Goal: Task Accomplishment & Management: Use online tool/utility

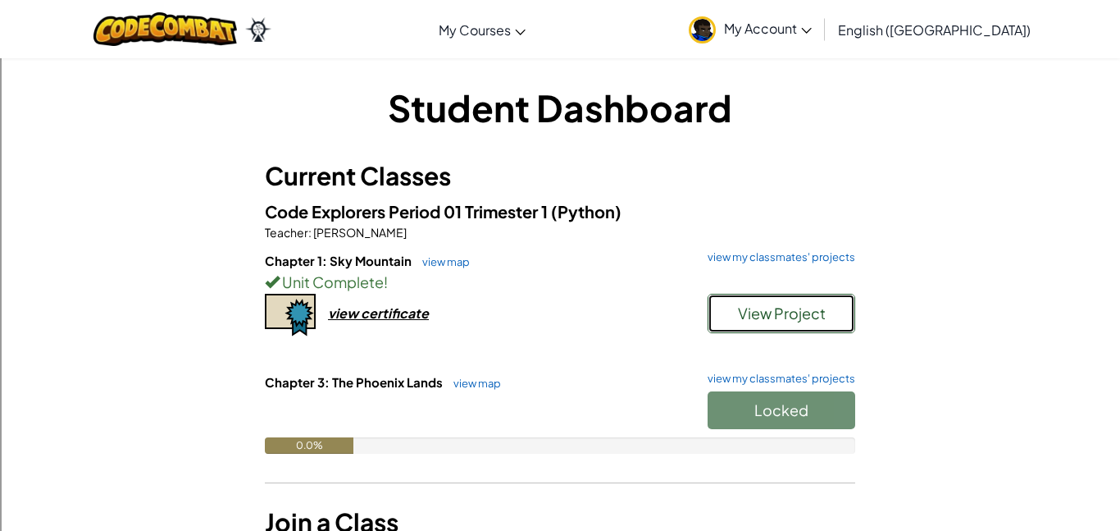
click at [765, 321] on span "View Project" at bounding box center [782, 312] width 88 height 19
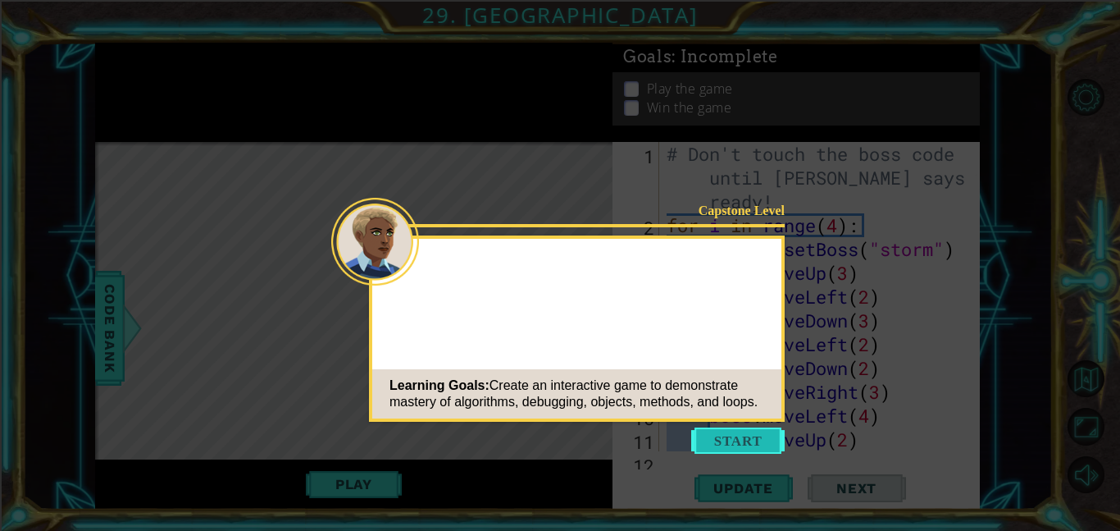
click at [728, 445] on button "Start" at bounding box center [737, 440] width 93 height 26
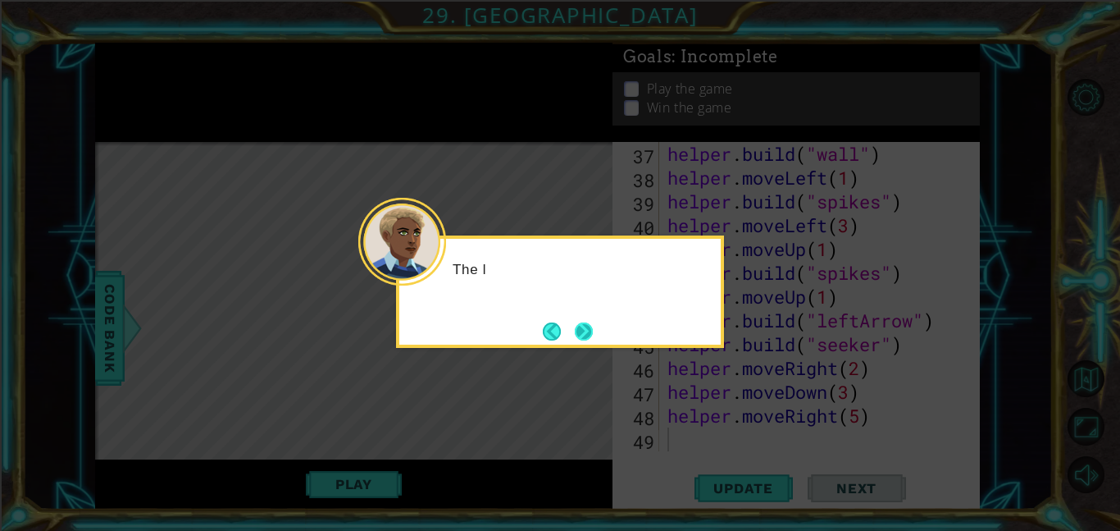
scroll to position [928, 0]
click at [578, 330] on button "Next" at bounding box center [584, 330] width 19 height 19
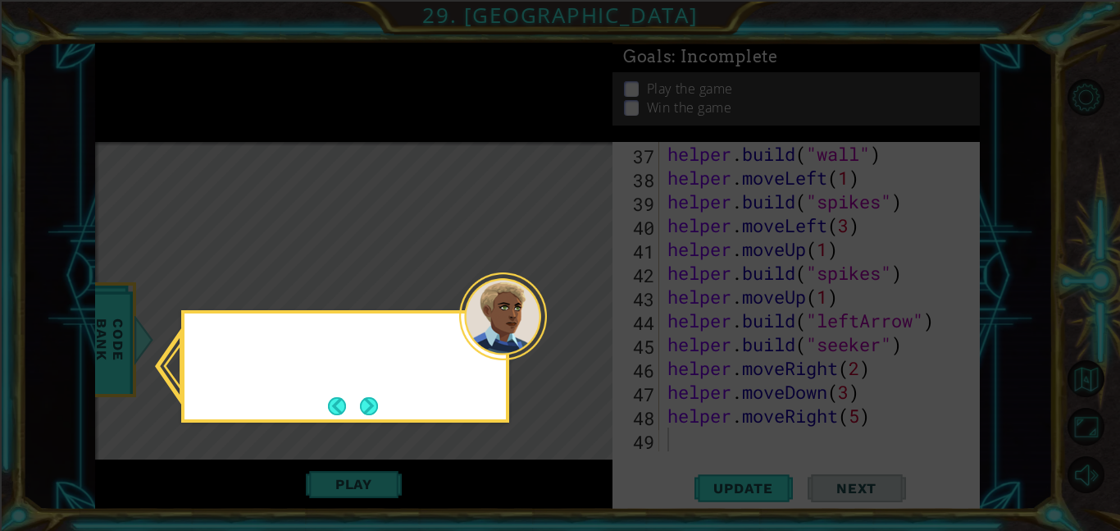
click at [578, 330] on icon at bounding box center [560, 265] width 1120 height 531
click at [374, 403] on button "Next" at bounding box center [369, 405] width 19 height 19
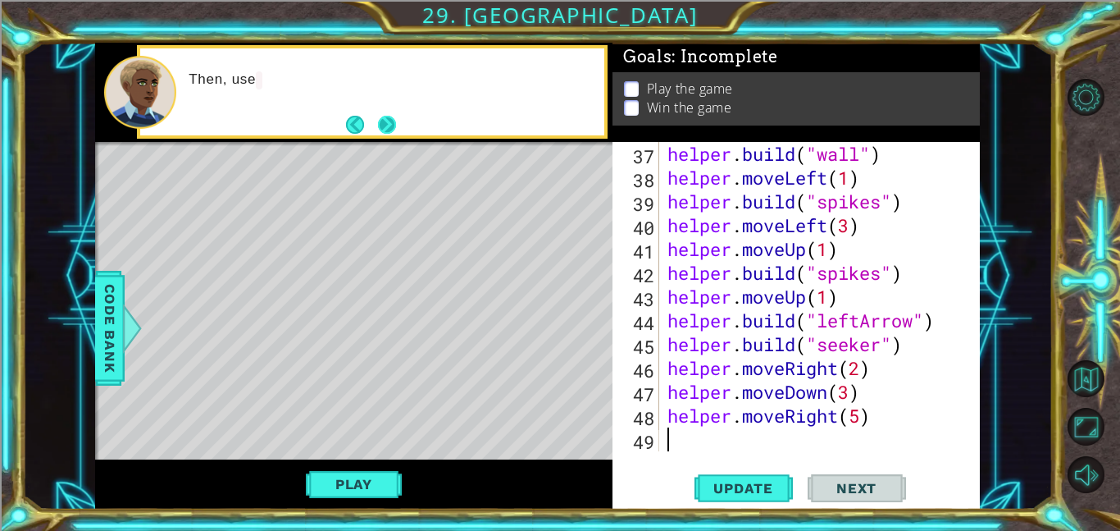
click at [387, 118] on button "Next" at bounding box center [386, 124] width 19 height 19
click at [394, 120] on button "Next" at bounding box center [387, 124] width 23 height 23
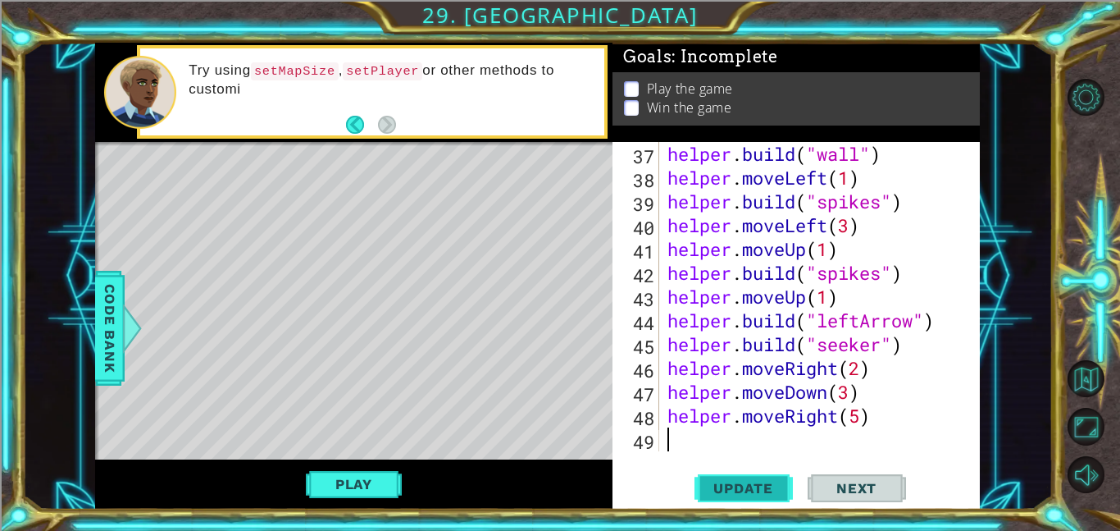
click at [764, 484] on span "Update" at bounding box center [743, 488] width 93 height 16
click at [885, 418] on div "helper . build ( "wall" ) helper . moveLeft ( 1 ) helper . build ( "spikes" ) h…" at bounding box center [824, 320] width 321 height 357
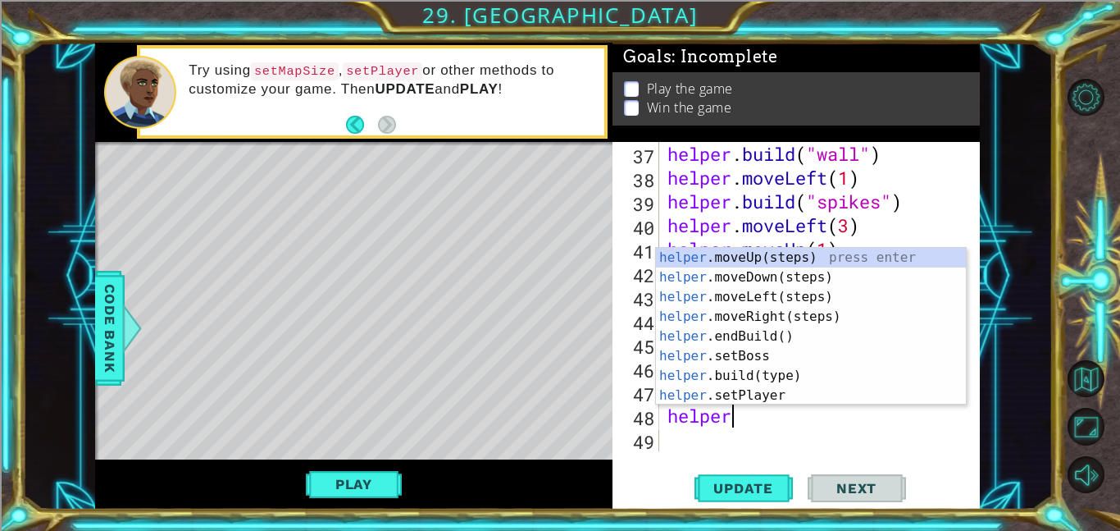
type textarea "h"
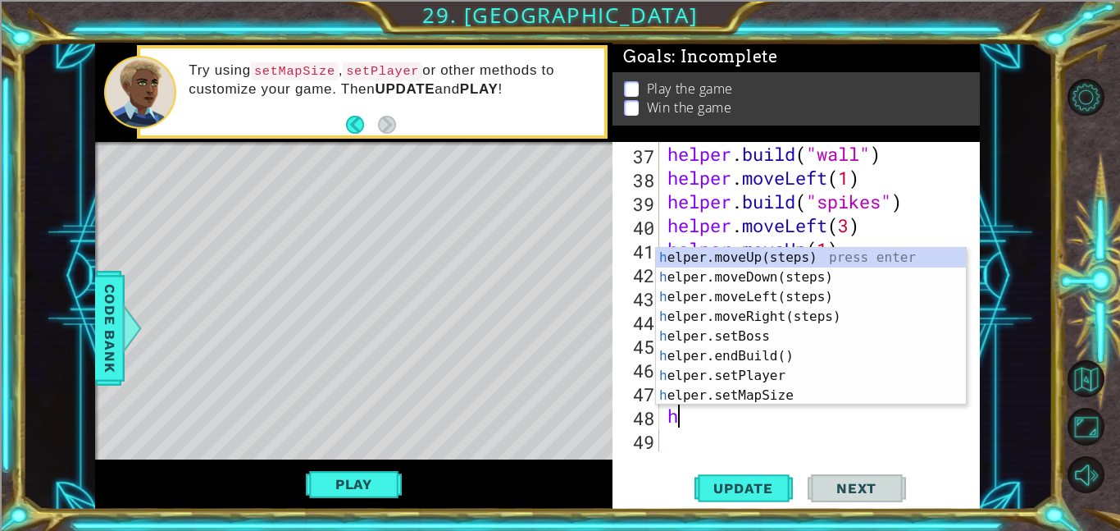
scroll to position [904, 0]
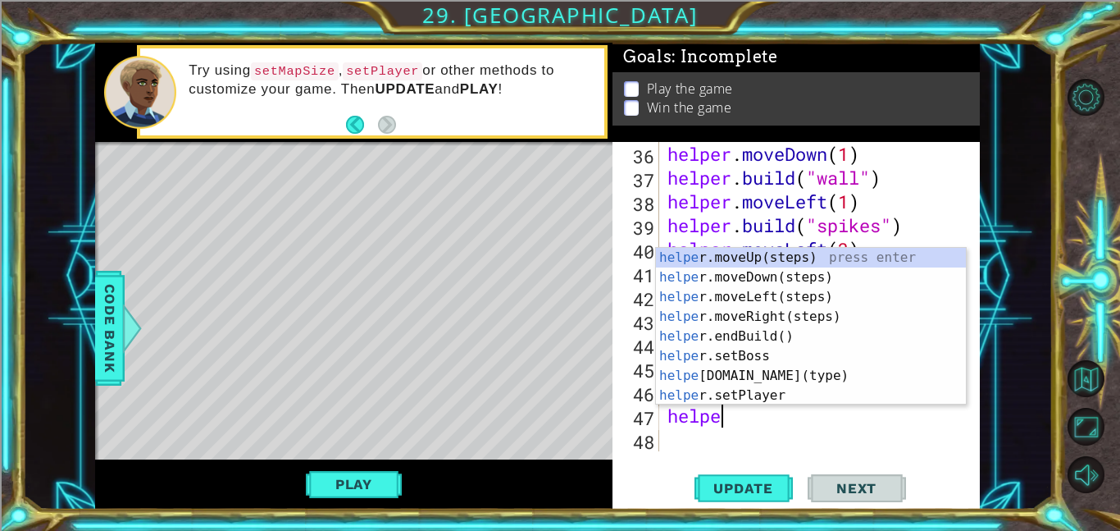
type textarea "h"
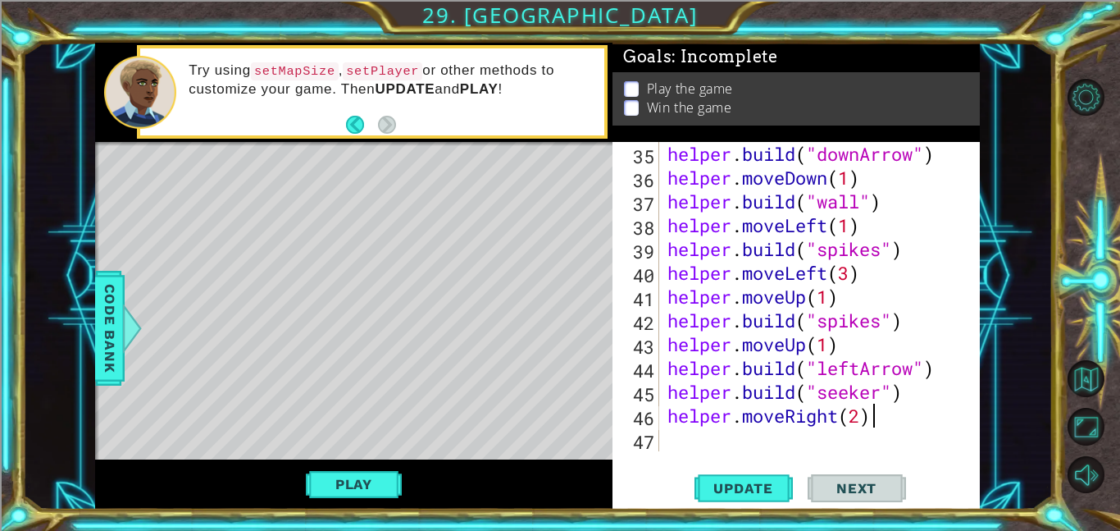
scroll to position [880, 0]
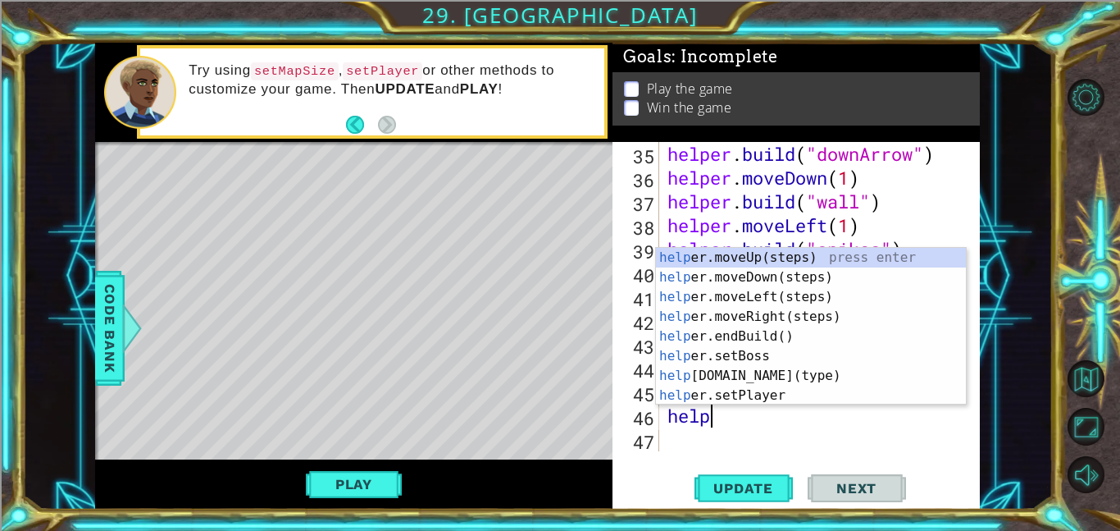
type textarea "h"
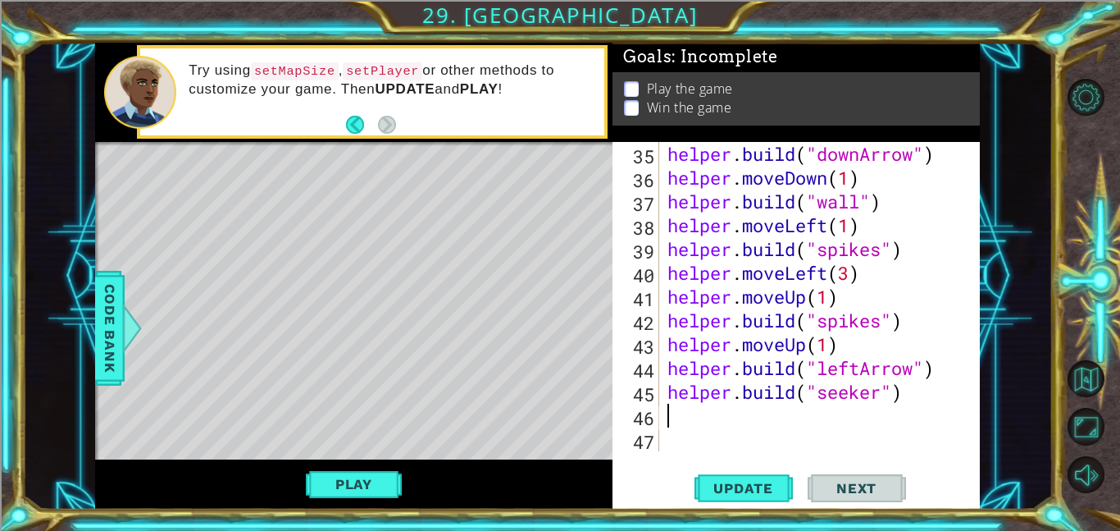
type textarea "[DOMAIN_NAME]("seeker")"
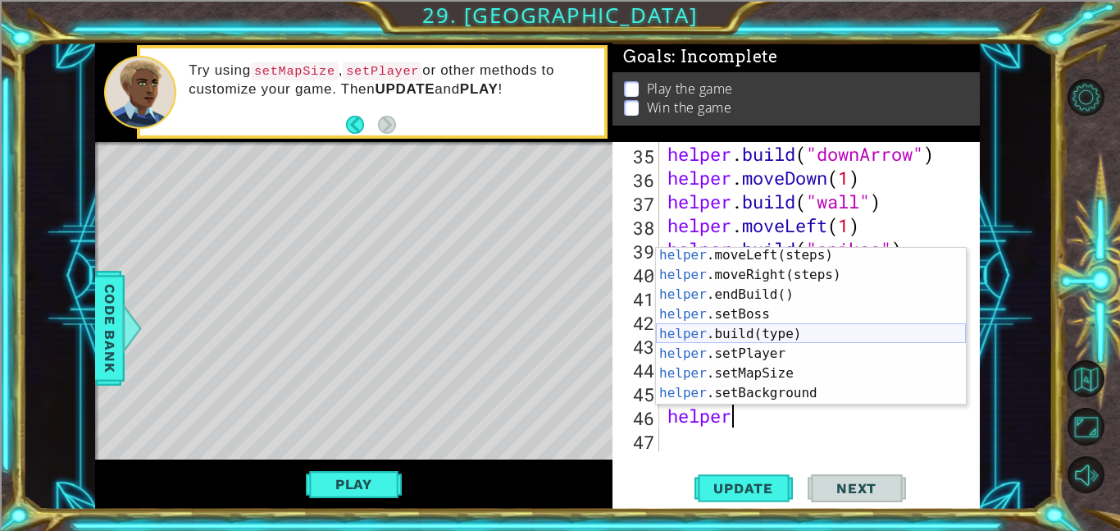
scroll to position [98, 0]
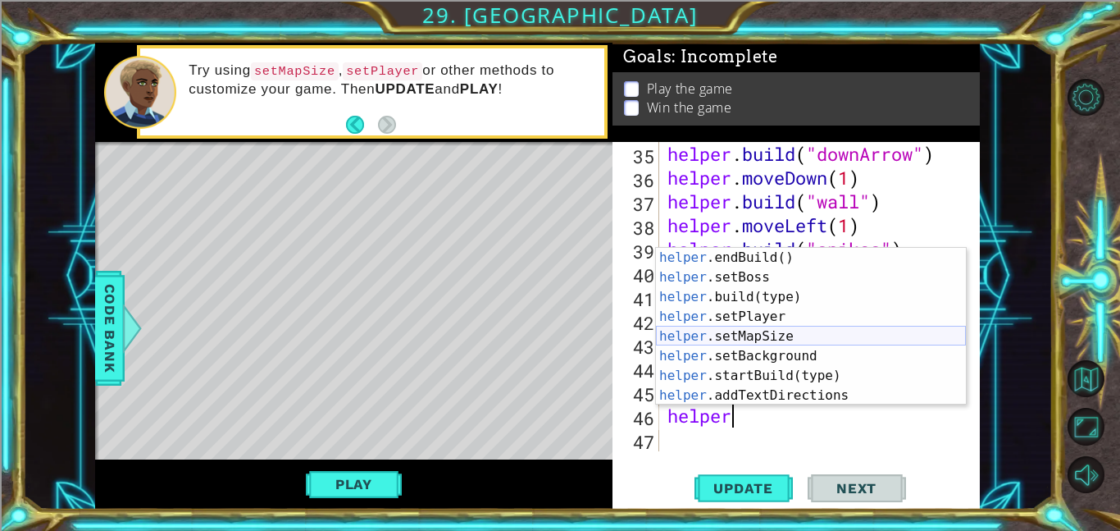
click at [773, 335] on div "helper .endBuild() press enter helper .setBoss press enter helper .build(type) …" at bounding box center [811, 346] width 310 height 197
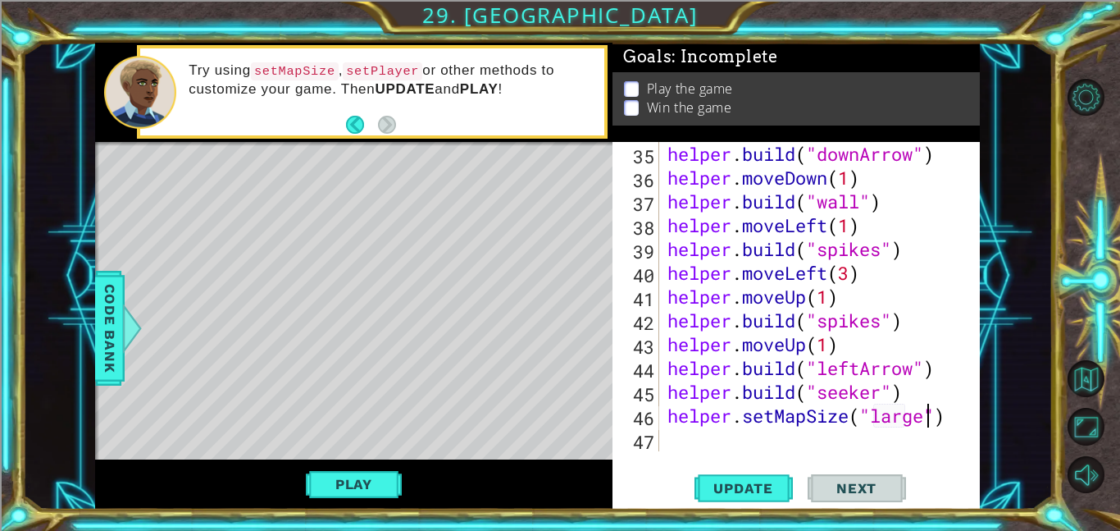
scroll to position [0, 11]
type textarea "helper.setMapSize("large")"
click at [751, 499] on button "Update" at bounding box center [744, 487] width 98 height 37
click at [754, 497] on button "Update" at bounding box center [744, 487] width 98 height 37
click at [351, 499] on button "Play" at bounding box center [354, 483] width 96 height 31
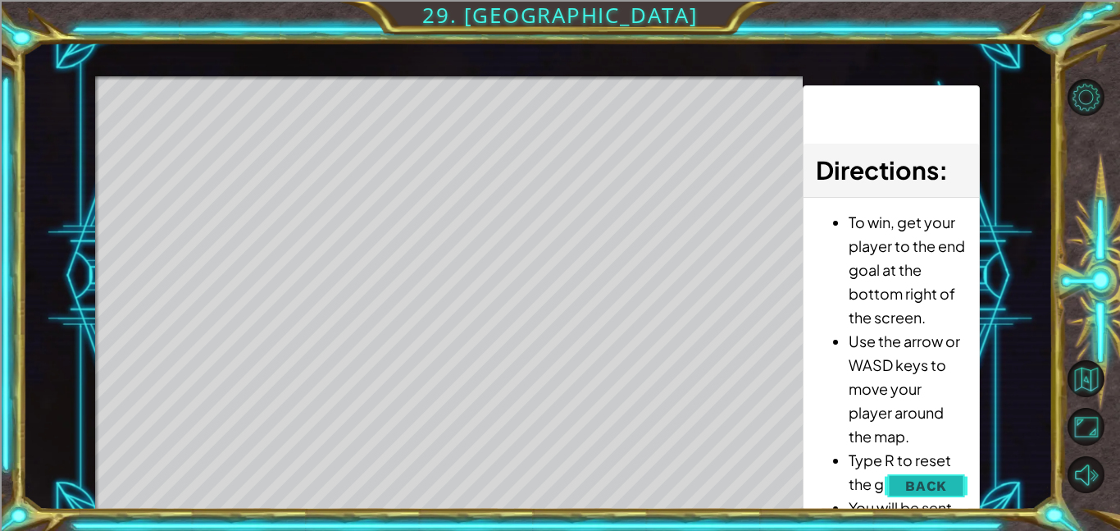
click at [950, 492] on button "Back" at bounding box center [926, 485] width 83 height 33
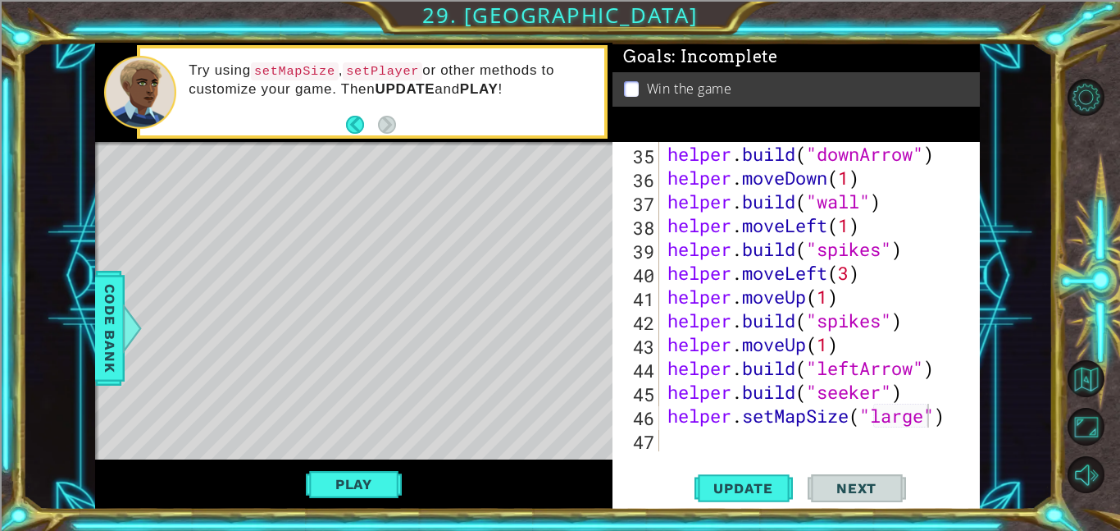
click at [887, 441] on div "helper . build ( "downArrow" ) helper . moveDown ( 1 ) helper . build ( "wall" …" at bounding box center [824, 320] width 321 height 357
click at [811, 473] on button "Next" at bounding box center [857, 487] width 98 height 37
click at [767, 477] on button "Update" at bounding box center [744, 487] width 98 height 37
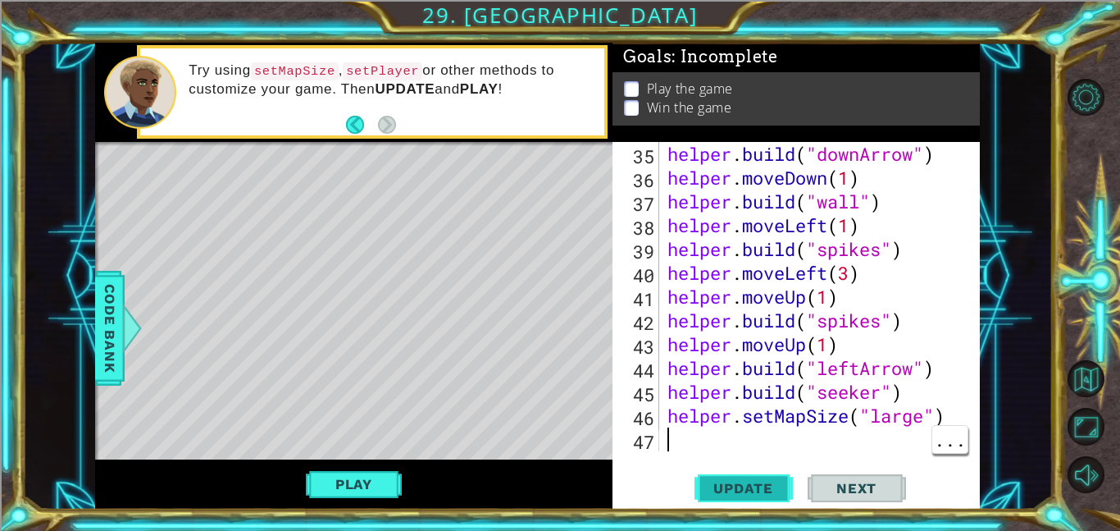
click at [777, 497] on button "Update" at bounding box center [744, 487] width 98 height 37
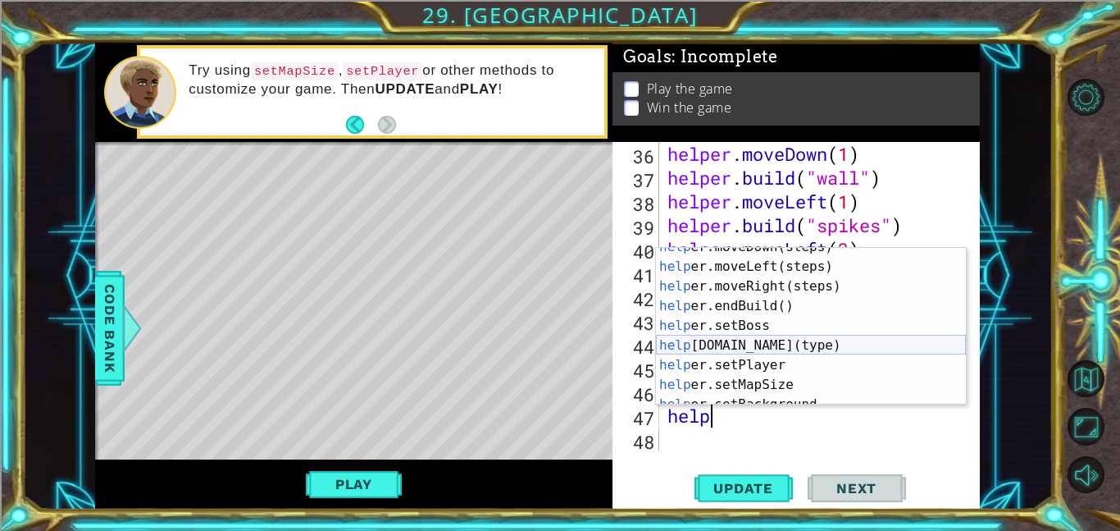
scroll to position [98, 0]
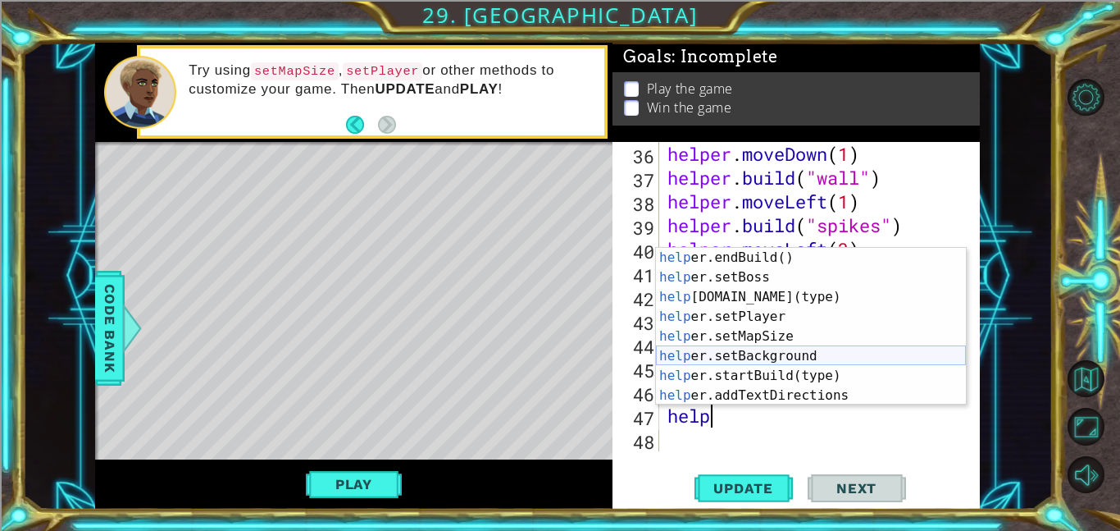
click at [908, 358] on div "help er.endBuild() press enter help er.setBoss press enter help [DOMAIN_NAME](t…" at bounding box center [811, 346] width 310 height 197
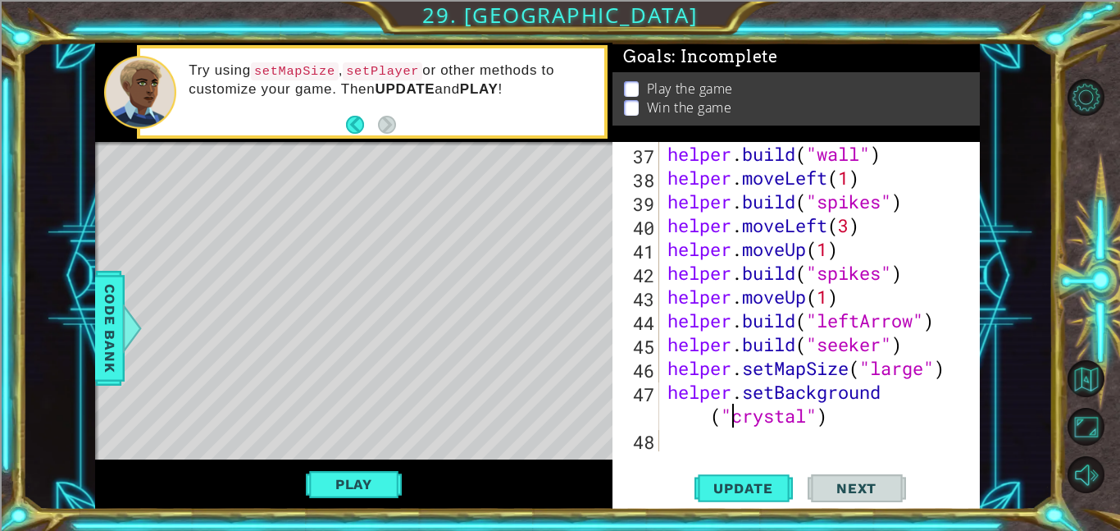
scroll to position [928, 0]
click at [761, 490] on span "Update" at bounding box center [743, 488] width 93 height 16
click at [697, 458] on div "helper.setBackground("crystal") 37 38 39 40 41 42 43 44 45 46 47 48 helper . bu…" at bounding box center [796, 325] width 367 height 367
click at [697, 455] on div "helper.setBackground("crystal") 37 38 39 40 41 42 43 44 45 46 47 48 helper . bu…" at bounding box center [796, 325] width 367 height 367
click at [709, 420] on div "helper . build ( "wall" ) helper . moveLeft ( 1 ) helper . build ( "spikes" ) h…" at bounding box center [824, 320] width 321 height 357
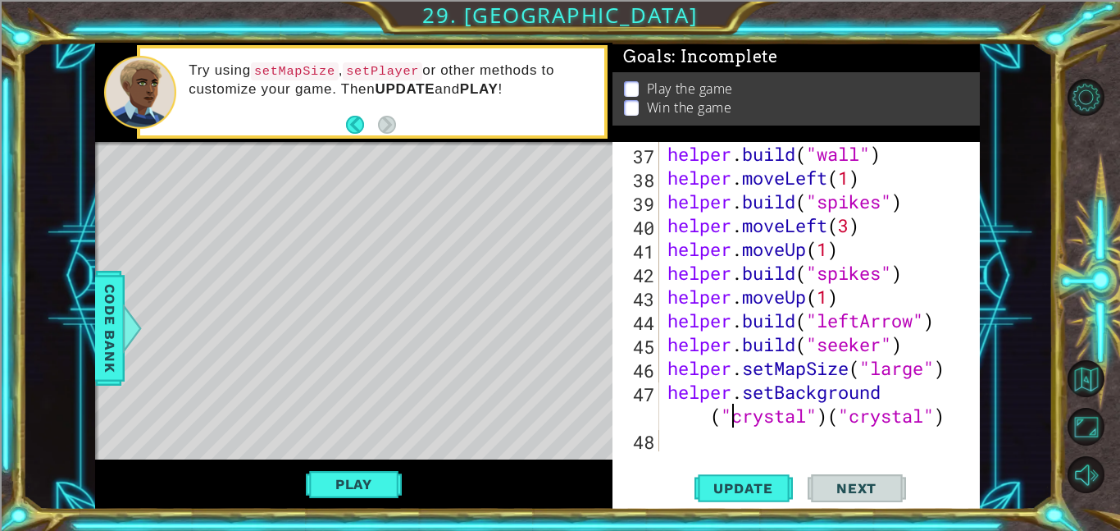
click at [950, 417] on div "helper . build ( "wall" ) helper . moveLeft ( 1 ) helper . build ( "spikes" ) h…" at bounding box center [824, 320] width 321 height 357
type textarea "helper.setBackground("crystal")"
click at [766, 476] on button "Update" at bounding box center [744, 487] width 98 height 37
click at [733, 462] on div "helper.setBackground("crystal") 37 38 39 40 41 42 43 44 45 46 47 48 helper . bu…" at bounding box center [796, 325] width 367 height 367
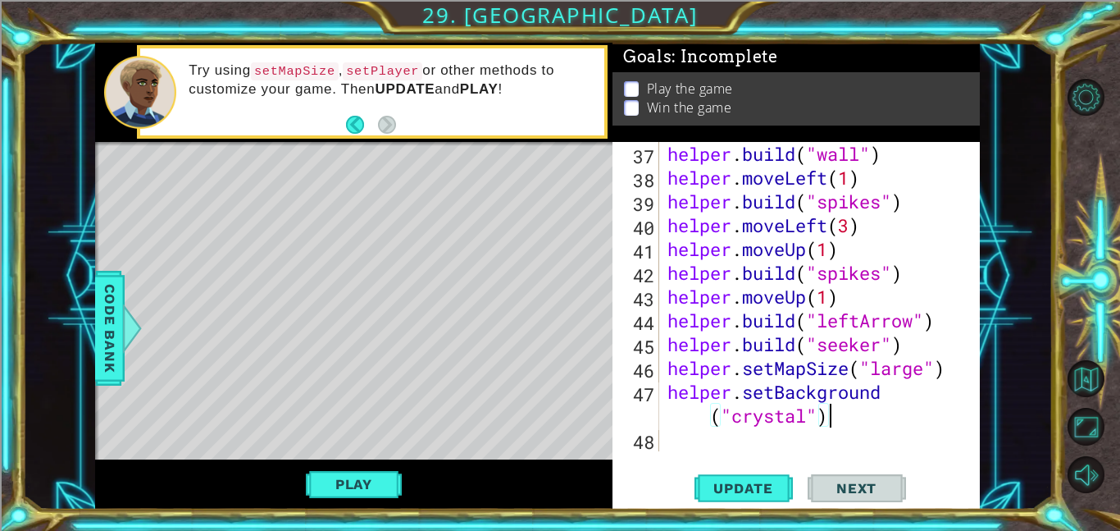
click at [716, 449] on div "helper . build ( "wall" ) helper . moveLeft ( 1 ) helper . build ( "spikes" ) h…" at bounding box center [824, 320] width 321 height 357
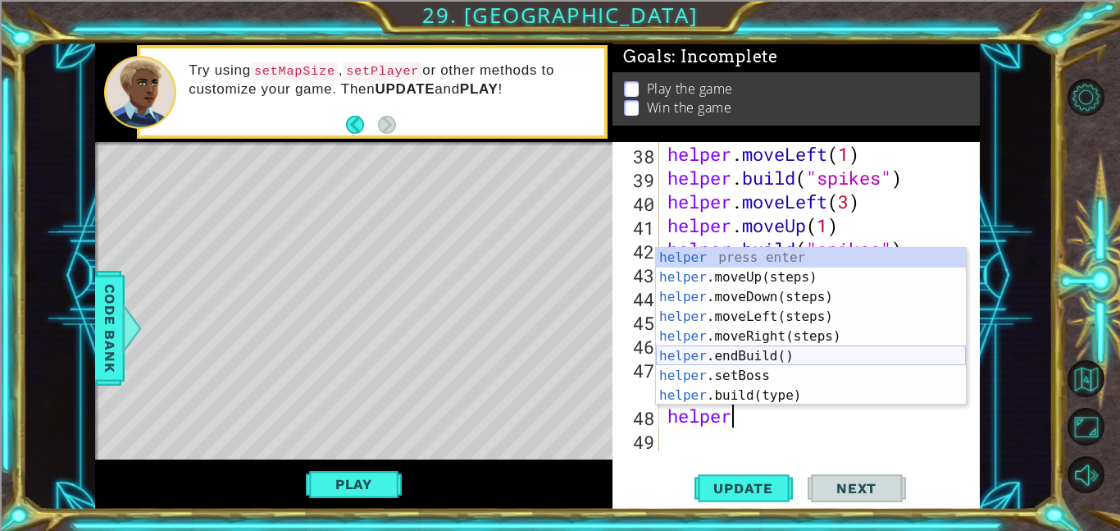
scroll to position [98, 0]
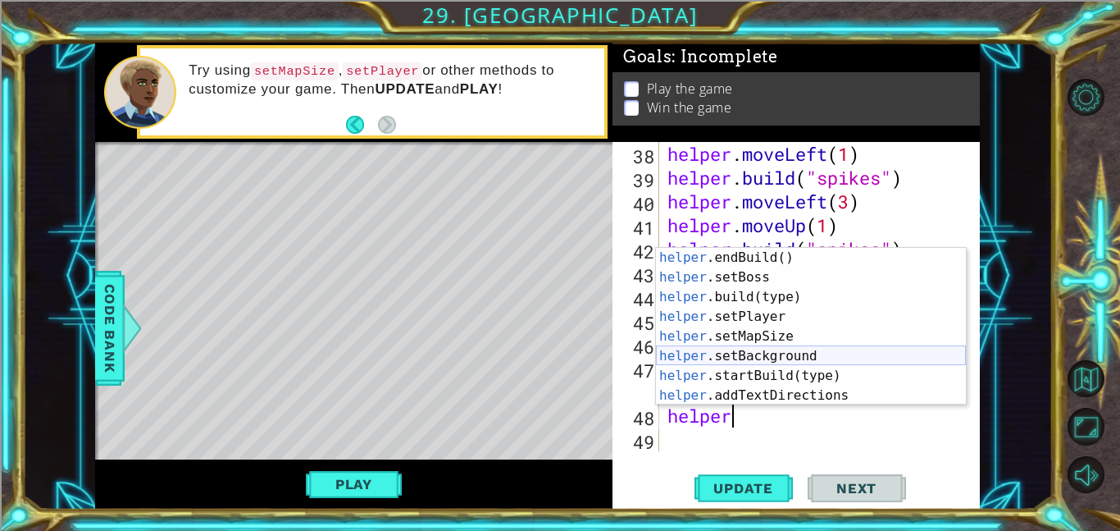
click at [696, 347] on div "helper .endBuild() press enter helper .setBoss press enter helper .build(type) …" at bounding box center [811, 346] width 310 height 197
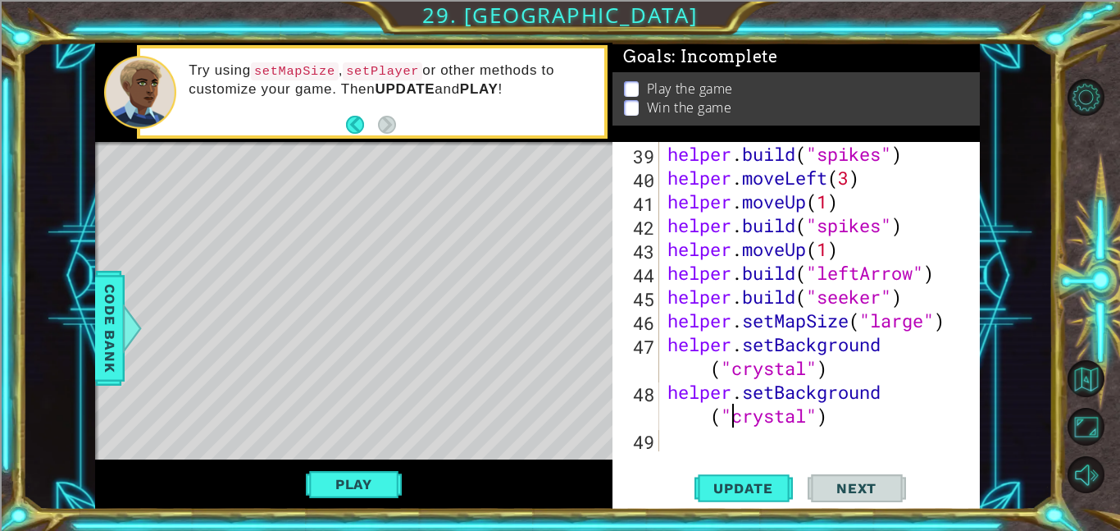
scroll to position [975, 0]
click at [845, 409] on div "helper . build ( "spikes" ) helper . moveLeft ( 3 ) helper . moveUp ( 1 ) helpe…" at bounding box center [824, 320] width 321 height 357
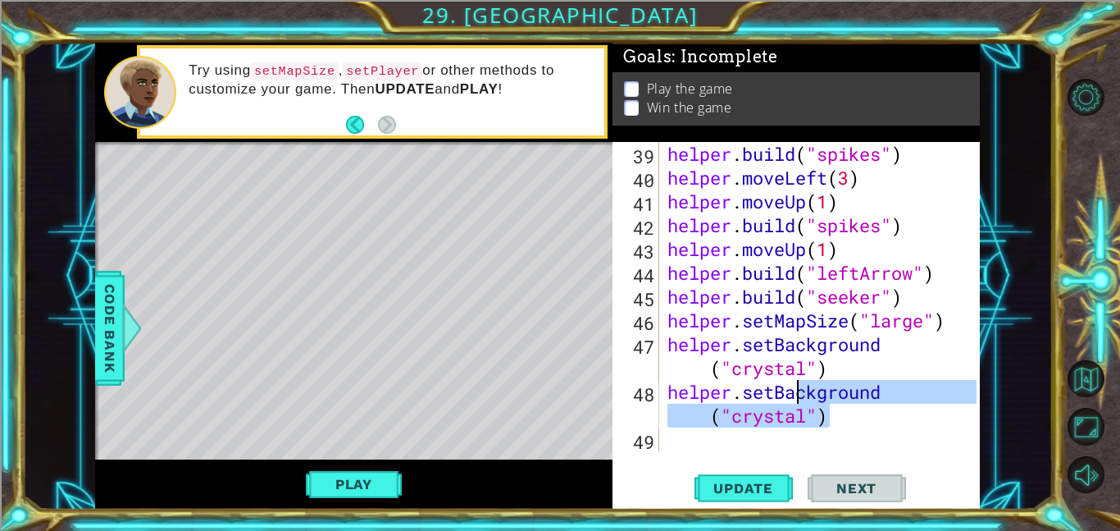
drag, startPoint x: 845, startPoint y: 409, endPoint x: 799, endPoint y: 391, distance: 49.3
click at [799, 391] on div "helper . build ( "spikes" ) helper . moveLeft ( 3 ) helper . moveUp ( 1 ) helpe…" at bounding box center [824, 320] width 321 height 357
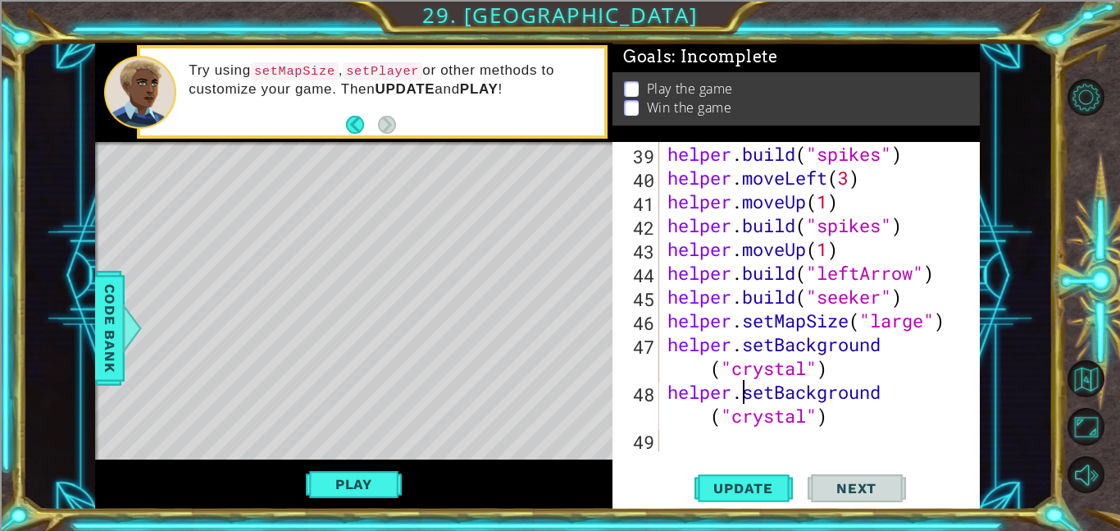
click at [747, 390] on div "helper . build ( "spikes" ) helper . moveLeft ( 3 ) helper . moveUp ( 1 ) helpe…" at bounding box center [824, 320] width 321 height 357
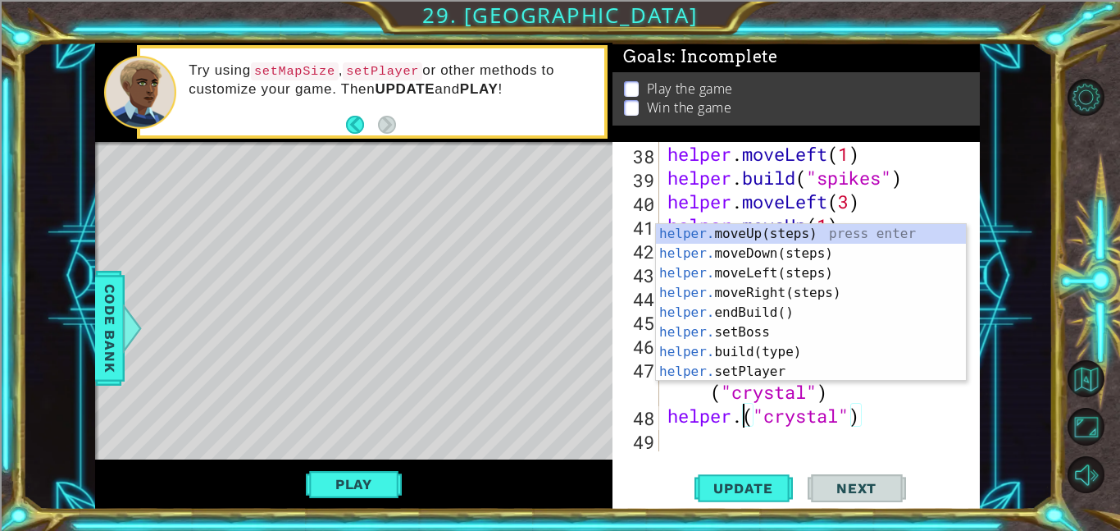
scroll to position [951, 0]
click at [737, 348] on div "helper. moveUp(steps) press enter helper. moveDown(steps) press enter helper. m…" at bounding box center [811, 322] width 310 height 197
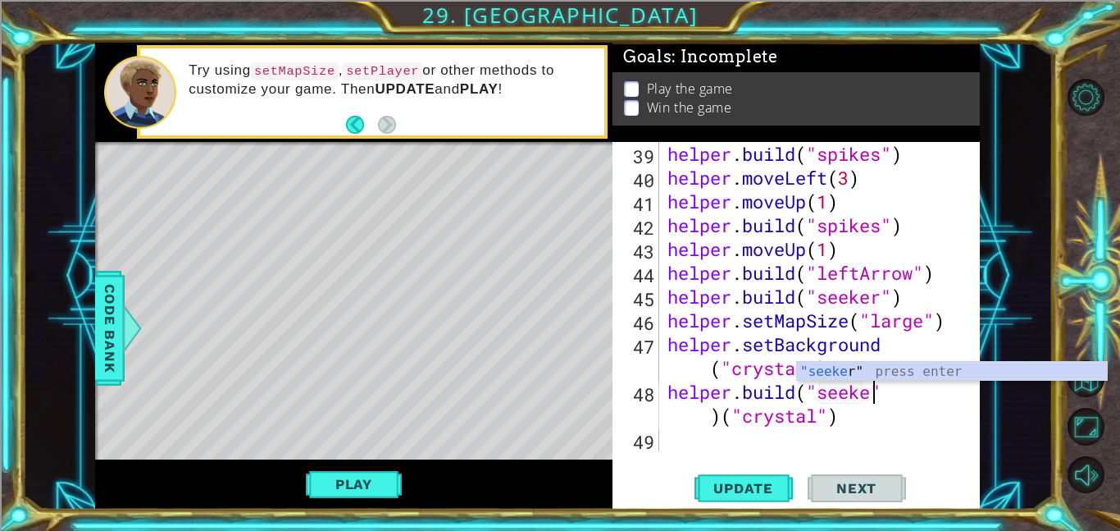
scroll to position [0, 10]
click at [846, 421] on div "helper . build ( "spikes" ) helper . moveLeft ( 3 ) helper . moveUp ( 1 ) helpe…" at bounding box center [824, 320] width 321 height 357
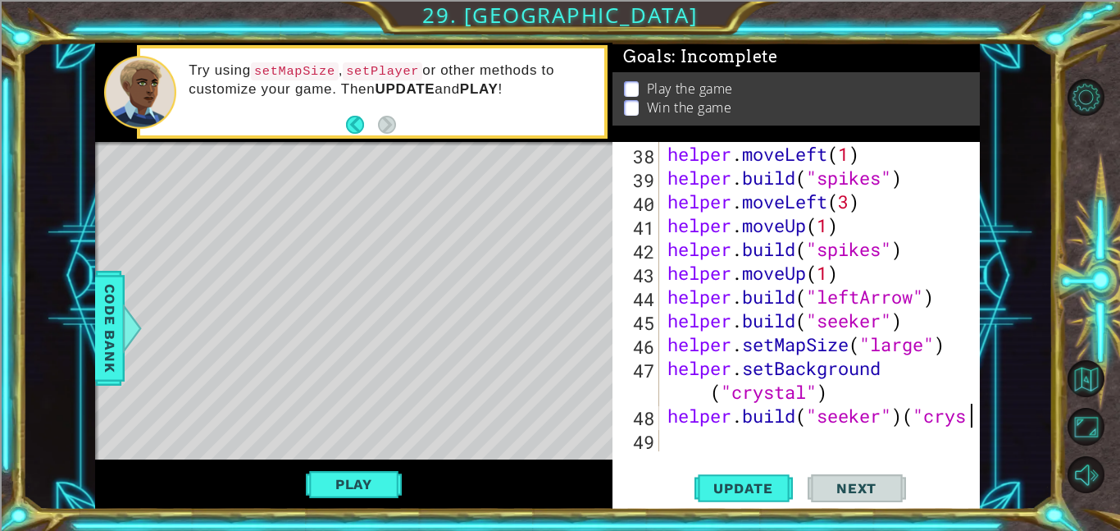
scroll to position [951, 0]
click at [727, 485] on span "Update" at bounding box center [743, 488] width 93 height 16
click at [846, 392] on div "helper . moveLeft ( 1 ) helper . build ( "spikes" ) helper . moveLeft ( 3 ) hel…" at bounding box center [824, 320] width 321 height 357
type textarea "helper.setBackground("crystal")"
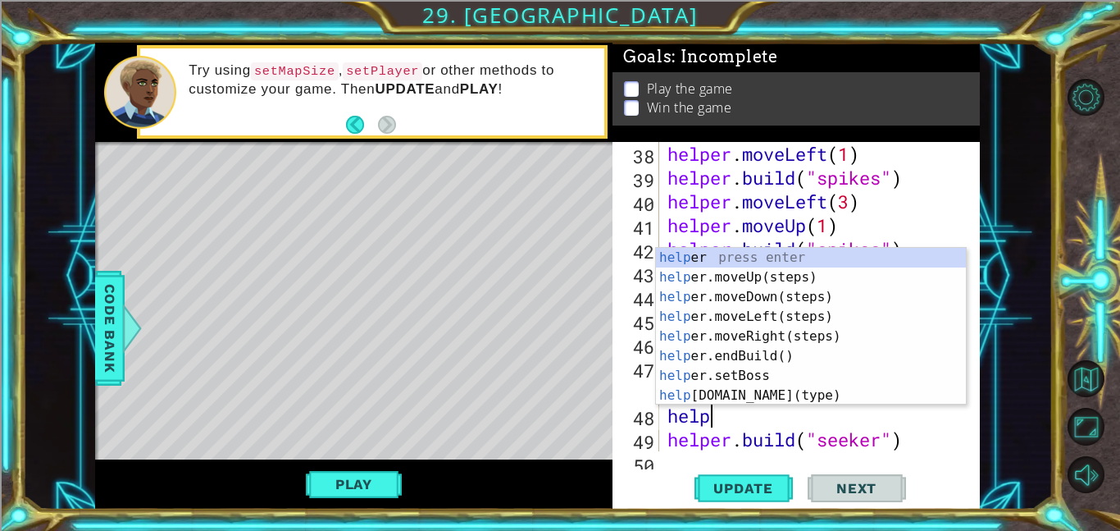
scroll to position [0, 2]
type textarea "helper"
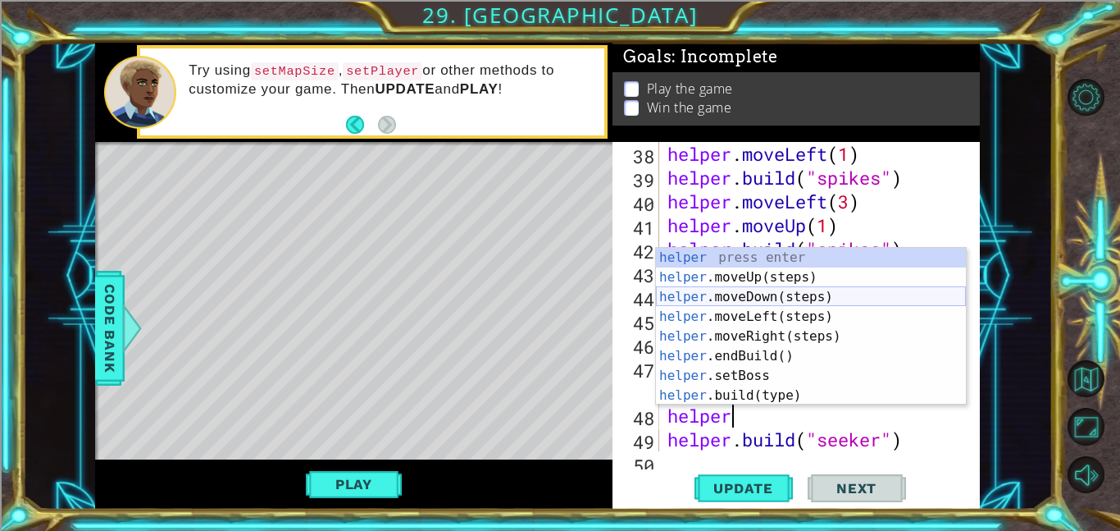
click at [754, 294] on div "helper press enter helper .moveUp(steps) press enter helper .moveDown(steps) pr…" at bounding box center [811, 346] width 310 height 197
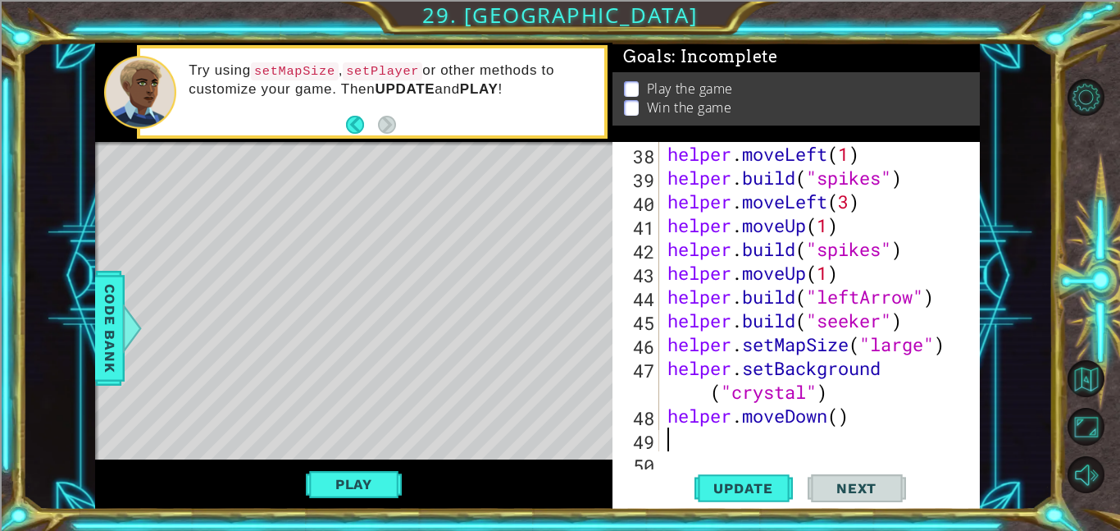
scroll to position [0, 0]
click at [841, 421] on div "helper . moveLeft ( 1 ) helper . build ( "spikes" ) helper . moveLeft ( 3 ) hel…" at bounding box center [824, 320] width 321 height 357
type textarea "helper.moveDown(3)"
click at [790, 438] on div "helper . moveLeft ( 1 ) helper . build ( "spikes" ) helper . moveLeft ( 3 ) hel…" at bounding box center [824, 320] width 321 height 357
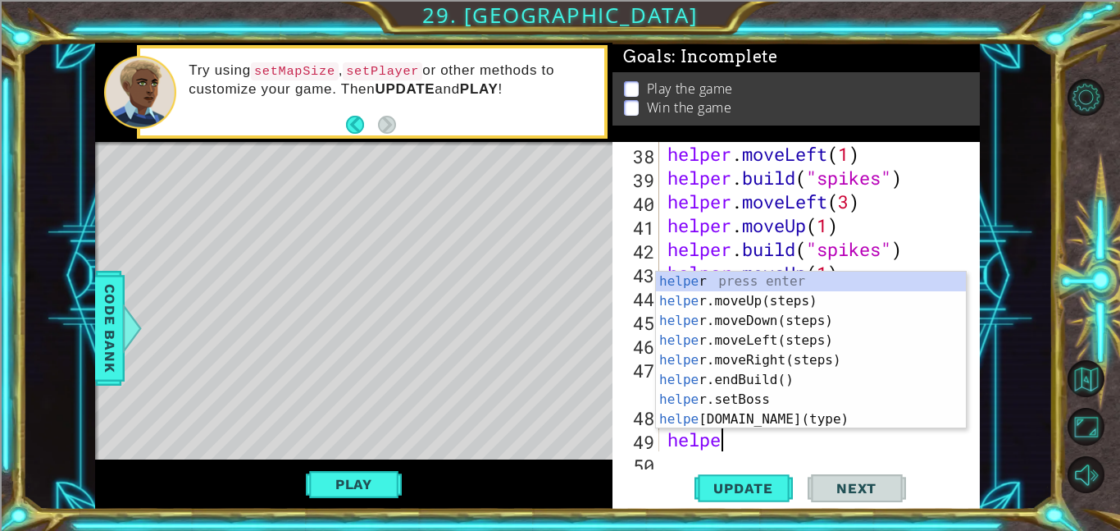
scroll to position [0, 2]
type textarea "helper"
click at [754, 358] on div "helper press enter helper .moveUp(steps) press enter helper .moveDown(steps) pr…" at bounding box center [811, 369] width 310 height 197
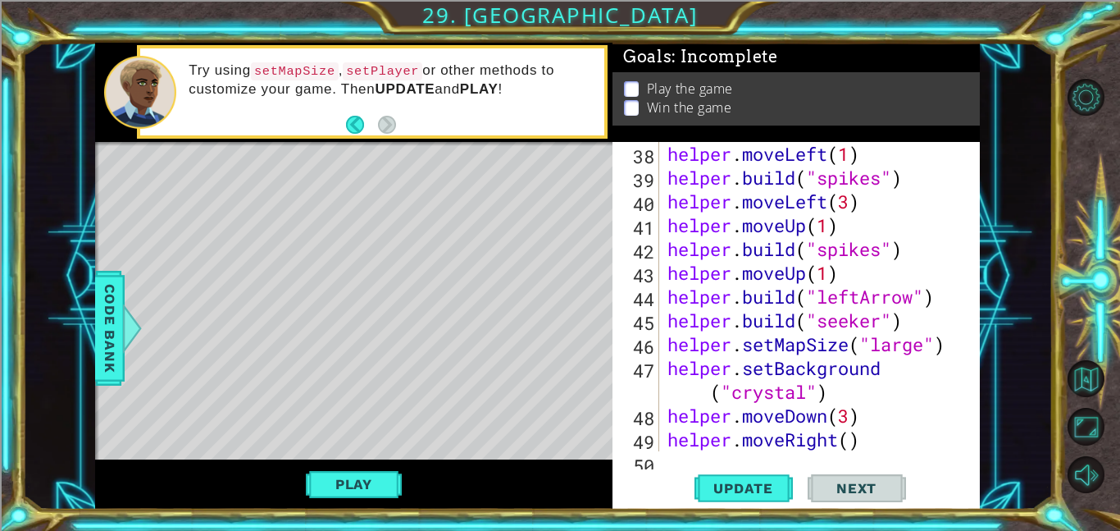
click at [848, 436] on div "helper . moveLeft ( 1 ) helper . build ( "spikes" ) helper . moveLeft ( 3 ) hel…" at bounding box center [824, 320] width 321 height 357
type textarea "helper.moveRight(4)"
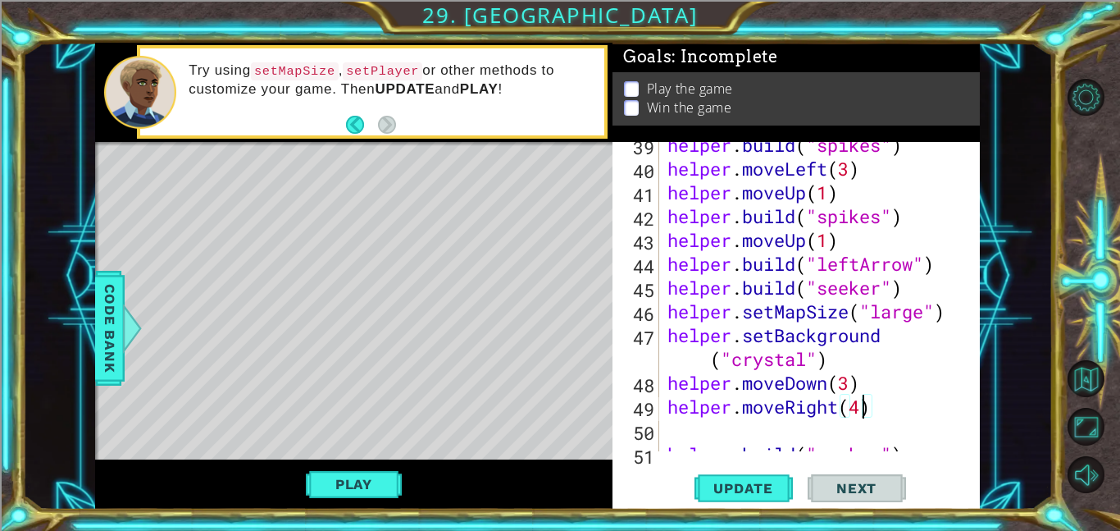
scroll to position [1003, 0]
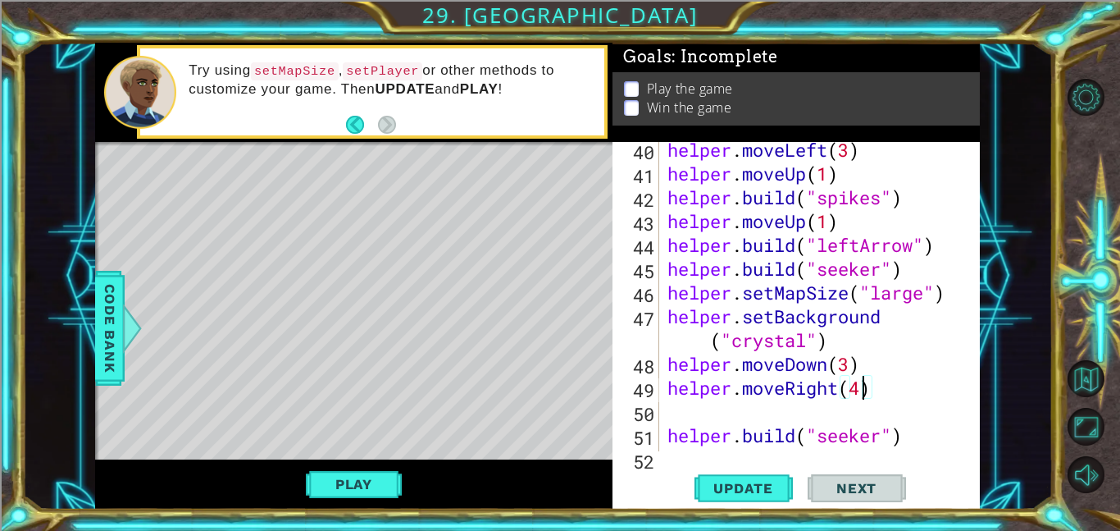
click at [750, 408] on div "helper . moveLeft ( 3 ) helper . moveUp ( 1 ) helper . build ( "spikes" ) helpe…" at bounding box center [824, 316] width 321 height 357
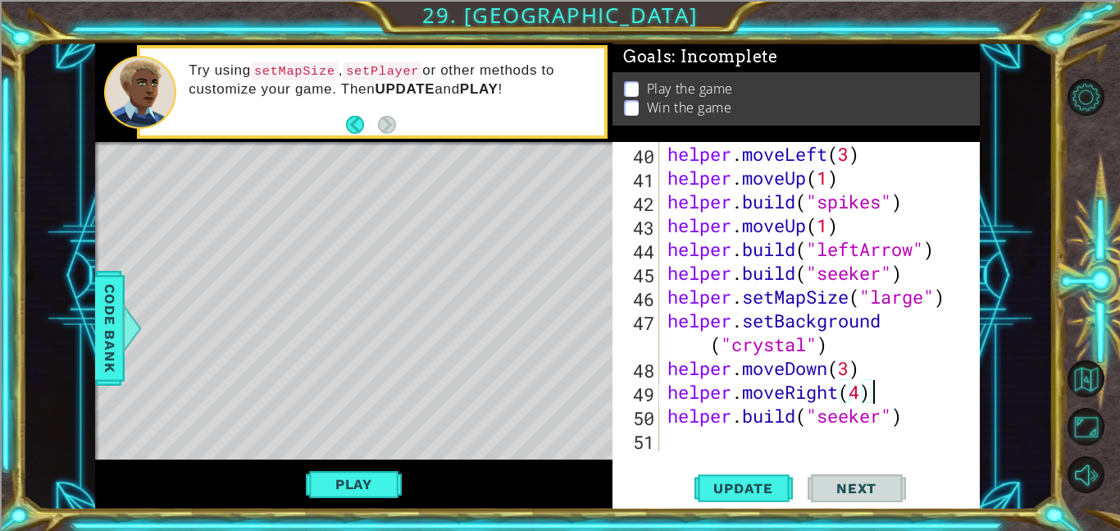
scroll to position [999, 0]
click at [726, 485] on span "Update" at bounding box center [743, 488] width 93 height 16
click at [386, 485] on button "Play" at bounding box center [354, 483] width 96 height 31
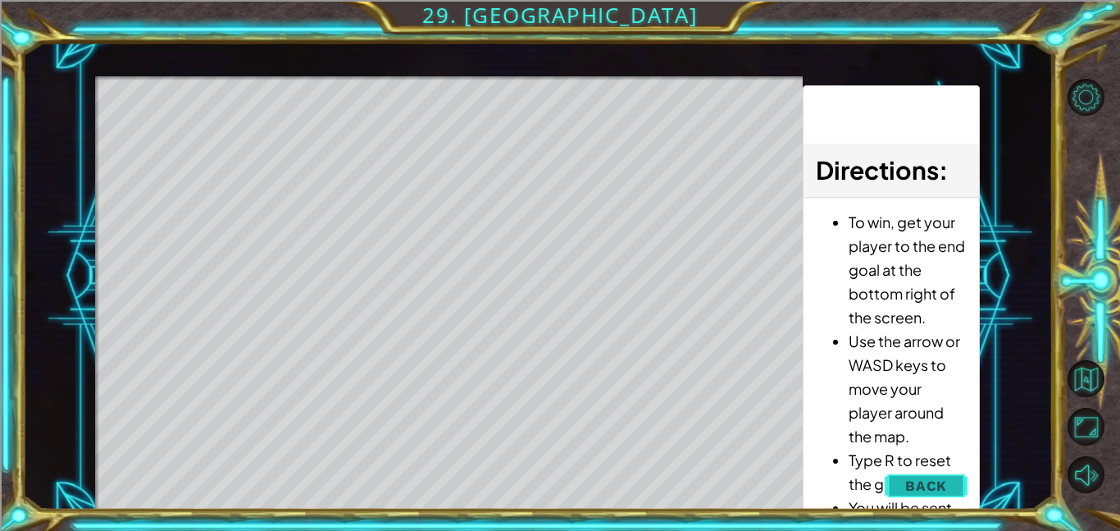
click at [935, 478] on span "Back" at bounding box center [926, 485] width 42 height 16
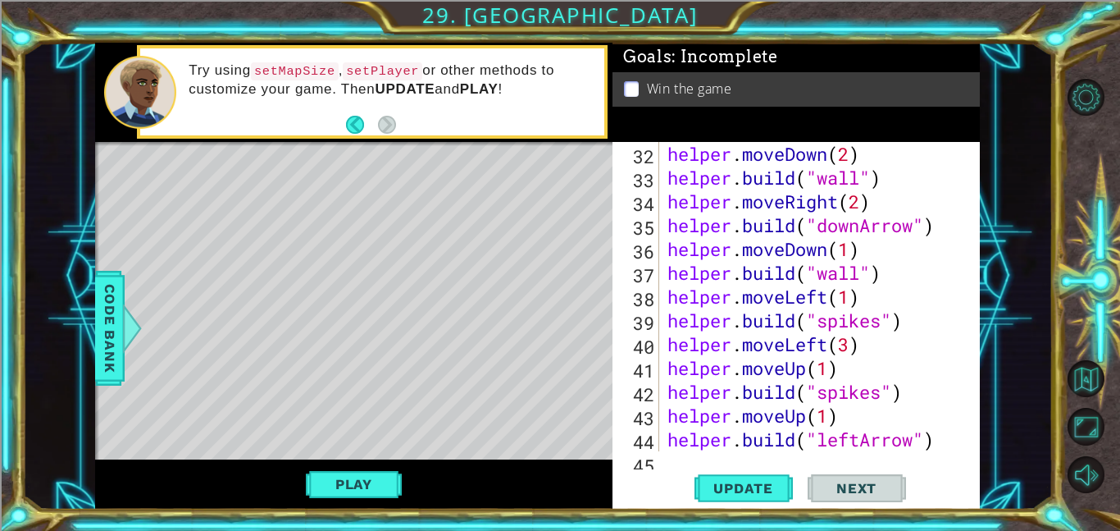
scroll to position [809, 0]
click at [745, 276] on div "helper . moveDown ( 2 ) helper . build ( "wall" ) helper . moveRight ( 2 ) help…" at bounding box center [824, 320] width 321 height 357
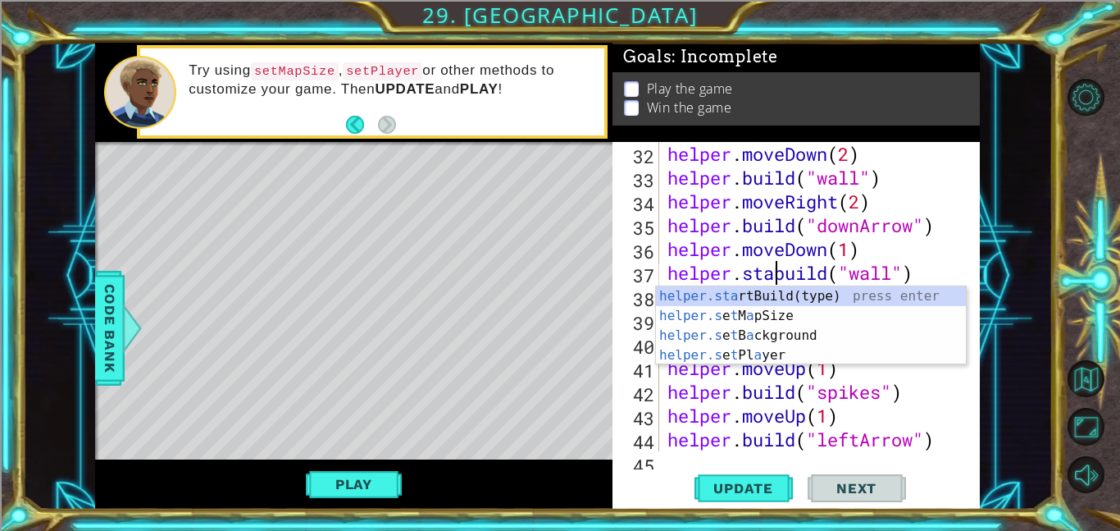
scroll to position [0, 5]
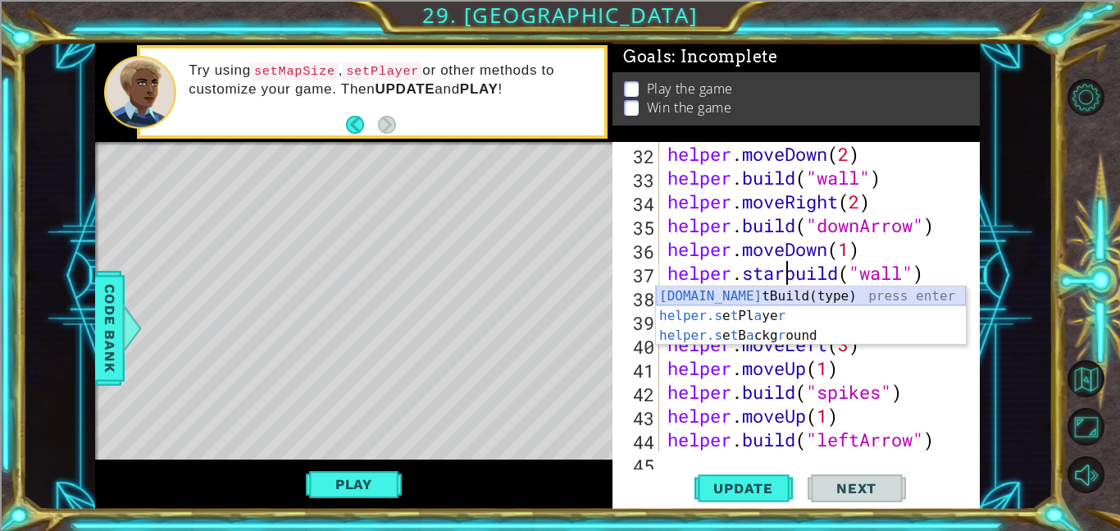
click at [722, 299] on div "[DOMAIN_NAME] tBuild(type) press enter helper.s e t Pl a ye r press enter helpe…" at bounding box center [811, 335] width 310 height 98
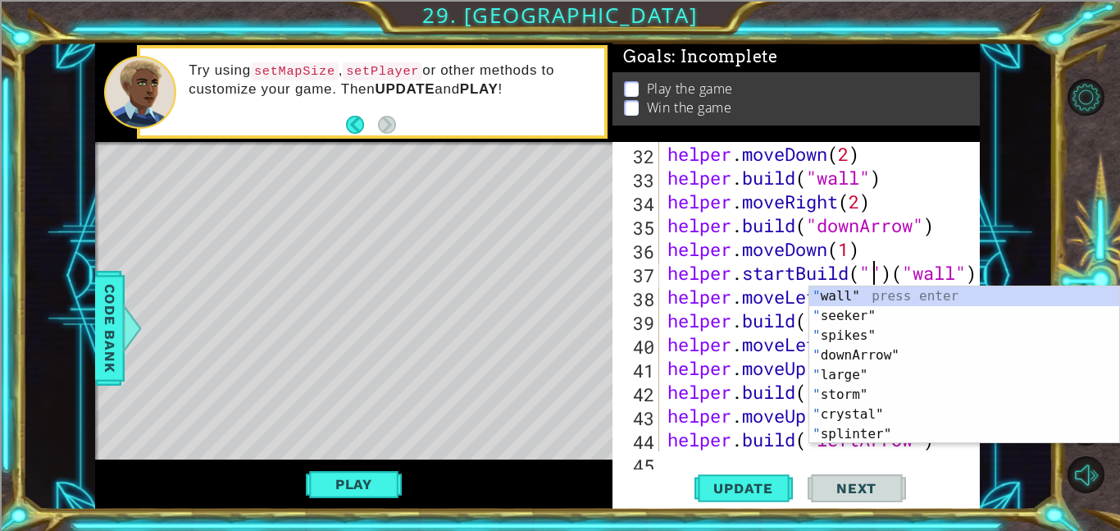
click at [896, 275] on div "helper . moveDown ( 2 ) helper . build ( "wall" ) helper . moveRight ( 2 ) help…" at bounding box center [824, 320] width 321 height 357
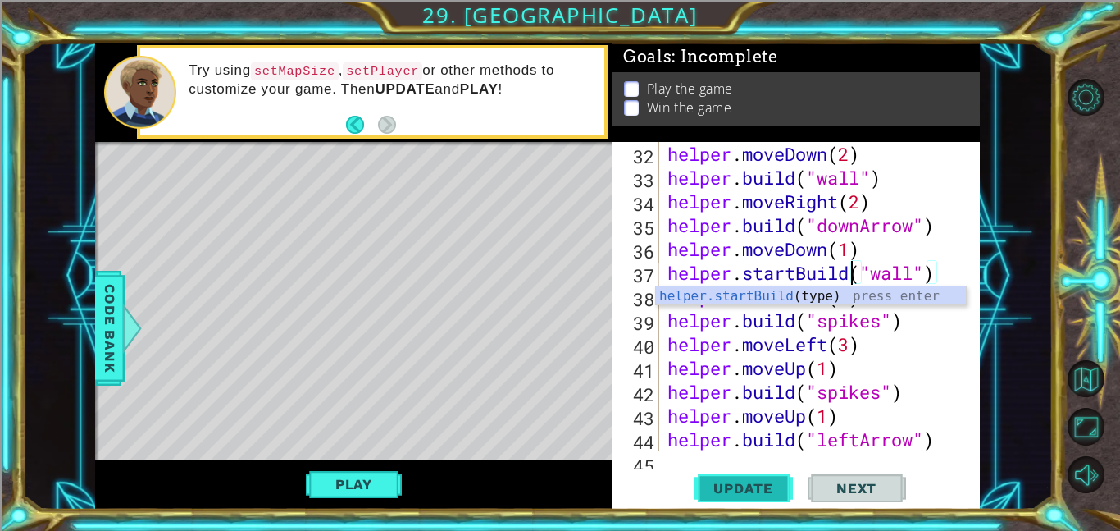
click at [748, 484] on span "Update" at bounding box center [743, 488] width 93 height 16
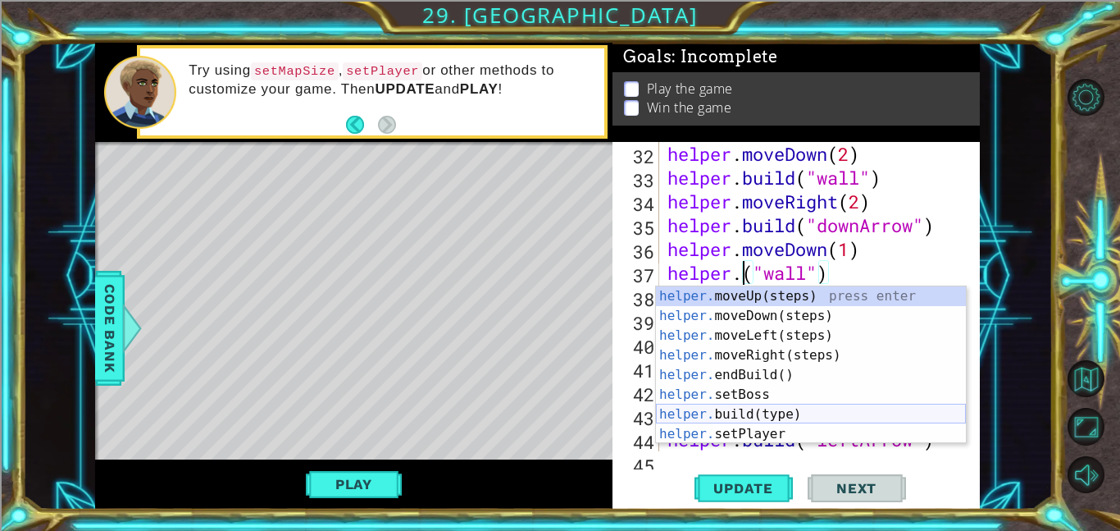
click at [762, 416] on div "helper. moveUp(steps) press enter helper. moveDown(steps) press enter helper. m…" at bounding box center [811, 384] width 310 height 197
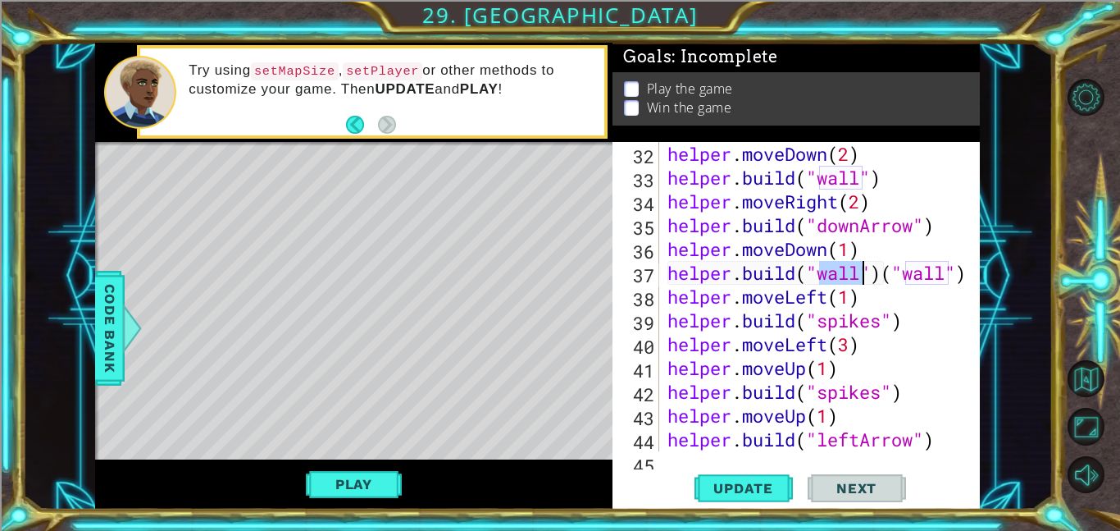
click at [882, 273] on div "helper . moveDown ( 2 ) helper . build ( "wall" ) helper . moveRight ( 2 ) help…" at bounding box center [824, 320] width 321 height 357
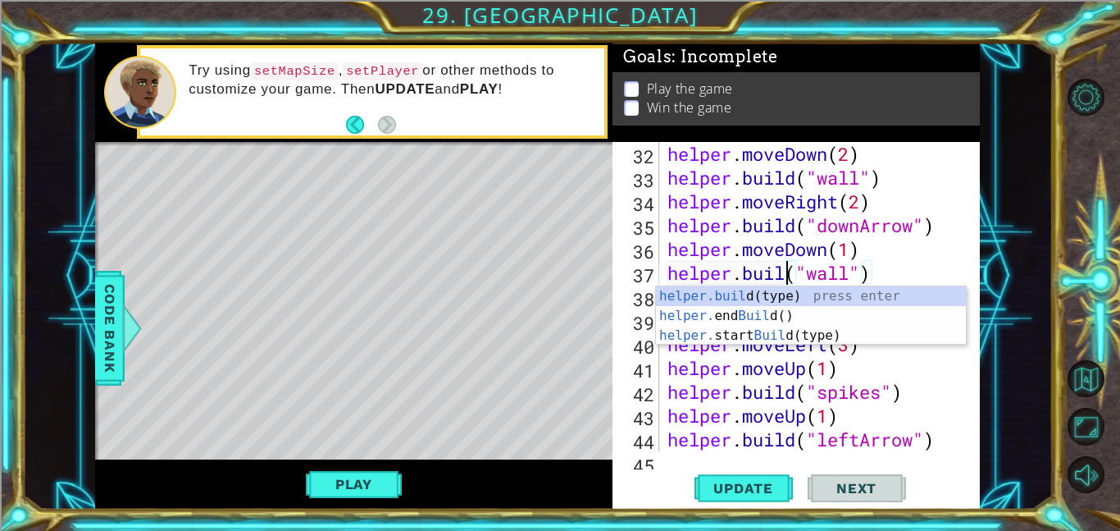
scroll to position [0, 6]
click at [730, 498] on button "Update" at bounding box center [744, 487] width 98 height 37
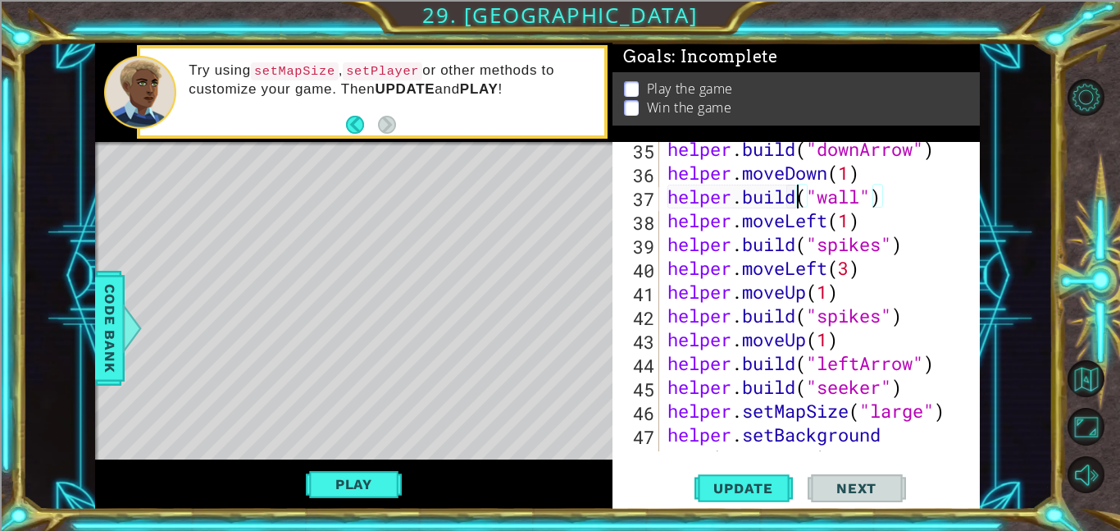
scroll to position [886, 0]
click at [912, 316] on div "helper . build ( "downArrow" ) helper . moveDown ( 1 ) helper . build ( "wall" …" at bounding box center [824, 326] width 321 height 381
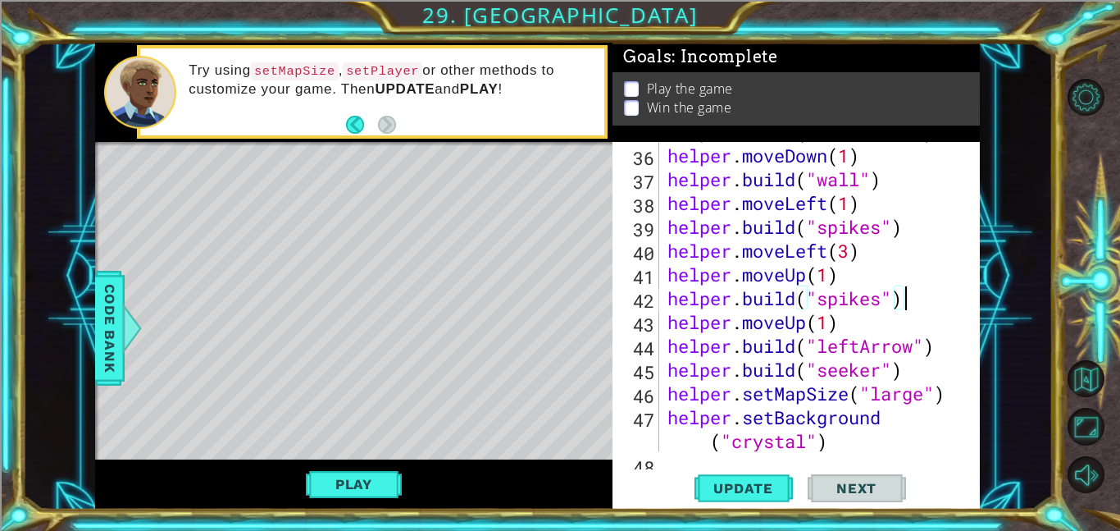
scroll to position [902, 0]
click at [948, 344] on div "helper . build ( "downArrow" ) helper . moveDown ( 1 ) helper . build ( "wall" …" at bounding box center [824, 310] width 321 height 381
click at [746, 493] on span "Update" at bounding box center [743, 488] width 93 height 16
click at [858, 352] on div "helper . build ( "downArrow" ) helper . moveDown ( 1 ) helper . build ( "wall" …" at bounding box center [824, 310] width 321 height 381
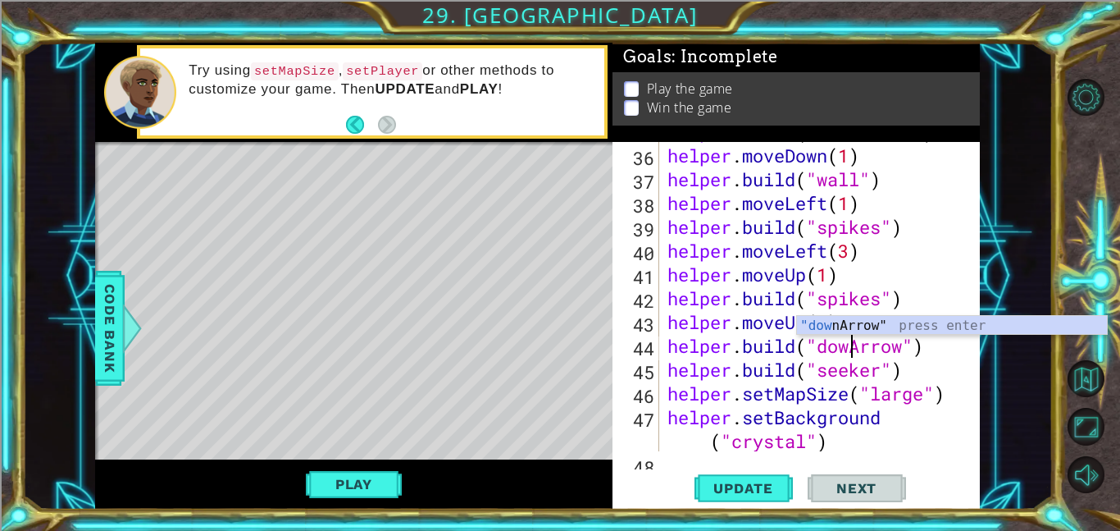
scroll to position [0, 8]
click at [846, 314] on body "1 ההההההההההההההההההההההההההההההההההההההההההההההההההההההההההההההההההההההההההההה…" at bounding box center [560, 265] width 1120 height 531
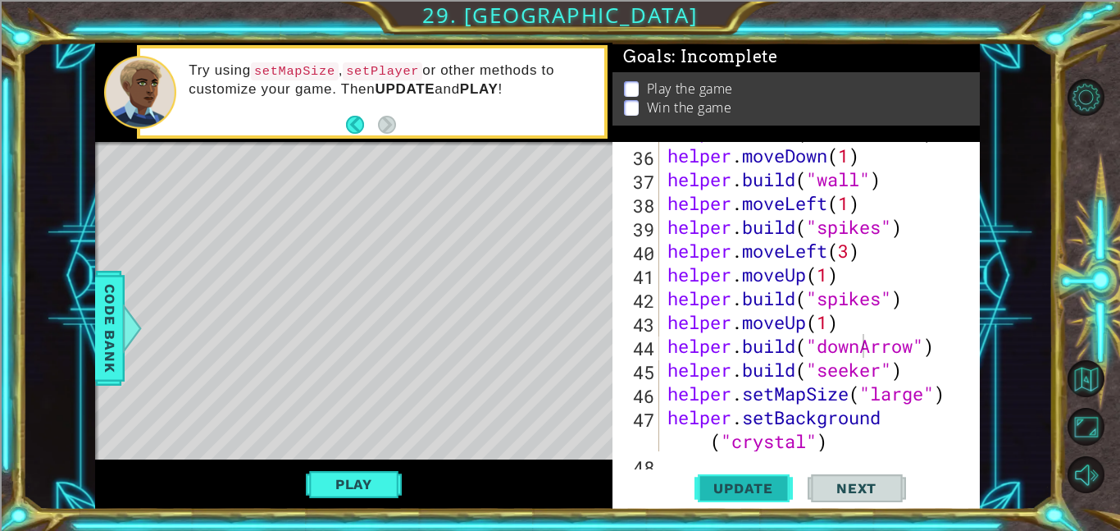
click at [716, 497] on button "Update" at bounding box center [744, 487] width 98 height 37
click at [731, 490] on span "Update" at bounding box center [743, 488] width 93 height 16
click at [824, 322] on div "helper . build ( "downArrow" ) helper . moveDown ( 1 ) helper . build ( "wall" …" at bounding box center [824, 310] width 321 height 381
click at [805, 323] on div "helper . build ( "downArrow" ) helper . moveDown ( 1 ) helper . build ( "wall" …" at bounding box center [824, 310] width 321 height 381
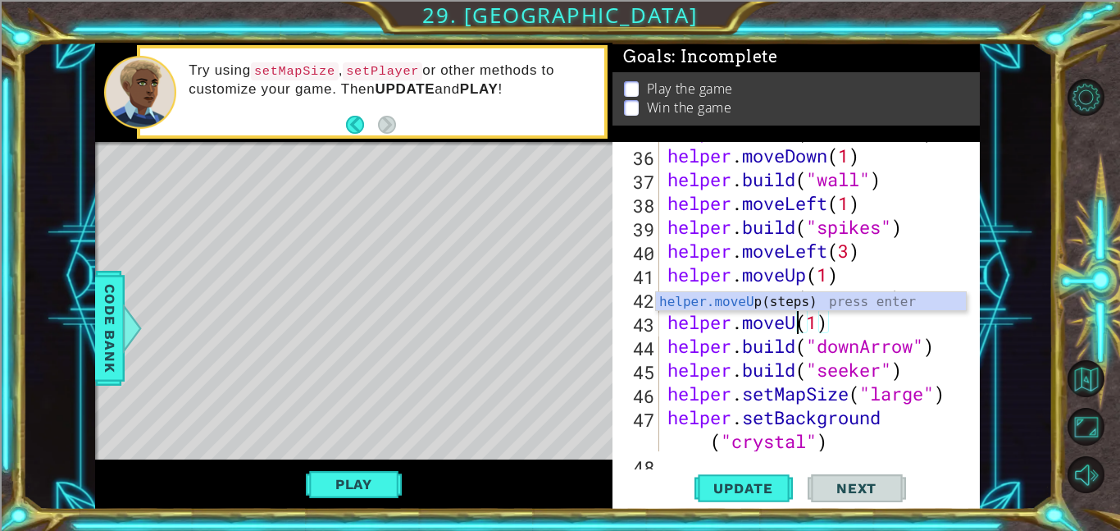
scroll to position [0, 6]
click at [760, 301] on div "helper.moveL eft(steps) press enter" at bounding box center [811, 321] width 310 height 59
click at [750, 484] on span "Update" at bounding box center [743, 488] width 93 height 16
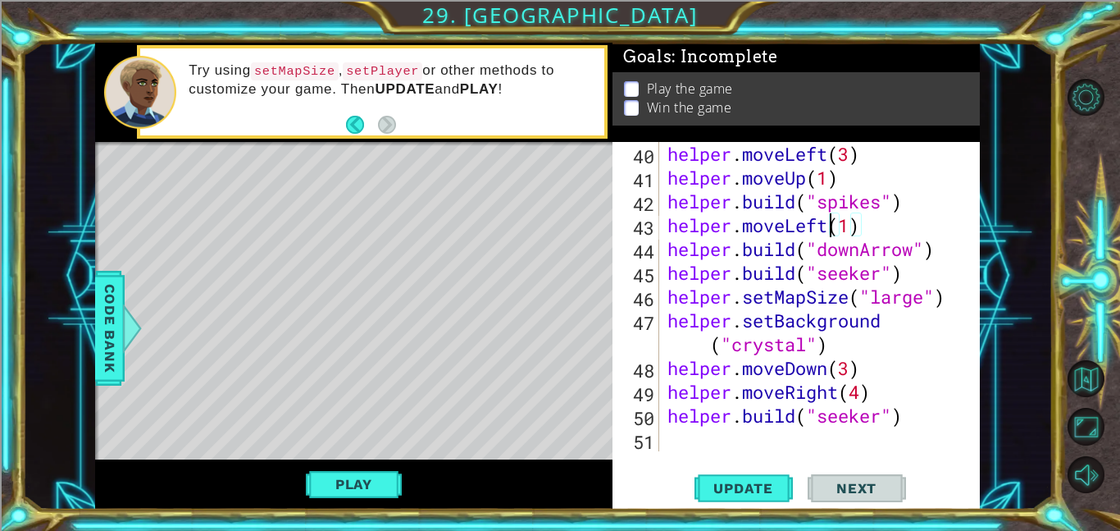
scroll to position [999, 0]
click at [912, 408] on div "helper . moveLeft ( 3 ) helper . moveUp ( 1 ) helper . build ( "spikes" ) helpe…" at bounding box center [824, 320] width 321 height 357
type textarea "[DOMAIN_NAME]("seeker")"
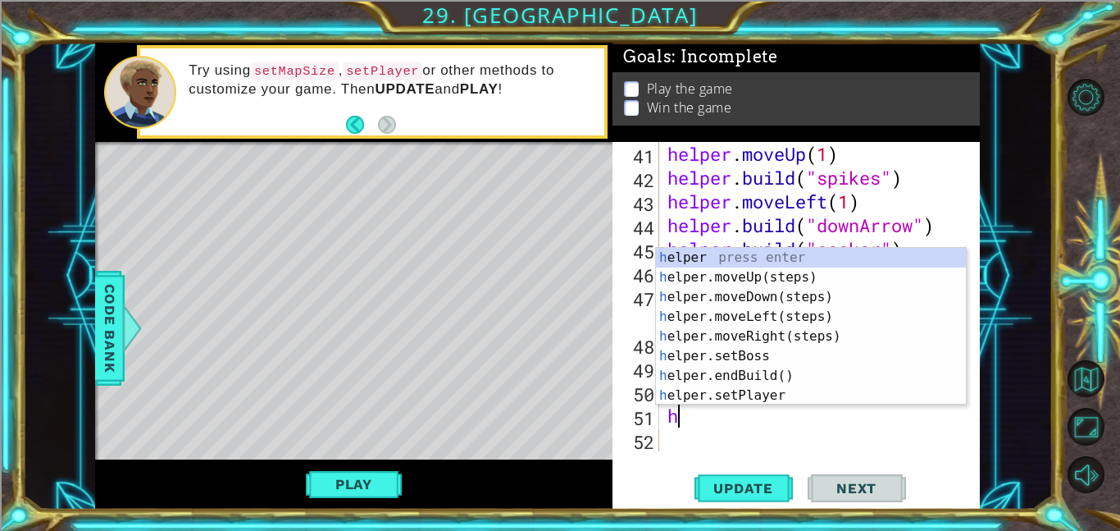
type textarea "he"
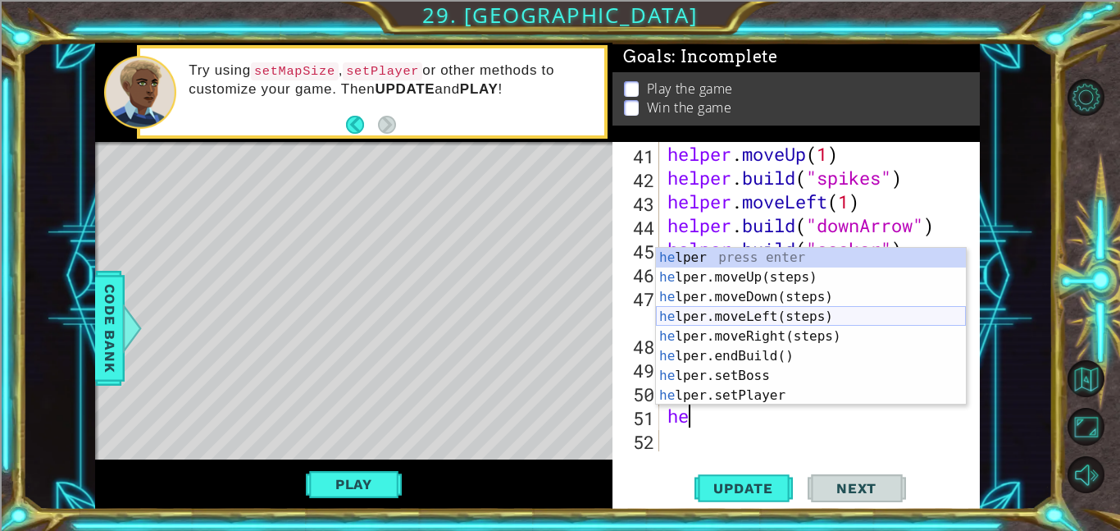
click at [816, 314] on div "he lper press enter he lper.moveUp(steps) press enter he lper.moveDown(steps) p…" at bounding box center [811, 346] width 310 height 197
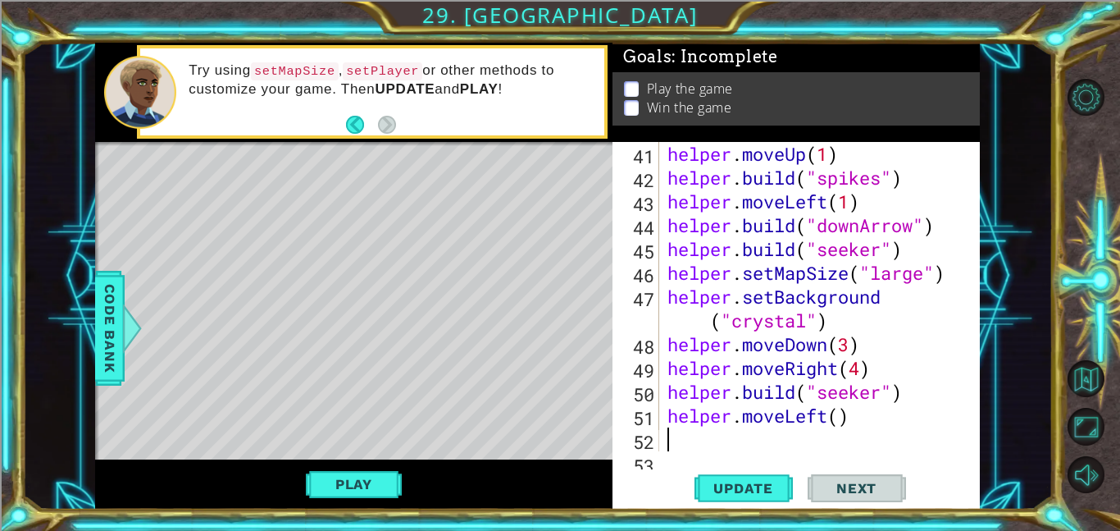
scroll to position [1046, 0]
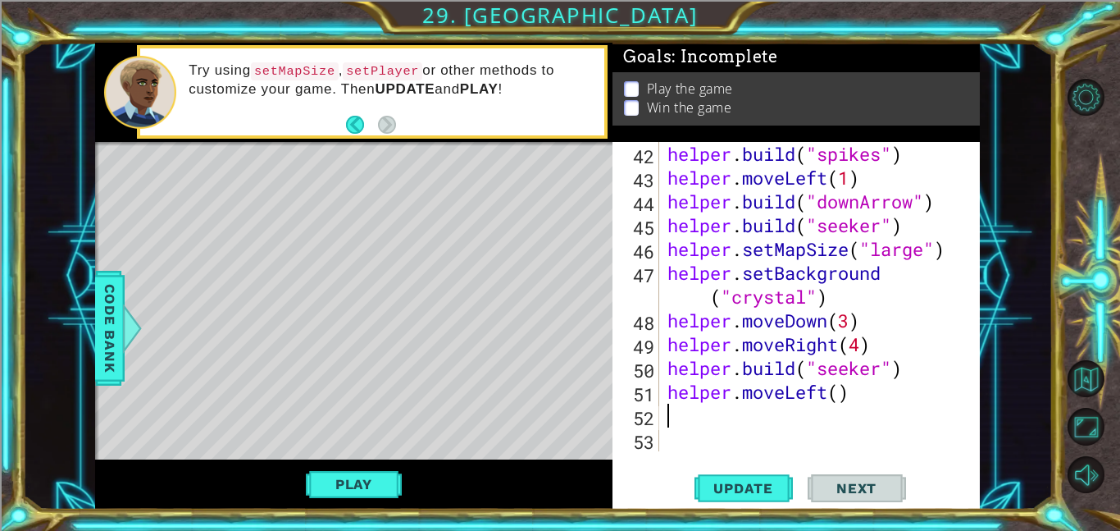
click at [838, 397] on div "helper . build ( "spikes" ) helper . moveLeft ( 1 ) helper . build ( "downArrow…" at bounding box center [824, 320] width 321 height 357
type textarea "helper.moveLeft(1)"
click at [743, 408] on div "helper . build ( "spikes" ) helper . moveLeft ( 1 ) helper . build ( "downArrow…" at bounding box center [824, 320] width 321 height 357
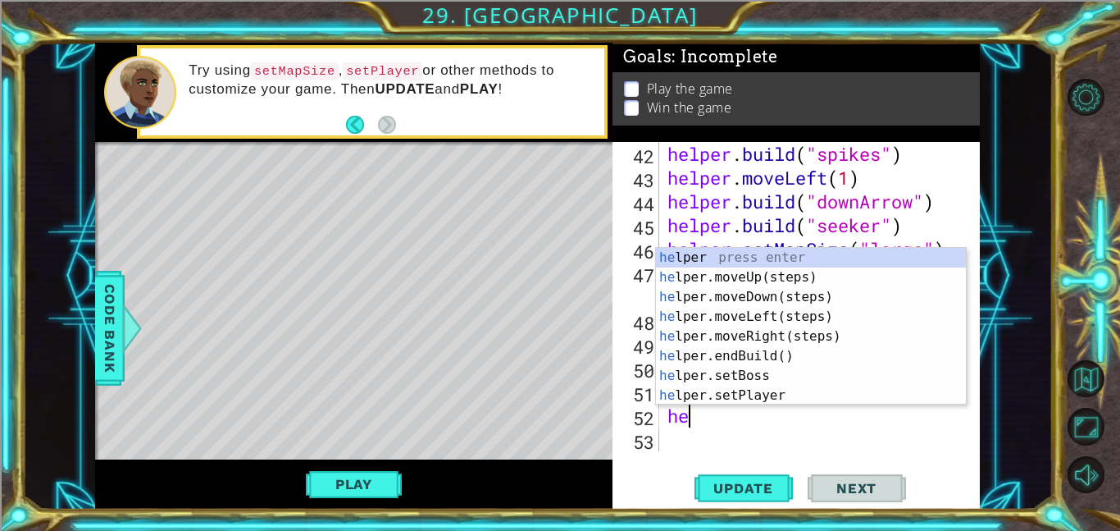
type textarea "hel"
click at [736, 283] on div "hel per press enter hel per.moveUp(steps) press enter hel per.moveDown(steps) p…" at bounding box center [811, 346] width 310 height 197
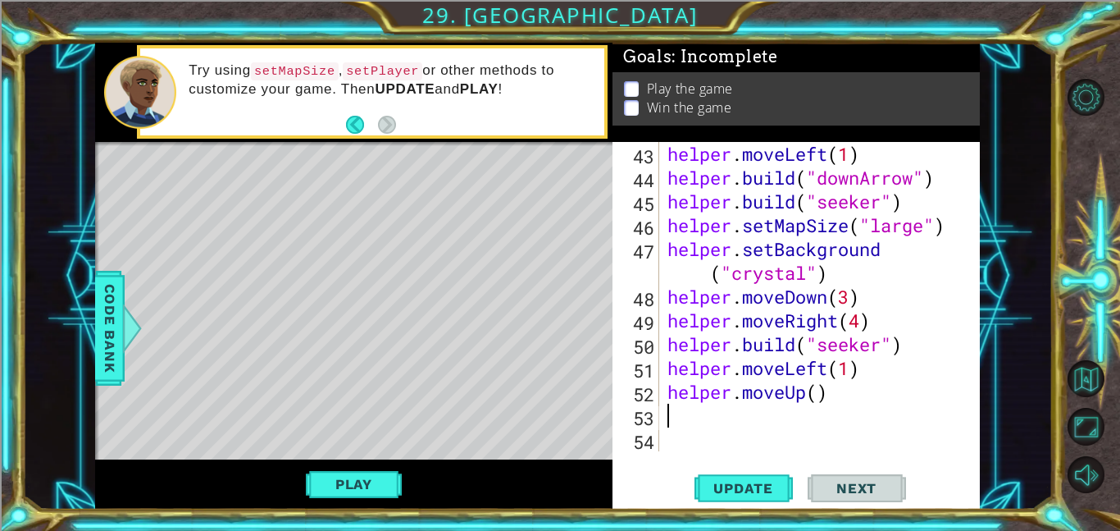
scroll to position [1070, 0]
click at [818, 394] on div "helper . moveLeft ( 1 ) helper . build ( "downArrow" ) helper . build ( "seeker…" at bounding box center [824, 320] width 321 height 357
type textarea "helper.moveUp(1)"
click at [766, 408] on div "helper . moveLeft ( 1 ) helper . build ( "downArrow" ) helper . build ( "seeker…" at bounding box center [824, 320] width 321 height 357
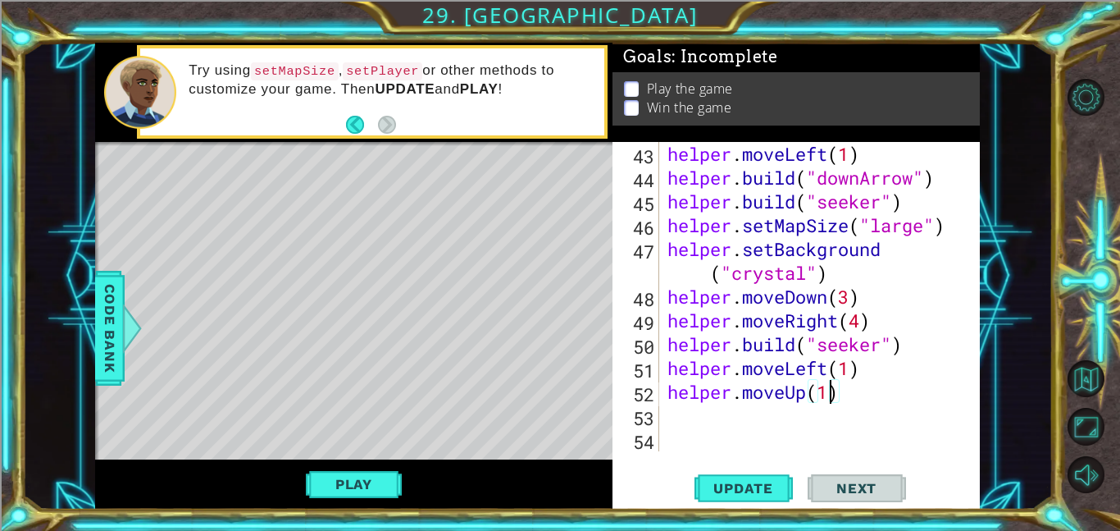
scroll to position [0, 0]
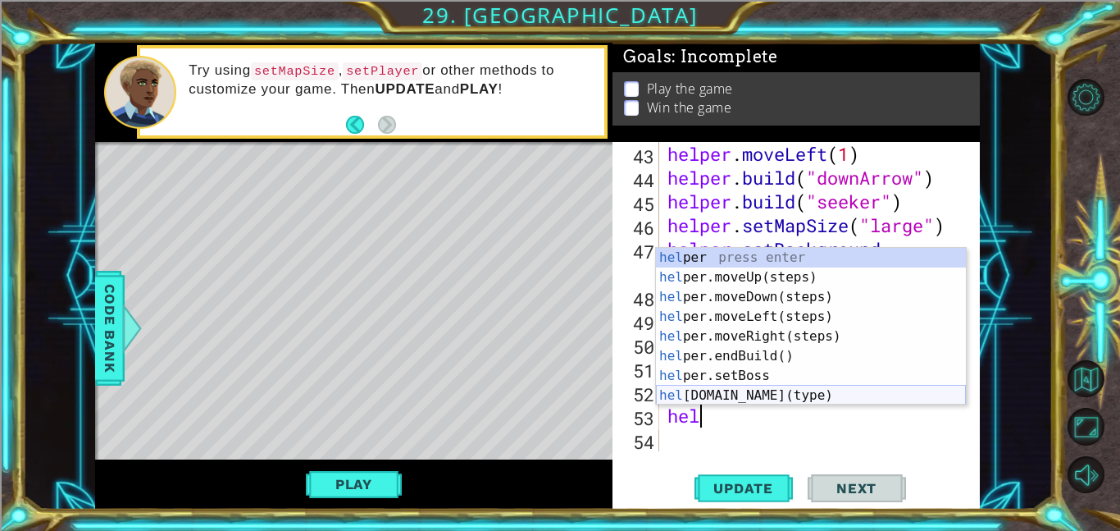
click at [732, 392] on div "hel per press enter hel per.moveUp(steps) press enter hel per.moveDown(steps) p…" at bounding box center [811, 346] width 310 height 197
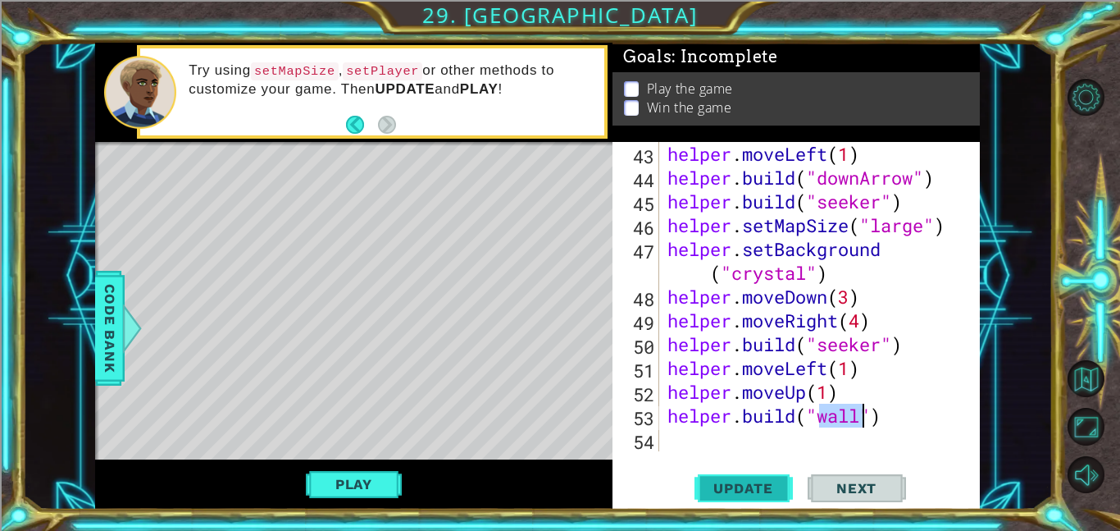
type textarea "[DOMAIN_NAME]("wall")"
click at [773, 487] on span "Update" at bounding box center [743, 488] width 93 height 16
click at [770, 445] on div "helper . moveLeft ( 1 ) helper . build ( "downArrow" ) helper . build ( "seeker…" at bounding box center [824, 320] width 321 height 357
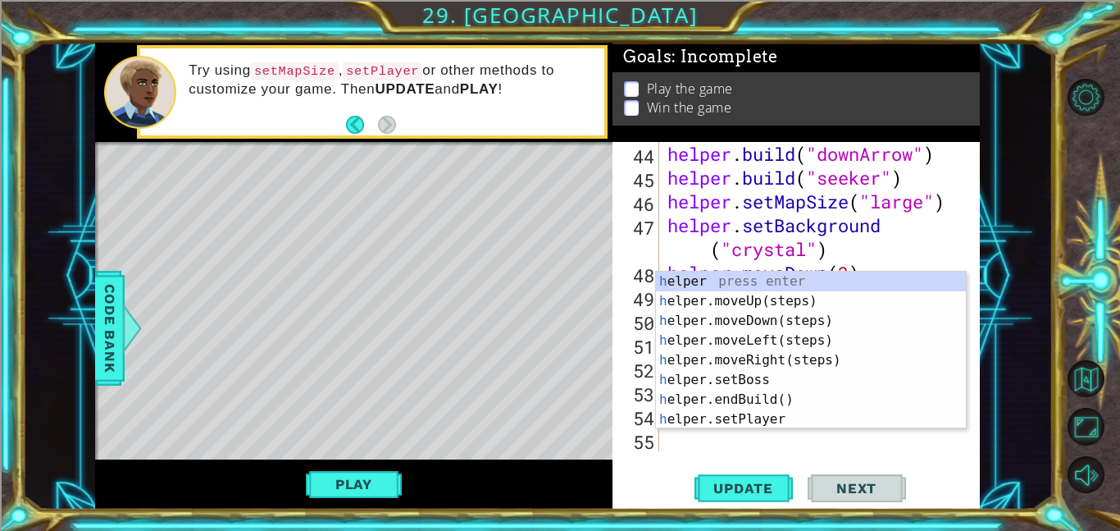
scroll to position [1094, 0]
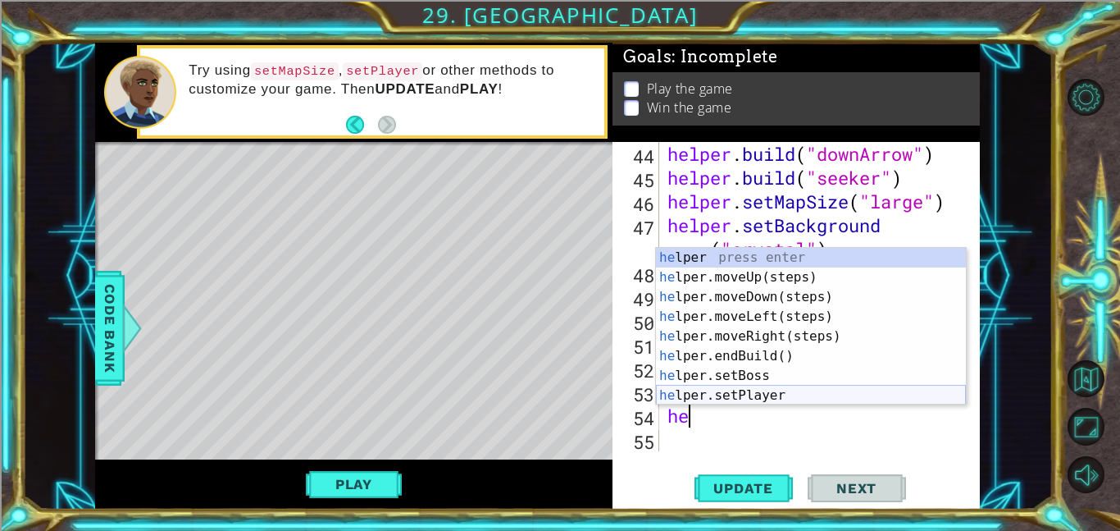
type textarea "h"
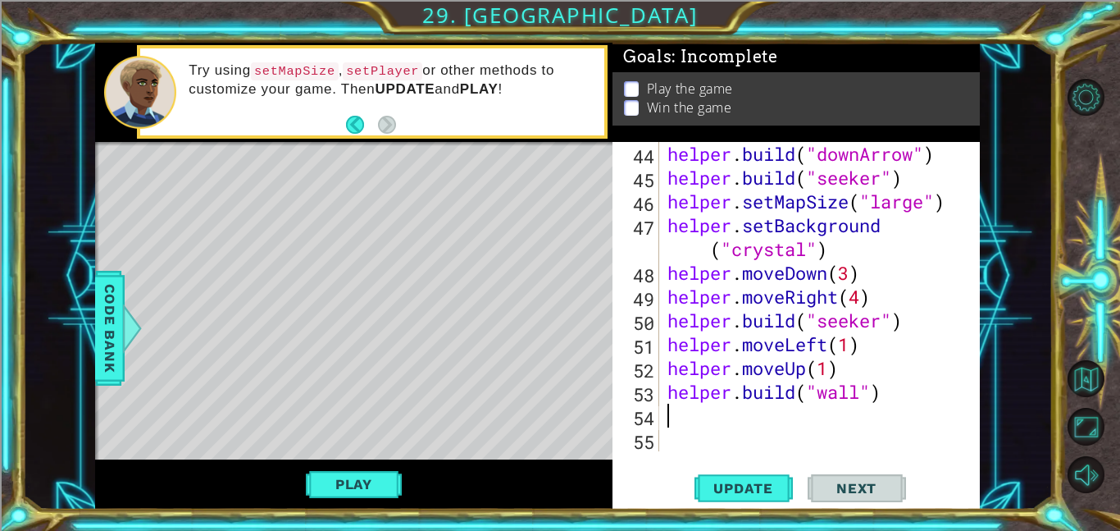
click at [743, 392] on div "helper . build ( "downArrow" ) helper . build ( "seeker" ) helper . setMapSize …" at bounding box center [824, 320] width 321 height 357
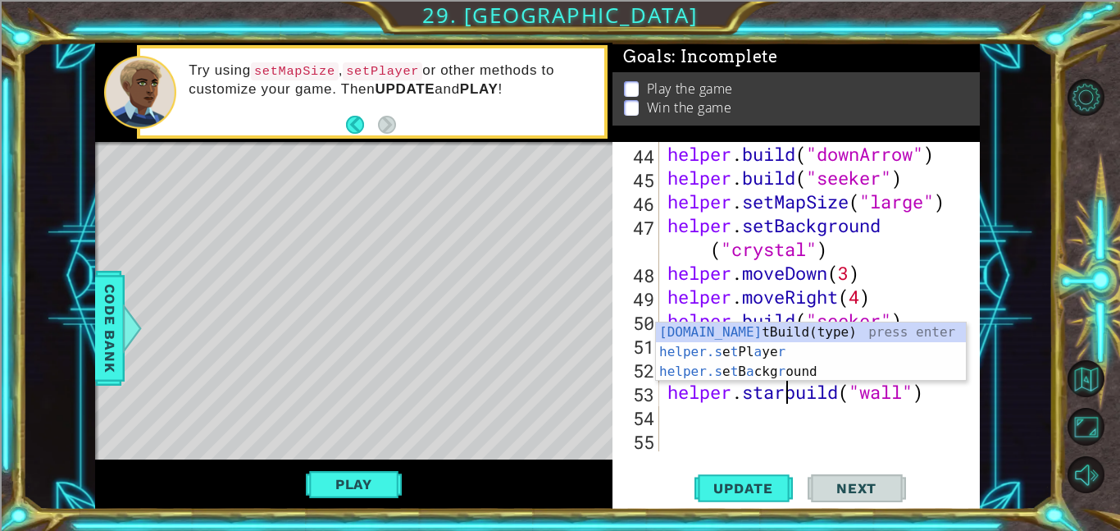
scroll to position [0, 6]
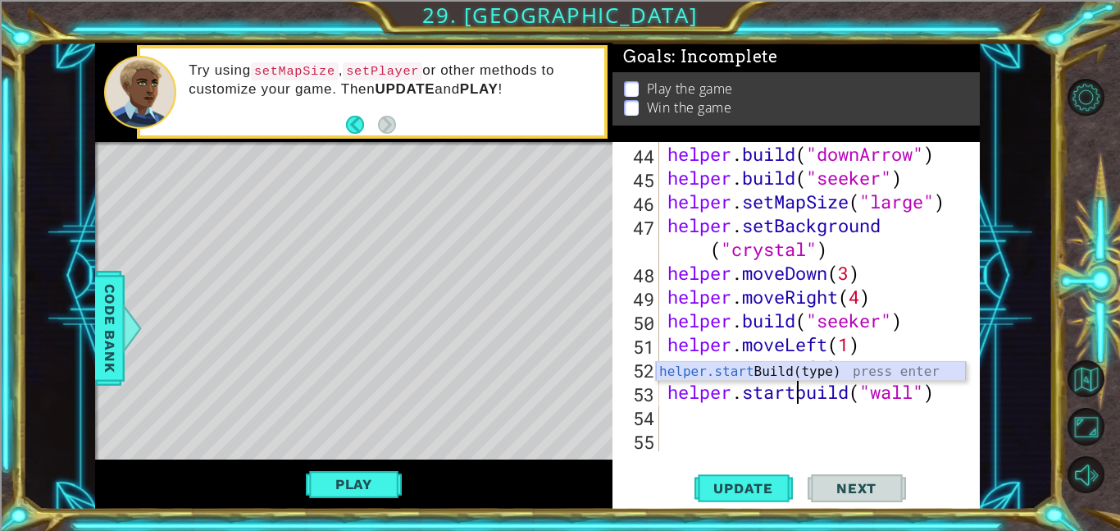
click at [738, 372] on div "helper.start Build(type) press enter" at bounding box center [811, 391] width 310 height 59
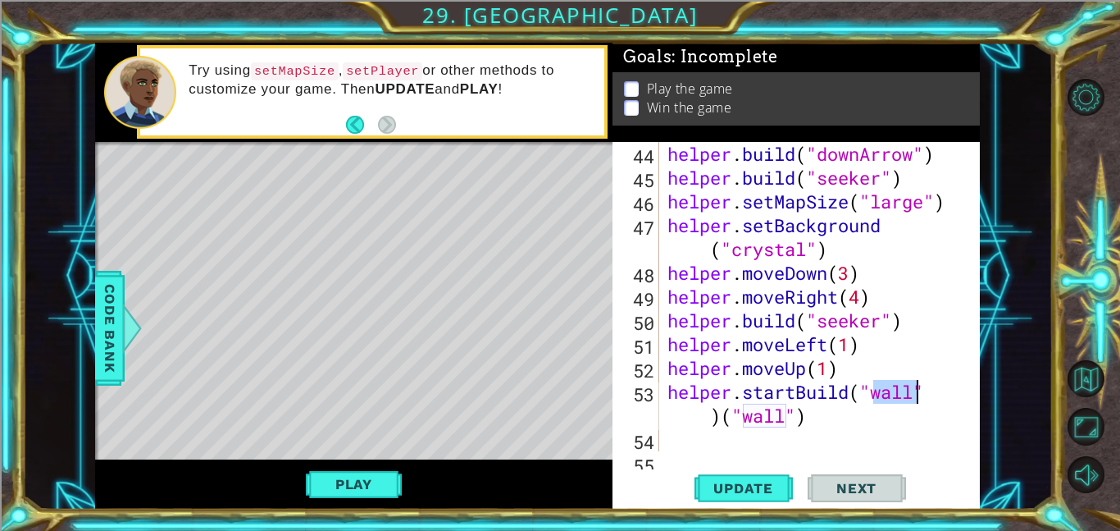
click at [727, 508] on div "helper.startBuild("wall")("wall") 44 45 46 47 48 49 50 51 52 53 54 55 helper . …" at bounding box center [796, 325] width 367 height 367
click at [826, 422] on div "helper . build ( "downArrow" ) helper . build ( "seeker" ) helper . setMapSize …" at bounding box center [824, 320] width 321 height 357
type textarea "helper.startBuild("wall")"
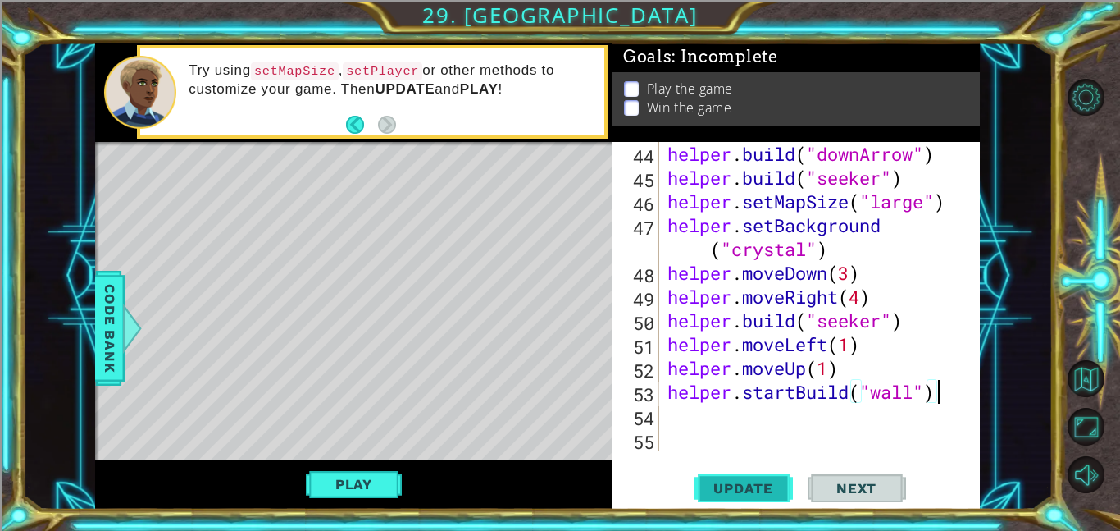
click at [746, 485] on span "Update" at bounding box center [743, 488] width 93 height 16
click at [741, 485] on span "Update" at bounding box center [743, 488] width 93 height 16
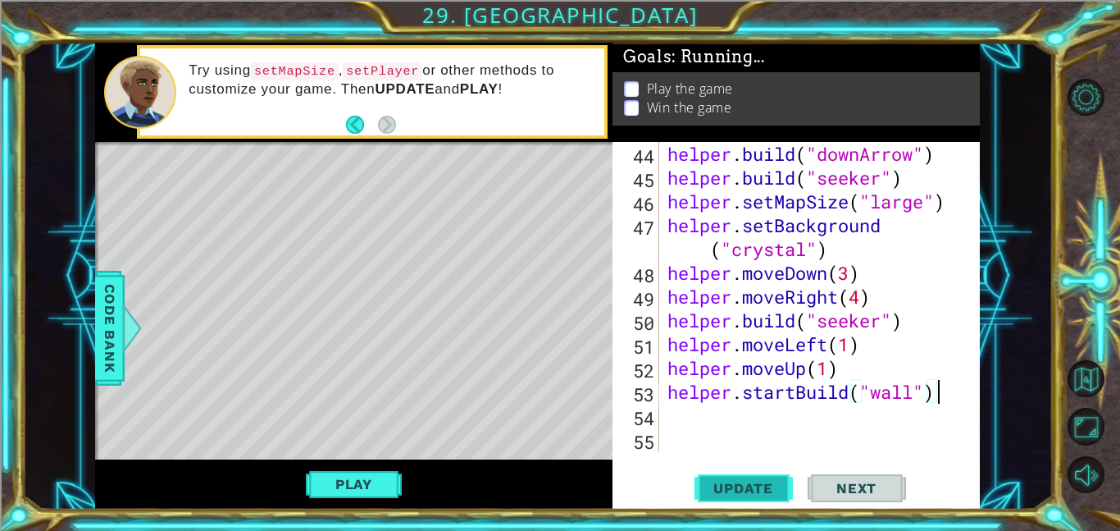
click at [741, 485] on span "Update" at bounding box center [743, 488] width 93 height 16
click at [736, 427] on div "helper . build ( "downArrow" ) helper . build ( "seeker" ) helper . setMapSize …" at bounding box center [824, 320] width 321 height 357
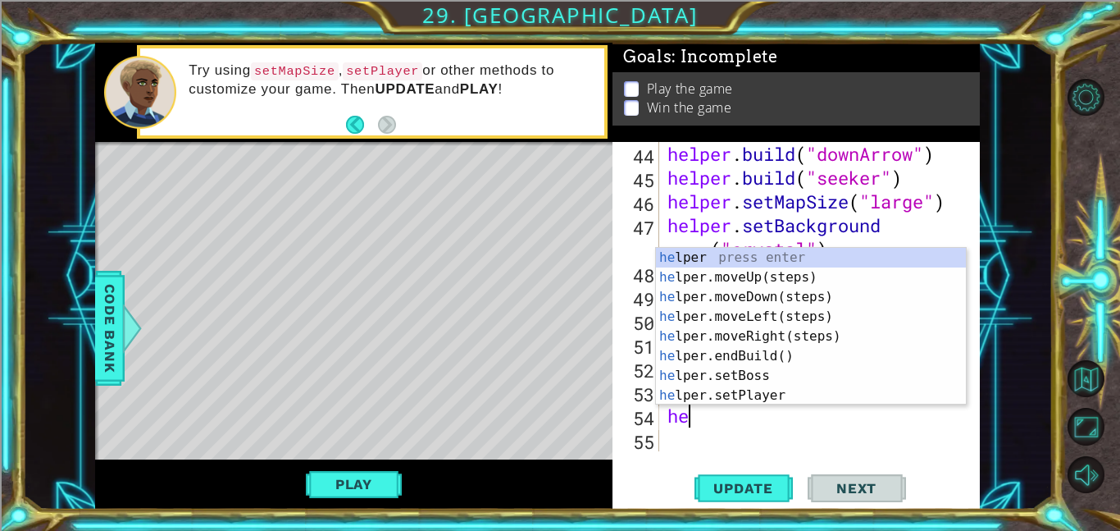
type textarea "hel"
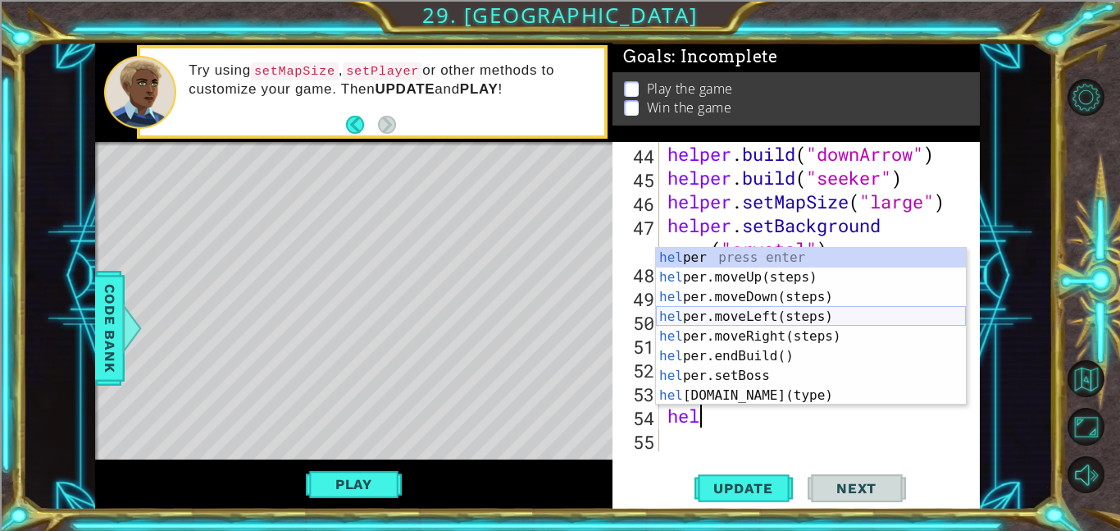
click at [741, 309] on div "hel per press enter hel per.moveUp(steps) press enter hel per.moveDown(steps) p…" at bounding box center [811, 346] width 310 height 197
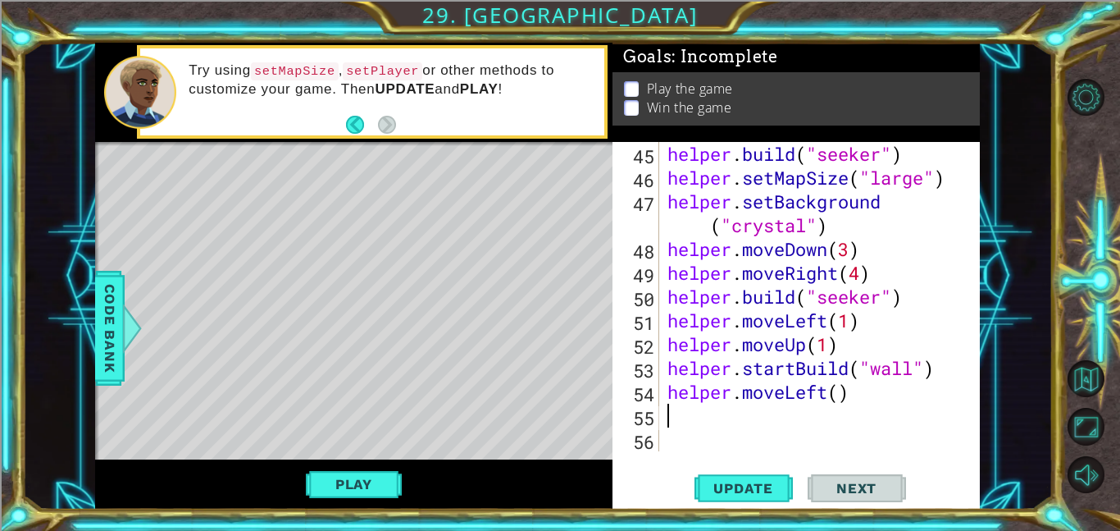
scroll to position [1118, 0]
click at [838, 394] on div "helper . build ( "seeker" ) helper . setMapSize ( "large" ) helper . setBackgro…" at bounding box center [824, 320] width 321 height 357
click at [728, 490] on span "Update" at bounding box center [743, 488] width 93 height 16
click at [757, 491] on span "Update" at bounding box center [743, 488] width 93 height 16
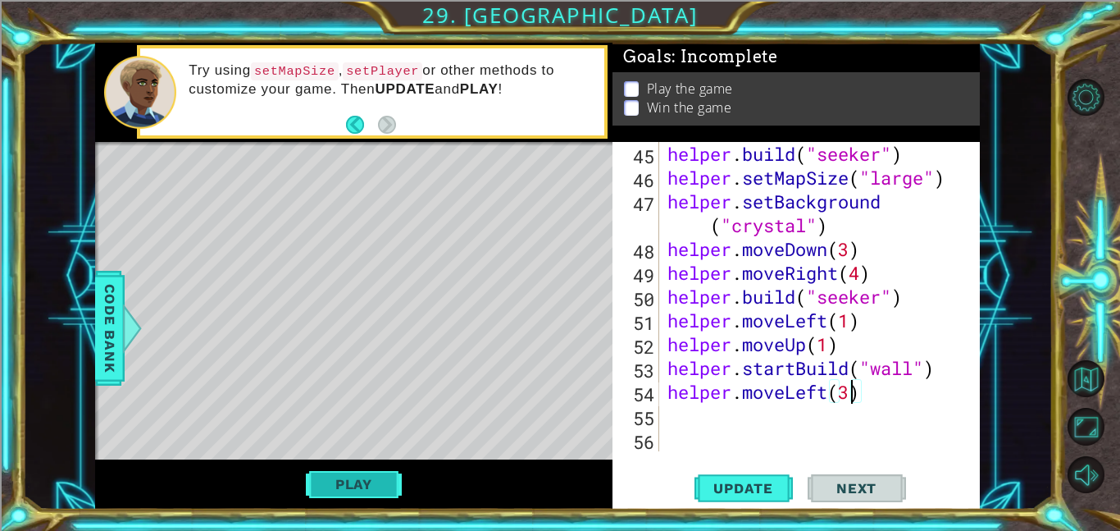
click at [330, 499] on button "Play" at bounding box center [354, 483] width 96 height 31
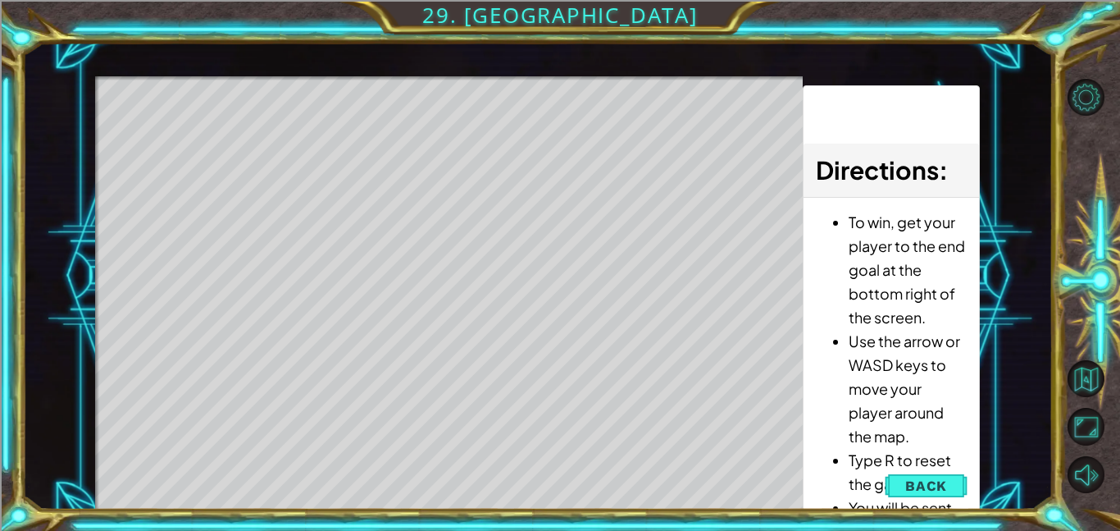
click at [923, 483] on span "Back" at bounding box center [926, 485] width 42 height 16
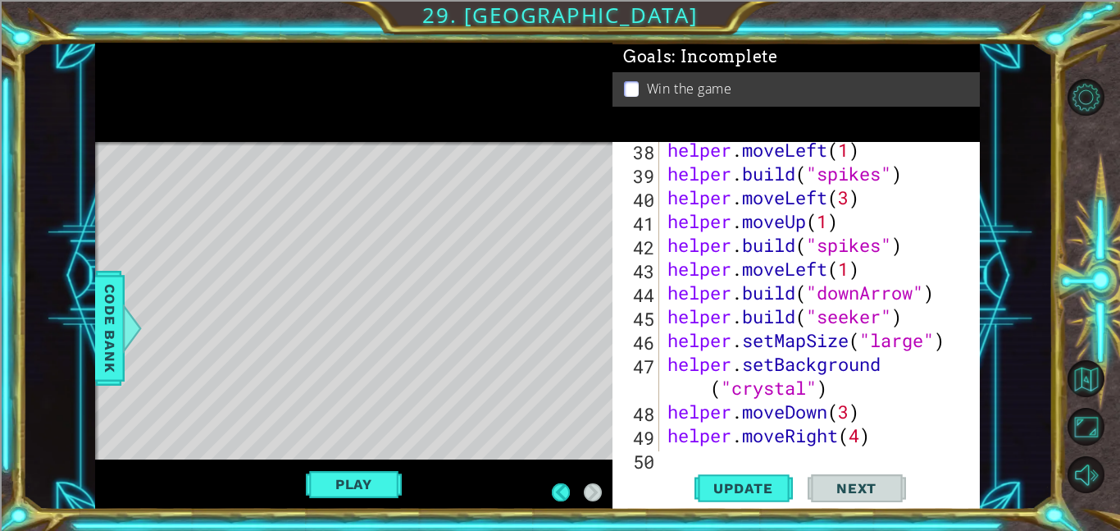
scroll to position [954, 0]
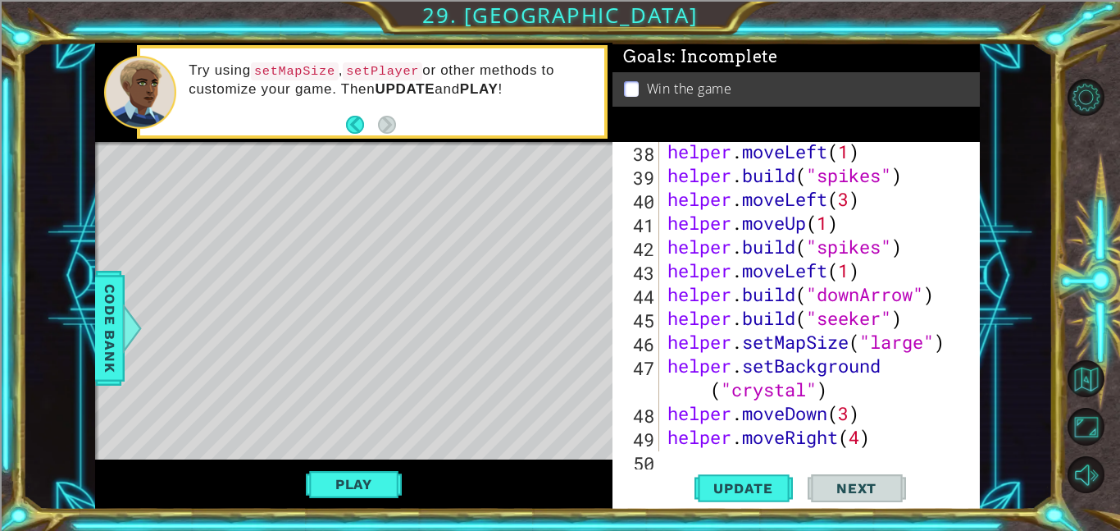
click at [945, 344] on div "helper . moveLeft ( 1 ) helper . build ( "spikes" ) helper . moveLeft ( 3 ) hel…" at bounding box center [824, 317] width 321 height 357
click at [909, 317] on div "helper . moveLeft ( 1 ) helper . build ( "spikes" ) helper . moveLeft ( 3 ) hel…" at bounding box center [824, 317] width 321 height 357
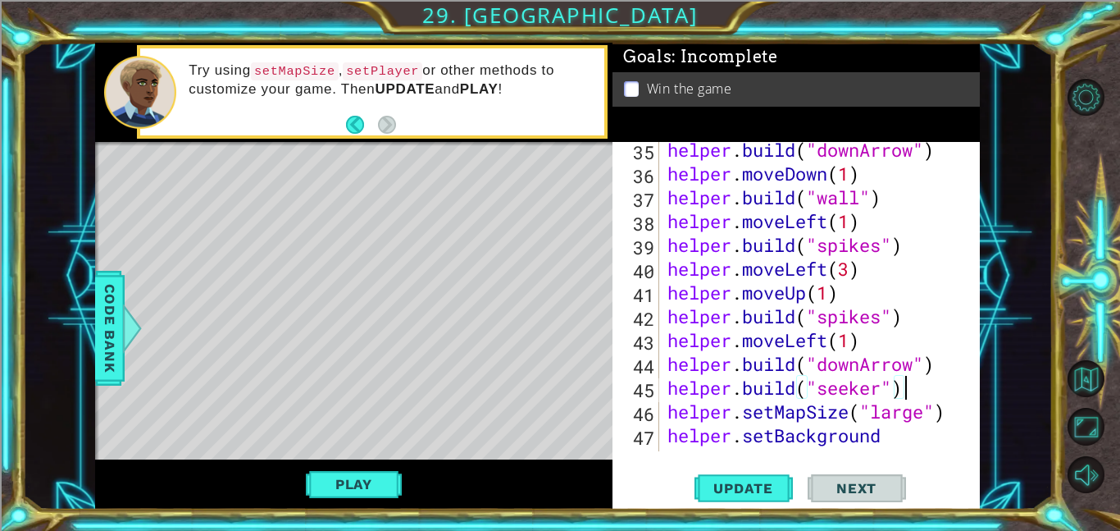
scroll to position [884, 0]
click at [936, 362] on div "helper . build ( "downArrow" ) helper . moveDown ( 1 ) helper . build ( "wall" …" at bounding box center [824, 328] width 321 height 381
type textarea "[DOMAIN_NAME]("downArrow")"
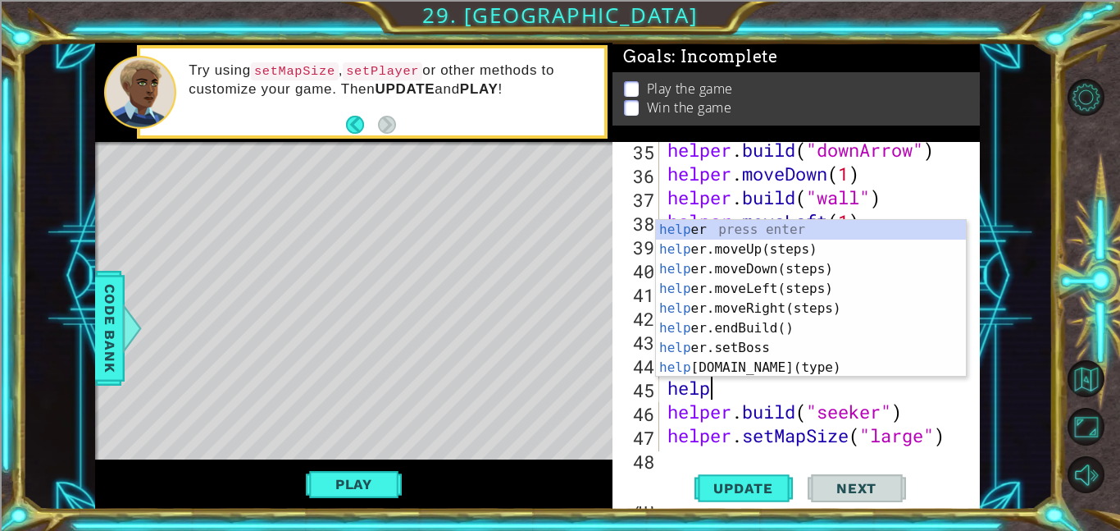
scroll to position [0, 2]
type textarea "helper"
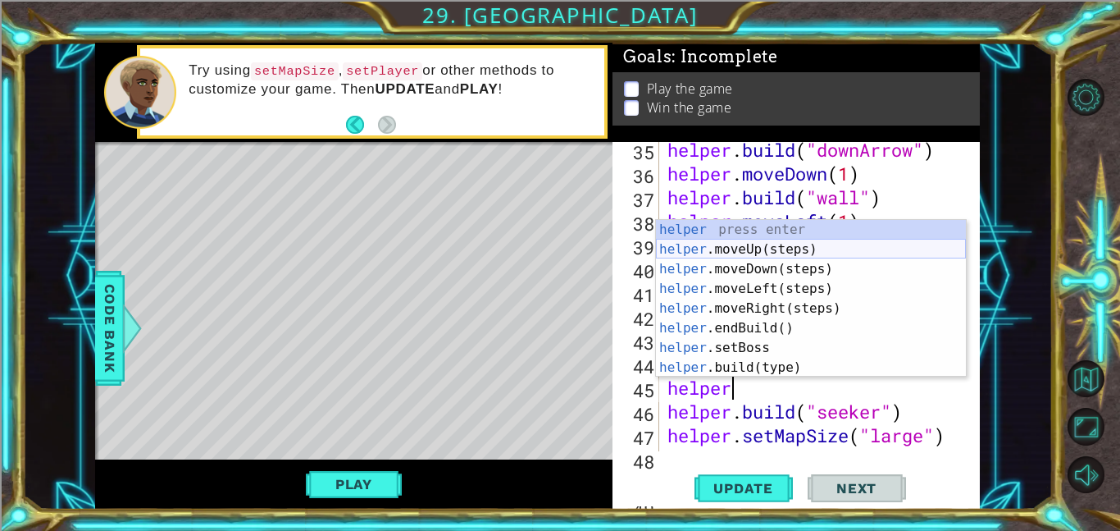
click at [791, 248] on div "helper press enter helper .moveUp(steps) press enter helper .moveDown(steps) pr…" at bounding box center [811, 318] width 310 height 197
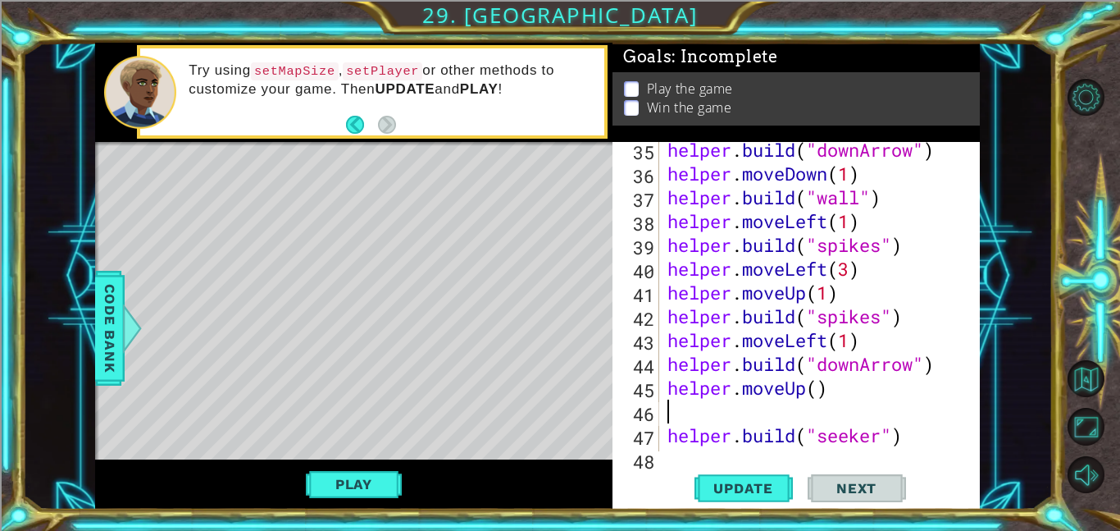
scroll to position [0, 0]
click at [815, 397] on div "helper . build ( "downArrow" ) helper . moveDown ( 1 ) helper . build ( "wall" …" at bounding box center [824, 316] width 321 height 357
click at [745, 480] on span "Update" at bounding box center [743, 488] width 93 height 16
click at [759, 487] on span "Update" at bounding box center [743, 488] width 93 height 16
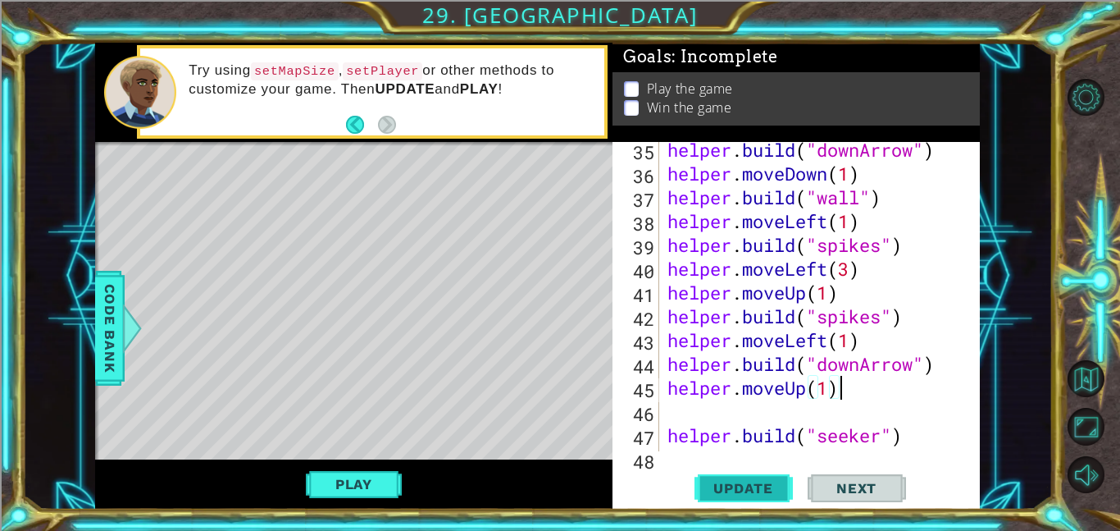
click at [752, 478] on button "Update" at bounding box center [744, 487] width 98 height 37
click at [669, 433] on div "helper . build ( "downArrow" ) helper . moveDown ( 1 ) helper . build ( "wall" …" at bounding box center [824, 316] width 321 height 357
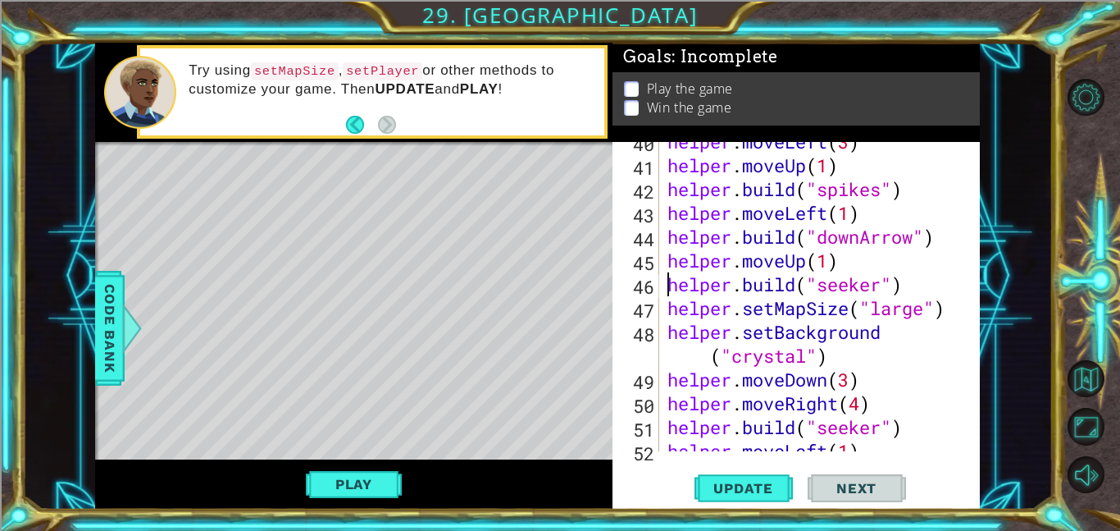
scroll to position [1012, 0]
click at [754, 488] on span "Update" at bounding box center [743, 488] width 93 height 16
click at [357, 482] on button "Play" at bounding box center [354, 483] width 96 height 31
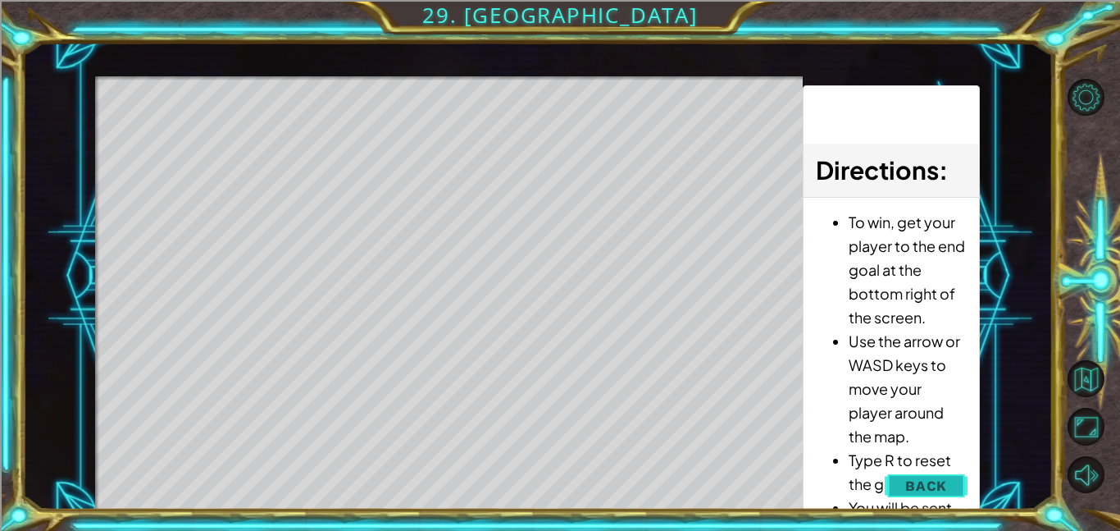
click at [946, 496] on button "Back" at bounding box center [926, 485] width 83 height 33
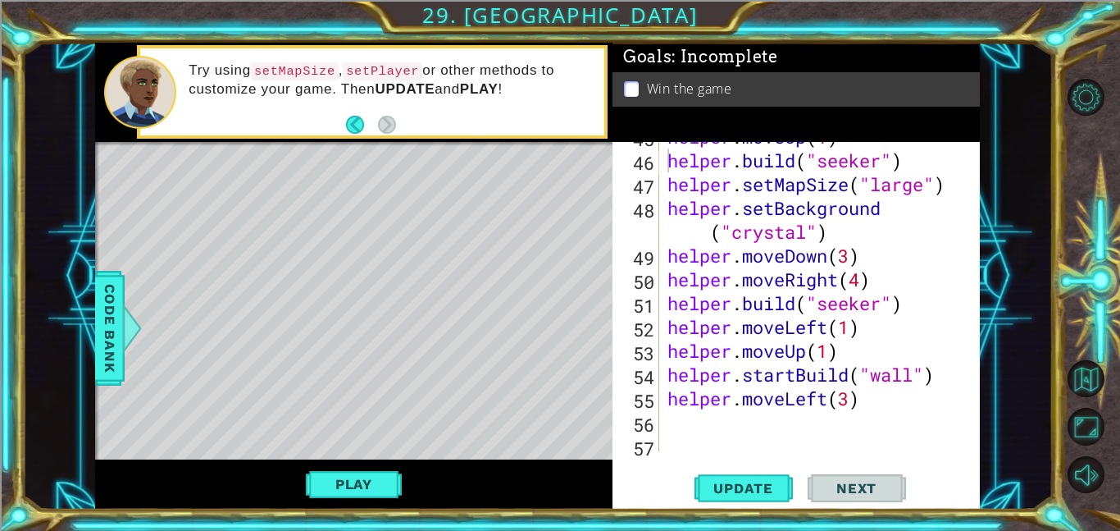
scroll to position [1142, 0]
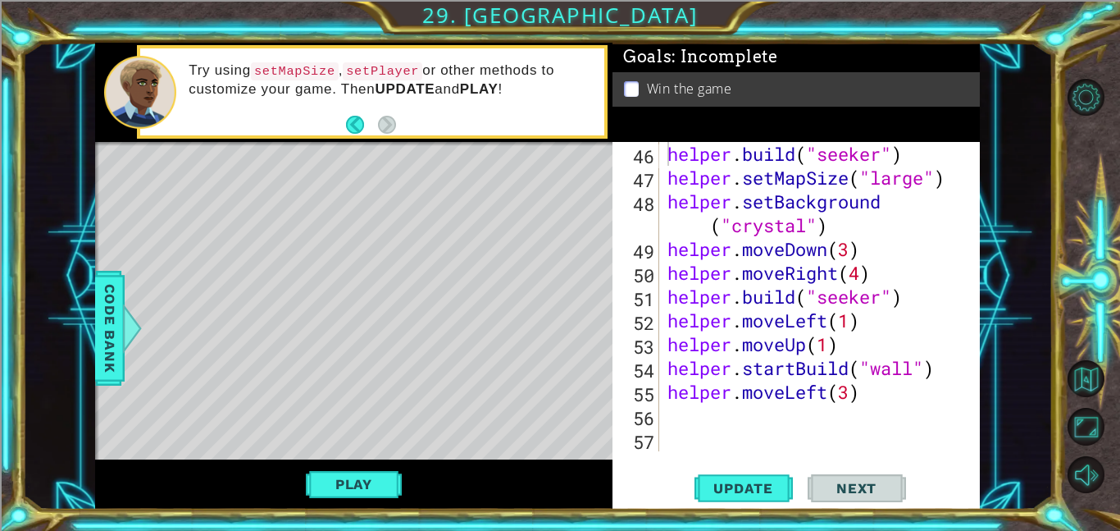
click at [856, 391] on div "helper . build ( "seeker" ) helper . setMapSize ( "large" ) helper . setBackgro…" at bounding box center [824, 320] width 321 height 357
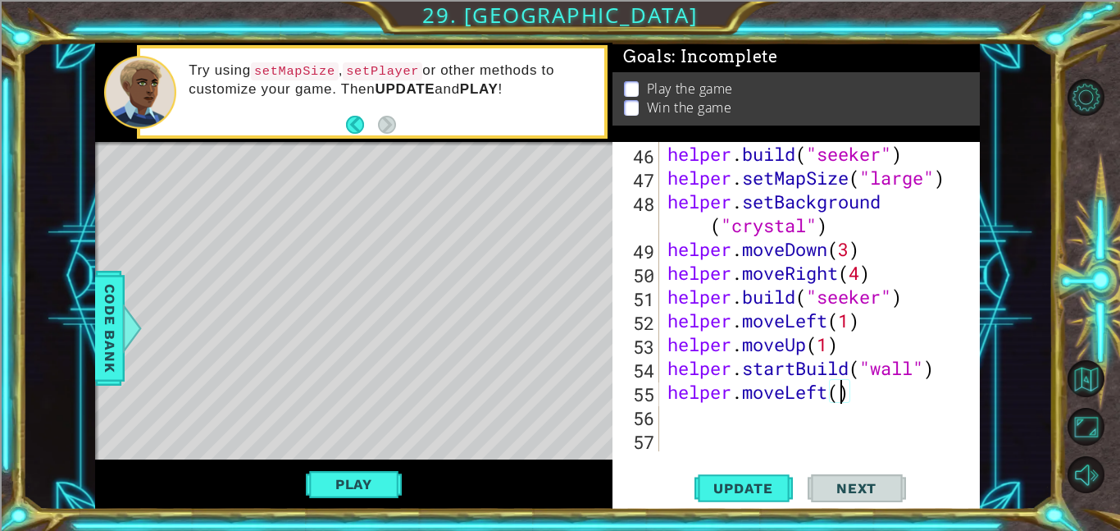
scroll to position [0, 7]
click at [754, 474] on button "Update" at bounding box center [744, 487] width 98 height 37
click at [735, 500] on button "Update" at bounding box center [744, 487] width 98 height 37
click at [720, 501] on button "Update" at bounding box center [744, 487] width 98 height 37
click at [878, 394] on div "helper . build ( "seeker" ) helper . setMapSize ( "large" ) helper . setBackgro…" at bounding box center [824, 320] width 321 height 357
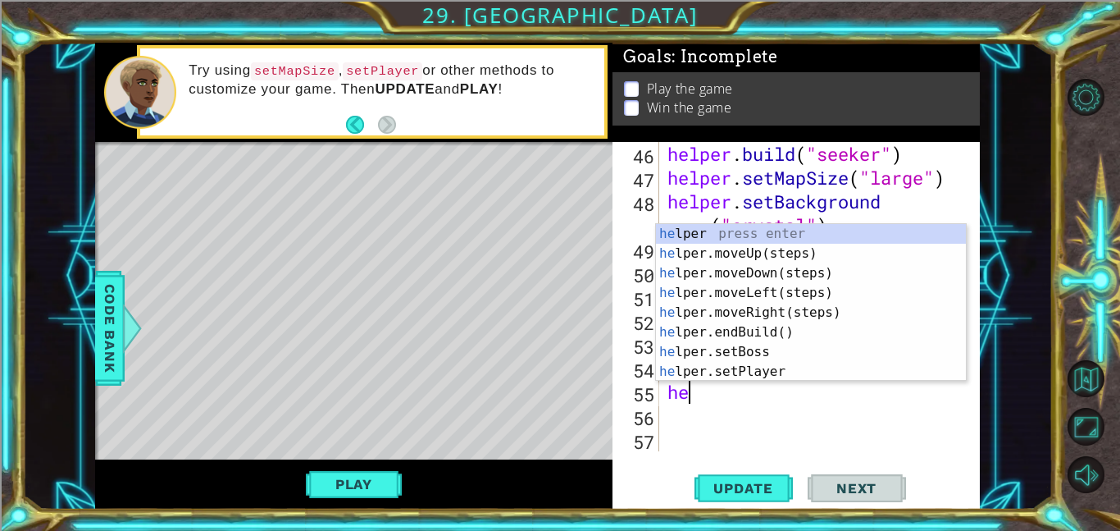
scroll to position [0, 0]
type textarea "h"
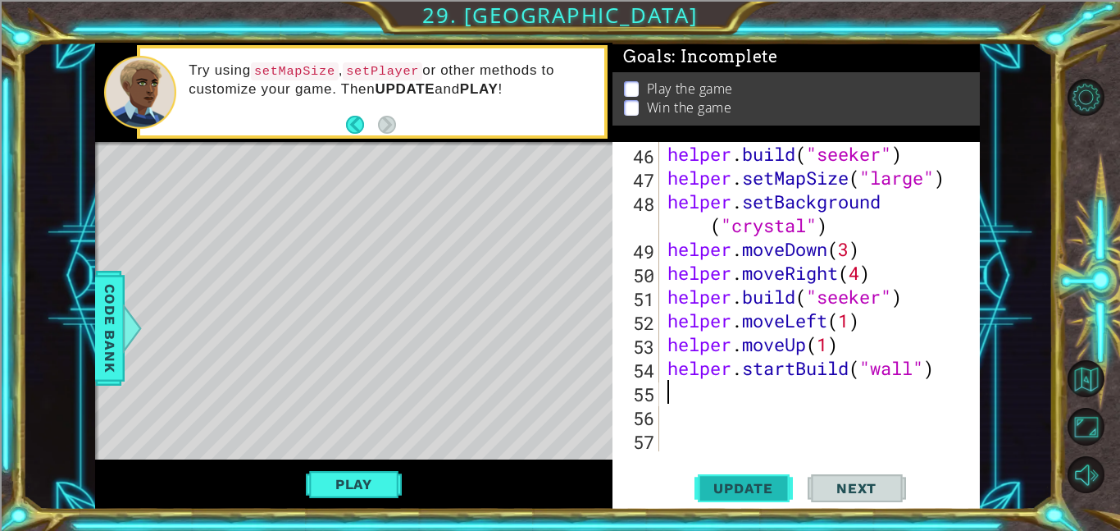
click at [759, 472] on button "Update" at bounding box center [744, 487] width 98 height 37
click at [353, 495] on button "Play" at bounding box center [354, 483] width 96 height 31
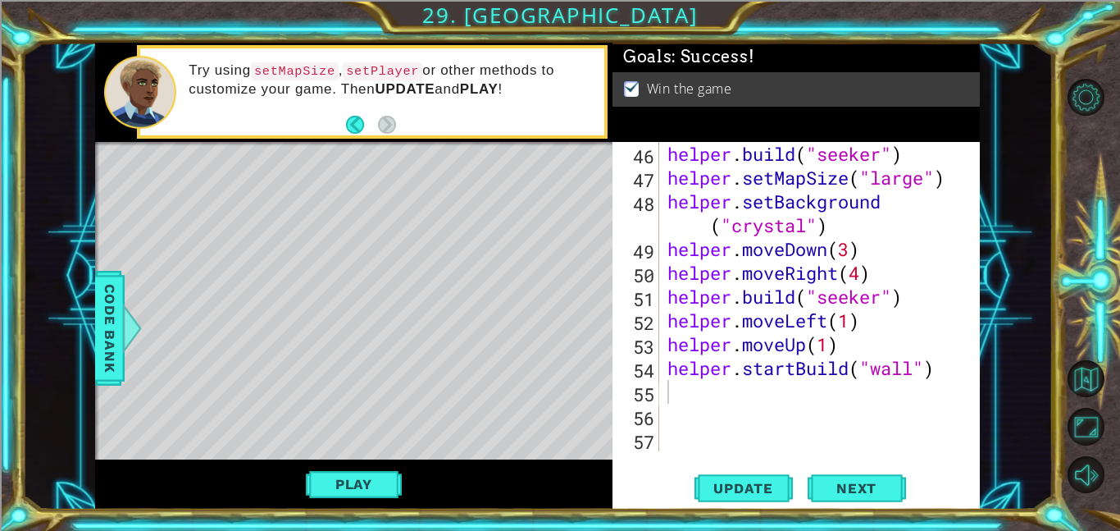
click at [322, 463] on div "Play" at bounding box center [353, 484] width 517 height 50
click at [312, 490] on button "Play" at bounding box center [354, 483] width 96 height 31
click at [747, 386] on div "helper . build ( "seeker" ) helper . setMapSize ( "large" ) helper . setBackgro…" at bounding box center [824, 320] width 321 height 357
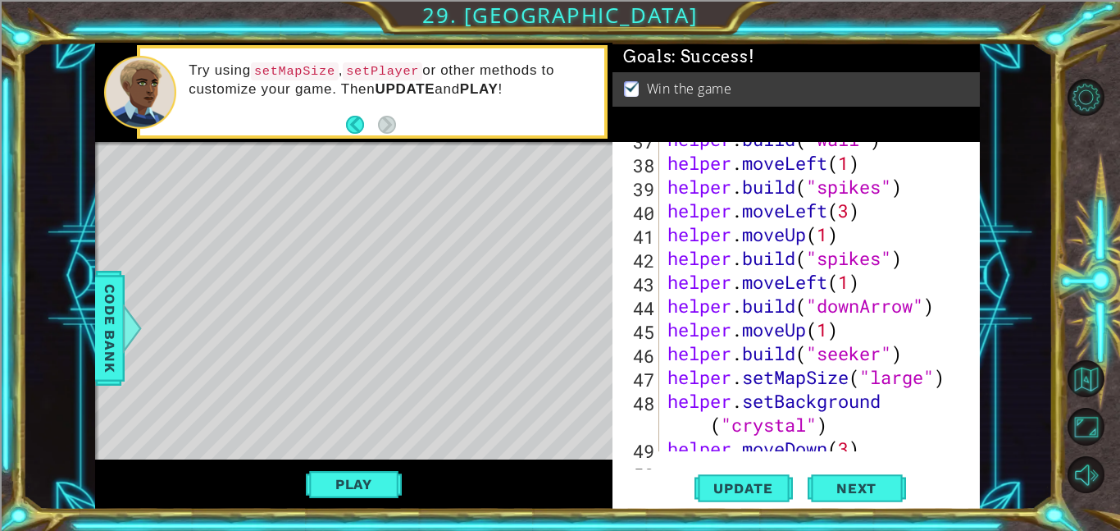
scroll to position [943, 0]
click at [907, 345] on div "helper . build ( "wall" ) helper . moveLeft ( 1 ) helper . build ( "spikes" ) h…" at bounding box center [824, 305] width 321 height 357
type textarea "[DOMAIN_NAME]("seeker")"
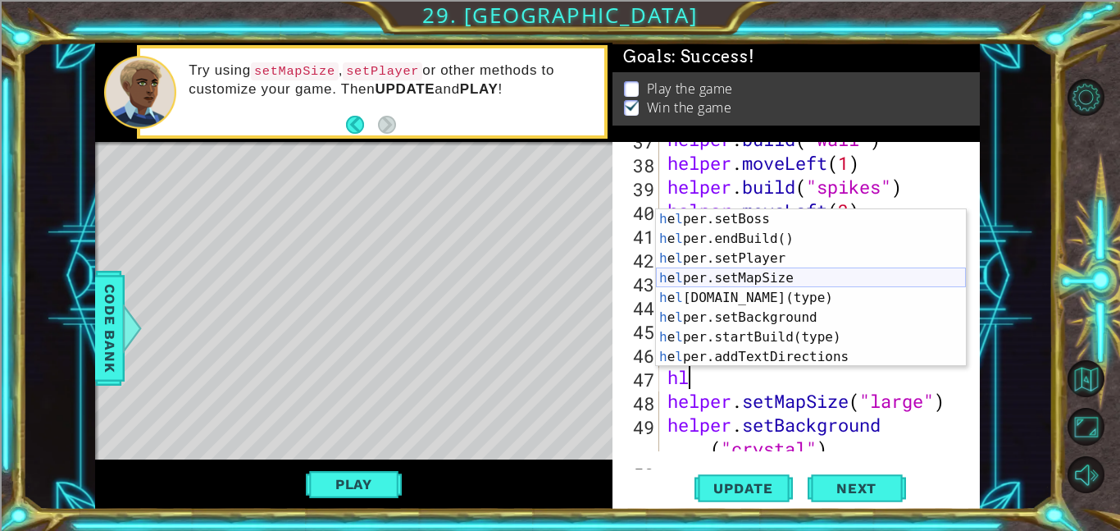
scroll to position [98, 0]
click at [786, 294] on div "h e l per.setBoss press enter h e l per.endBuild() press enter h e l per.setPla…" at bounding box center [811, 307] width 310 height 197
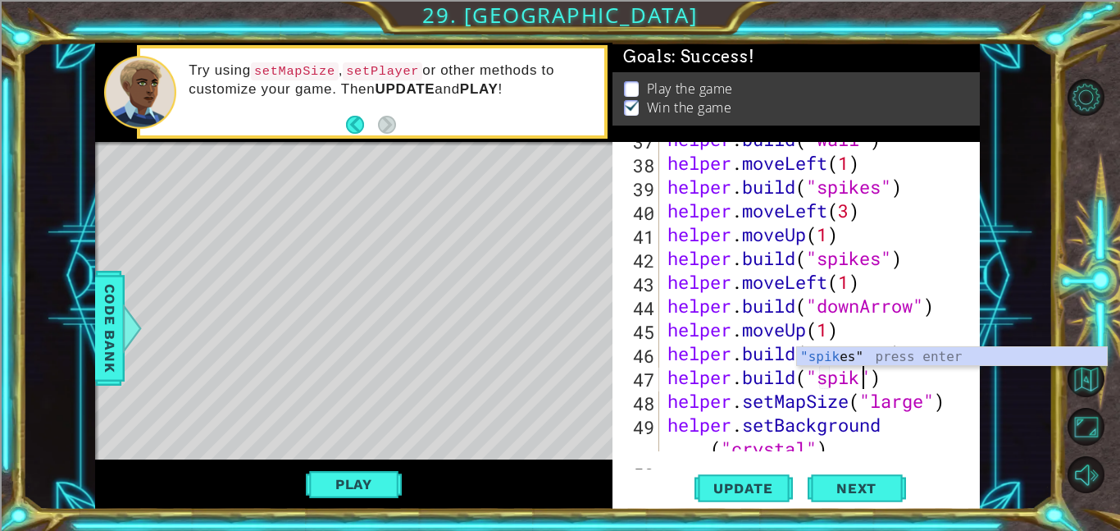
scroll to position [0, 9]
click at [0, 0] on span "..." at bounding box center [0, 0] width 0 height 0
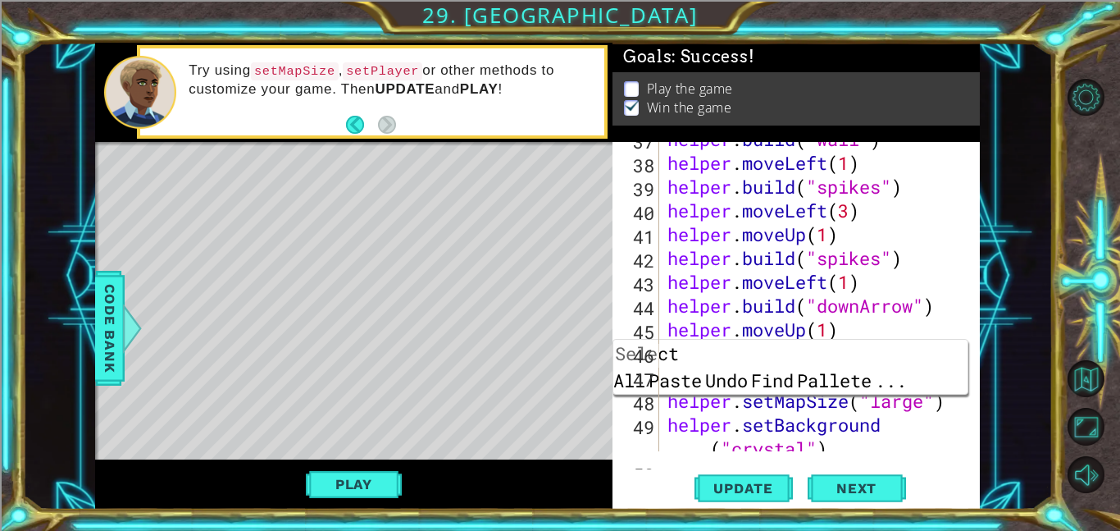
click at [741, 460] on div "[DOMAIN_NAME]("seeker") 37 38 39 40 41 42 43 44 45 46 47 48 49 50 helper . buil…" at bounding box center [796, 325] width 367 height 367
click at [755, 475] on button "Update" at bounding box center [744, 487] width 98 height 37
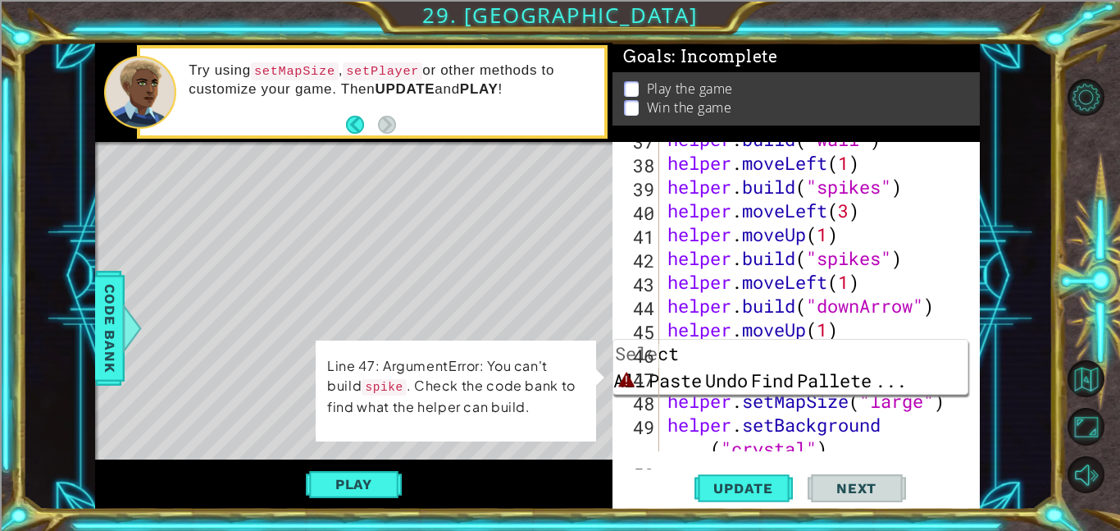
click at [507, 178] on div "Level Map" at bounding box center [474, 383] width 758 height 483
click at [956, 431] on div "helper . build ( "wall" ) helper . moveLeft ( 1 ) helper . build ( "spikes" ) h…" at bounding box center [824, 317] width 321 height 381
type textarea "helper.setBackground("crystal")"
click at [374, 499] on div "Play" at bounding box center [353, 484] width 517 height 50
click at [912, 421] on div "helper . build ( "wall" ) helper . moveLeft ( 1 ) helper . build ( "spikes" ) h…" at bounding box center [824, 317] width 321 height 381
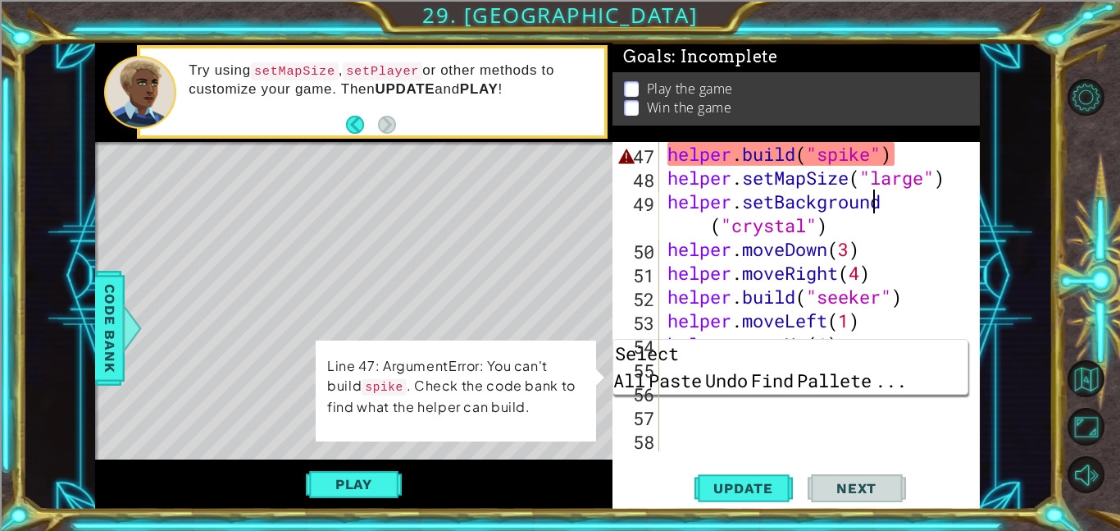
scroll to position [1165, 0]
click at [654, 385] on div "56" at bounding box center [637, 394] width 43 height 24
click at [642, 382] on div "56" at bounding box center [637, 394] width 43 height 24
click at [695, 378] on span "Paste" at bounding box center [675, 380] width 57 height 27
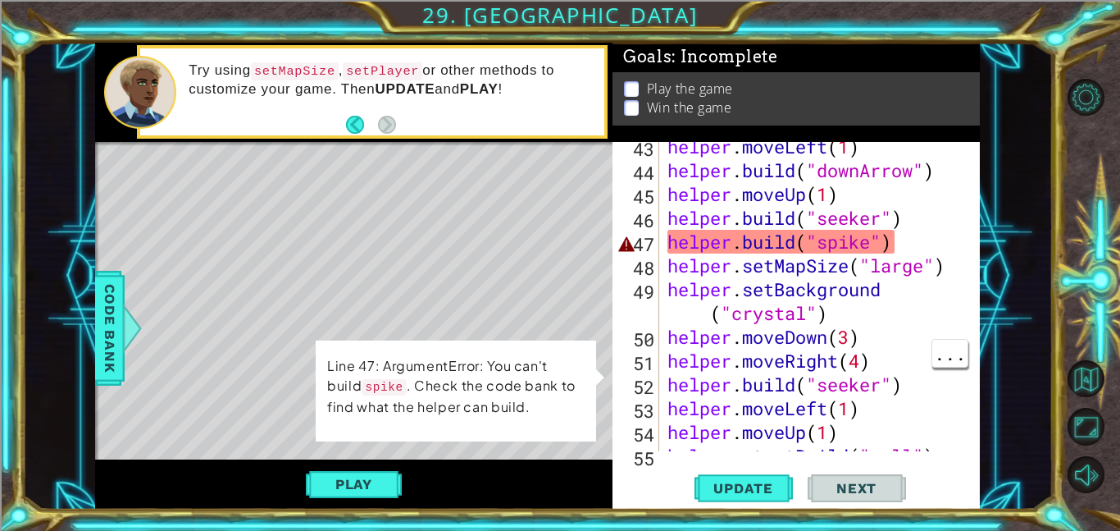
scroll to position [1044, 0]
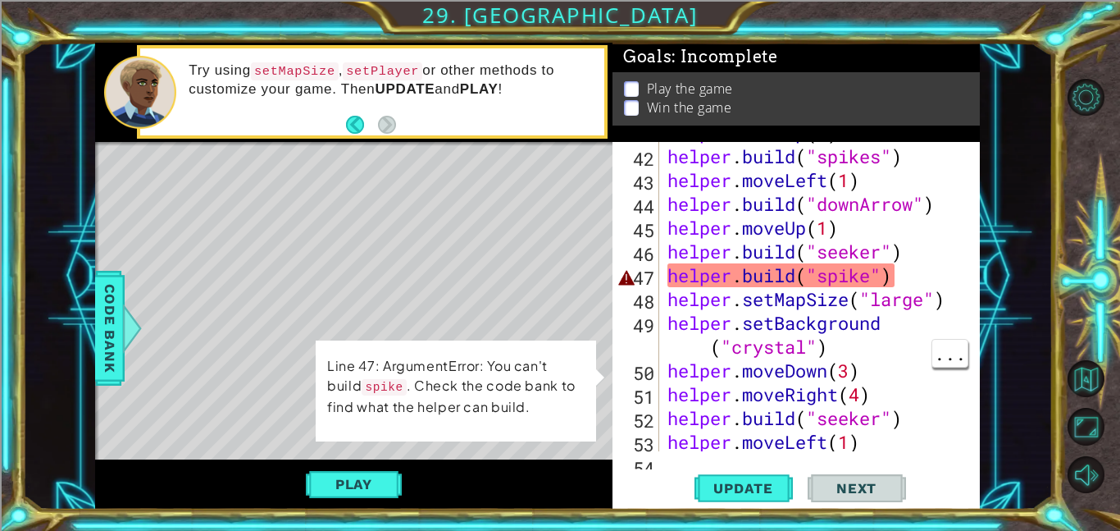
click at [870, 276] on div "helper . moveUp ( 1 ) helper . build ( "spikes" ) helper . moveLeft ( 1 ) helpe…" at bounding box center [824, 299] width 321 height 357
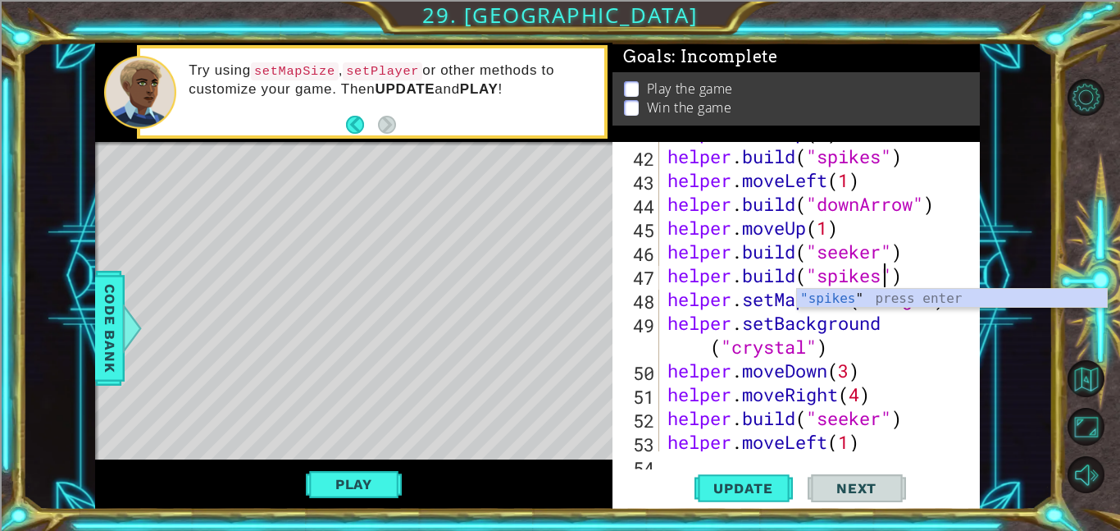
scroll to position [0, 10]
click at [839, 296] on div ""spikes " press enter" at bounding box center [952, 318] width 310 height 59
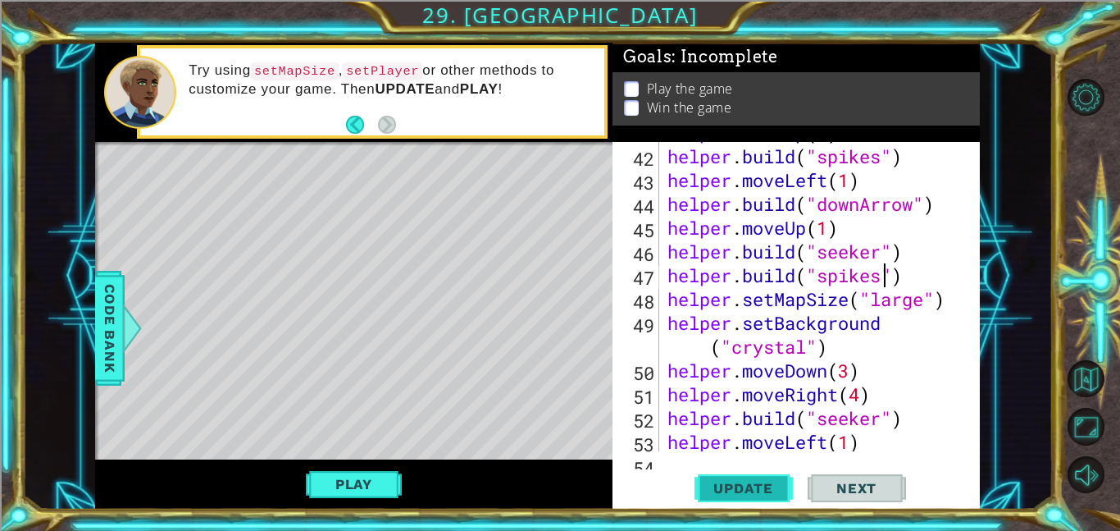
type textarea "[DOMAIN_NAME]("spikes")"
click at [724, 485] on span "Update" at bounding box center [743, 488] width 93 height 16
click at [953, 267] on div "helper . moveUp ( 1 ) helper . build ( "spikes" ) helper . moveLeft ( 1 ) helpe…" at bounding box center [824, 299] width 321 height 357
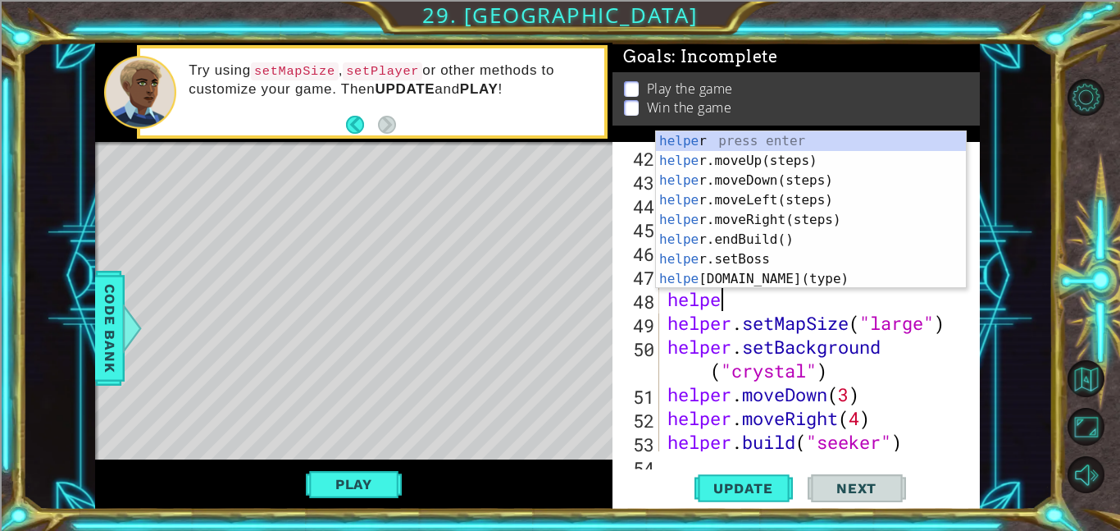
scroll to position [0, 2]
type textarea "helper"
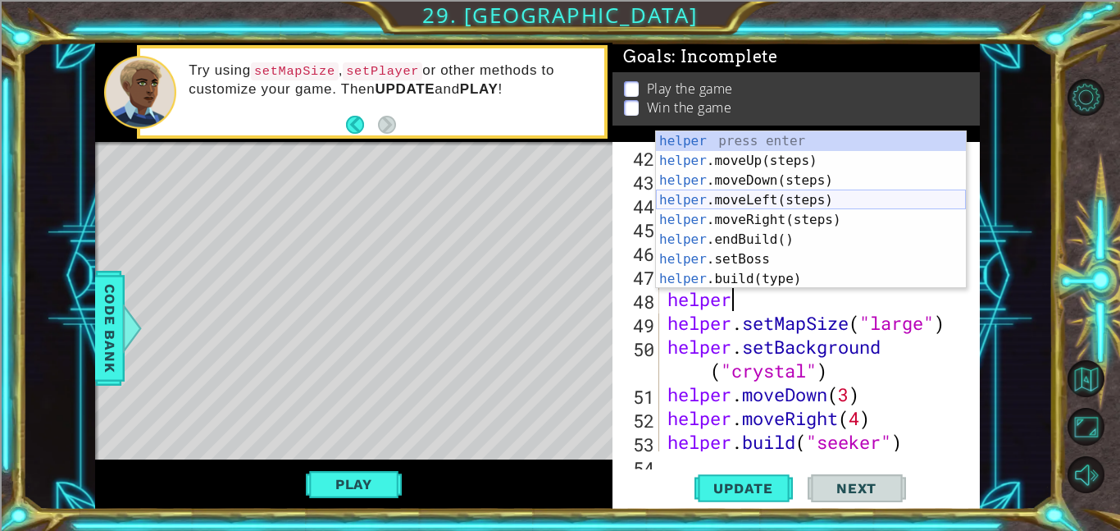
click at [736, 210] on div "helper press enter helper .moveUp(steps) press enter helper .moveDown(steps) pr…" at bounding box center [811, 229] width 310 height 197
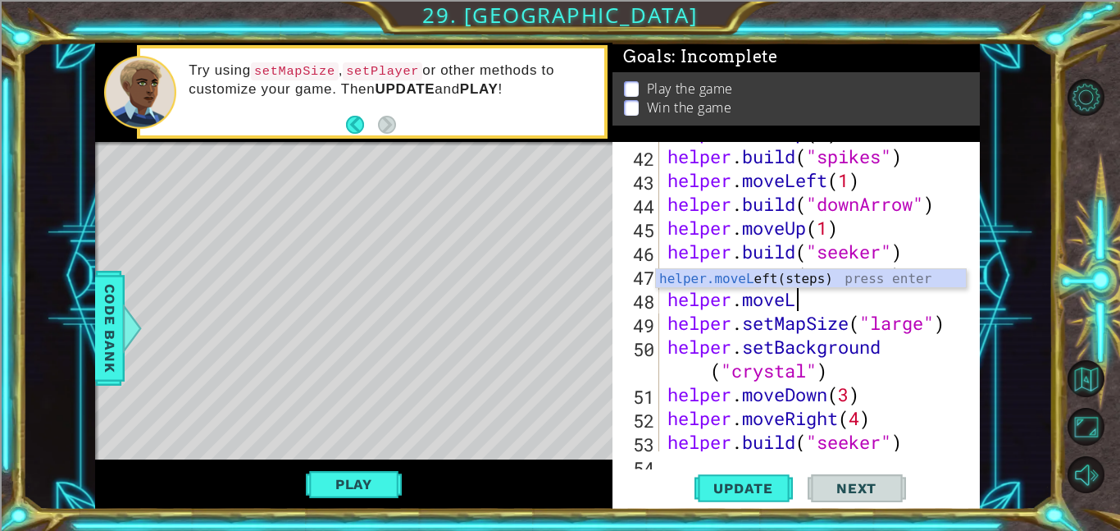
type textarea "helper.move"
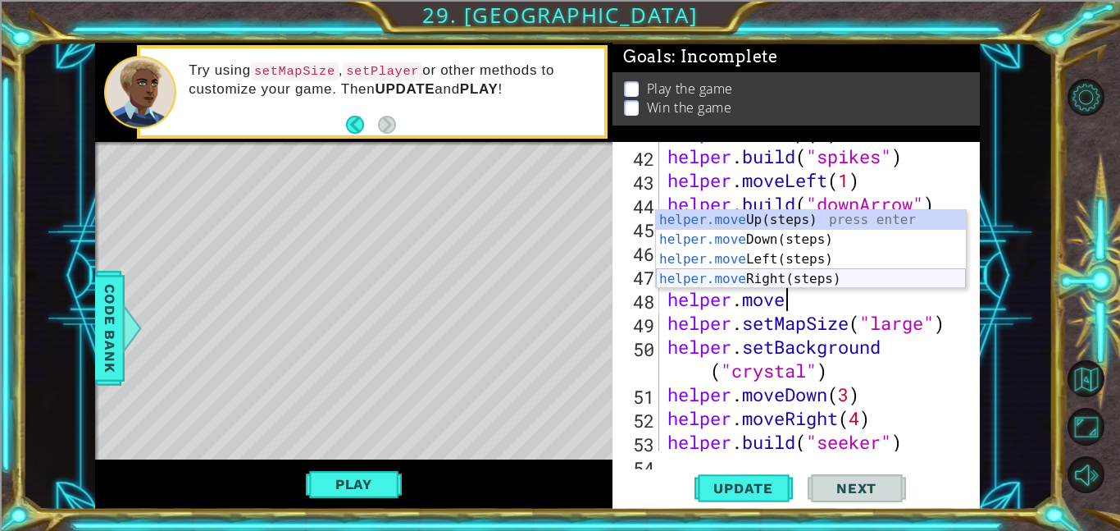
click at [775, 276] on div "helper.move Up(steps) press enter helper.move Down(steps) press enter helper.mo…" at bounding box center [811, 269] width 310 height 118
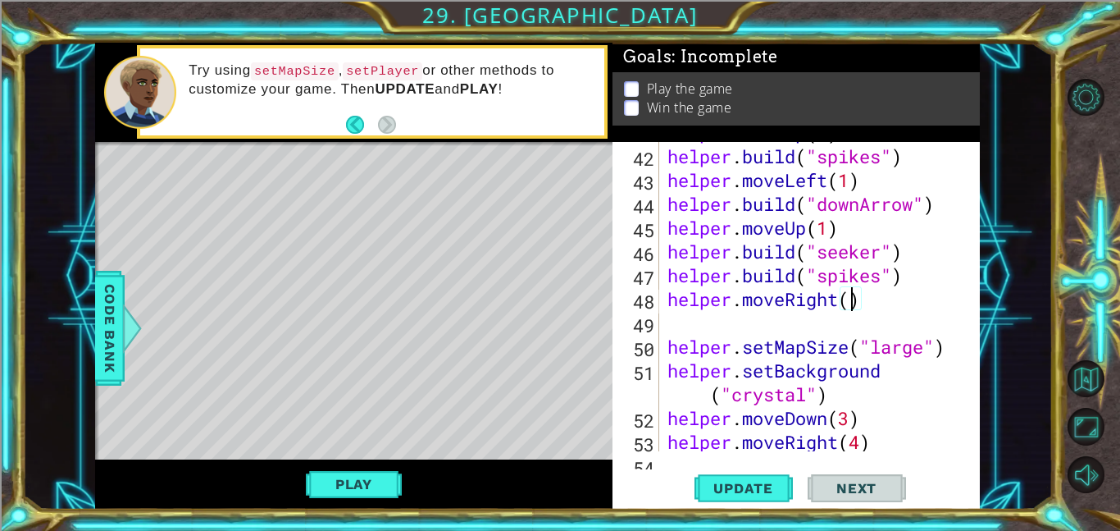
type textarea "helper.moveRight(1)"
click at [690, 325] on div "helper . moveUp ( 1 ) helper . build ( "spikes" ) helper . moveLeft ( 1 ) helpe…" at bounding box center [824, 299] width 321 height 357
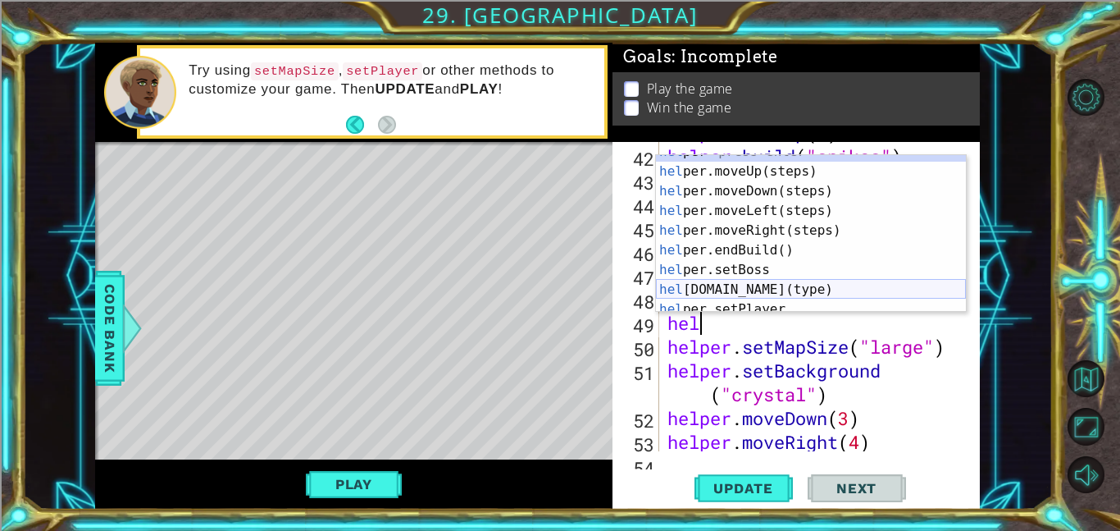
scroll to position [39, 0]
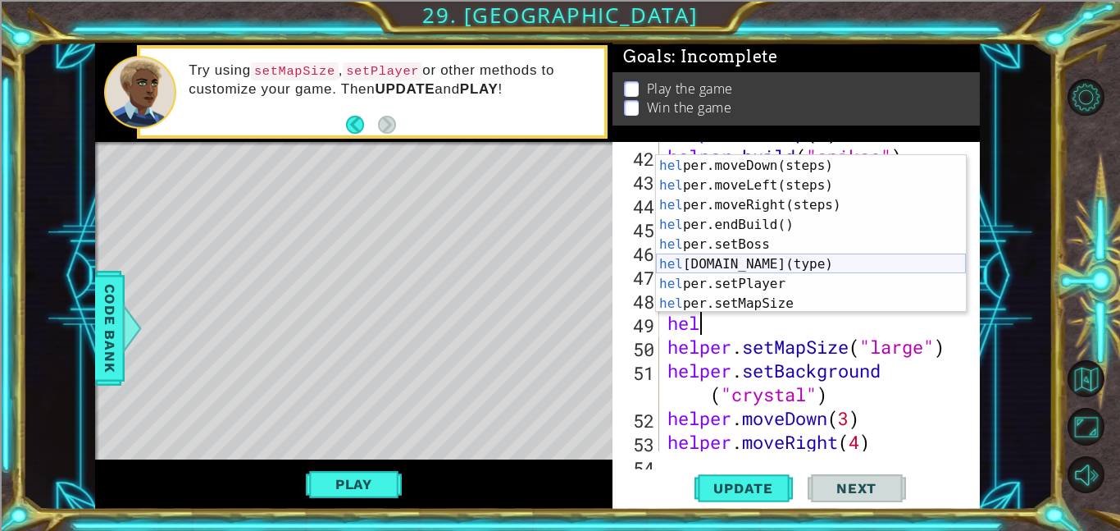
click at [715, 267] on div "hel per.moveUp(steps) press enter hel per.moveDown(steps) press enter hel per.m…" at bounding box center [811, 234] width 310 height 197
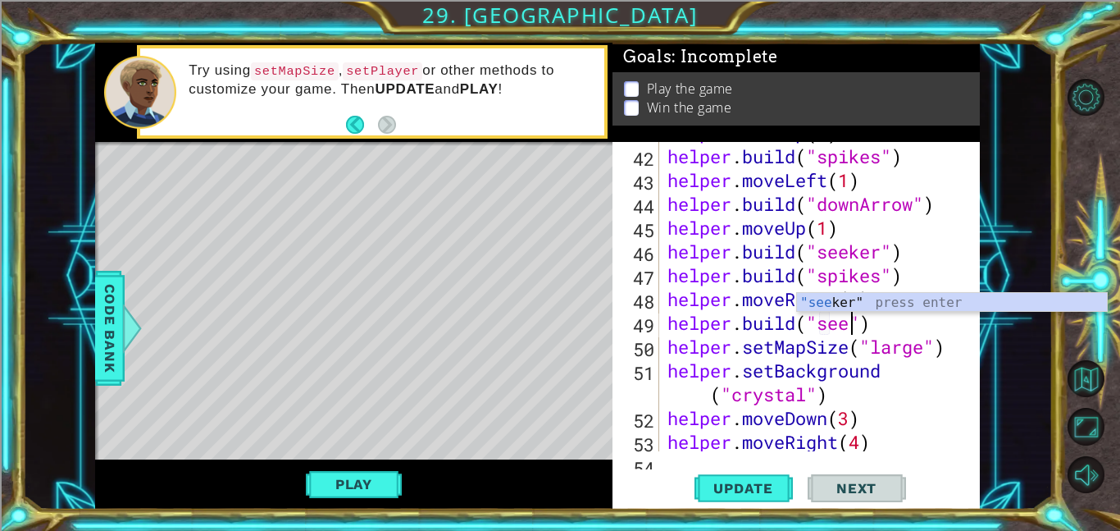
scroll to position [0, 8]
click at [822, 299] on div ""see ker" press enter" at bounding box center [952, 322] width 310 height 59
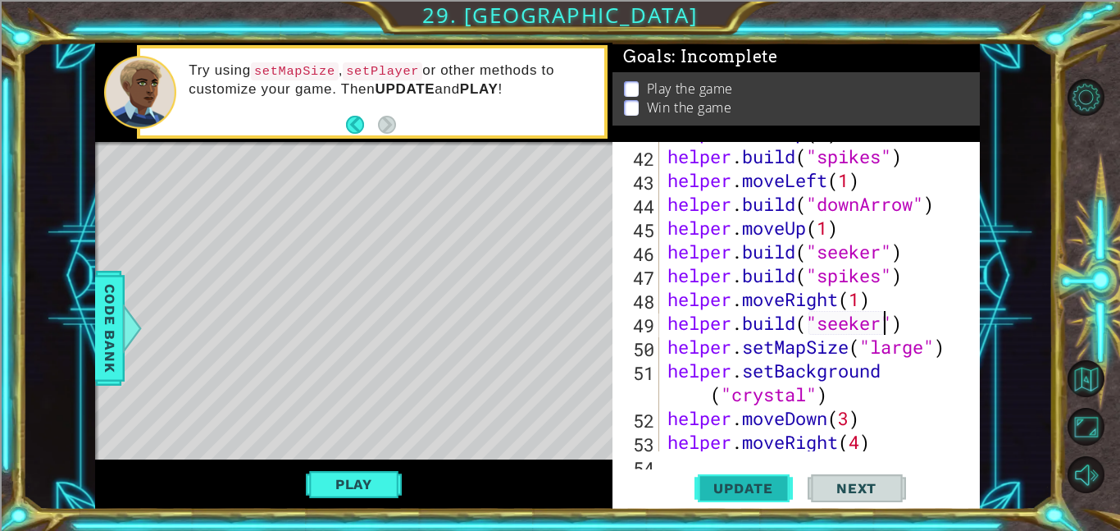
type textarea "[DOMAIN_NAME]("seeker")"
click at [734, 490] on span "Update" at bounding box center [743, 488] width 93 height 16
click at [360, 488] on button "Play" at bounding box center [354, 483] width 96 height 31
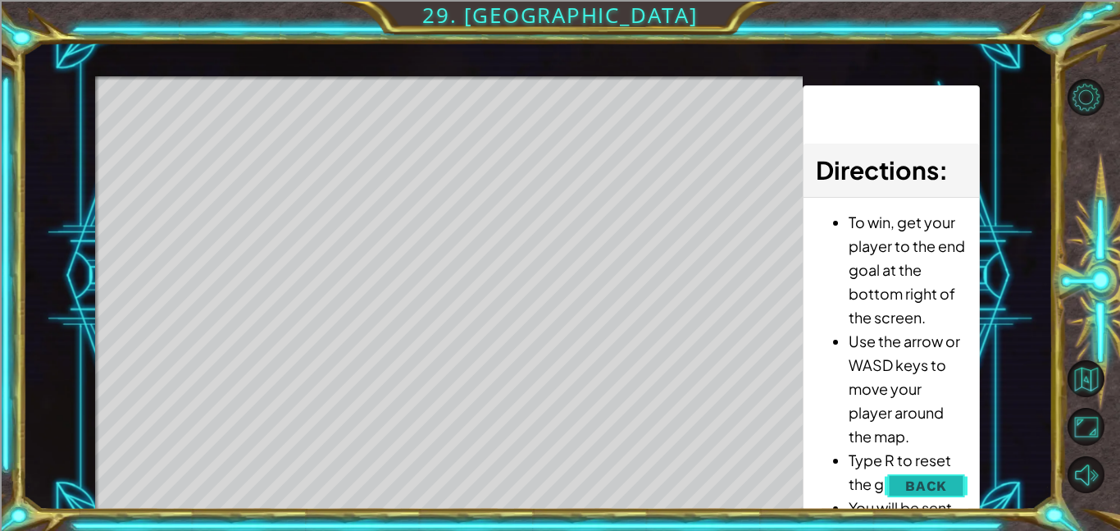
click at [941, 481] on span "Back" at bounding box center [926, 485] width 42 height 16
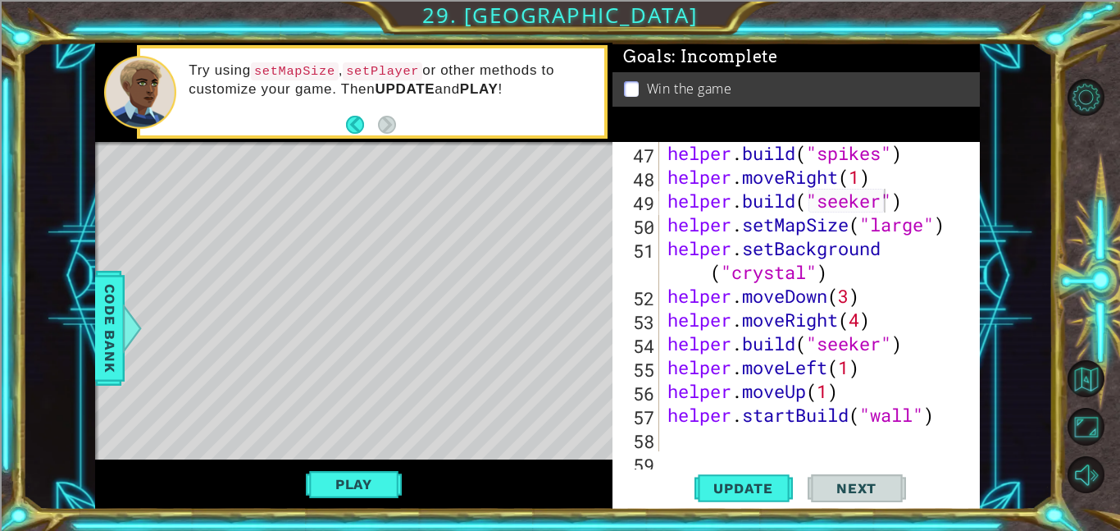
scroll to position [1213, 0]
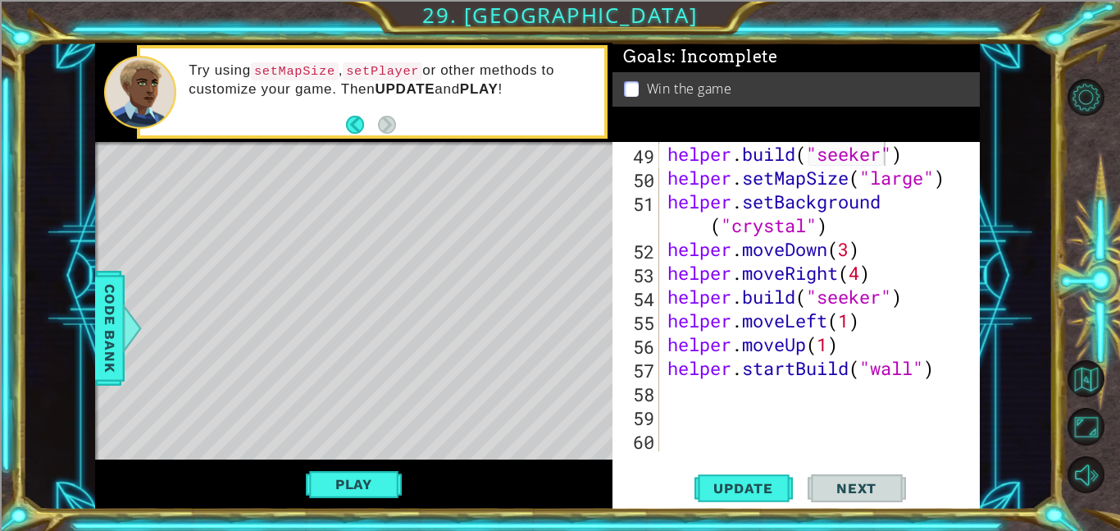
click at [0, 0] on span "..." at bounding box center [0, 0] width 0 height 0
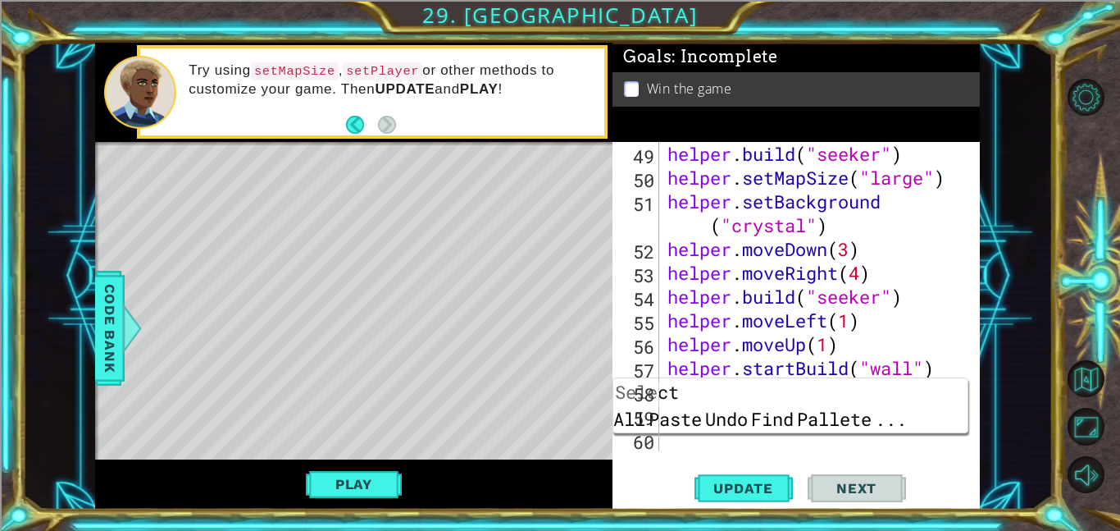
click at [941, 362] on div "helper . build ( "seeker" ) helper . setMapSize ( "large" ) helper . setBackgro…" at bounding box center [824, 320] width 321 height 357
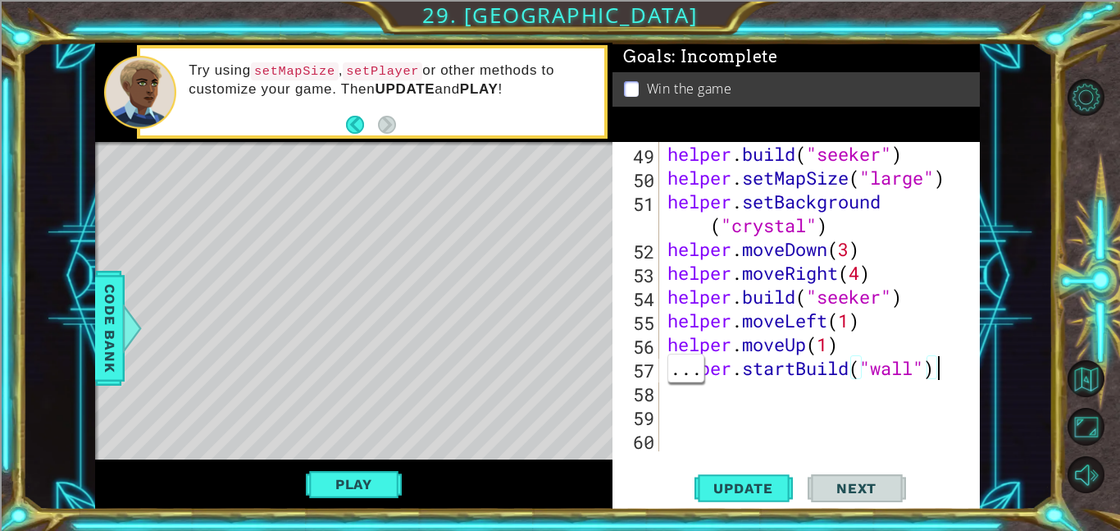
click at [909, 289] on div "helper . build ( "seeker" ) helper . setMapSize ( "large" ) helper . setBackgro…" at bounding box center [824, 320] width 321 height 357
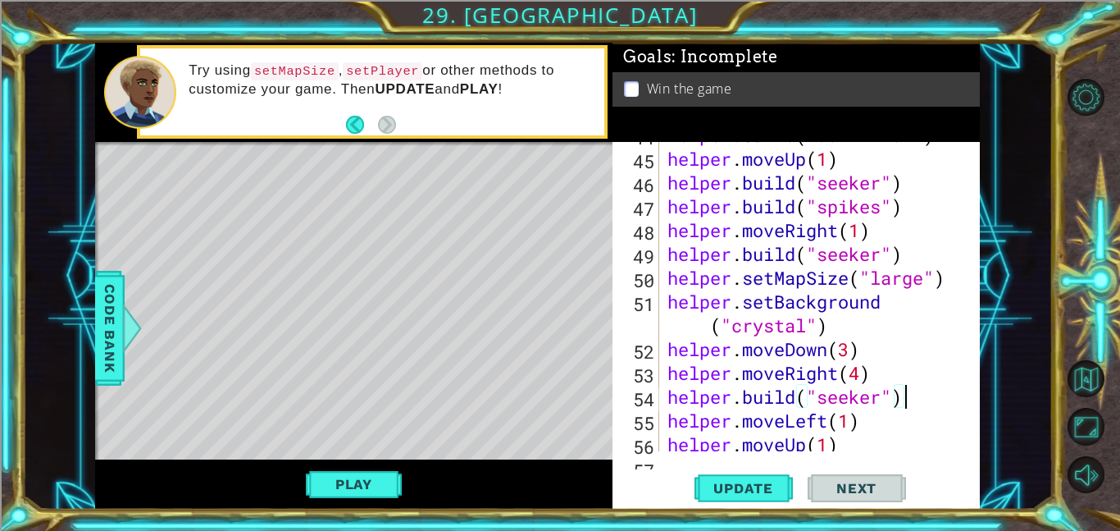
scroll to position [1113, 0]
click at [861, 343] on div "helper . build ( "downArrow" ) helper . moveUp ( 1 ) helper . build ( "seeker" …" at bounding box center [824, 301] width 321 height 357
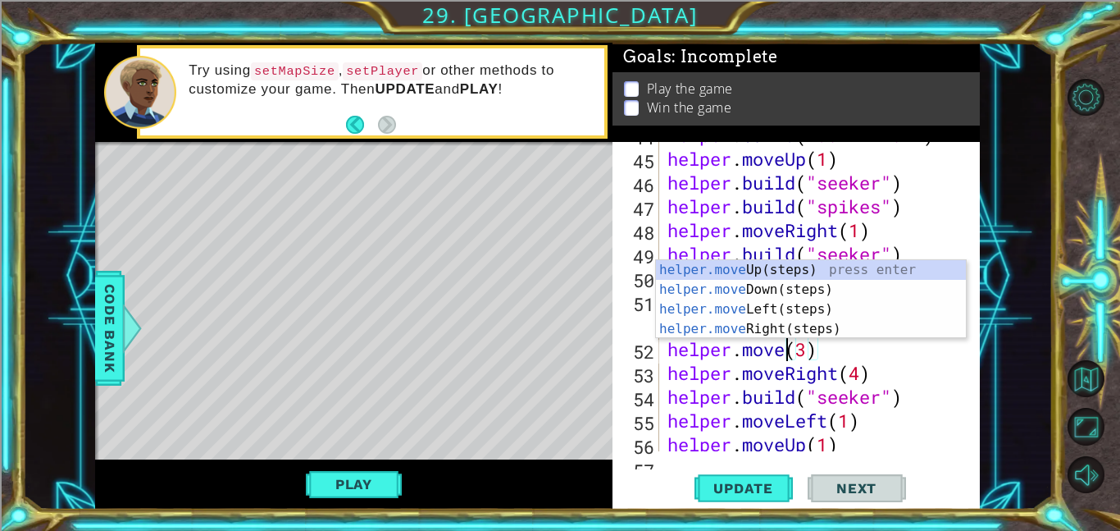
click at [827, 358] on div "helper . build ( "downArrow" ) helper . moveUp ( 1 ) helper . build ( "seeker" …" at bounding box center [824, 301] width 321 height 357
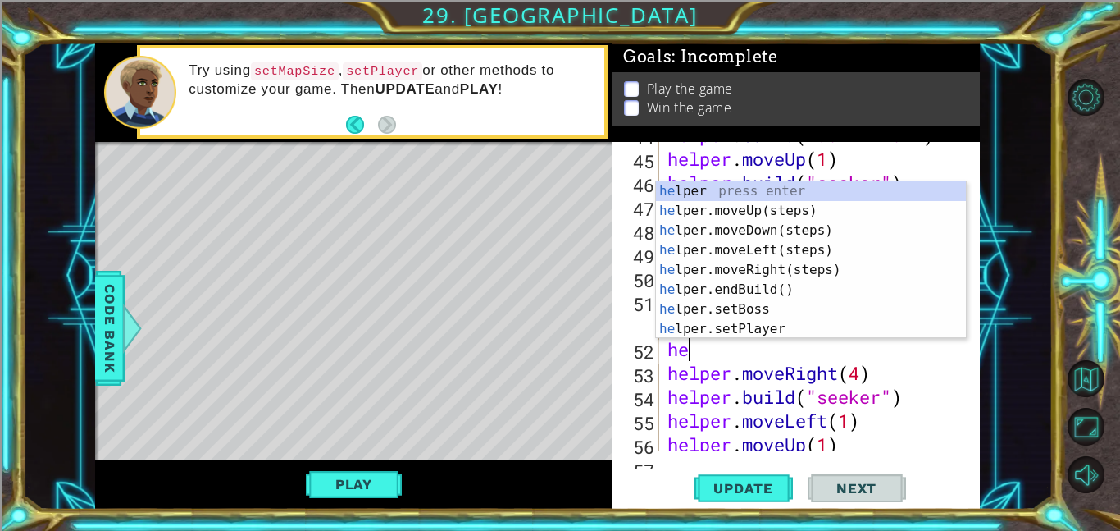
type textarea "h"
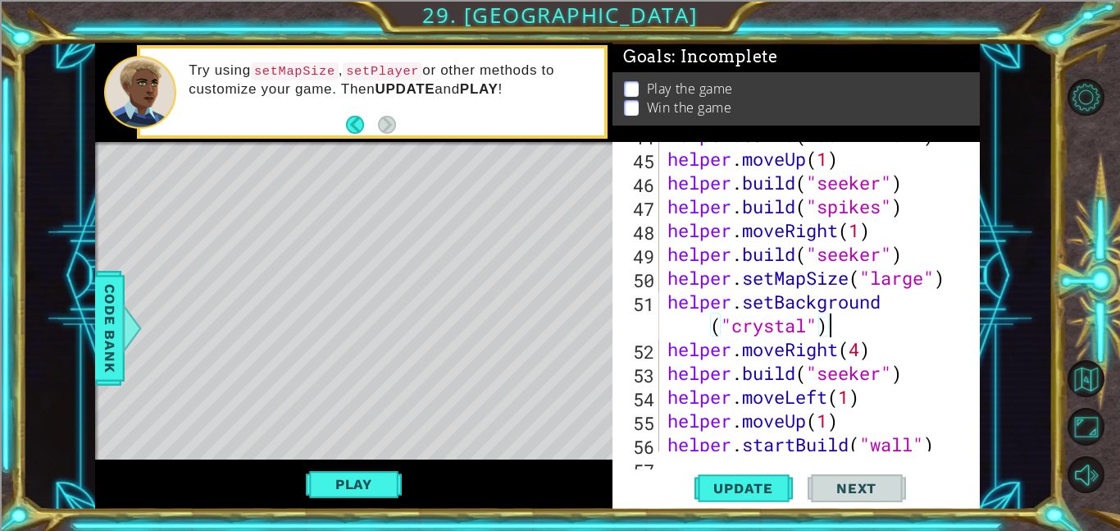
click at [891, 351] on div "helper . build ( "downArrow" ) helper . moveUp ( 1 ) helper . build ( "seeker" …" at bounding box center [824, 301] width 321 height 357
click at [858, 347] on div "helper . build ( "downArrow" ) helper . moveUp ( 1 ) helper . build ( "seeker" …" at bounding box center [824, 301] width 321 height 357
type textarea "helper.moveRight(2)"
click at [878, 351] on div "helper . build ( "downArrow" ) helper . moveUp ( 1 ) helper . build ( "seeker" …" at bounding box center [824, 301] width 321 height 357
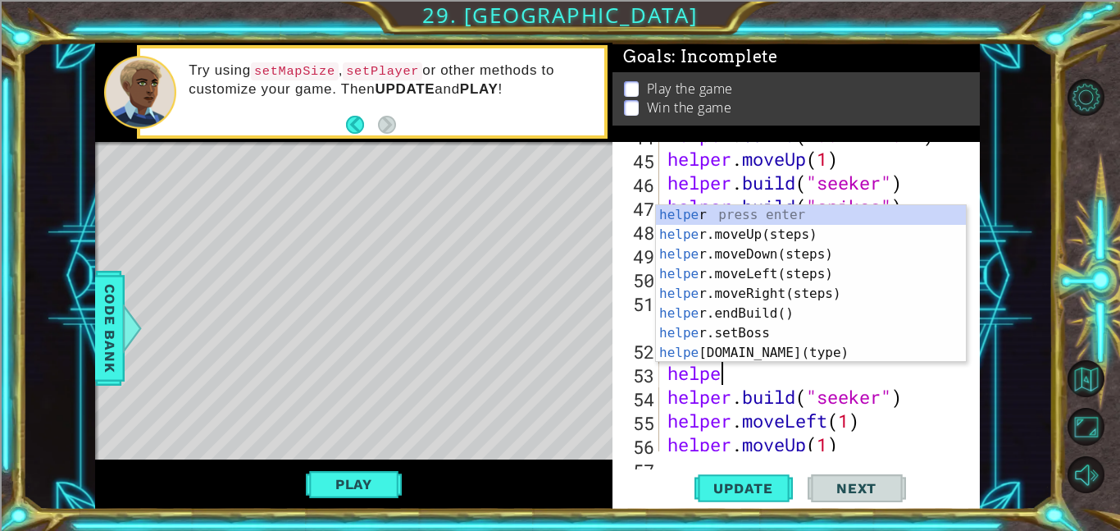
scroll to position [0, 2]
type textarea "helper"
click at [836, 258] on div "helper press enter helper .moveUp(steps) press enter helper .moveDown(steps) pr…" at bounding box center [811, 303] width 310 height 197
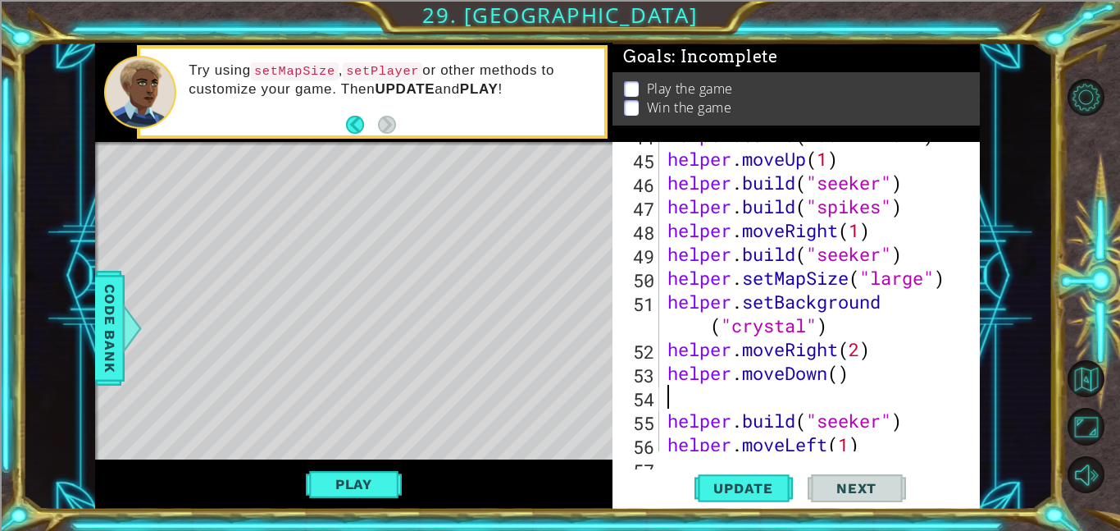
click at [841, 378] on div "helper . build ( "downArrow" ) helper . moveUp ( 1 ) helper . build ( "seeker" …" at bounding box center [824, 301] width 321 height 357
type textarea "helper.moveDown(4)"
click at [730, 490] on span "Update" at bounding box center [743, 488] width 93 height 16
click at [704, 397] on div "helper . build ( "downArrow" ) helper . moveUp ( 1 ) helper . build ( "seeker" …" at bounding box center [824, 301] width 321 height 357
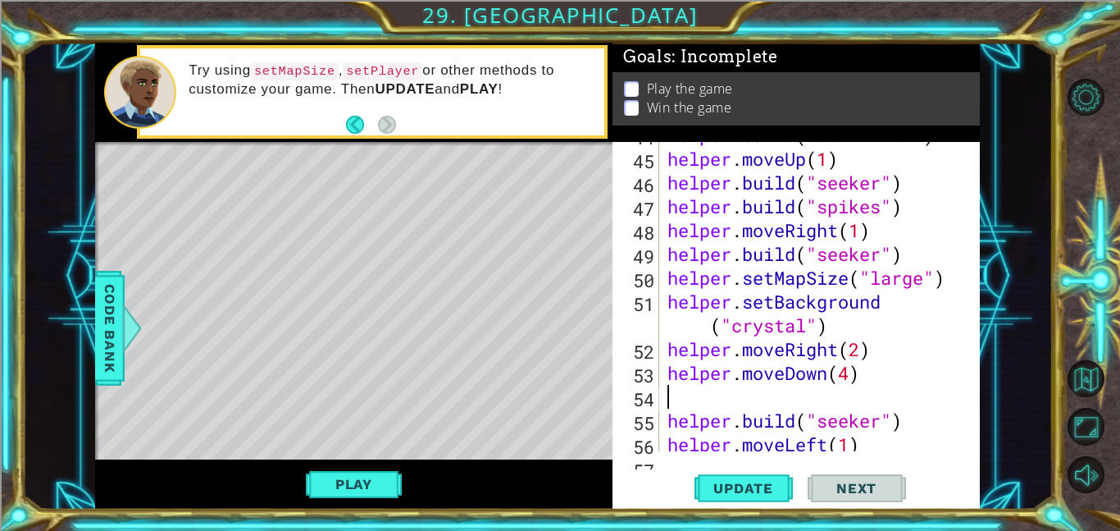
scroll to position [0, 0]
click at [372, 476] on button "Play" at bounding box center [354, 483] width 96 height 31
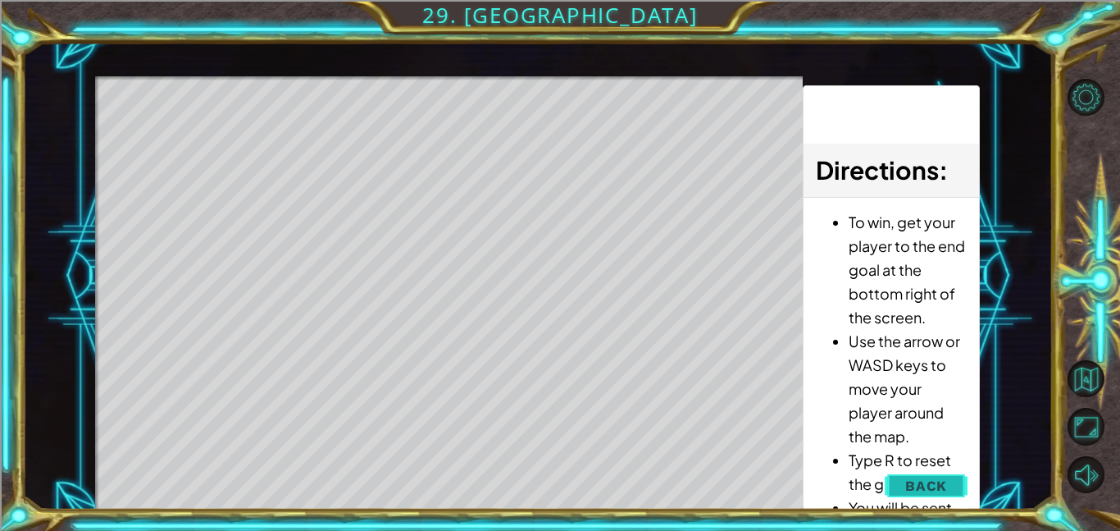
click at [940, 490] on span "Back" at bounding box center [926, 485] width 42 height 16
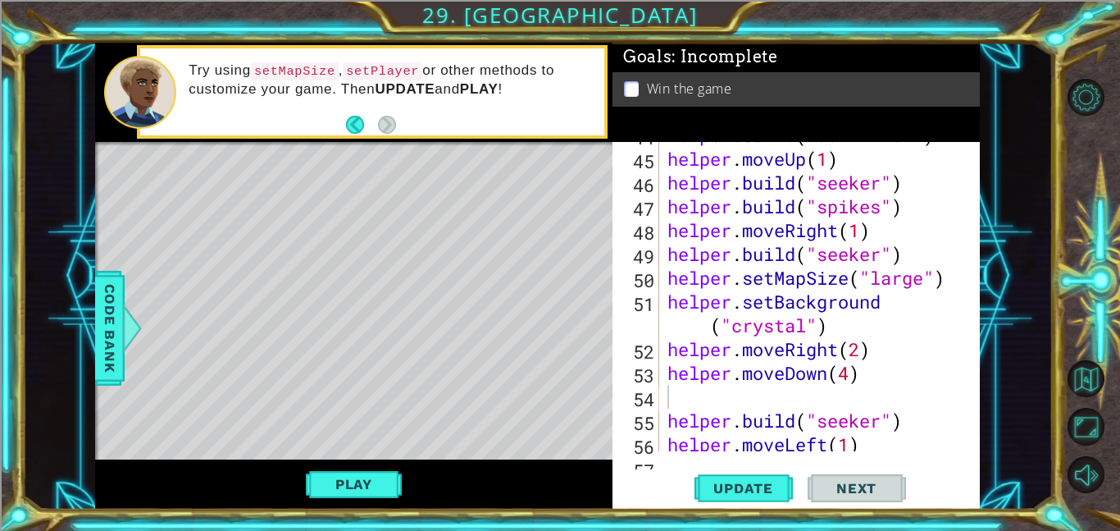
click at [880, 385] on div "helper . build ( "downArrow" ) helper . moveUp ( 1 ) helper . build ( "seeker" …" at bounding box center [824, 301] width 321 height 357
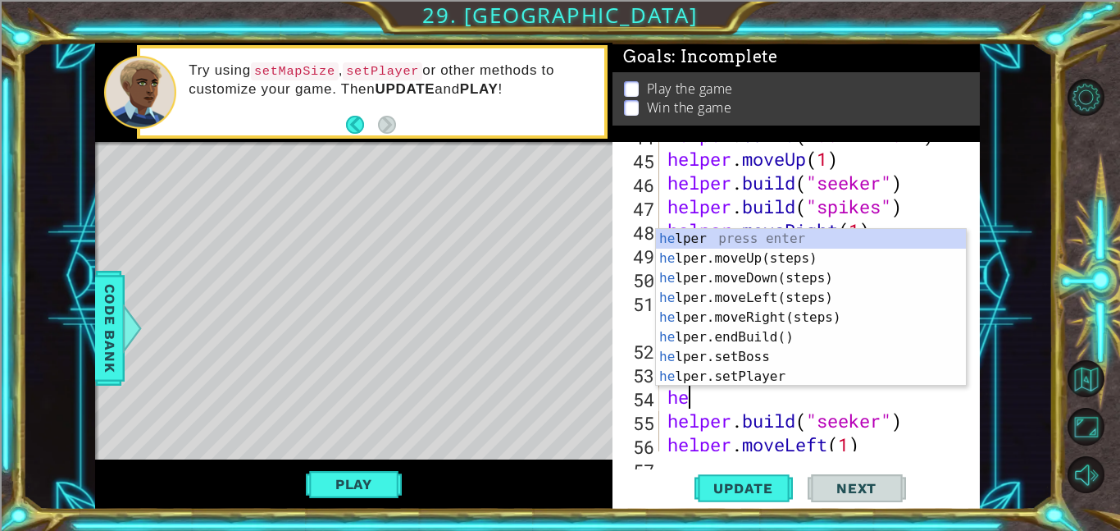
type textarea "hel"
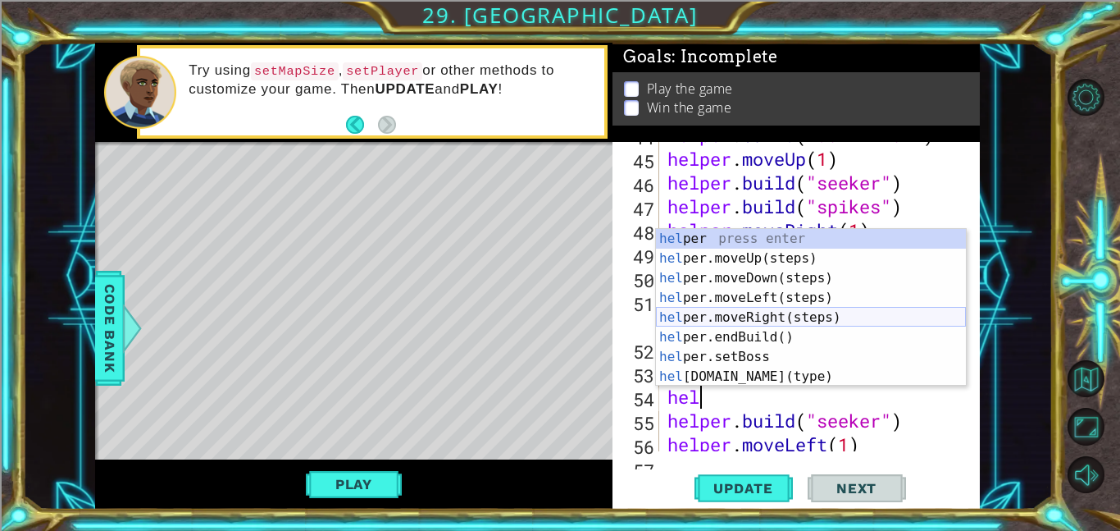
click at [747, 326] on div "hel per press enter hel per.moveUp(steps) press enter hel per.moveDown(steps) p…" at bounding box center [811, 327] width 310 height 197
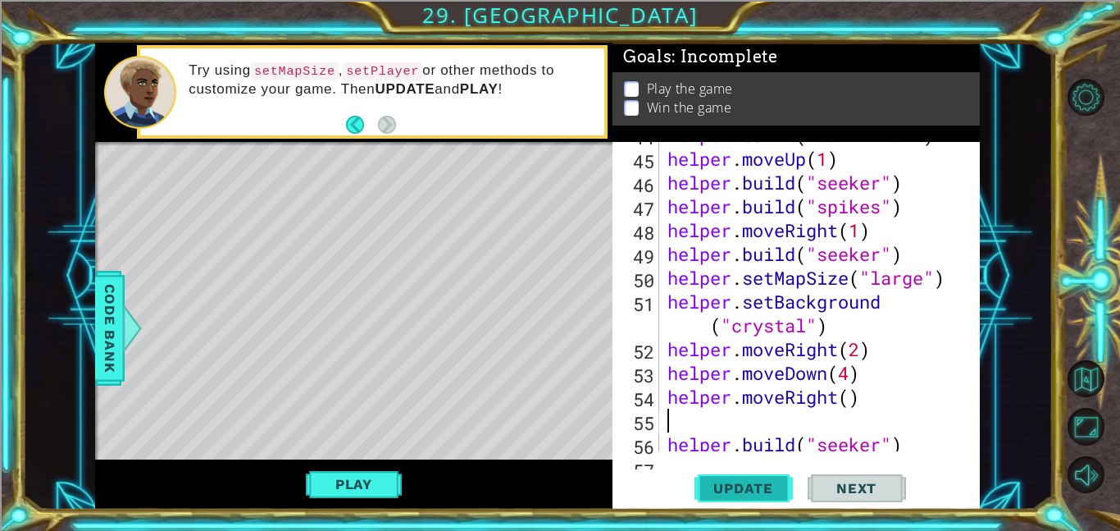
click at [747, 499] on button "Update" at bounding box center [744, 487] width 98 height 37
click at [722, 499] on button "Update" at bounding box center [744, 487] width 98 height 37
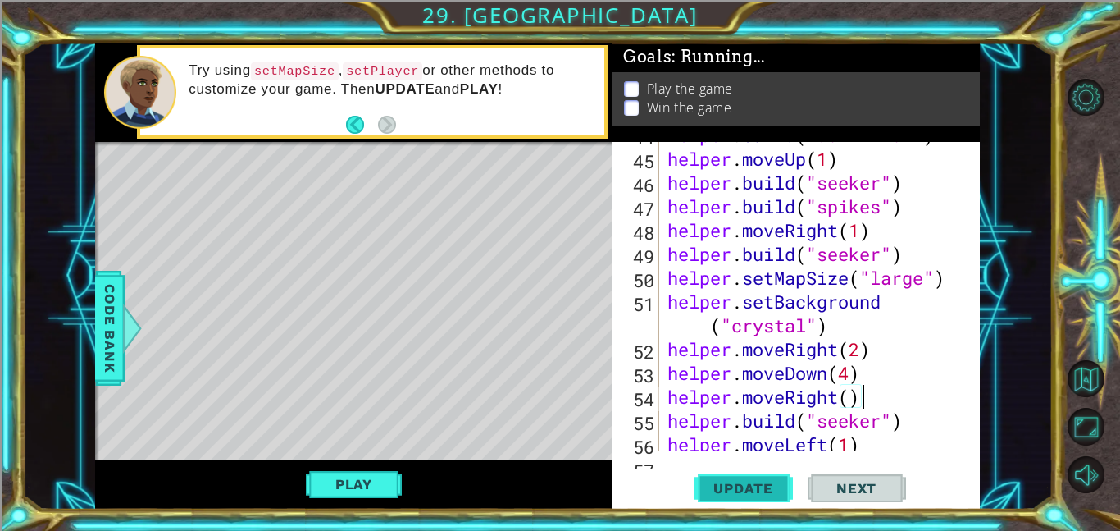
type textarea "[DOMAIN_NAME]("seeker")"
click at [381, 485] on button "Play" at bounding box center [354, 483] width 96 height 31
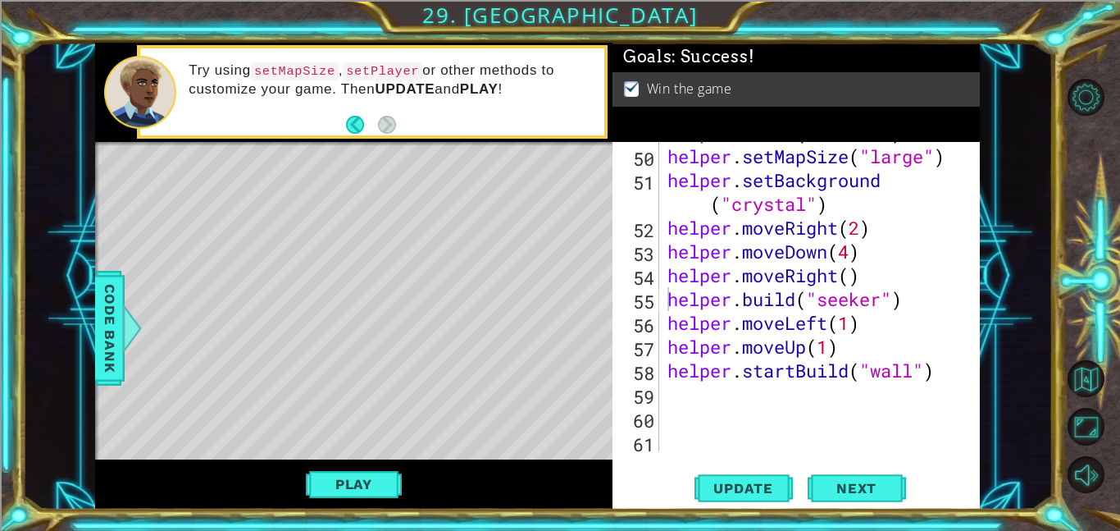
scroll to position [1237, 0]
click at [911, 289] on div "helper . setMapSize ( "large" ) helper . setBackground ( "crystal" ) helper . m…" at bounding box center [824, 320] width 321 height 357
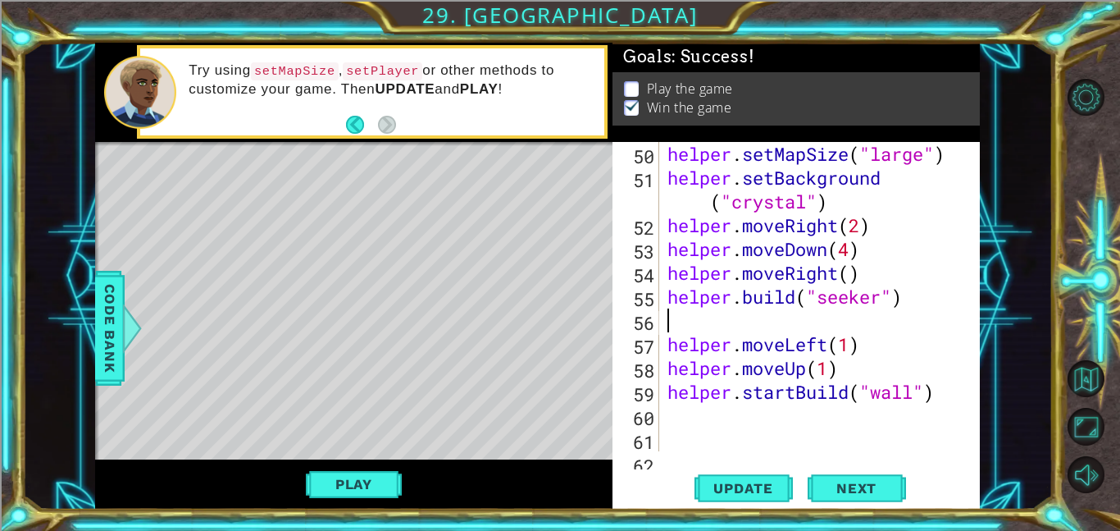
type textarea "[DOMAIN_NAME]("seeker")"
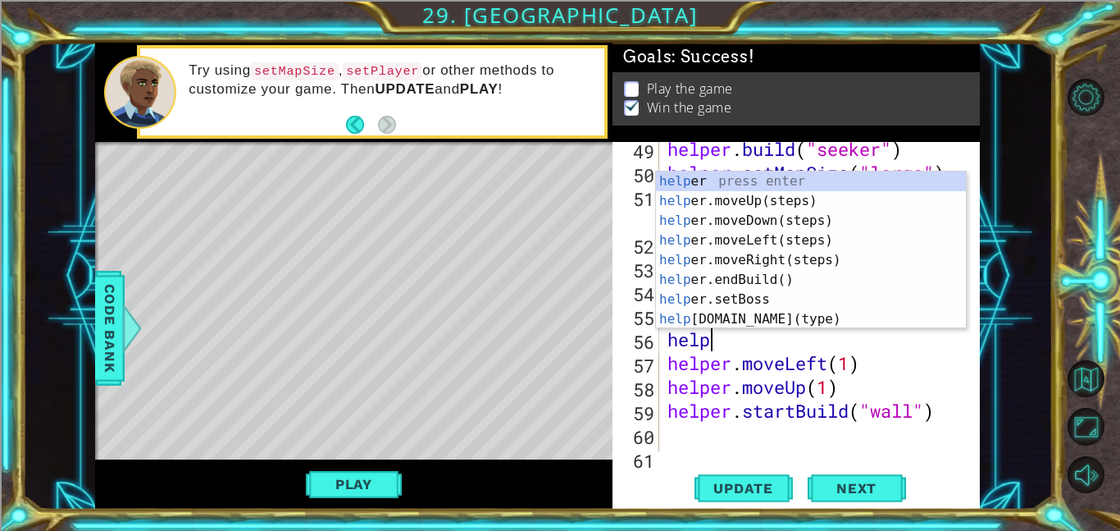
scroll to position [0, 1]
click at [810, 323] on div "help er press enter help er.moveUp(steps) press enter help er.moveDown(steps) p…" at bounding box center [811, 269] width 310 height 197
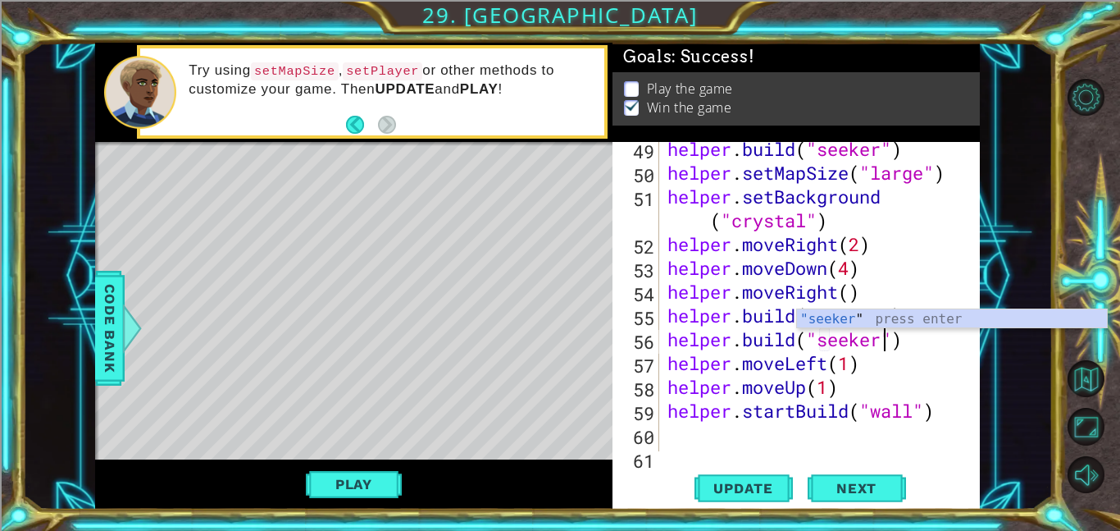
scroll to position [0, 10]
type textarea "[DOMAIN_NAME]("seeker")"
click at [715, 472] on button "Update" at bounding box center [744, 487] width 98 height 37
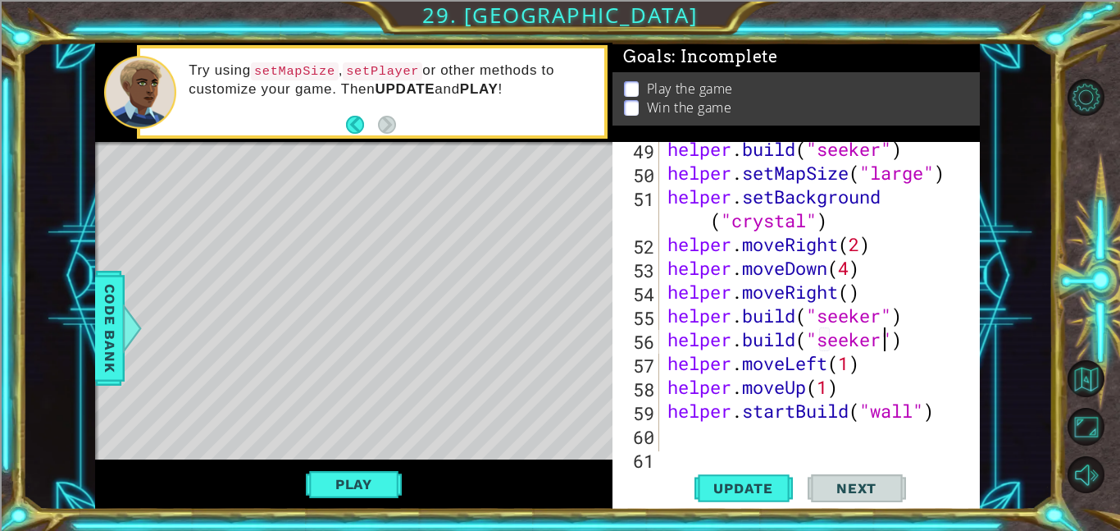
click at [937, 313] on div "helper . build ( "seeker" ) helper . setMapSize ( "large" ) helper . setBackgro…" at bounding box center [824, 315] width 321 height 357
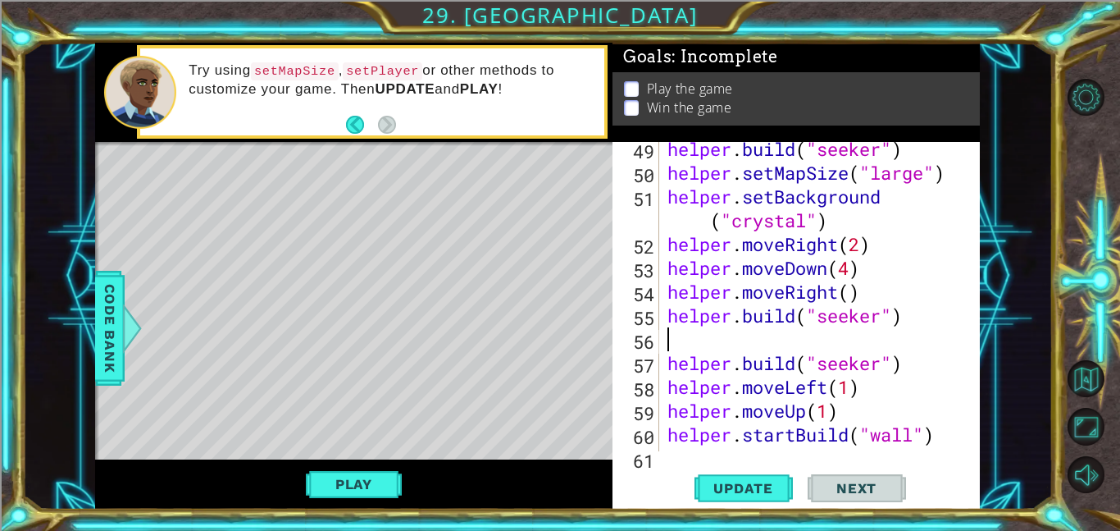
type textarea "he"
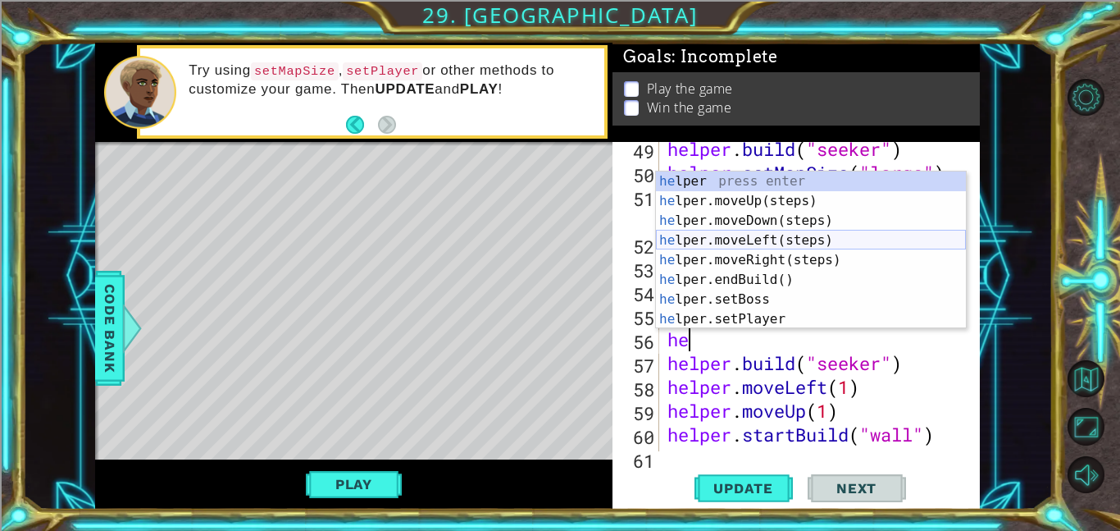
click at [748, 239] on div "he lper press enter he lper.moveUp(steps) press enter he lper.moveDown(steps) p…" at bounding box center [811, 269] width 310 height 197
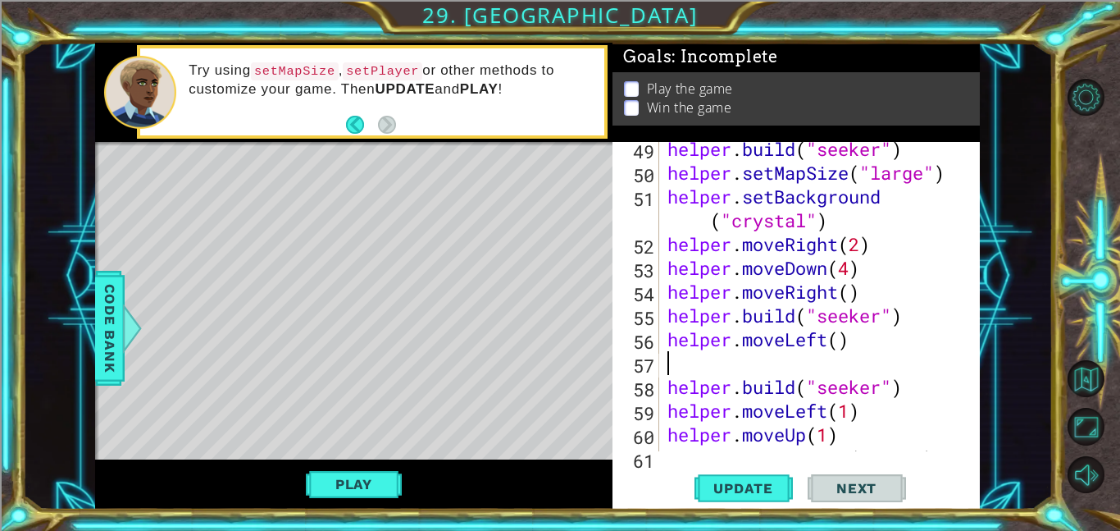
click at [841, 336] on div "helper . build ( "seeker" ) helper . setMapSize ( "large" ) helper . setBackgro…" at bounding box center [824, 315] width 321 height 357
click at [745, 463] on div "helper.moveLeft(1) 49 50 51 52 53 54 55 56 57 58 59 60 61 62 helper . build ( "…" at bounding box center [796, 325] width 367 height 367
click at [751, 490] on span "Update" at bounding box center [743, 488] width 93 height 16
click at [662, 388] on div "helper.moveLeft(1) 49 50 51 52 53 54 55 56 57 58 59 60 61 62 helper . build ( "…" at bounding box center [795, 296] width 364 height 309
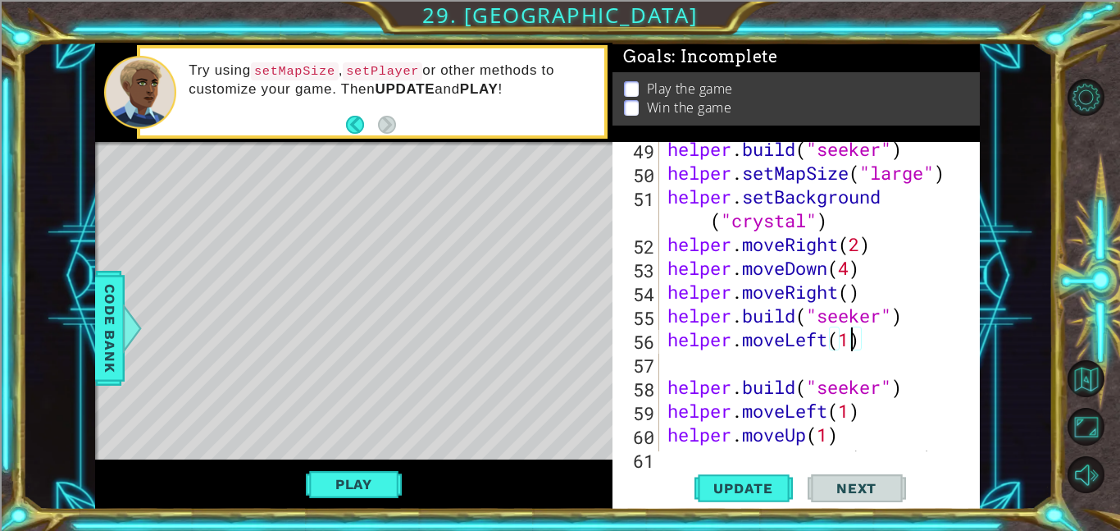
click at [669, 388] on div "helper . build ( "seeker" ) helper . setMapSize ( "large" ) helper . setBackgro…" at bounding box center [824, 315] width 321 height 357
type textarea "[DOMAIN_NAME]("seeker")"
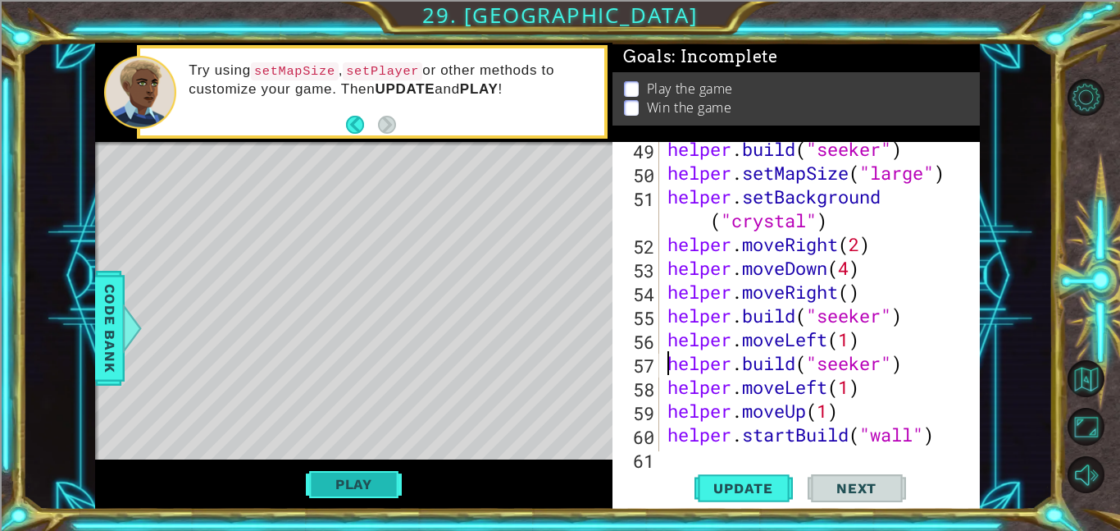
click at [362, 491] on button "Play" at bounding box center [354, 483] width 96 height 31
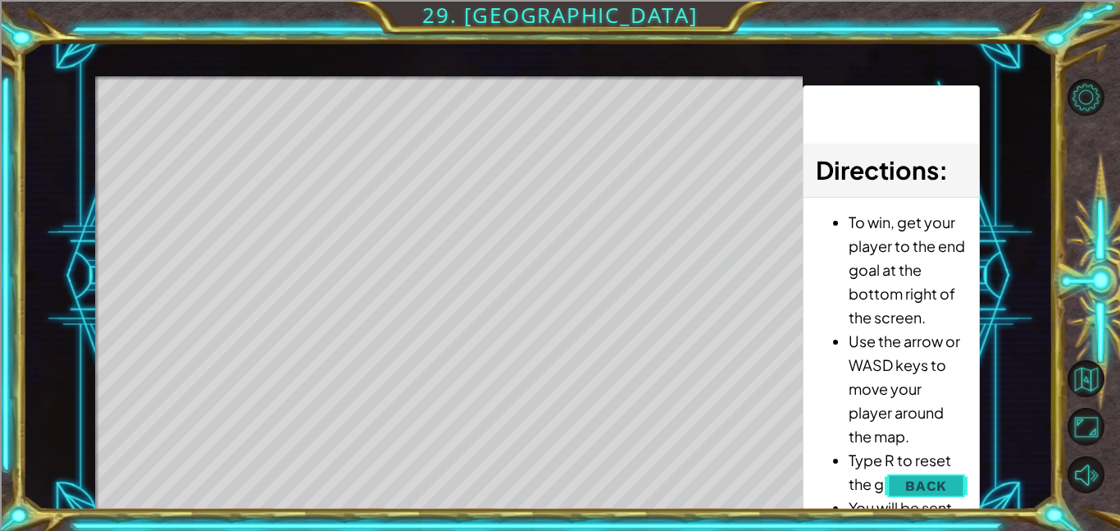
click at [933, 477] on span "Back" at bounding box center [926, 485] width 42 height 16
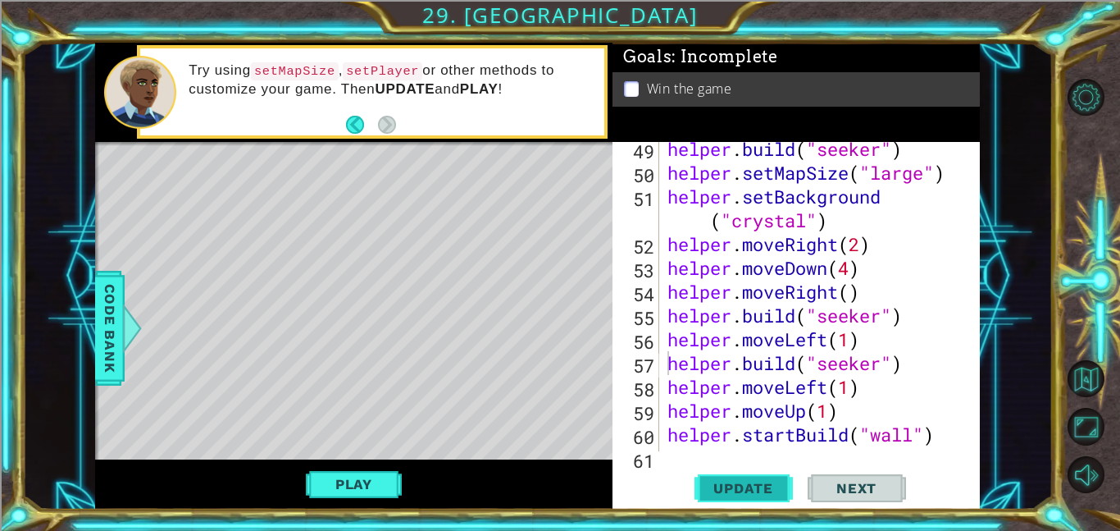
click at [745, 486] on span "Update" at bounding box center [743, 488] width 93 height 16
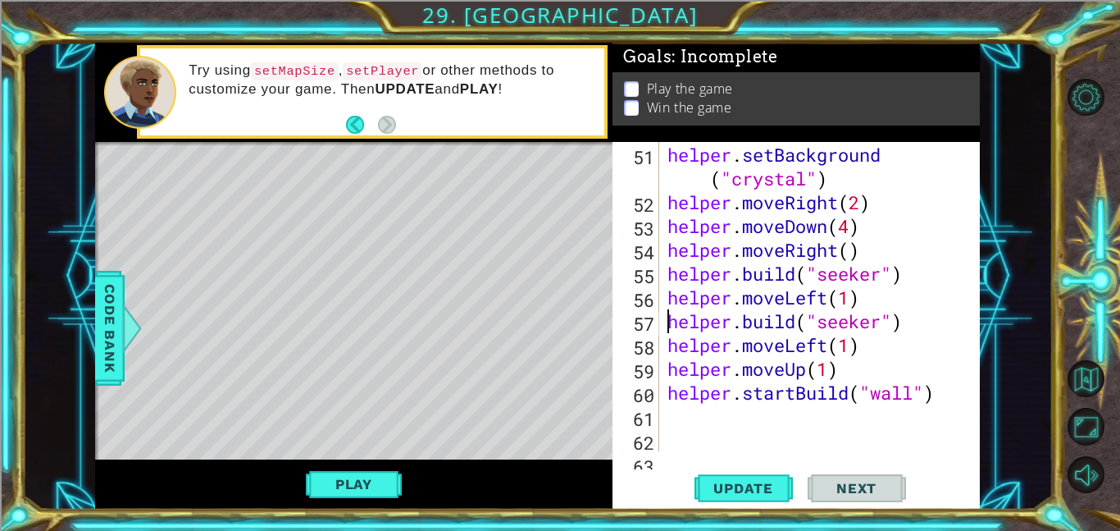
scroll to position [1284, 0]
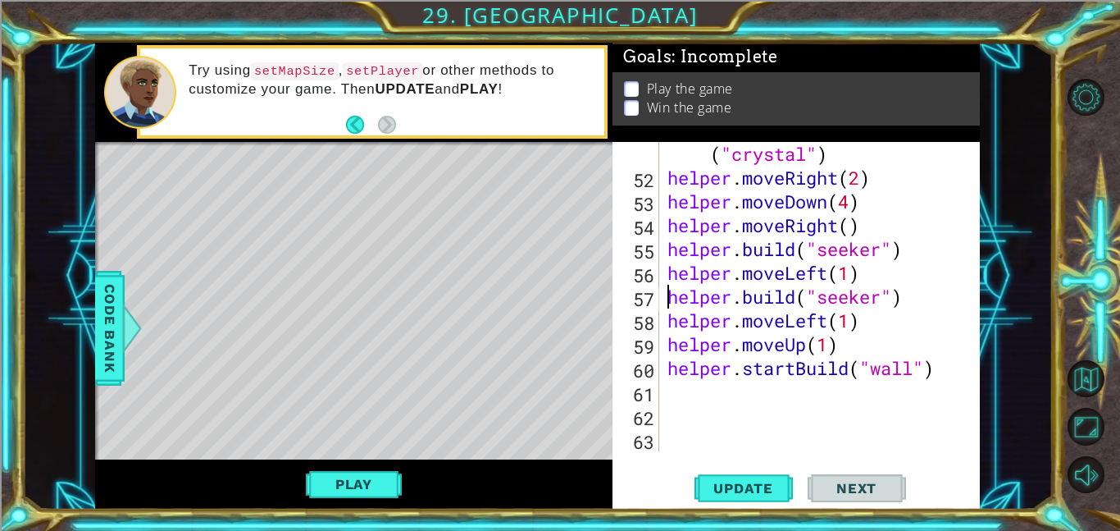
click at [796, 400] on div "helper . setBackground ( "crystal" ) helper . moveRight ( 2 ) helper . moveDown…" at bounding box center [824, 308] width 321 height 381
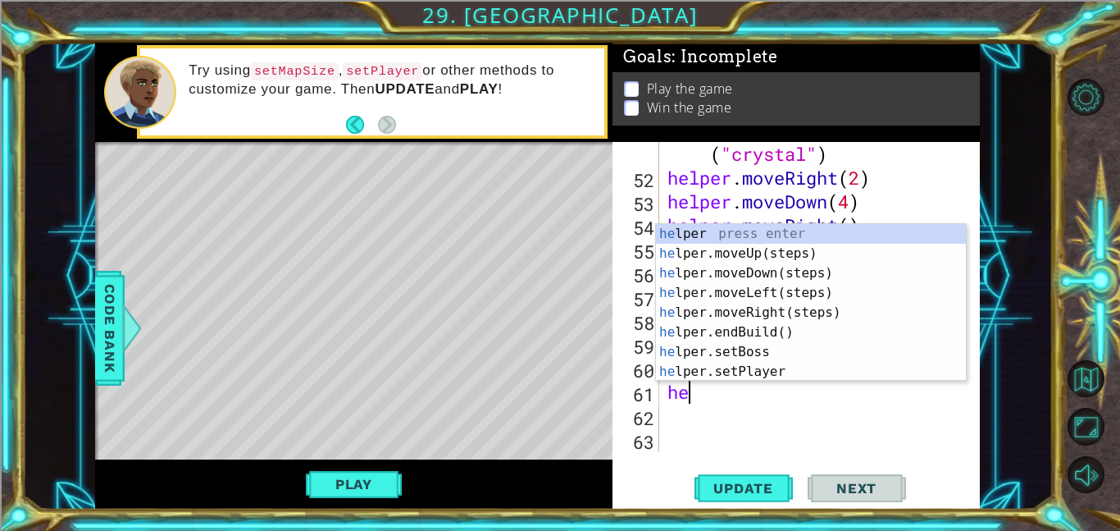
type textarea "hel"
click at [789, 251] on div "hel per press enter hel per.moveUp(steps) press enter hel per.moveDown(steps) p…" at bounding box center [811, 322] width 310 height 197
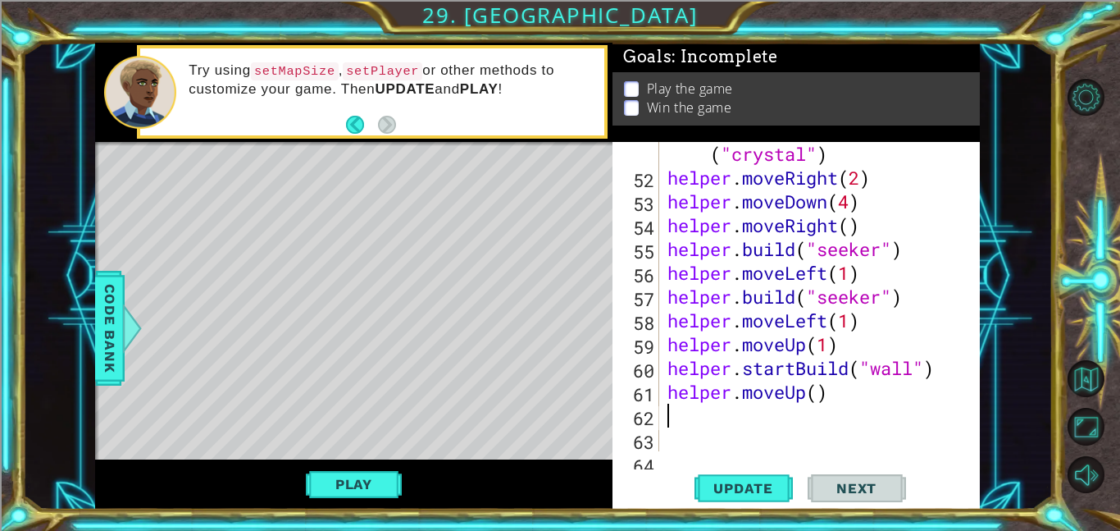
click at [816, 398] on div "helper . setBackground ( "crystal" ) helper . moveRight ( 2 ) helper . moveDown…" at bounding box center [824, 308] width 321 height 381
type textarea "helper.moveUp(2)"
click at [778, 411] on div "helper . setBackground ( "crystal" ) helper . moveRight ( 2 ) helper . moveDown…" at bounding box center [824, 308] width 321 height 381
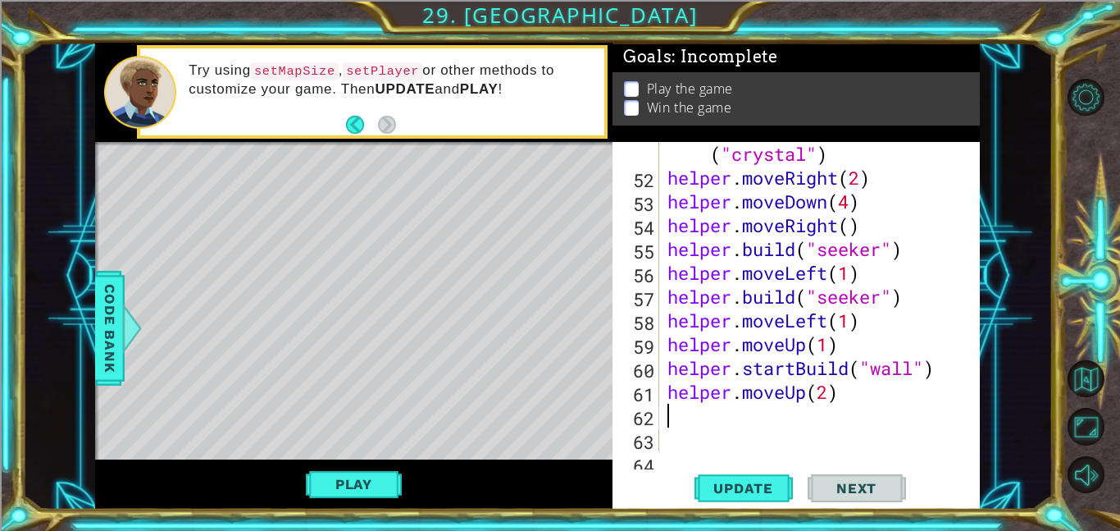
click at [868, 390] on div "helper . setBackground ( "crystal" ) helper . moveRight ( 2 ) helper . moveDown…" at bounding box center [824, 308] width 321 height 381
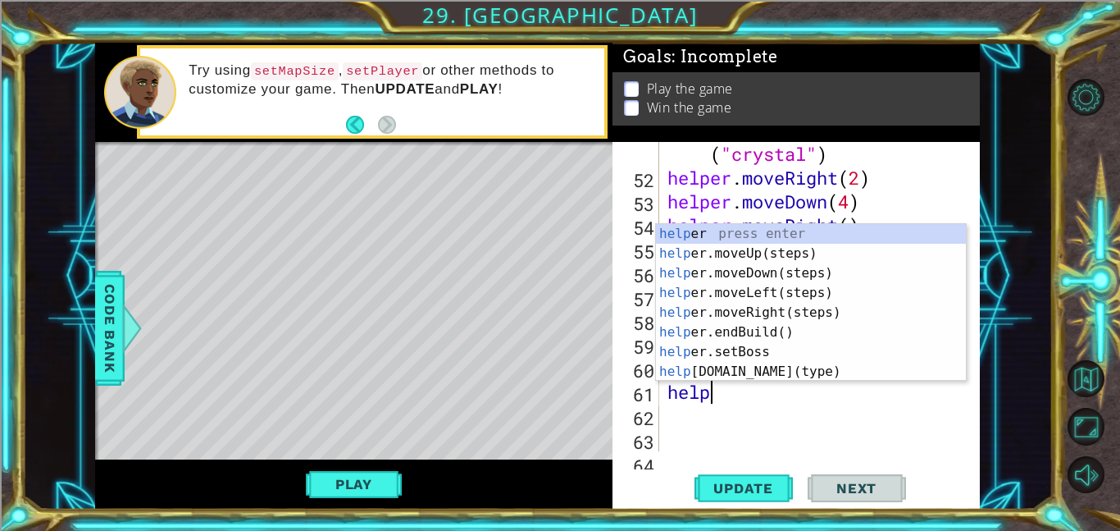
type textarea "h"
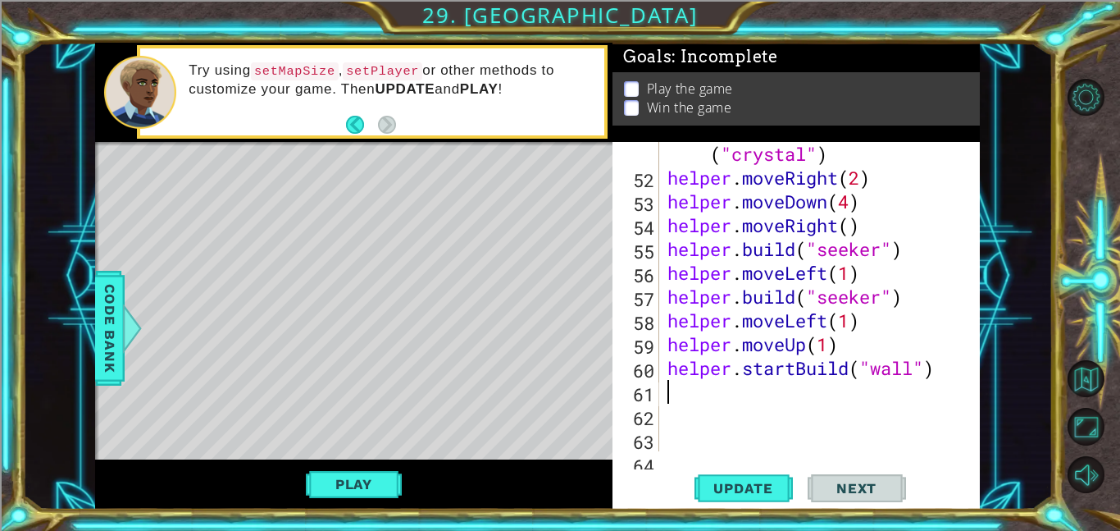
click at [914, 366] on div "helper . setBackground ( "crystal" ) helper . moveRight ( 2 ) helper . moveDown…" at bounding box center [824, 308] width 321 height 381
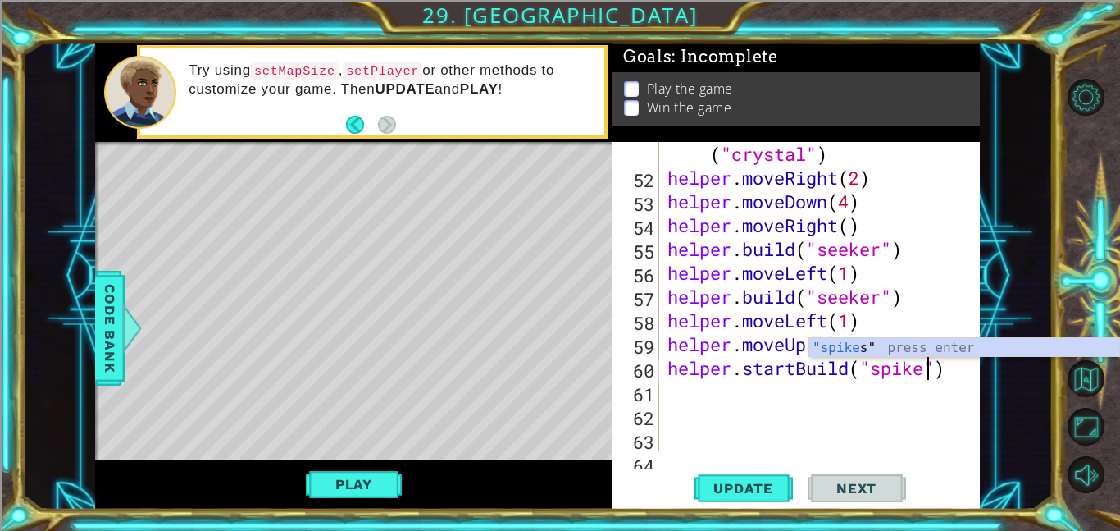
scroll to position [0, 12]
click at [982, 339] on div ""spikes " press enter" at bounding box center [964, 367] width 310 height 59
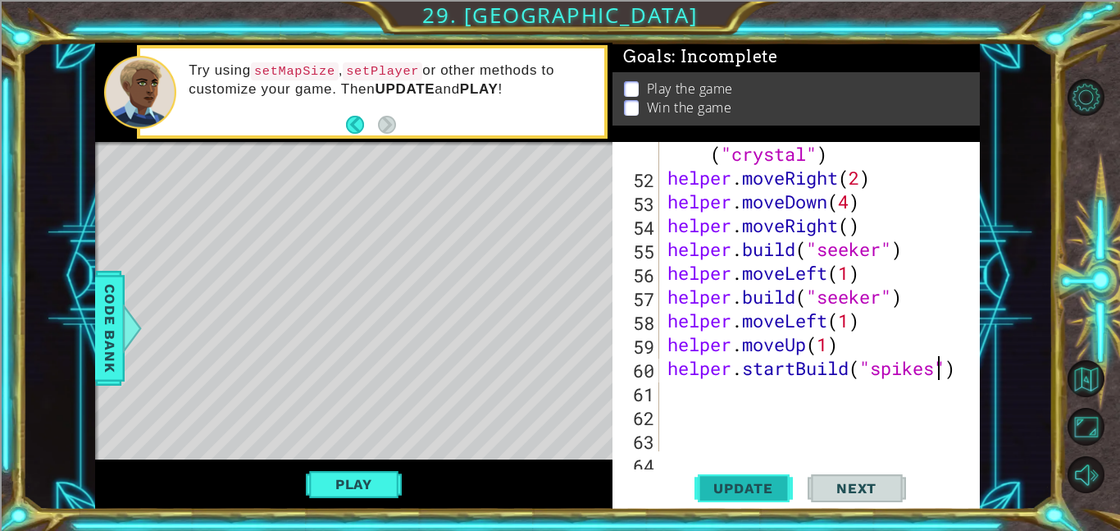
click at [759, 481] on span "Update" at bounding box center [743, 488] width 93 height 16
click at [303, 471] on div "Play" at bounding box center [353, 484] width 517 height 50
click at [330, 481] on button "Play" at bounding box center [354, 483] width 96 height 31
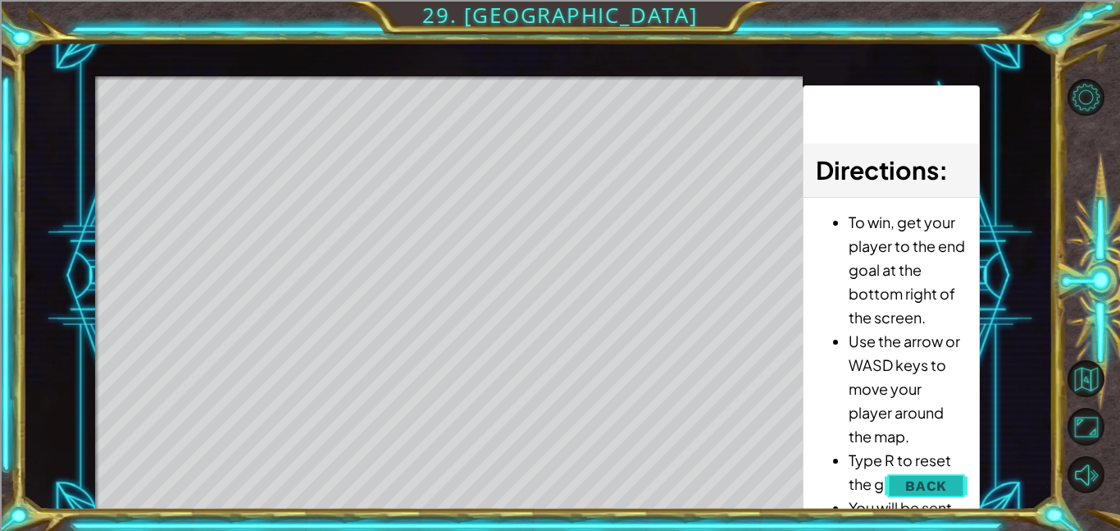
click at [916, 485] on span "Back" at bounding box center [926, 485] width 42 height 16
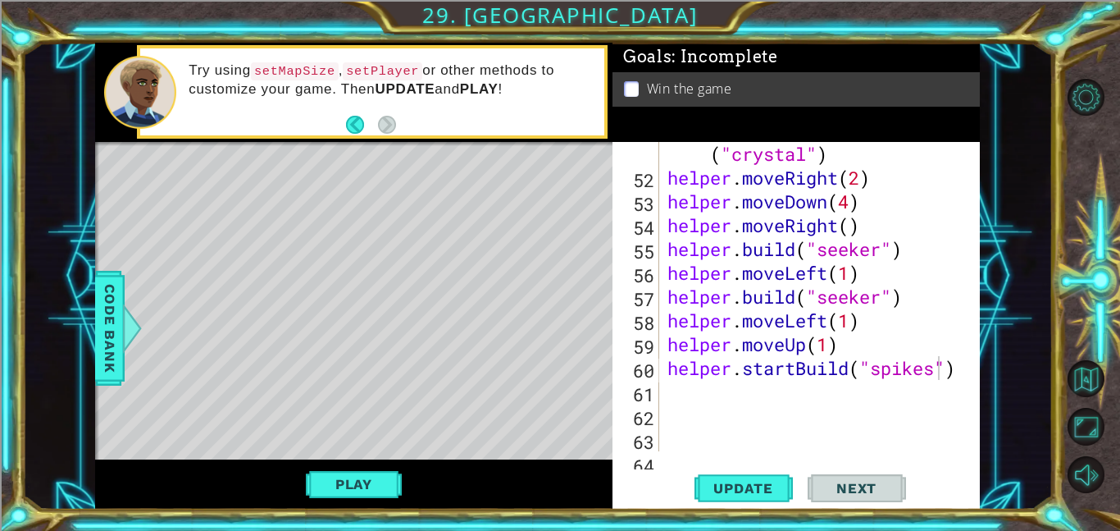
click at [956, 362] on div "helper . setBackground ( "crystal" ) helper . moveRight ( 2 ) helper . moveDown…" at bounding box center [824, 308] width 321 height 381
click at [912, 298] on div "helper . setBackground ( "crystal" ) helper . moveRight ( 2 ) helper . moveDown…" at bounding box center [824, 308] width 321 height 381
click at [915, 344] on div "helper . setBackground ( "crystal" ) helper . moveRight ( 2 ) helper . moveDown…" at bounding box center [824, 308] width 321 height 381
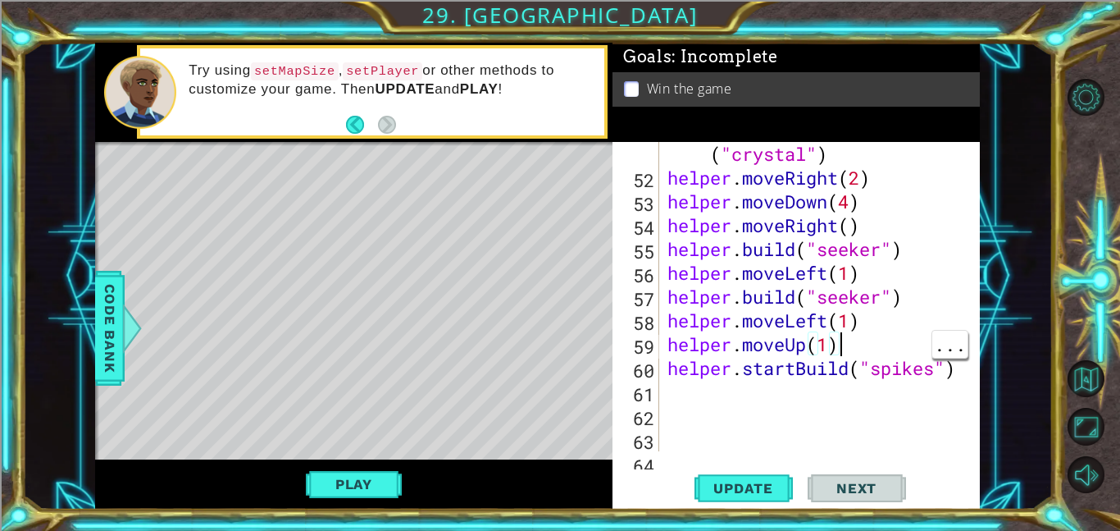
click at [916, 286] on div "helper . setBackground ( "crystal" ) helper . moveRight ( 2 ) helper . moveDown…" at bounding box center [824, 308] width 321 height 381
click at [869, 268] on div "helper . setBackground ( "crystal" ) helper . moveRight ( 2 ) helper . moveDown…" at bounding box center [824, 308] width 321 height 381
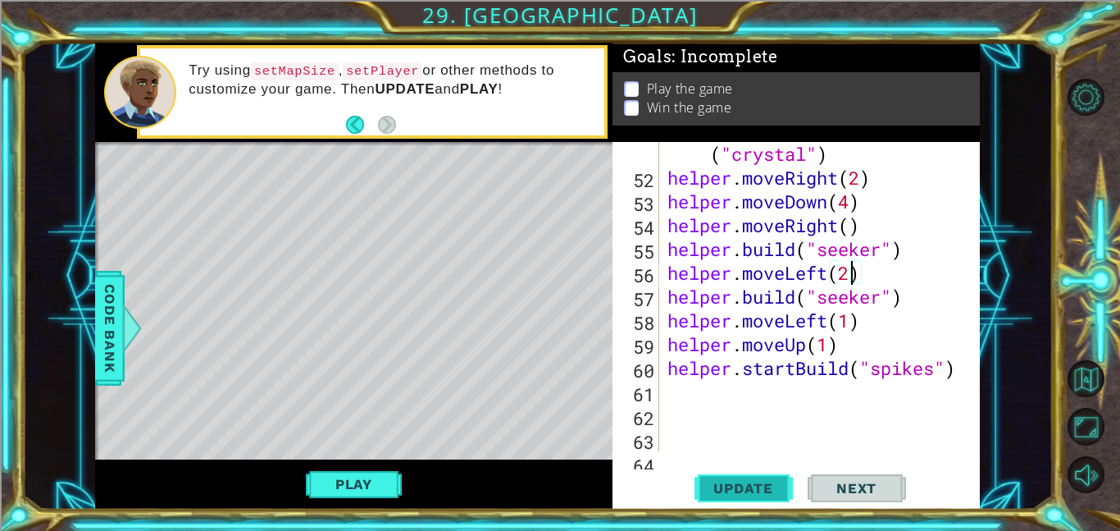
click at [764, 491] on span "Update" at bounding box center [743, 488] width 93 height 16
click at [855, 321] on div "helper . setBackground ( "crystal" ) helper . moveRight ( 2 ) helper . moveDown…" at bounding box center [824, 308] width 321 height 381
click at [859, 321] on div "helper . setBackground ( "crystal" ) helper . moveRight ( 2 ) helper . moveDown…" at bounding box center [824, 308] width 321 height 381
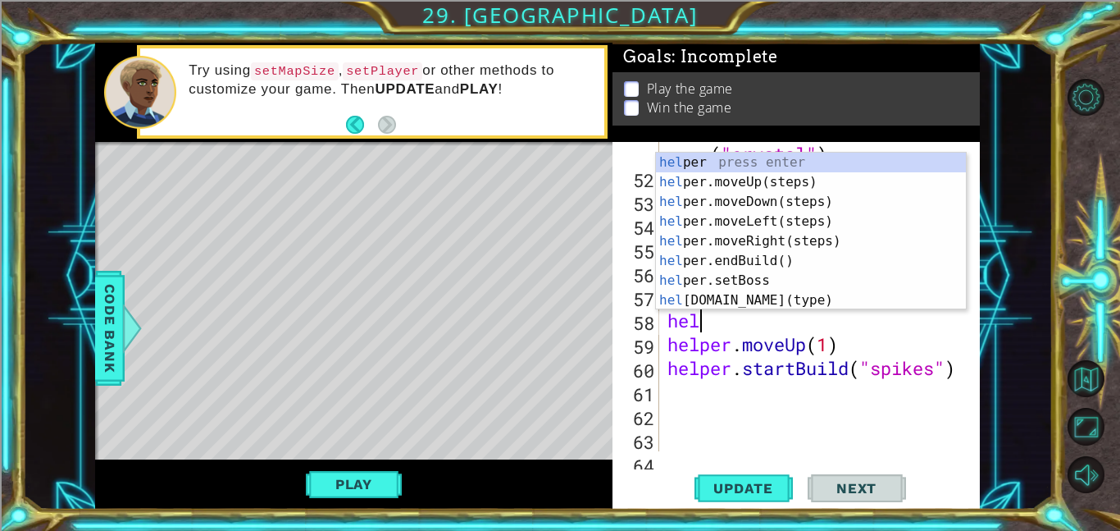
scroll to position [0, 0]
type textarea "h"
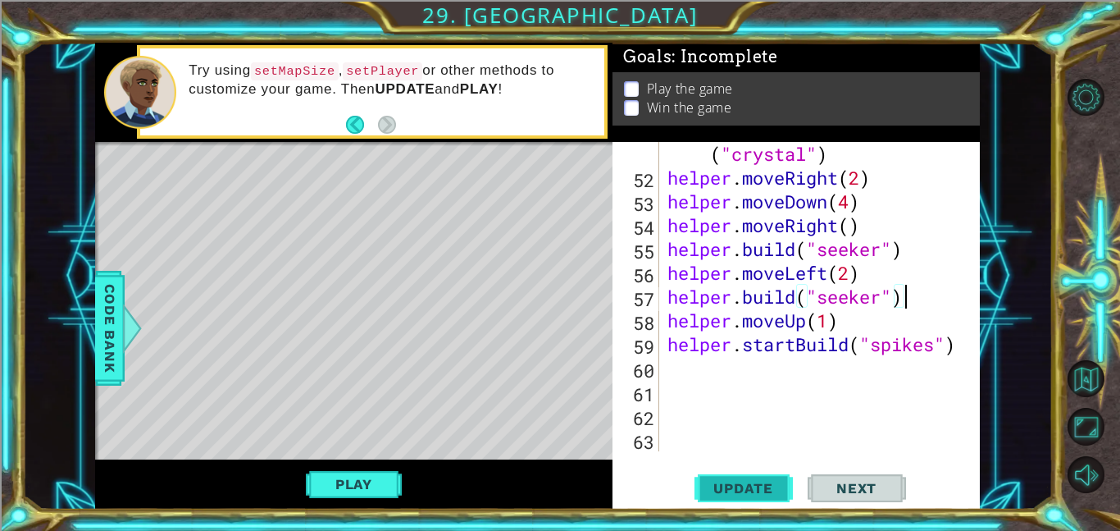
click at [758, 482] on span "Update" at bounding box center [743, 488] width 93 height 16
click at [368, 487] on button "Play" at bounding box center [354, 483] width 96 height 31
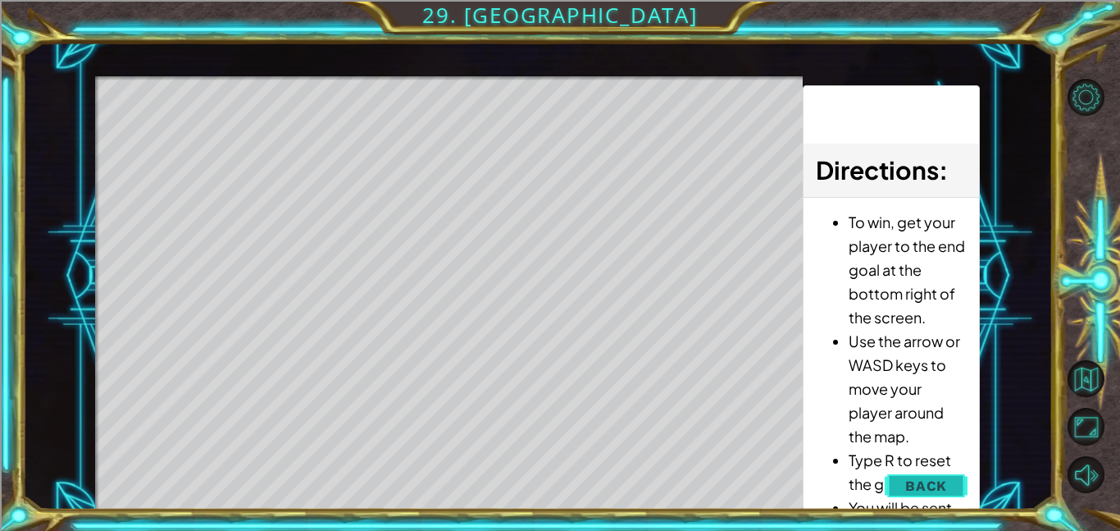
click at [916, 478] on span "Back" at bounding box center [926, 485] width 42 height 16
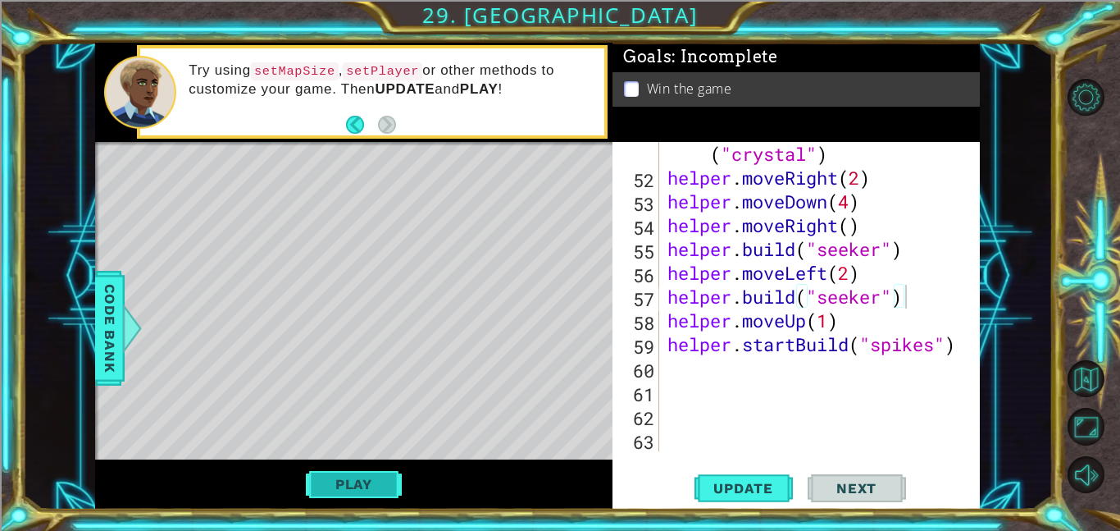
click at [384, 489] on button "Play" at bounding box center [354, 483] width 96 height 31
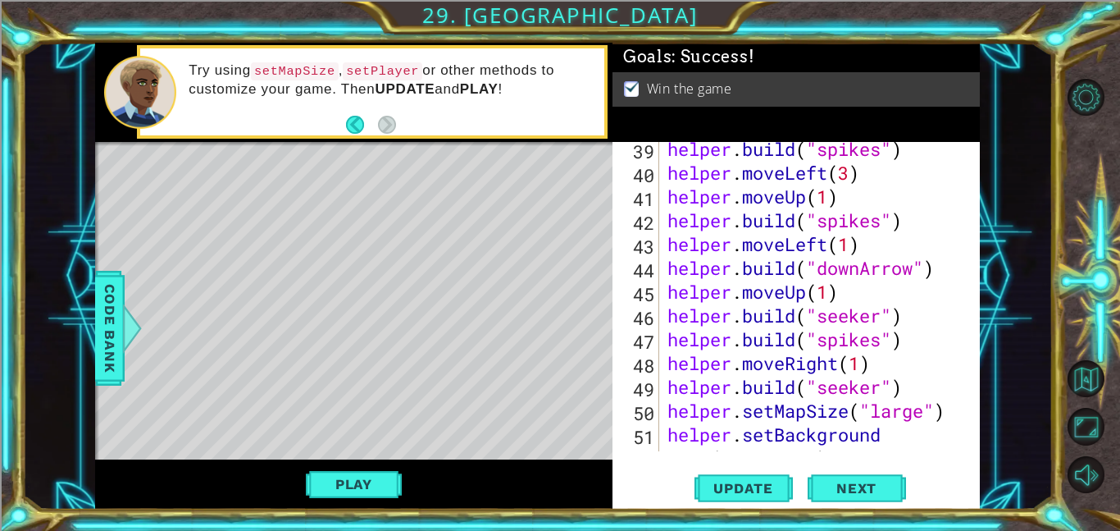
scroll to position [985, 0]
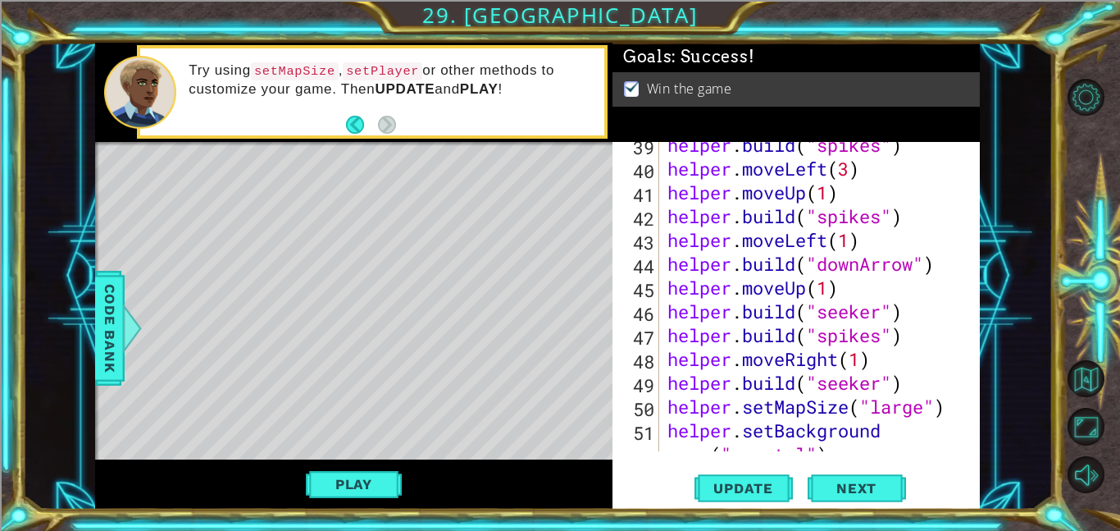
click at [918, 332] on div "helper . build ( "spikes" ) helper . moveLeft ( 3 ) helper . moveUp ( 1 ) helpe…" at bounding box center [824, 323] width 321 height 381
type textarea "[DOMAIN_NAME]("spikes")"
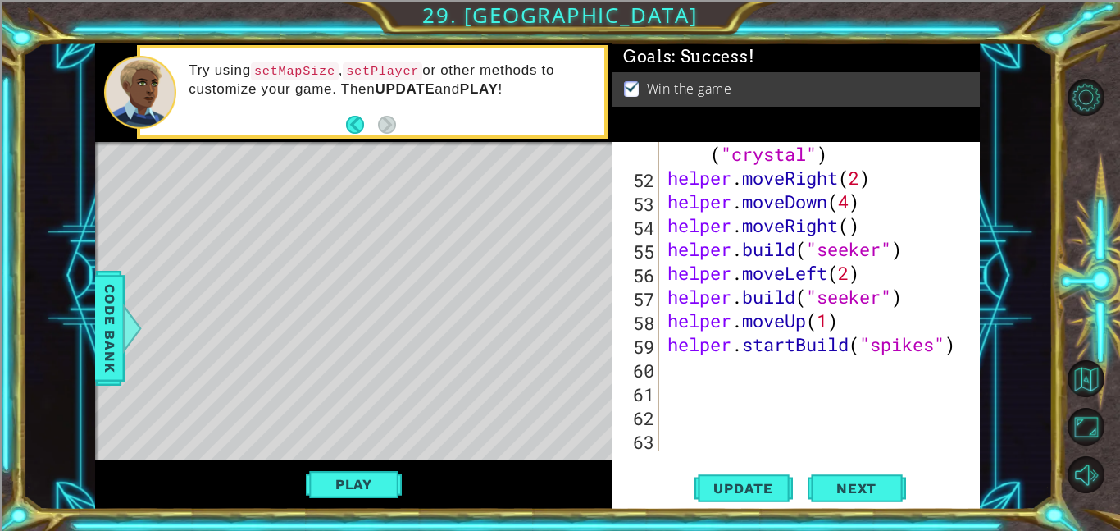
scroll to position [1284, 0]
click at [802, 361] on div "helper . setBackground ( "crystal" ) helper . moveRight ( 2 ) helper . moveDown…" at bounding box center [824, 308] width 321 height 381
click at [749, 489] on span "Update" at bounding box center [743, 488] width 93 height 16
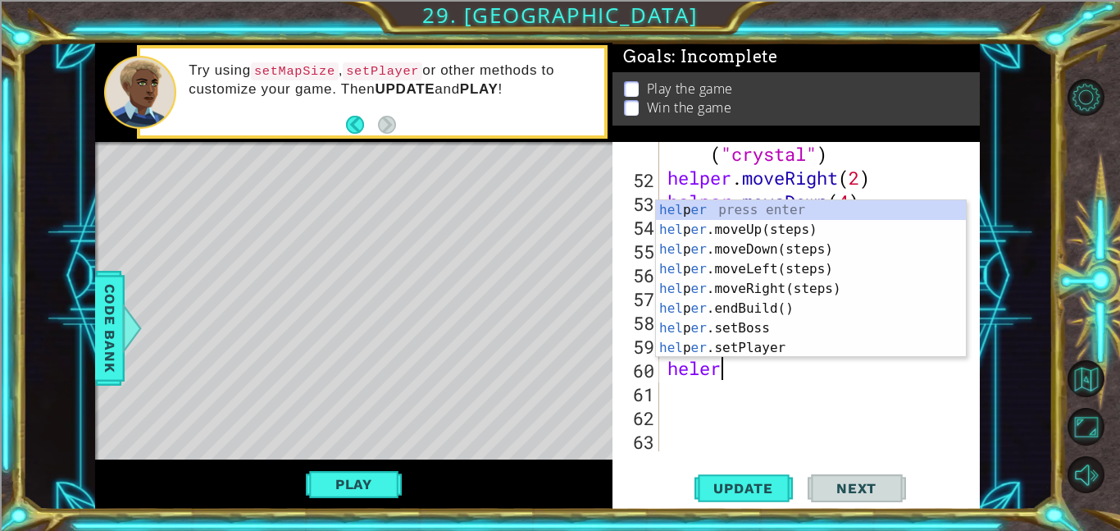
scroll to position [0, 2]
type textarea "hele"
click at [697, 238] on div "hel p e r press enter hel p e r.moveUp(steps) press enter hel p e r.moveDown(st…" at bounding box center [811, 298] width 310 height 197
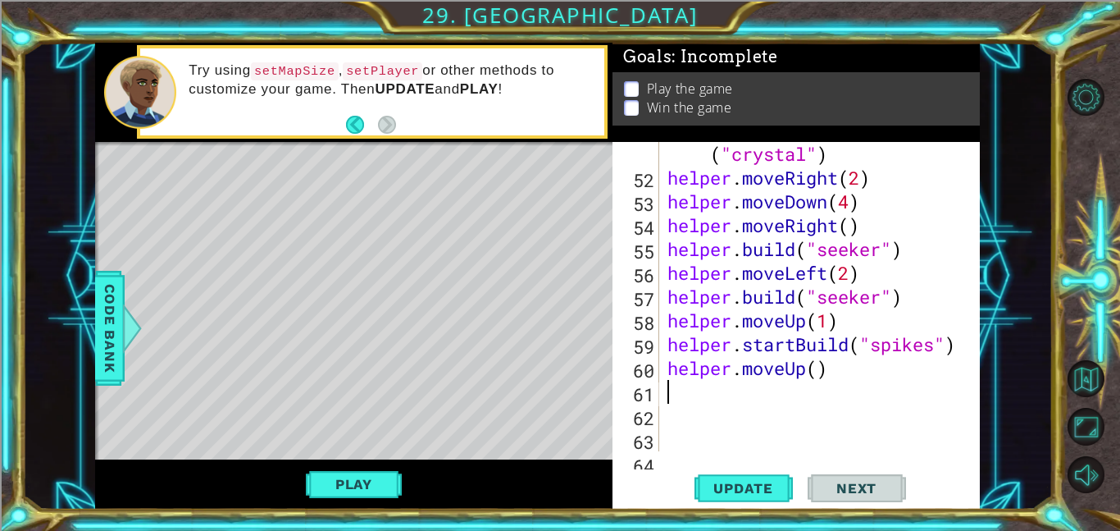
scroll to position [0, 0]
click at [822, 370] on div "helper . setBackground ( "crystal" ) helper . moveRight ( 2 ) helper . moveDown…" at bounding box center [824, 308] width 321 height 381
click at [723, 478] on button "Update" at bounding box center [744, 487] width 98 height 37
type textarea "helper.moveUp(2)"
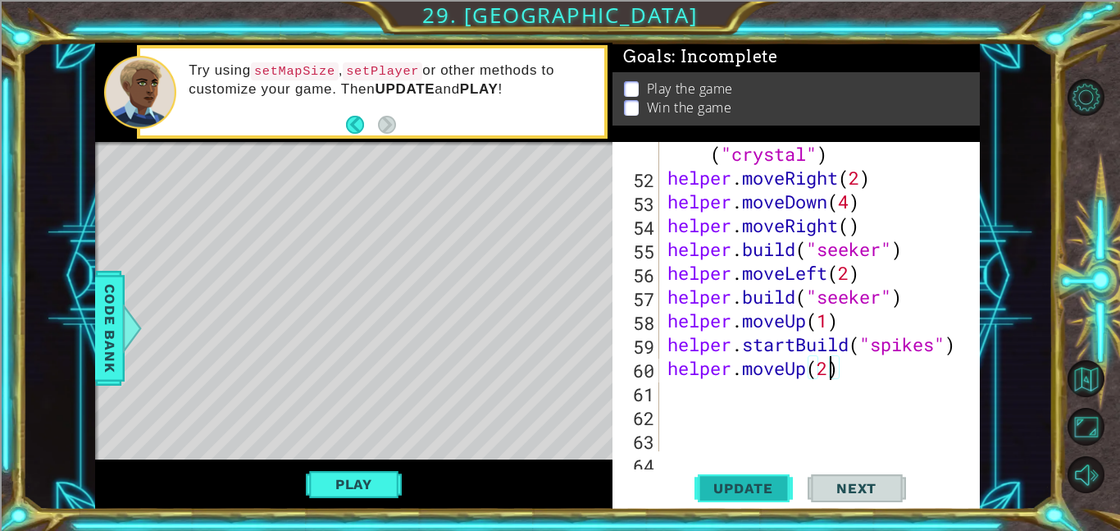
click at [736, 489] on span "Update" at bounding box center [743, 488] width 93 height 16
click at [782, 392] on div "helper . setBackground ( "crystal" ) helper . moveRight ( 2 ) helper . moveDown…" at bounding box center [824, 308] width 321 height 381
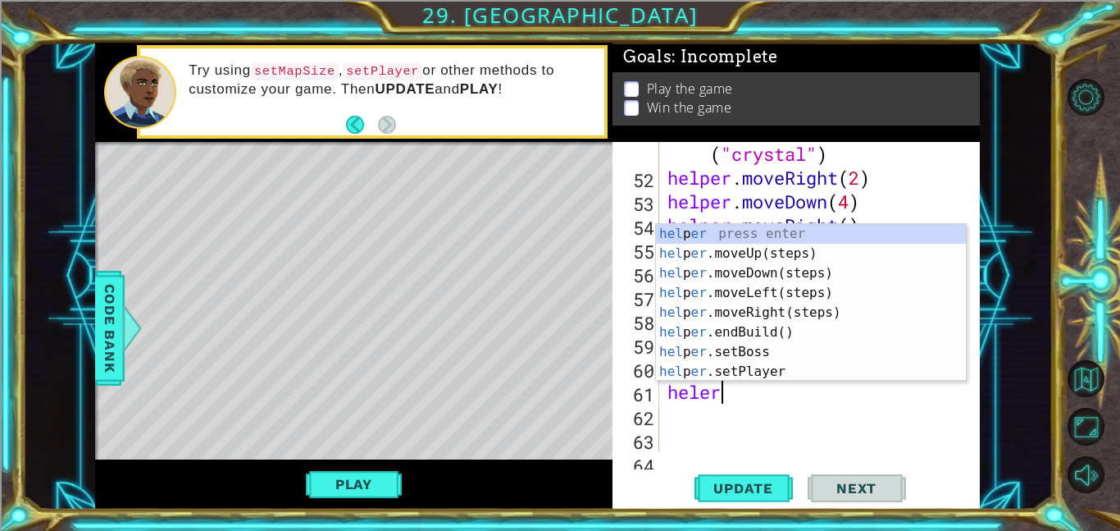
type textarea "hele"
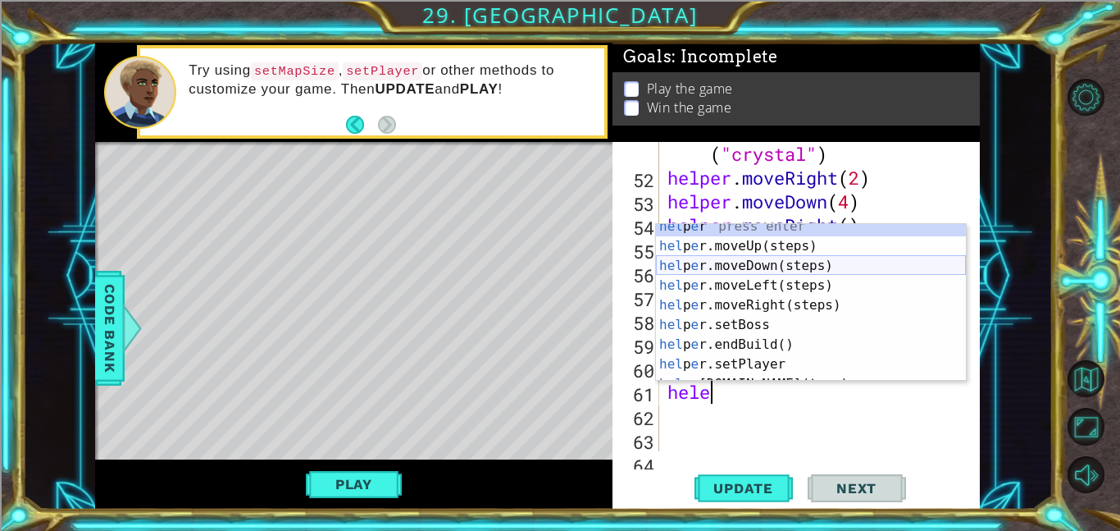
scroll to position [6, 0]
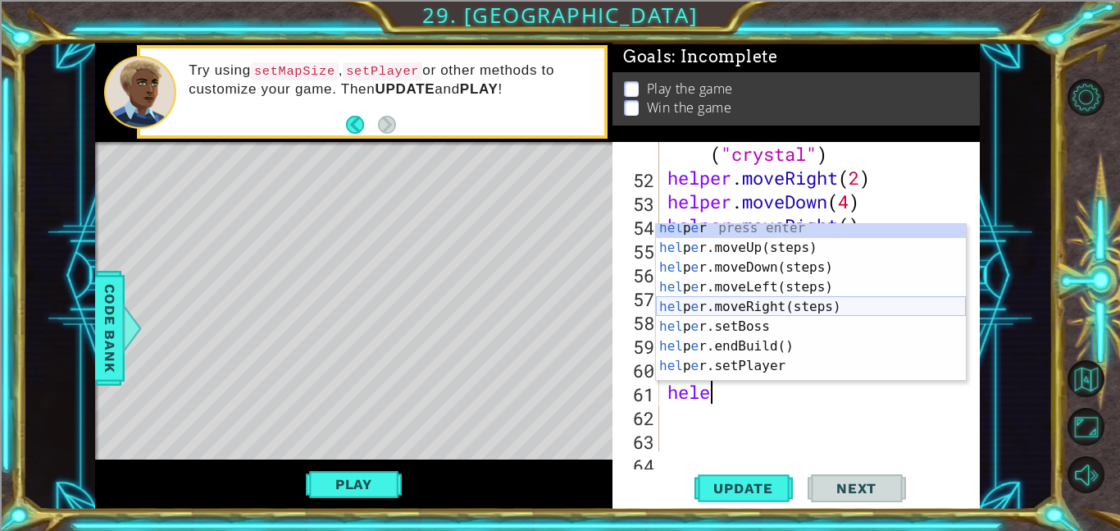
click at [794, 308] on div "hel p e r press enter hel p e r.moveUp(steps) press enter hel p e r.moveDown(st…" at bounding box center [811, 316] width 310 height 197
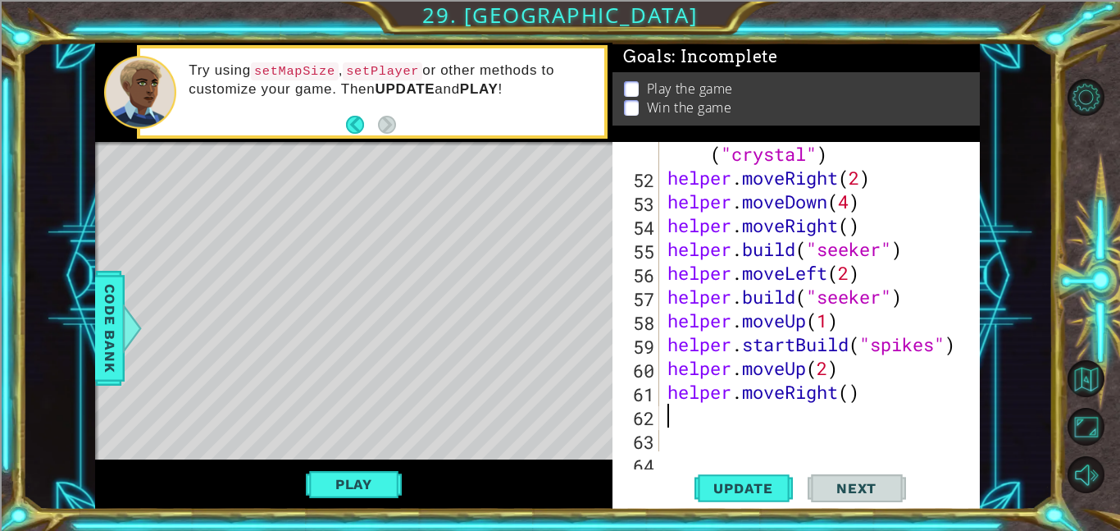
scroll to position [0, 0]
click at [854, 395] on div "helper . setBackground ( "crystal" ) helper . moveRight ( 2 ) helper . moveDown…" at bounding box center [824, 308] width 321 height 381
type textarea "helper.moveRight(1)"
click at [764, 427] on div "helper . setBackground ( "crystal" ) helper . moveRight ( 2 ) helper . moveDown…" at bounding box center [824, 308] width 321 height 381
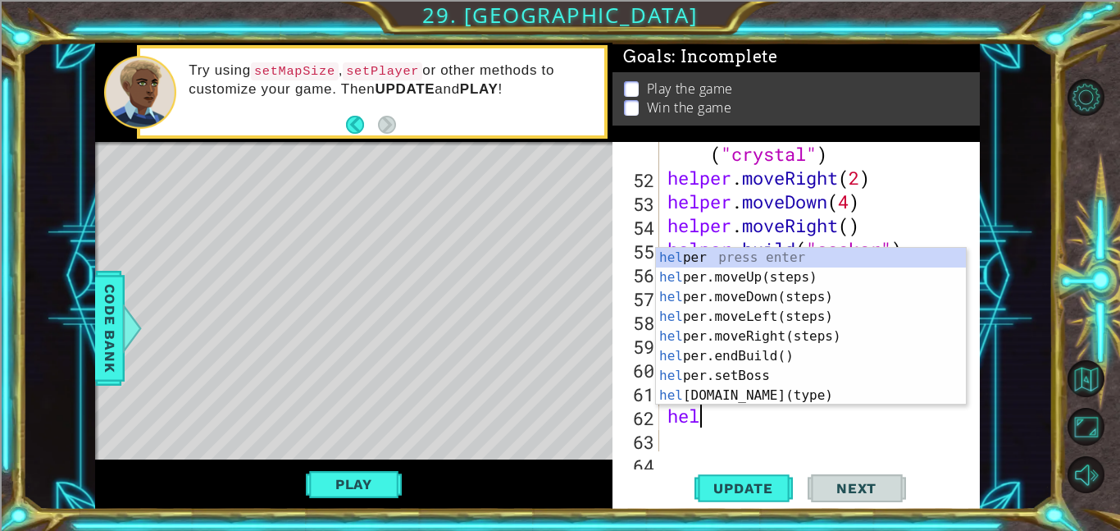
scroll to position [0, 0]
click at [738, 398] on div "hel per press enter hel per.moveUp(steps) press enter hel per.moveDown(steps) p…" at bounding box center [811, 346] width 310 height 197
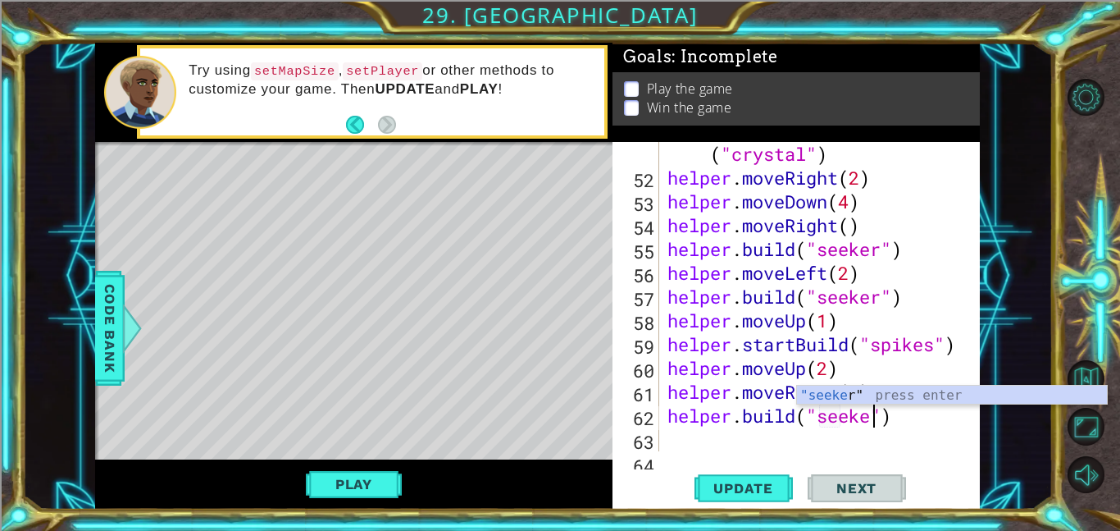
scroll to position [0, 10]
type textarea "[DOMAIN_NAME]("seeker")"
click at [747, 491] on span "Update" at bounding box center [743, 488] width 93 height 16
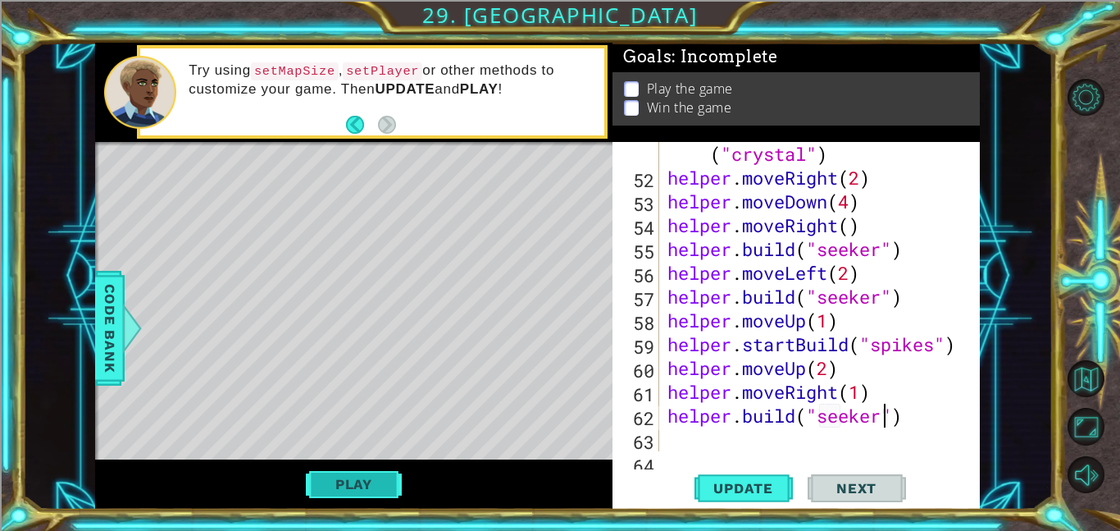
click at [374, 487] on button "Play" at bounding box center [354, 483] width 96 height 31
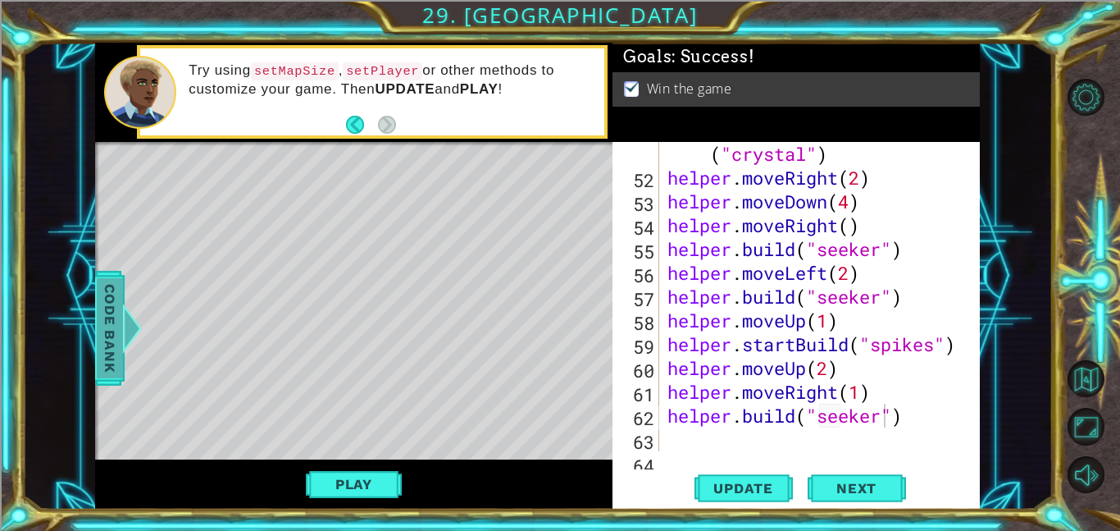
click at [105, 338] on span "Code Bank" at bounding box center [110, 328] width 26 height 100
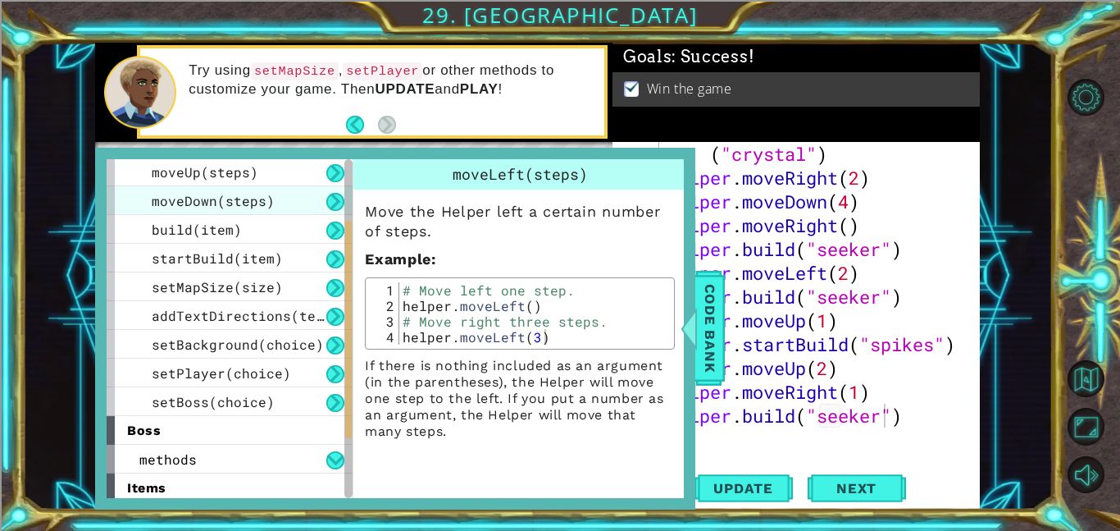
scroll to position [0, 0]
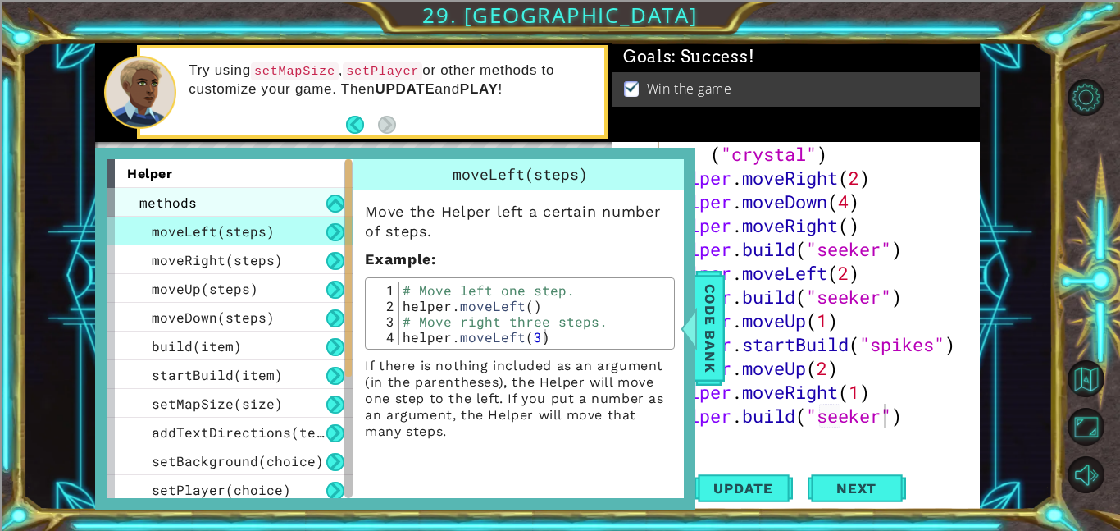
click at [175, 194] on span "methods" at bounding box center [167, 202] width 57 height 17
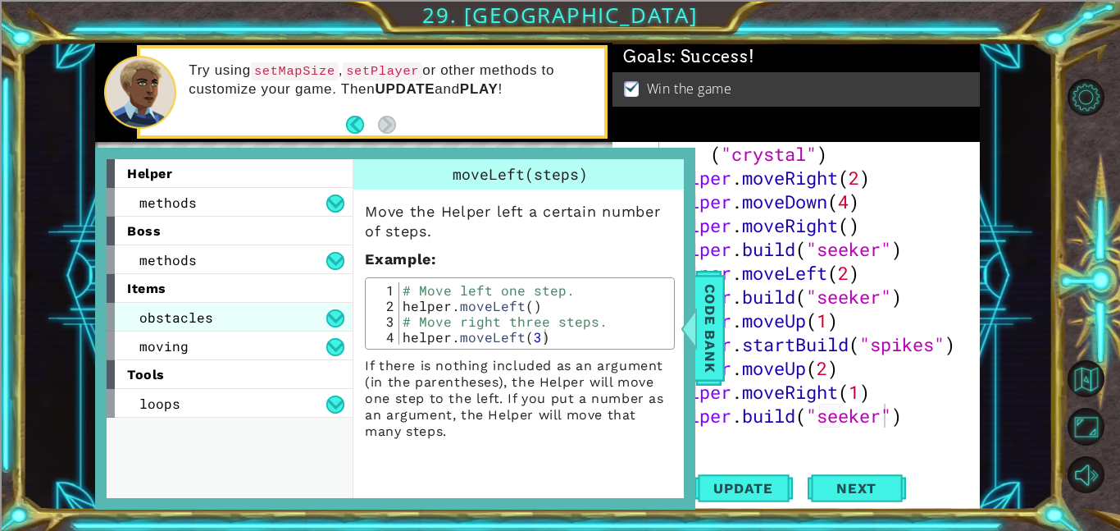
click at [242, 316] on div "obstacles" at bounding box center [230, 317] width 246 height 29
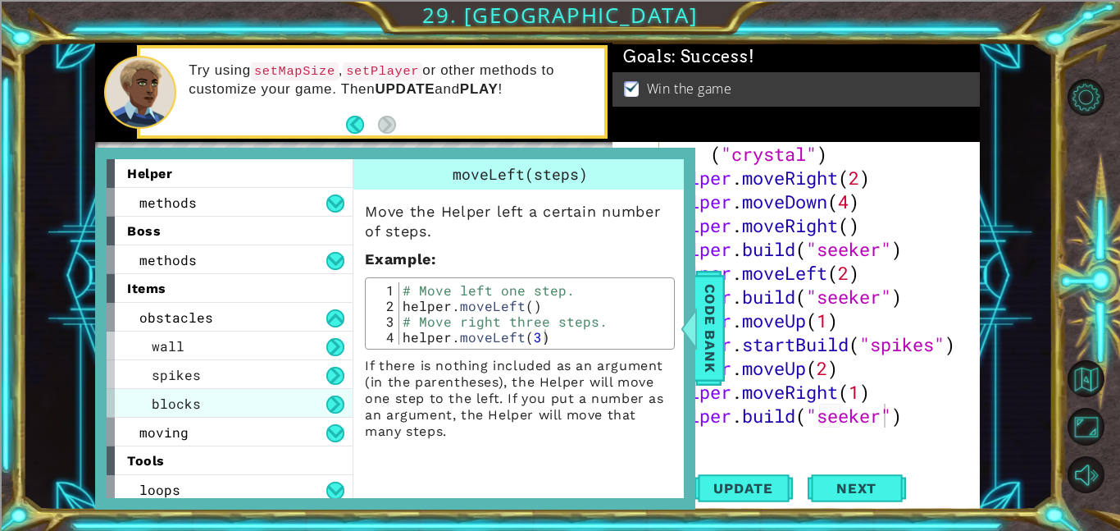
click at [186, 403] on span "blocks" at bounding box center [176, 402] width 49 height 17
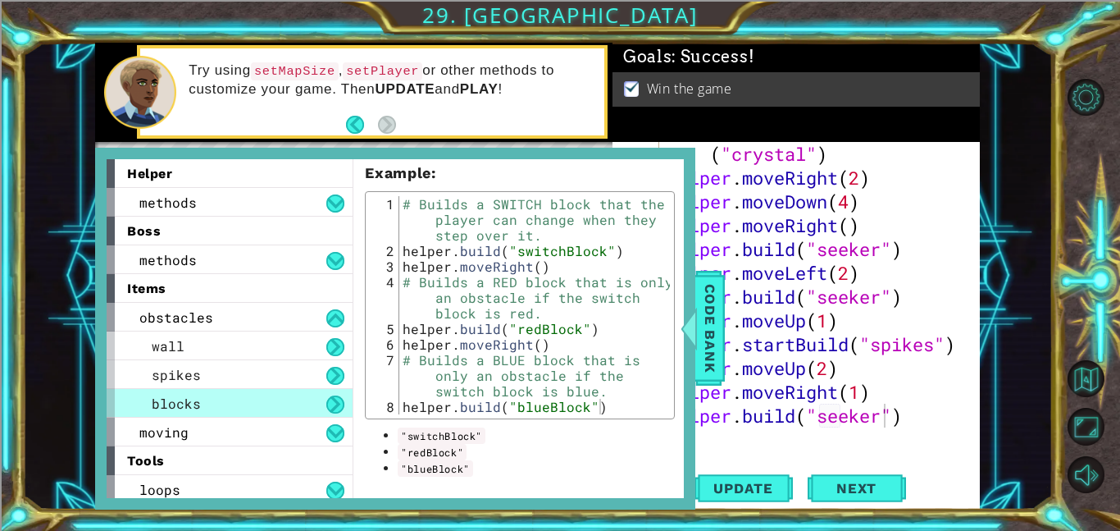
scroll to position [226, 0]
click at [805, 441] on div "helper . setBackground ( "crystal" ) helper . moveRight ( 2 ) helper . moveDown…" at bounding box center [824, 308] width 321 height 381
click at [703, 347] on span "Code Bank" at bounding box center [710, 328] width 26 height 100
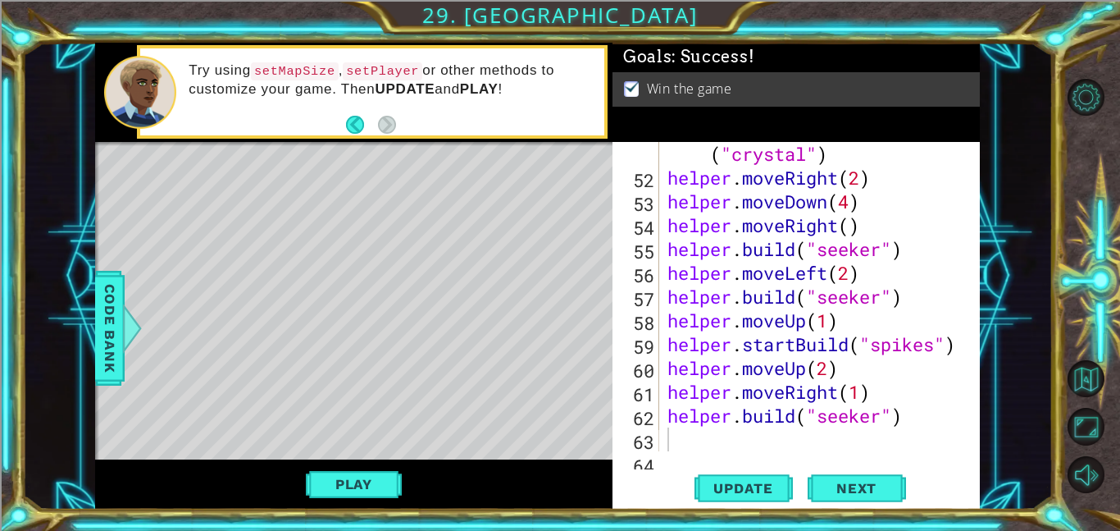
click at [712, 439] on div "helper . setBackground ( "crystal" ) helper . moveRight ( 2 ) helper . moveDown…" at bounding box center [824, 308] width 321 height 381
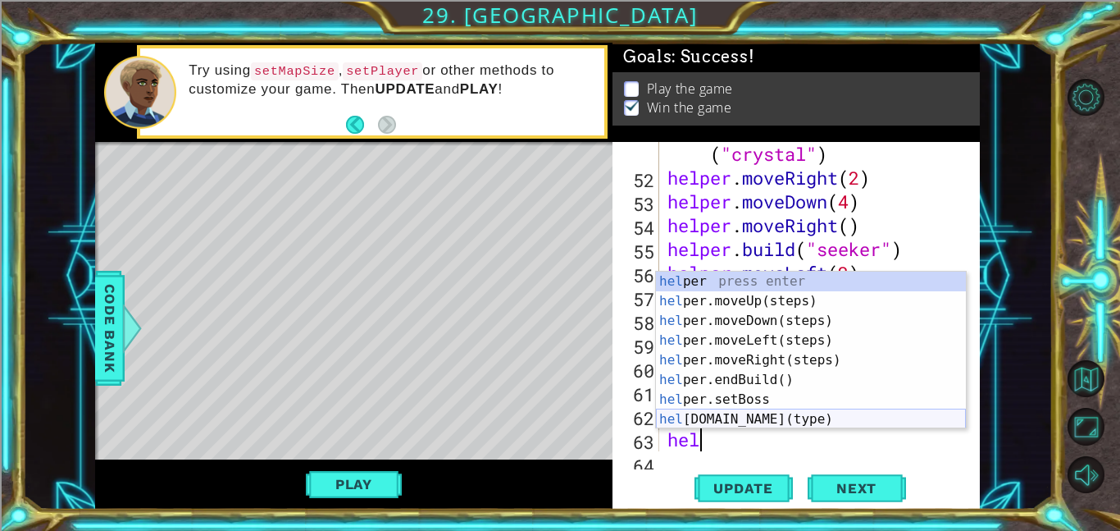
click at [747, 417] on div "hel per press enter hel per.moveUp(steps) press enter hel per.moveDown(steps) p…" at bounding box center [811, 369] width 310 height 197
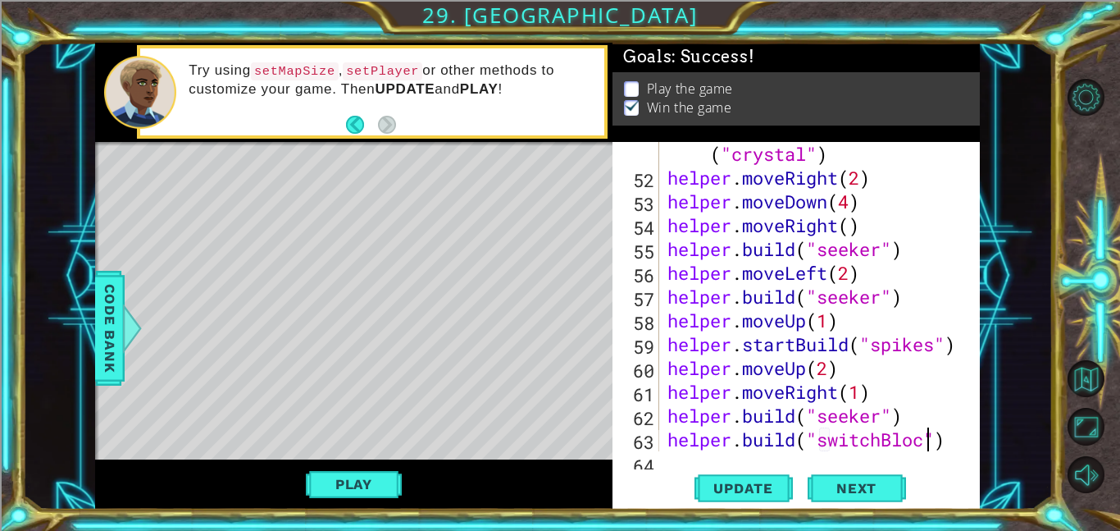
scroll to position [0, 12]
click at [734, 483] on span "Update" at bounding box center [743, 488] width 93 height 16
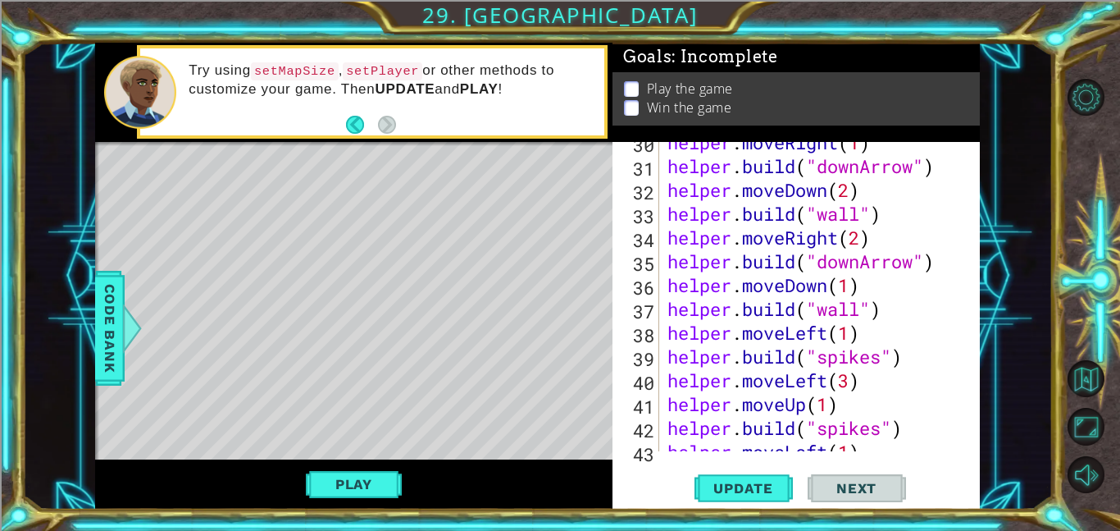
scroll to position [774, 0]
click at [887, 317] on div "helper . moveRight ( 1 ) helper . build ( "downArrow" ) helper . moveDown ( 2 )…" at bounding box center [824, 308] width 321 height 357
type textarea "[DOMAIN_NAME]("wall")"
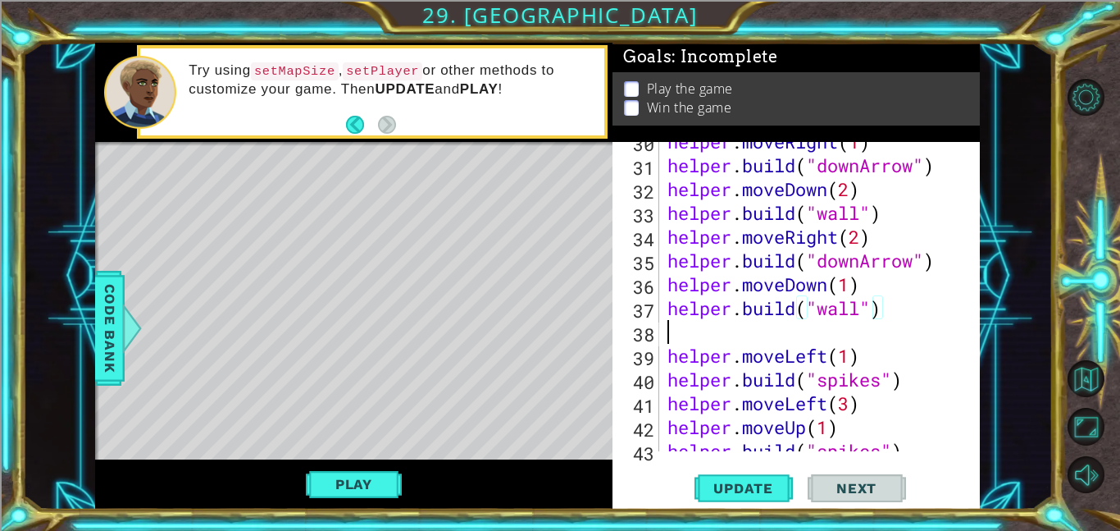
scroll to position [0, 0]
click at [864, 311] on div "helper . moveRight ( 1 ) helper . build ( "downArrow" ) helper . moveDown ( 2 )…" at bounding box center [824, 308] width 321 height 357
click at [723, 485] on span "Update" at bounding box center [743, 488] width 93 height 16
click at [672, 357] on div "helper . moveRight ( 1 ) helper . build ( "downArrow" ) helper . moveDown ( 2 )…" at bounding box center [824, 308] width 321 height 357
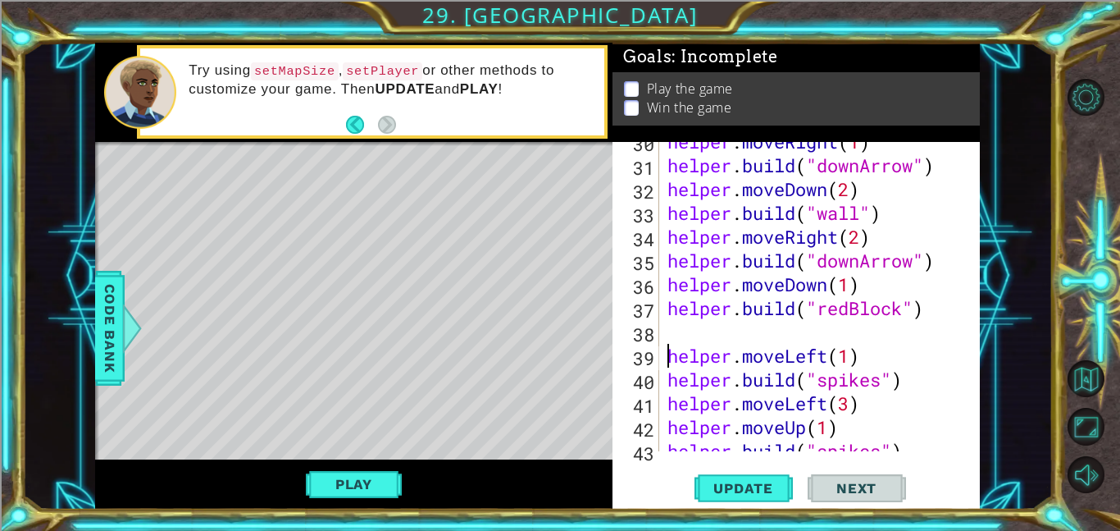
scroll to position [0, 8]
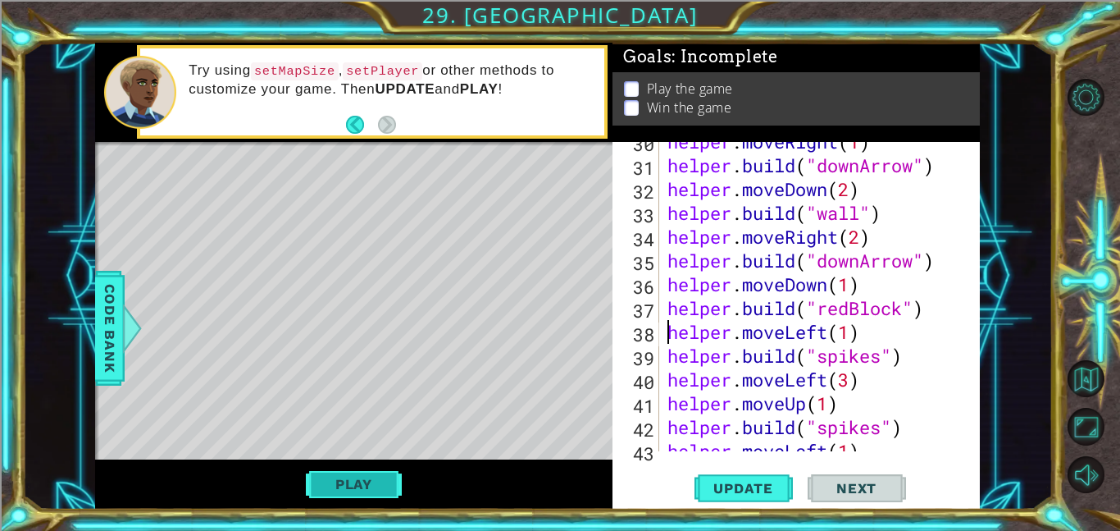
click at [370, 481] on button "Play" at bounding box center [354, 483] width 96 height 31
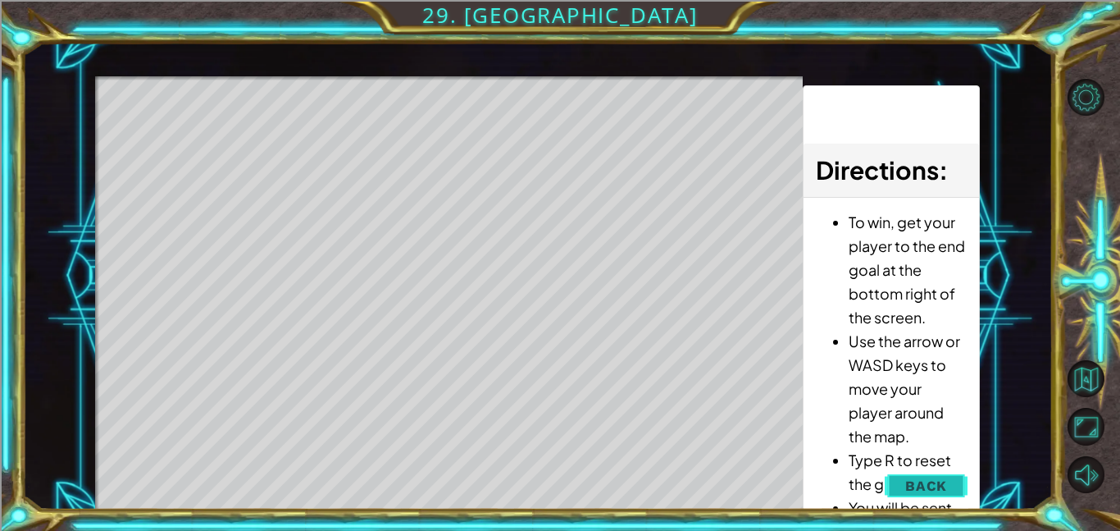
click at [952, 482] on button "Back" at bounding box center [926, 485] width 83 height 33
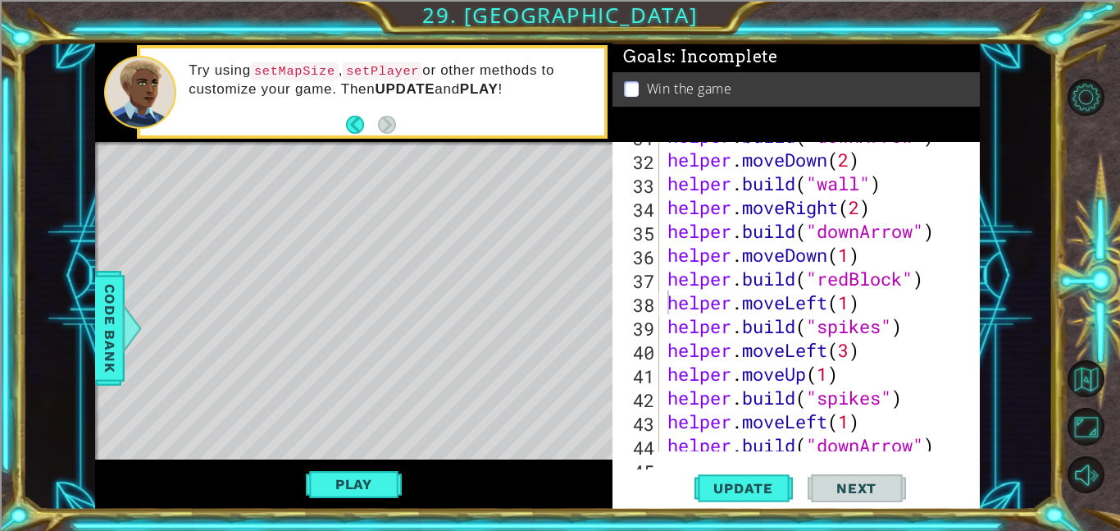
scroll to position [801, 0]
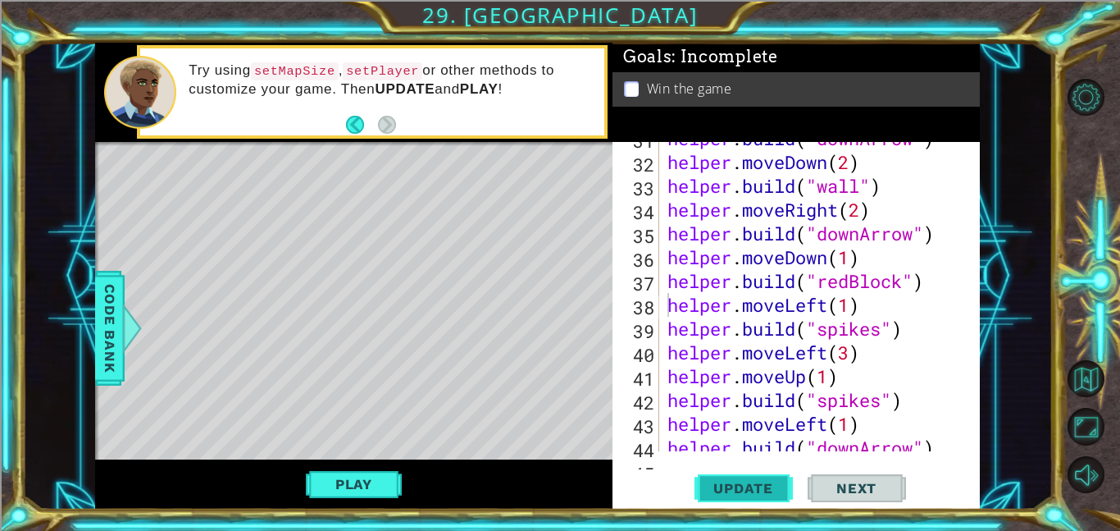
click at [743, 495] on span "Update" at bounding box center [743, 488] width 93 height 16
click at [367, 482] on button "Play" at bounding box center [354, 483] width 96 height 31
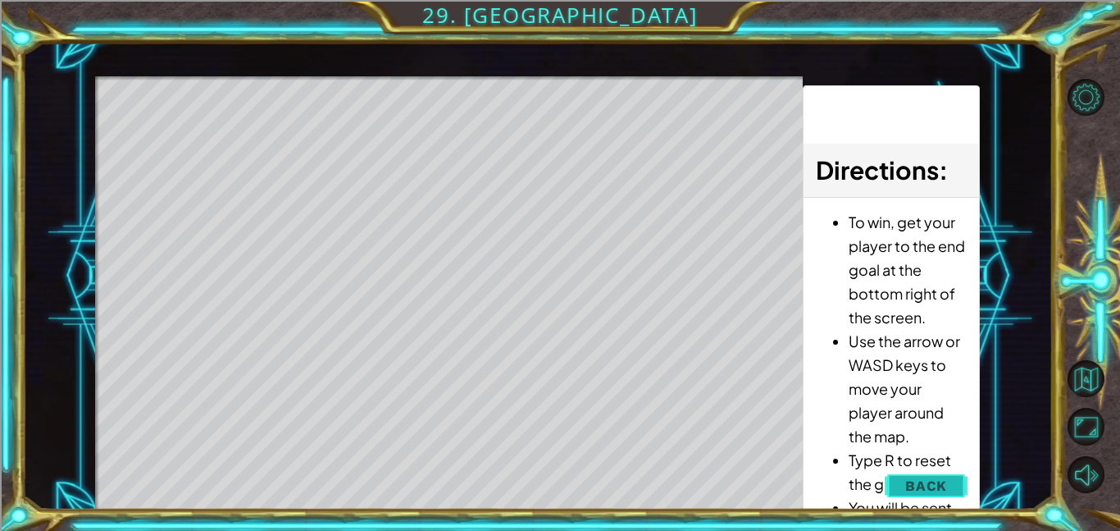
click at [908, 471] on button "Back" at bounding box center [926, 485] width 83 height 33
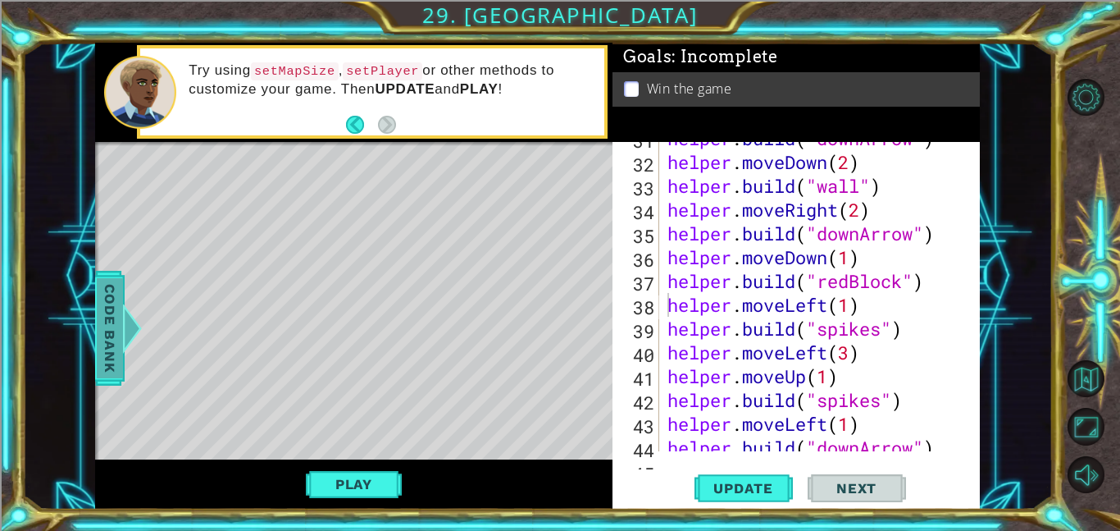
click at [122, 325] on div at bounding box center [132, 327] width 21 height 49
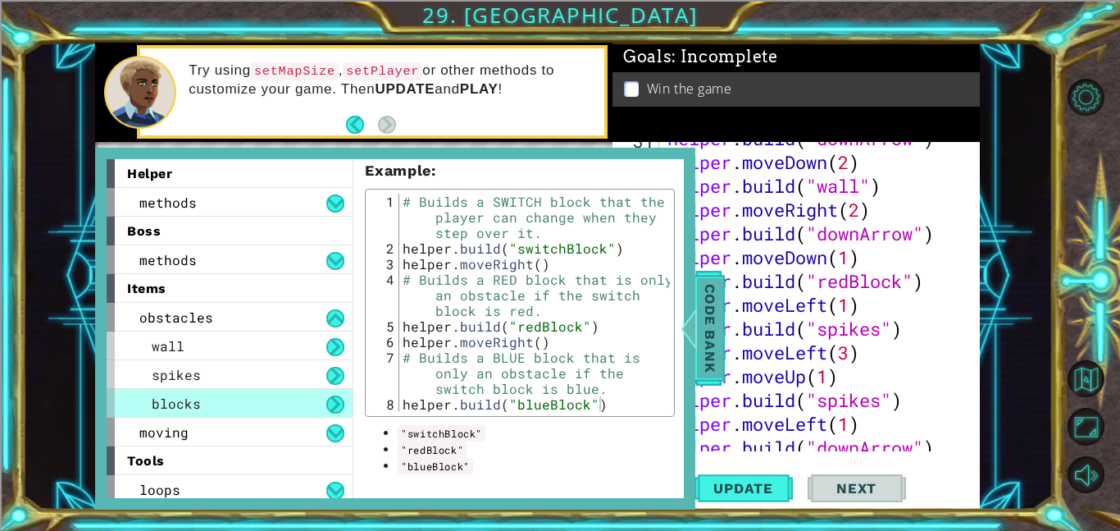
click at [721, 354] on span "Code Bank" at bounding box center [710, 328] width 26 height 100
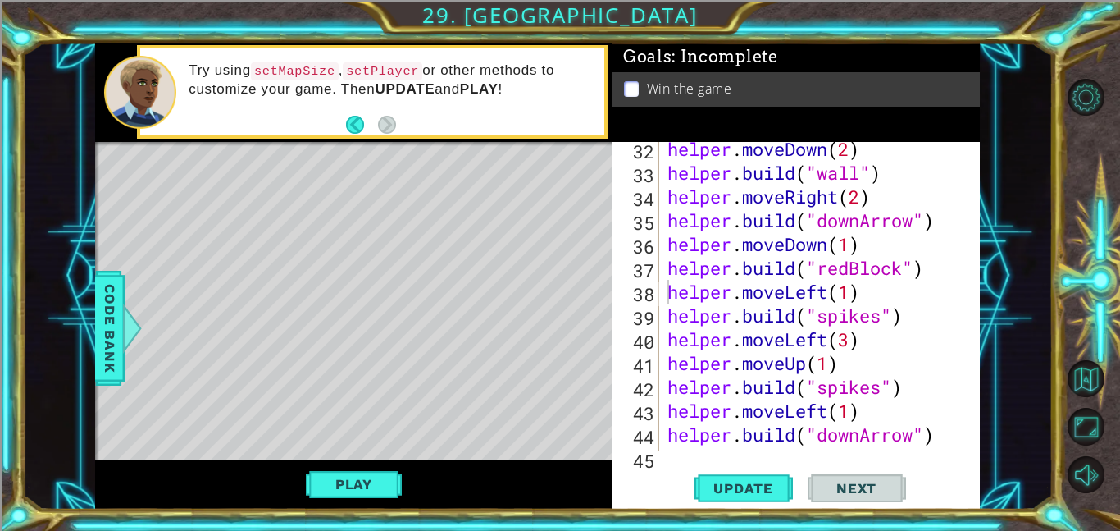
scroll to position [814, 0]
click at [925, 272] on div "helper . moveDown ( 2 ) helper . build ( "wall" ) helper . moveRight ( 2 ) help…" at bounding box center [824, 315] width 321 height 357
type textarea "[DOMAIN_NAME]("redBlock")"
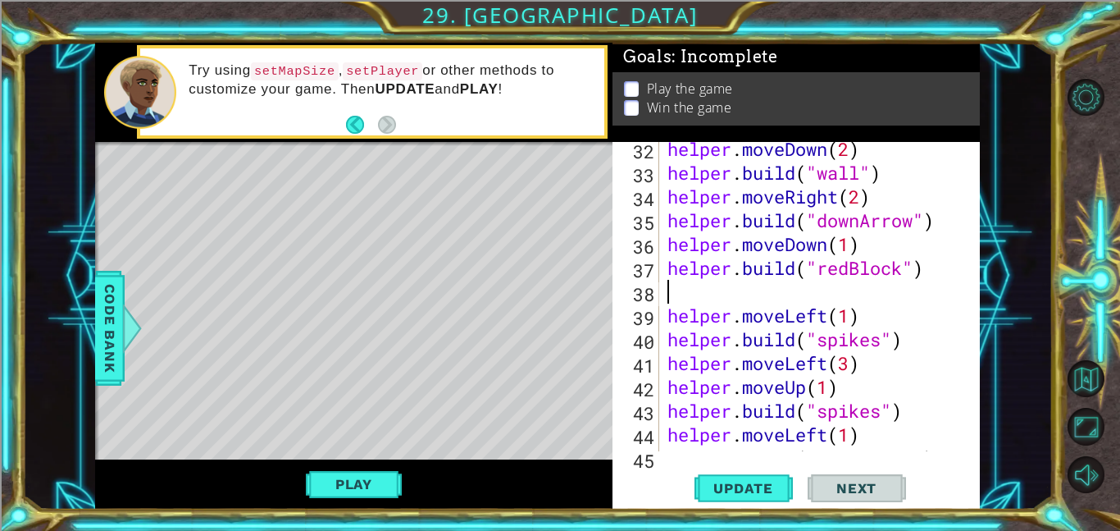
scroll to position [0, 0]
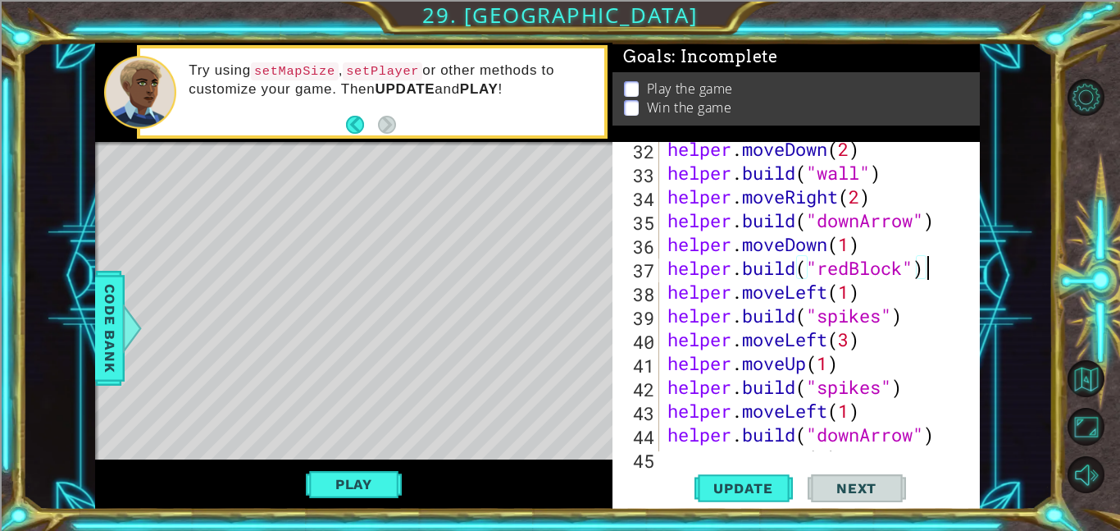
click at [832, 294] on div "helper . moveDown ( 2 ) helper . build ( "wall" ) helper . moveRight ( 2 ) help…" at bounding box center [824, 315] width 321 height 357
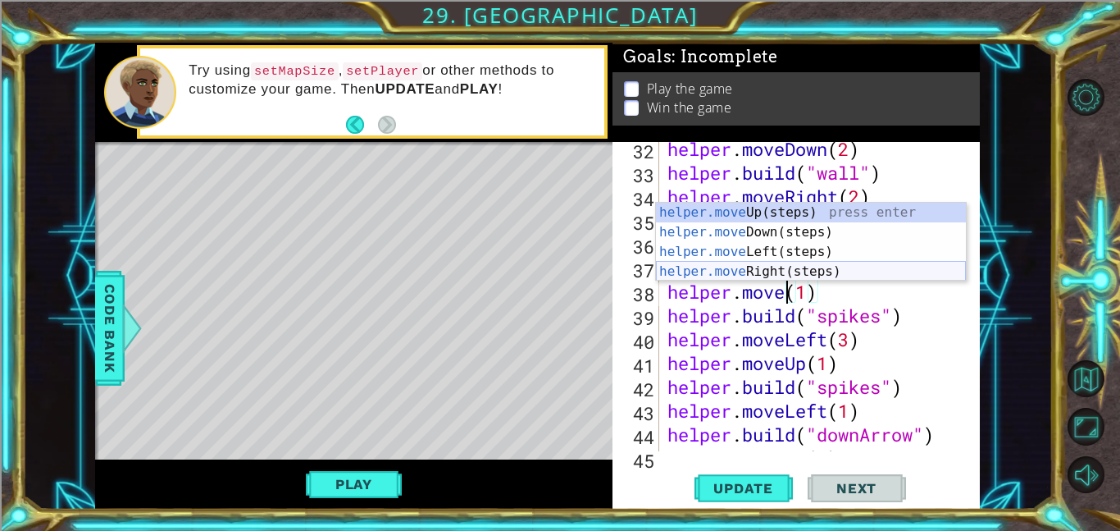
click at [792, 264] on div "helper.move Up(steps) press enter helper.move Down(steps) press enter helper.mo…" at bounding box center [811, 262] width 310 height 118
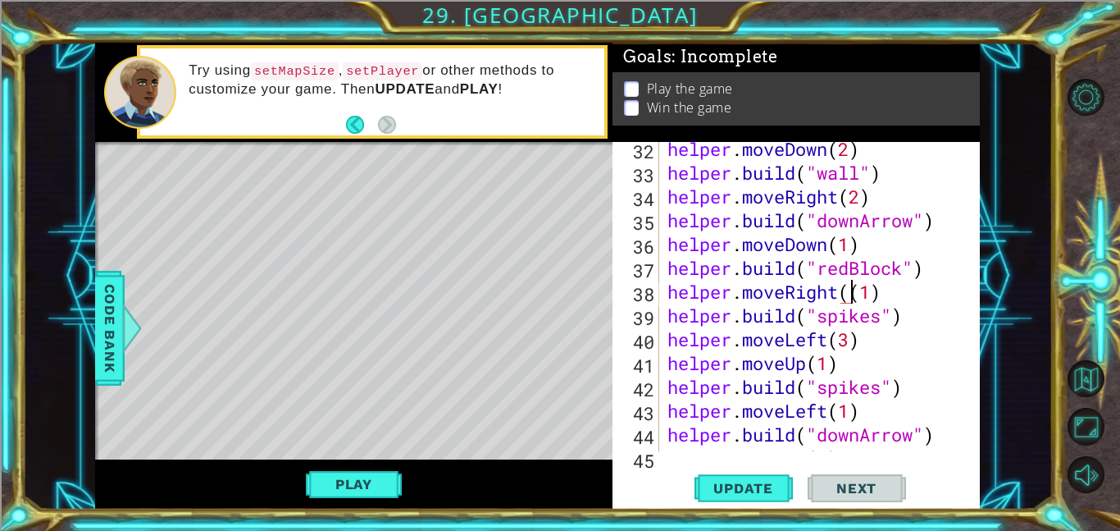
type textarea "helper.moveRight(1)"
click at [891, 297] on div "helper . moveDown ( 2 ) helper . build ( "wall" ) helper . moveRight ( 2 ) help…" at bounding box center [824, 315] width 321 height 357
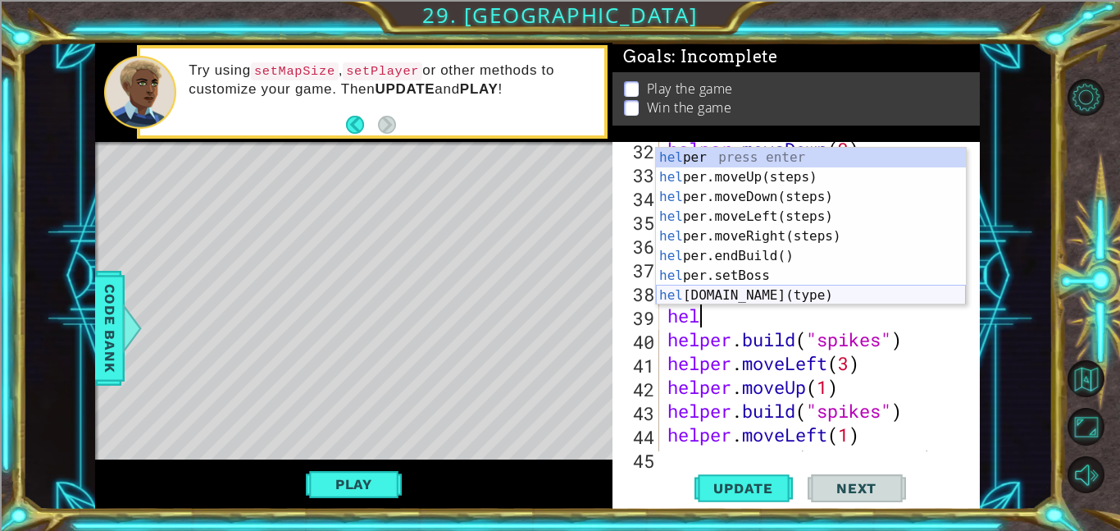
click at [767, 299] on div "hel per press enter hel per.moveUp(steps) press enter hel per.moveDown(steps) p…" at bounding box center [811, 246] width 310 height 197
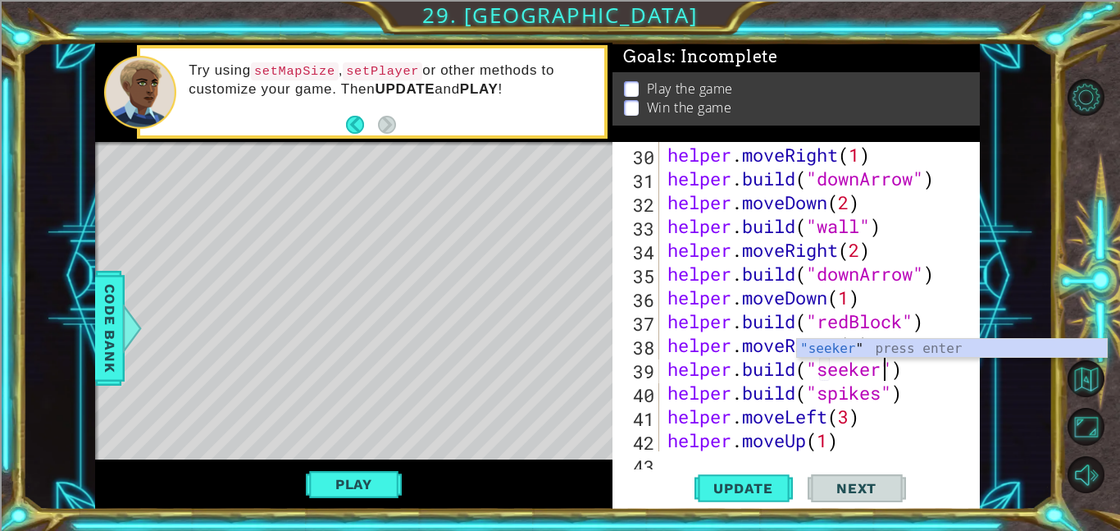
scroll to position [0, 10]
click at [740, 504] on button "Update" at bounding box center [744, 487] width 98 height 37
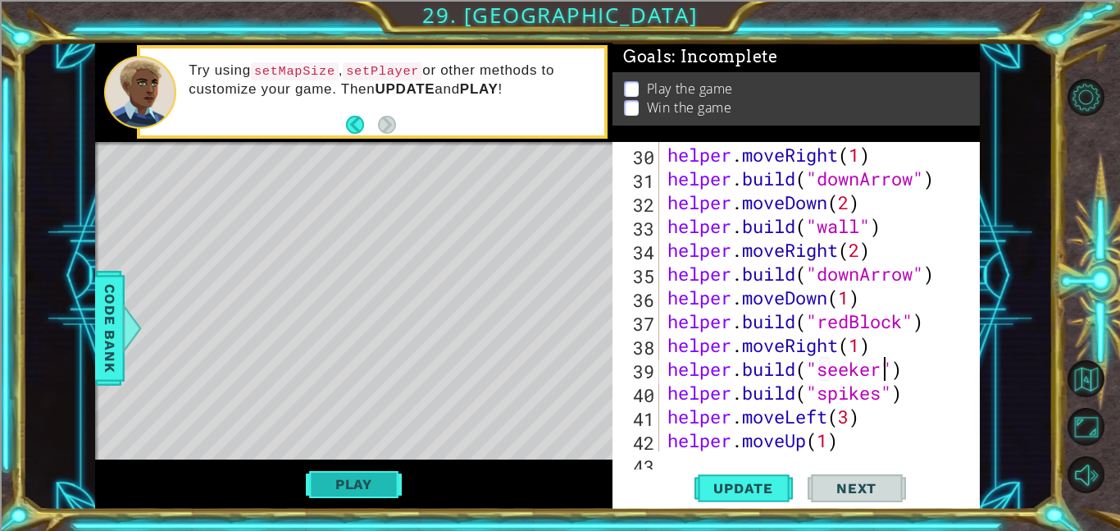
click at [374, 476] on button "Play" at bounding box center [354, 483] width 96 height 31
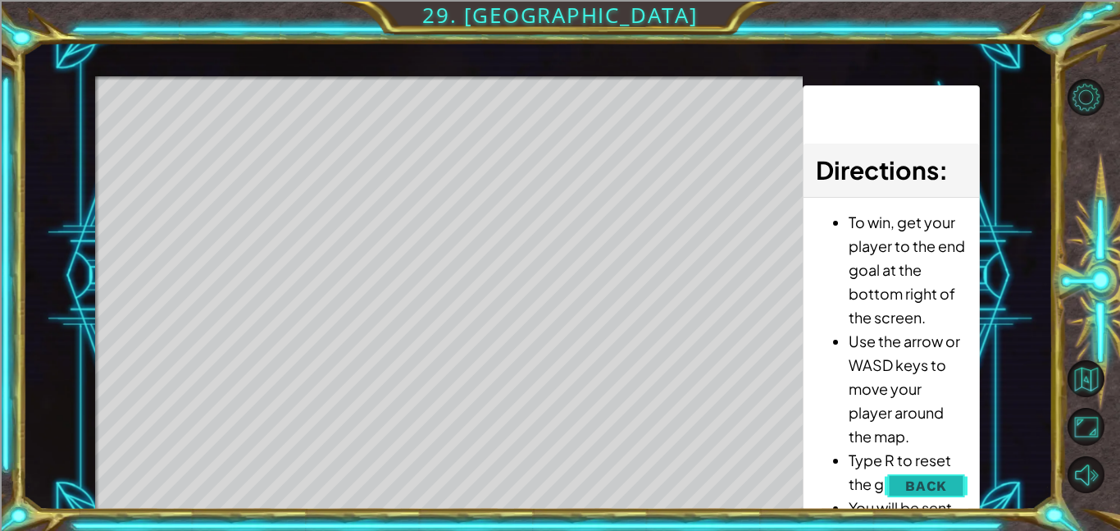
click at [900, 487] on button "Back" at bounding box center [926, 485] width 83 height 33
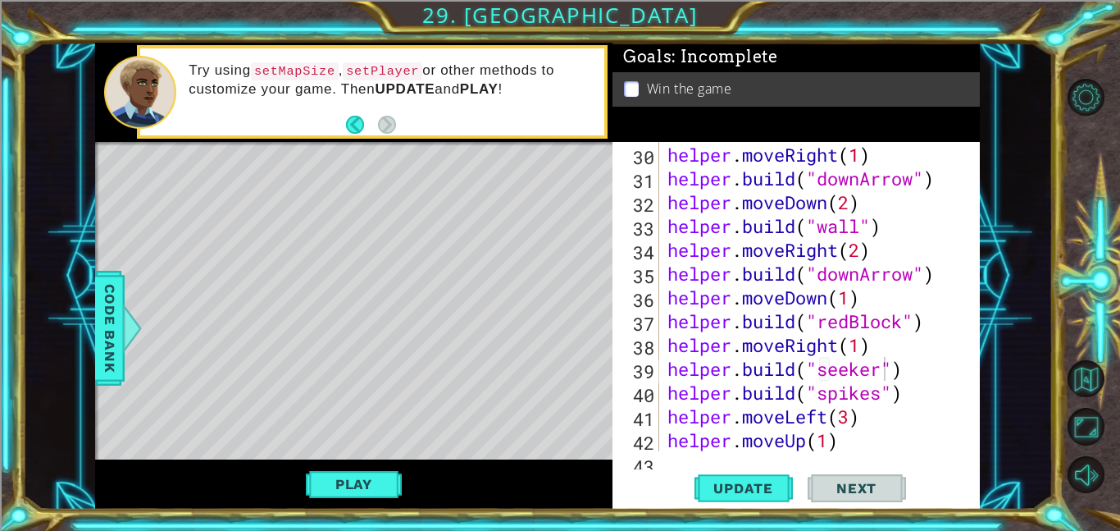
click at [922, 362] on div "helper . build ( "rightArrow" ) helper . moveRight ( 1 ) helper . build ( "down…" at bounding box center [824, 297] width 321 height 357
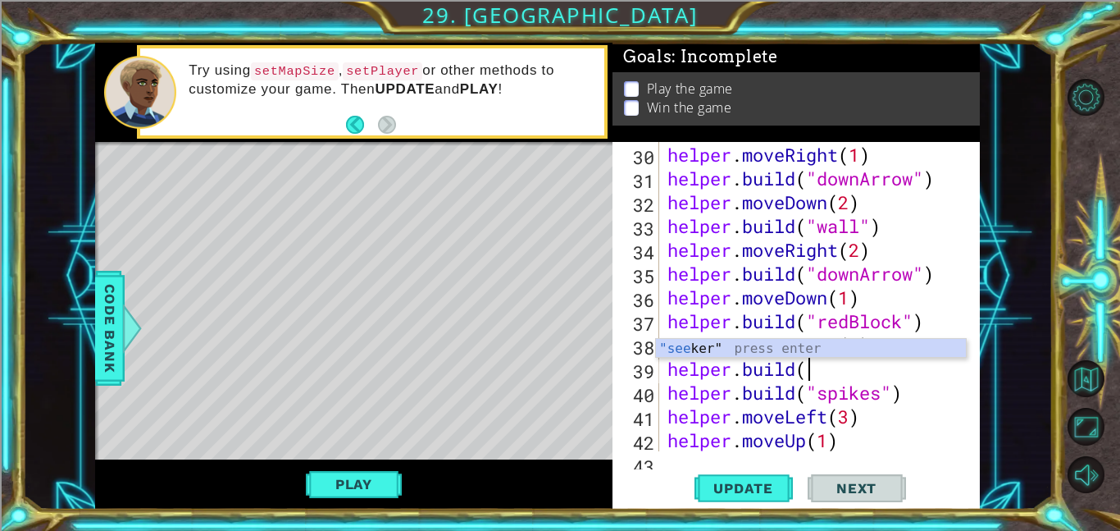
type textarea "h"
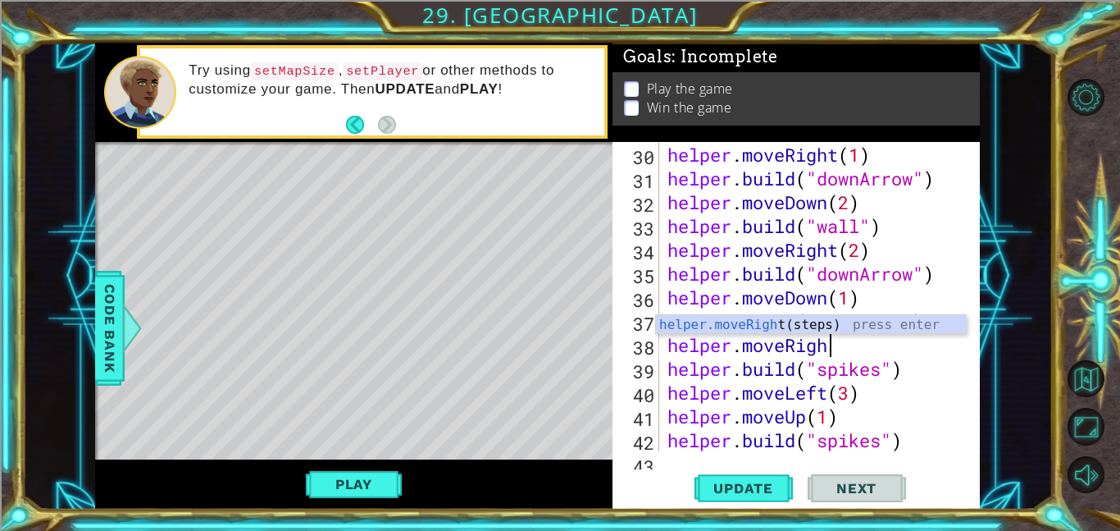
scroll to position [0, 0]
type textarea "helper.move"
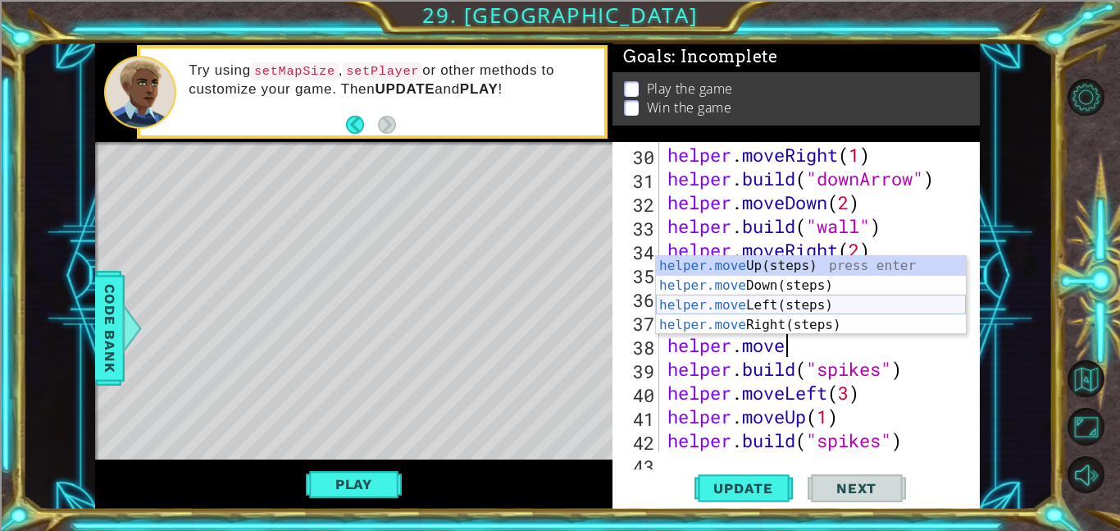
click at [807, 306] on div "helper.move Up(steps) press enter helper.move Down(steps) press enter helper.mo…" at bounding box center [811, 315] width 310 height 118
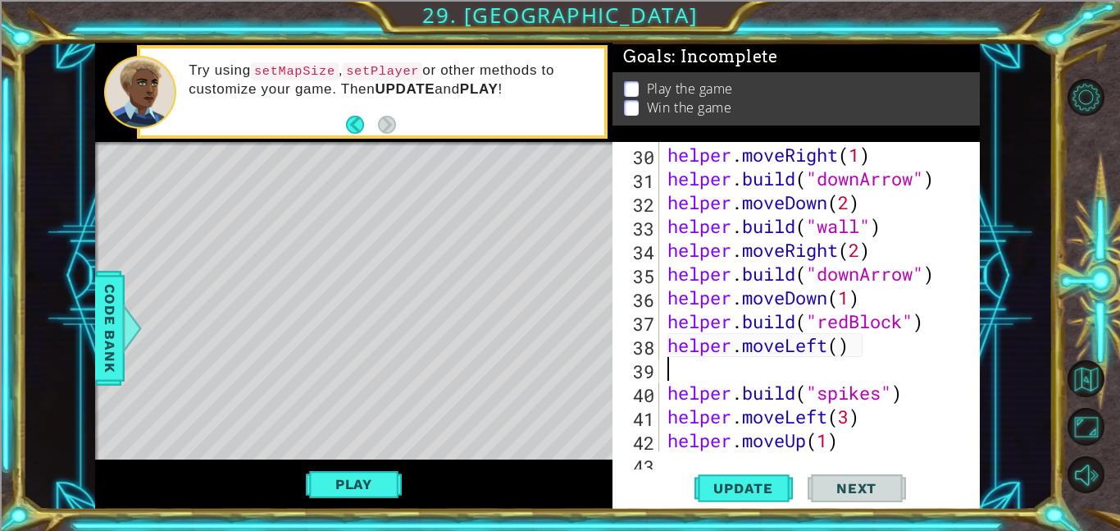
click at [840, 348] on div "helper . build ( "rightArrow" ) helper . moveRight ( 1 ) helper . build ( "down…" at bounding box center [824, 297] width 321 height 357
click at [745, 473] on button "Update" at bounding box center [744, 487] width 98 height 37
click at [668, 390] on div "helper . build ( "rightArrow" ) helper . moveRight ( 1 ) helper . build ( "down…" at bounding box center [824, 297] width 321 height 357
type textarea "[DOMAIN_NAME]("spikes")"
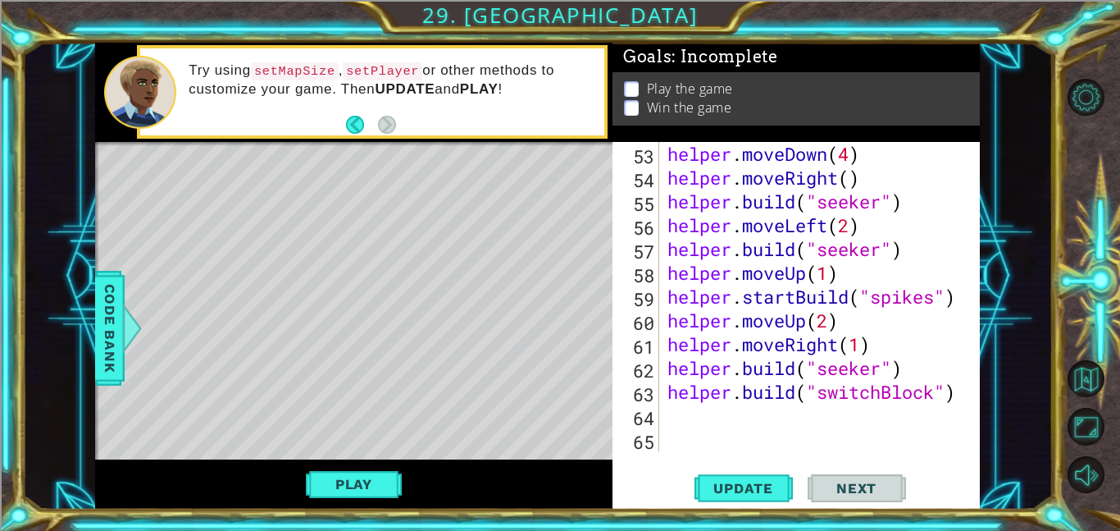
scroll to position [1332, 0]
click at [763, 417] on div "helper . moveDown ( 4 ) helper . moveRight ( ) helper . build ( "seeker" ) help…" at bounding box center [824, 320] width 321 height 357
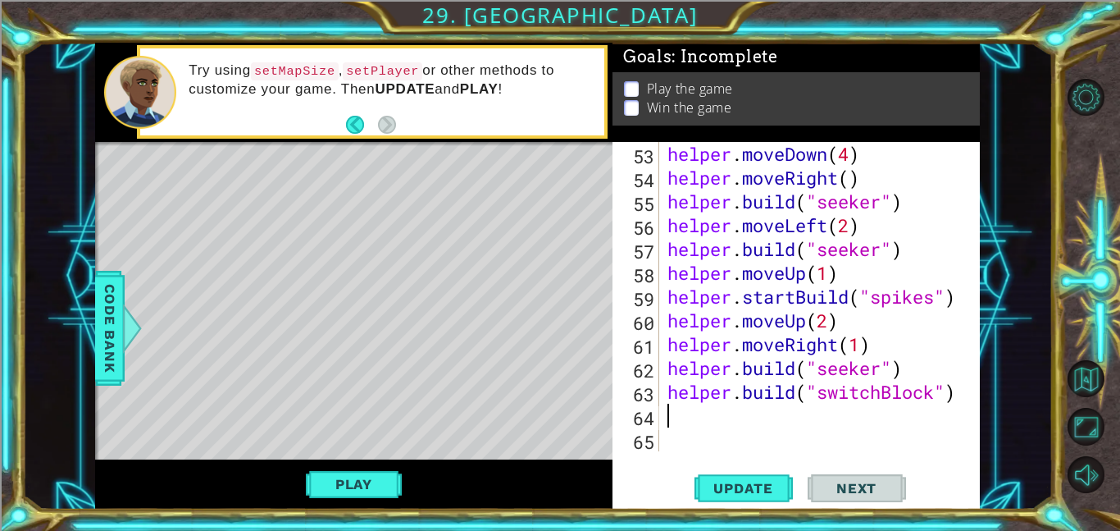
click at [763, 417] on div "helper . moveDown ( 4 ) helper . moveRight ( ) helper . build ( "seeker" ) help…" at bounding box center [824, 320] width 321 height 357
click at [763, 417] on div "helper . moveDown ( 4 ) helper . moveRight ( ) helper . build ( "seeker" ) help…" at bounding box center [820, 296] width 312 height 309
click at [763, 417] on div "helper . moveDown ( 4 ) helper . moveRight ( ) helper . build ( "seeker" ) help…" at bounding box center [824, 320] width 321 height 357
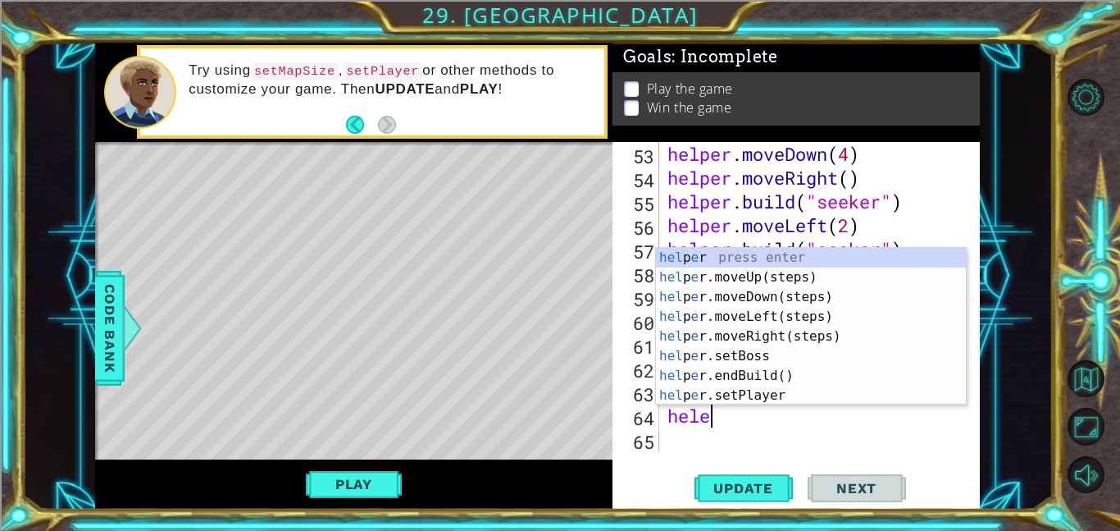
type textarea "heler"
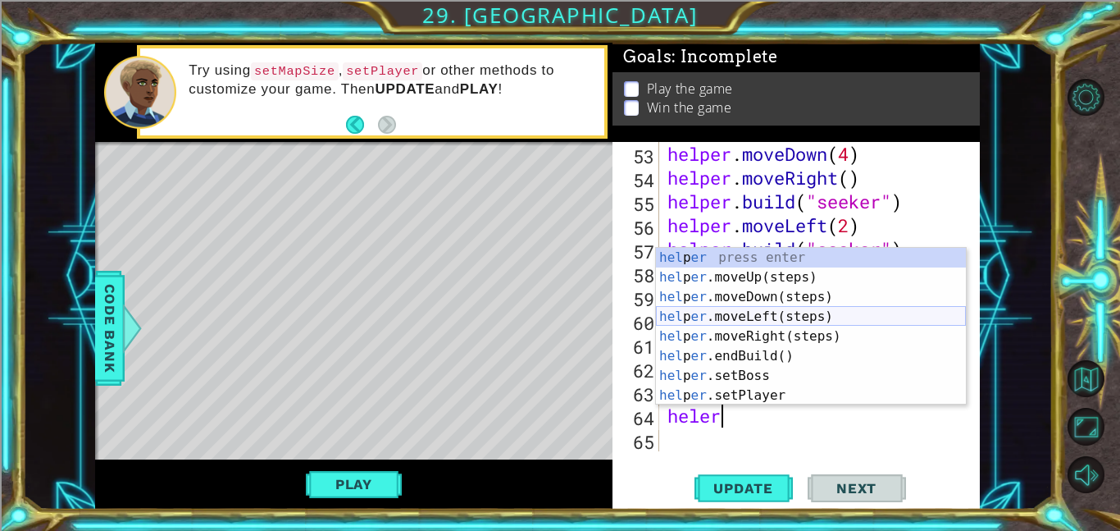
click at [754, 326] on div "hel p er press enter hel p er .moveUp(steps) press enter hel p er .moveDown(ste…" at bounding box center [811, 346] width 310 height 197
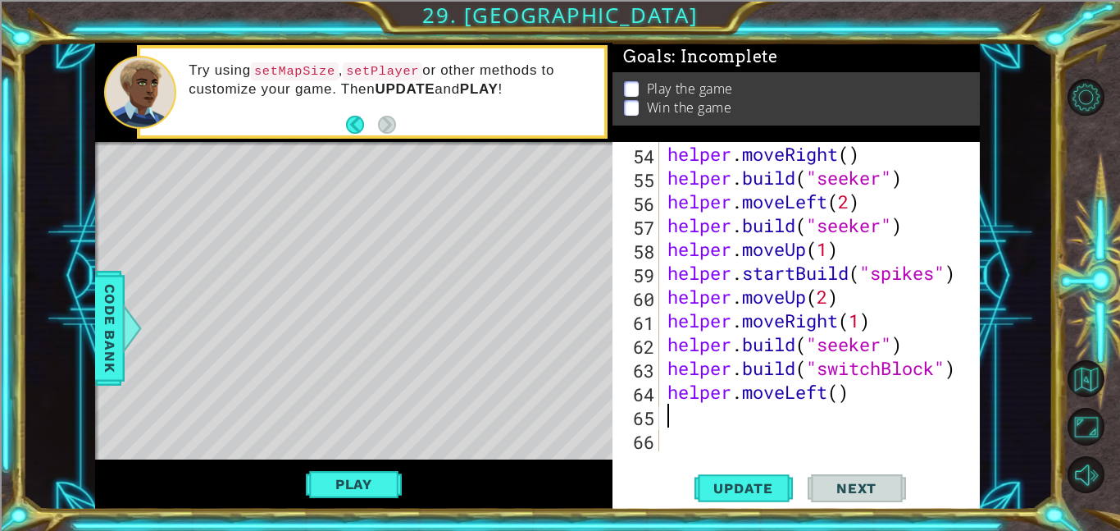
scroll to position [1356, 0]
click at [827, 390] on div "helper . moveRight ( ) helper . build ( "seeker" ) helper . moveLeft ( 2 ) help…" at bounding box center [824, 320] width 321 height 357
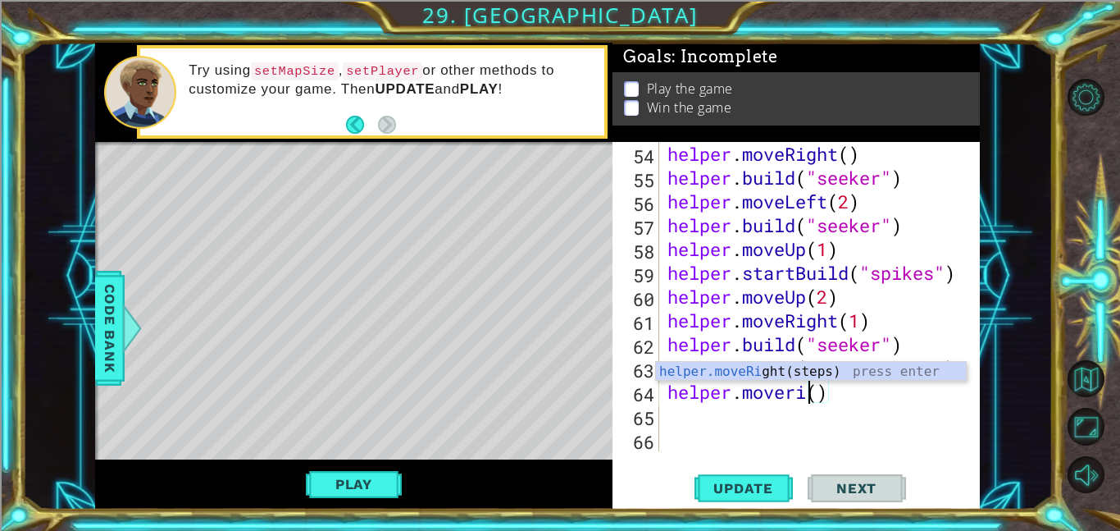
scroll to position [0, 7]
click at [795, 376] on div "helper.moveRig ht(steps) press enter" at bounding box center [811, 391] width 310 height 59
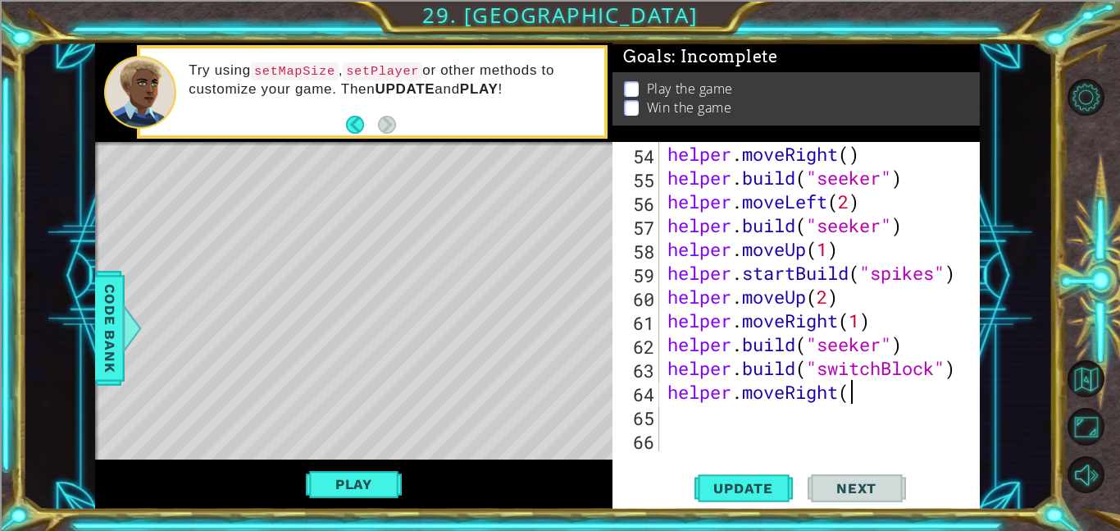
scroll to position [0, 7]
type textarea "helper.moveRight(2)"
click at [824, 413] on div "helper . moveRight ( ) helper . build ( "seeker" ) helper . moveLeft ( 2 ) help…" at bounding box center [824, 320] width 321 height 357
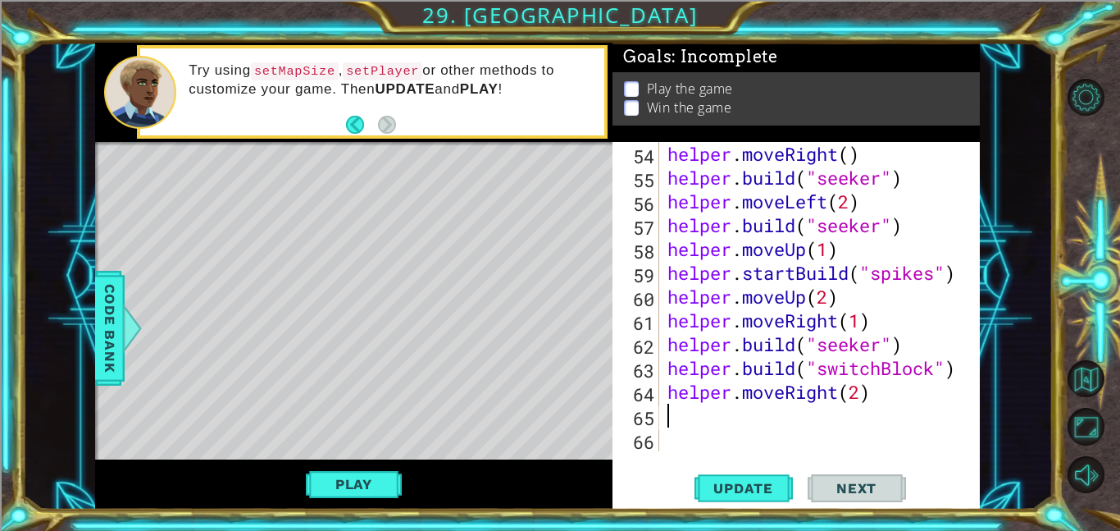
type textarea "hel"
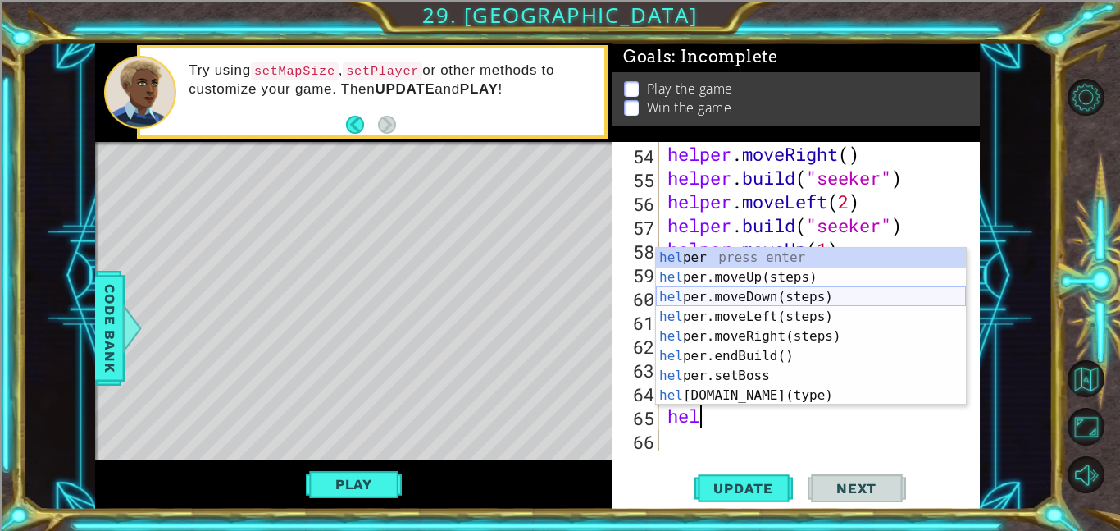
click at [765, 276] on div "hel per press enter hel per.moveUp(steps) press enter hel per.moveDown(steps) p…" at bounding box center [811, 346] width 310 height 197
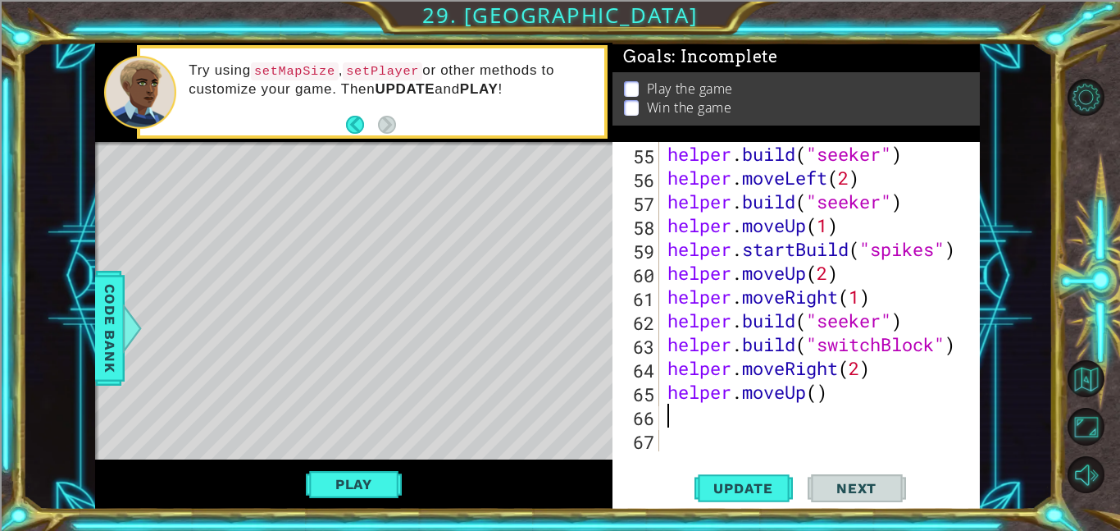
scroll to position [1379, 0]
click at [820, 408] on div "helper . build ( "seeker" ) helper . moveLeft ( 2 ) helper . build ( "seeker" )…" at bounding box center [824, 320] width 321 height 357
click at [818, 392] on div "helper . build ( "seeker" ) helper . moveLeft ( 2 ) helper . build ( "seeker" )…" at bounding box center [824, 320] width 321 height 357
type textarea "helper.moveUp(1)"
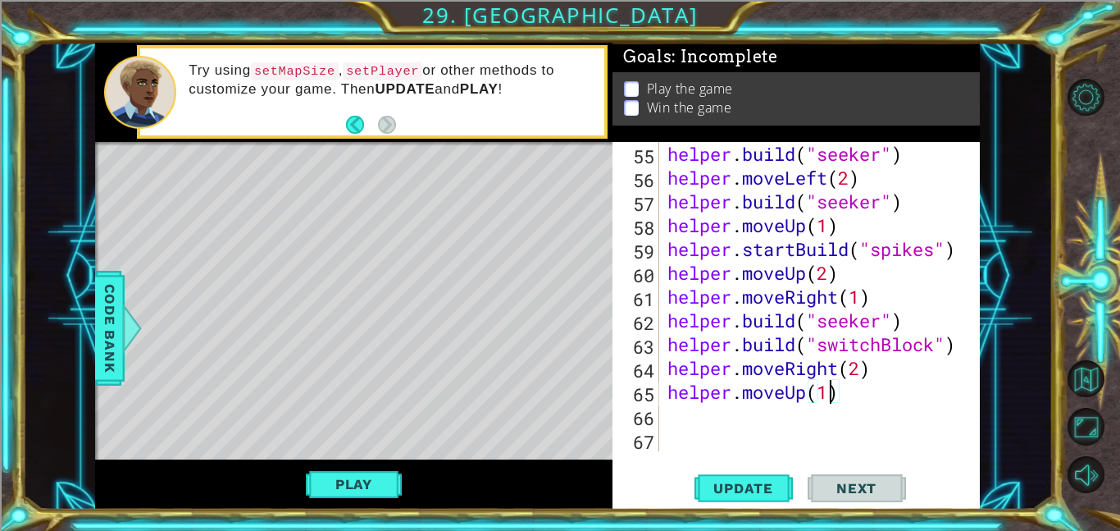
click at [732, 416] on div "helper . build ( "seeker" ) helper . moveLeft ( 2 ) helper . build ( "seeker" )…" at bounding box center [824, 320] width 321 height 357
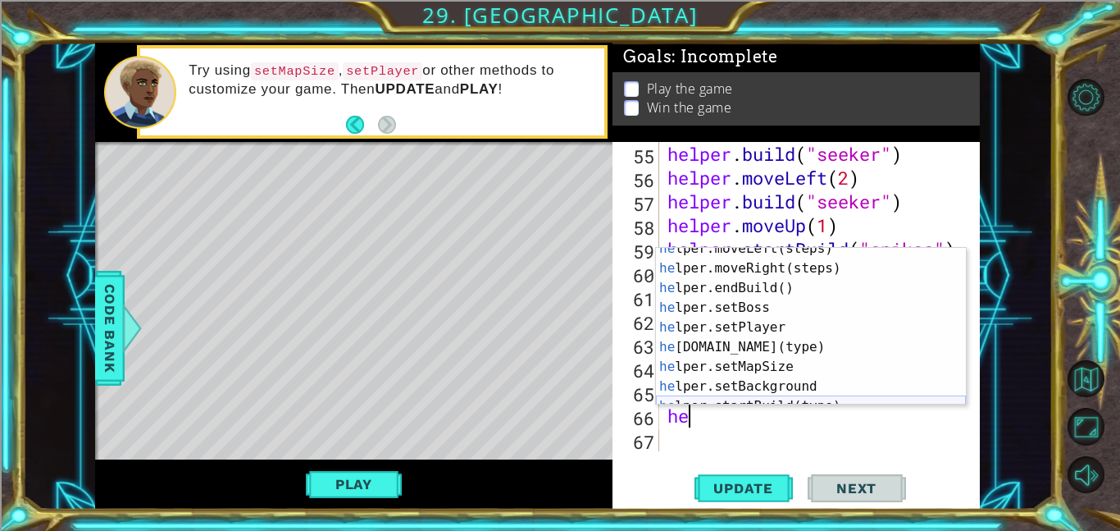
scroll to position [69, 0]
click at [718, 342] on div "he lper.moveLeft(steps) press enter he lper.moveRight(steps) press enter he lpe…" at bounding box center [811, 337] width 310 height 197
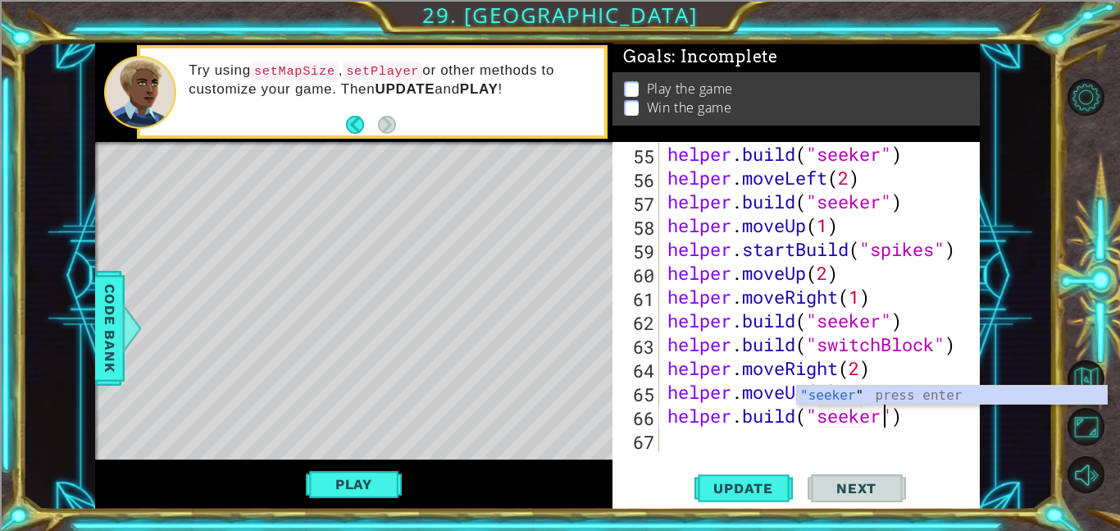
scroll to position [0, 10]
click at [758, 500] on button "Update" at bounding box center [744, 487] width 98 height 37
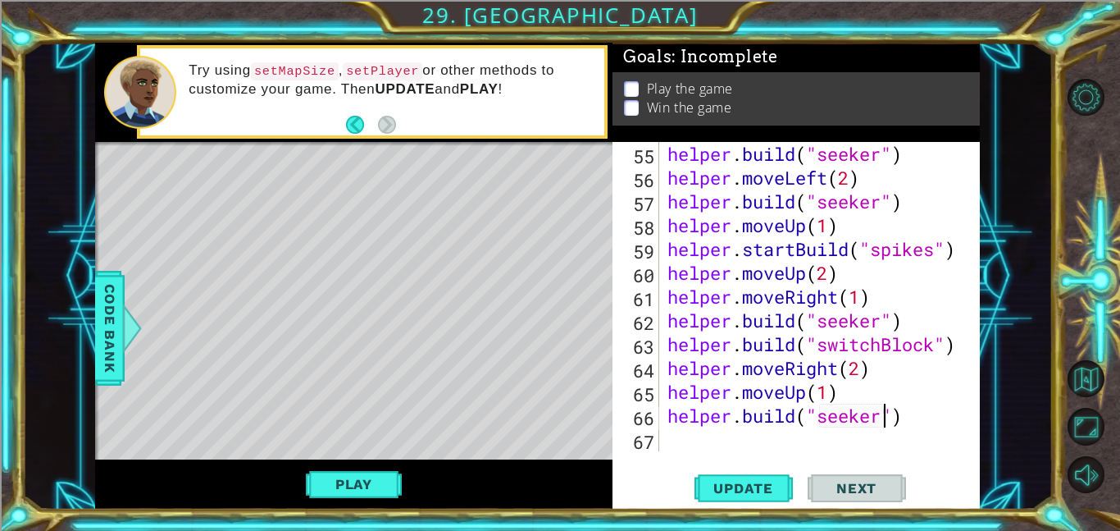
click at [903, 420] on div "helper . build ( "seeker" ) helper . moveLeft ( 2 ) helper . build ( "seeker" )…" at bounding box center [824, 320] width 321 height 357
click at [795, 248] on div "helper . build ( "seeker" ) helper . moveLeft ( 2 ) helper . build ( "seeker" )…" at bounding box center [824, 320] width 321 height 357
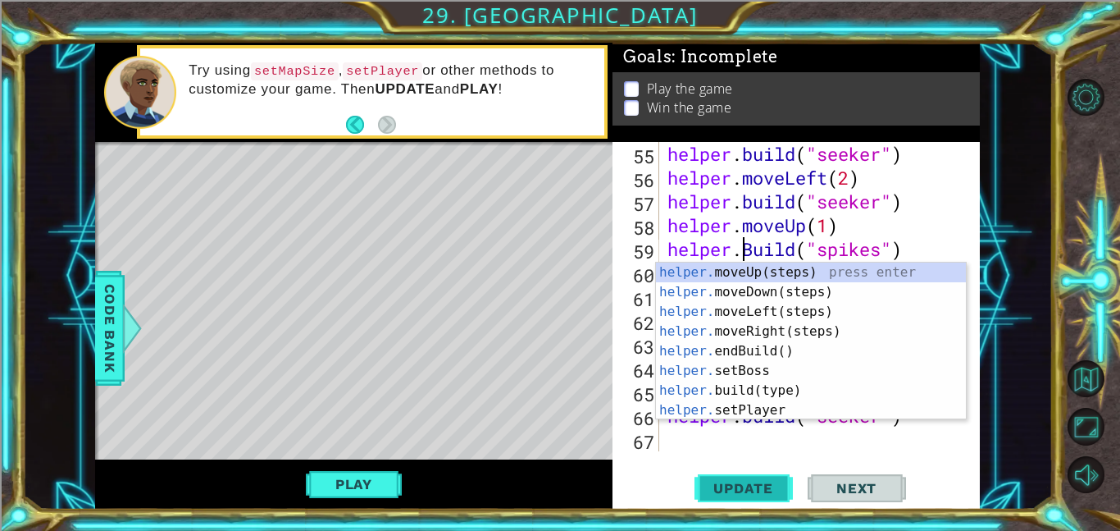
scroll to position [0, 3]
click at [713, 484] on span "Update" at bounding box center [743, 488] width 93 height 16
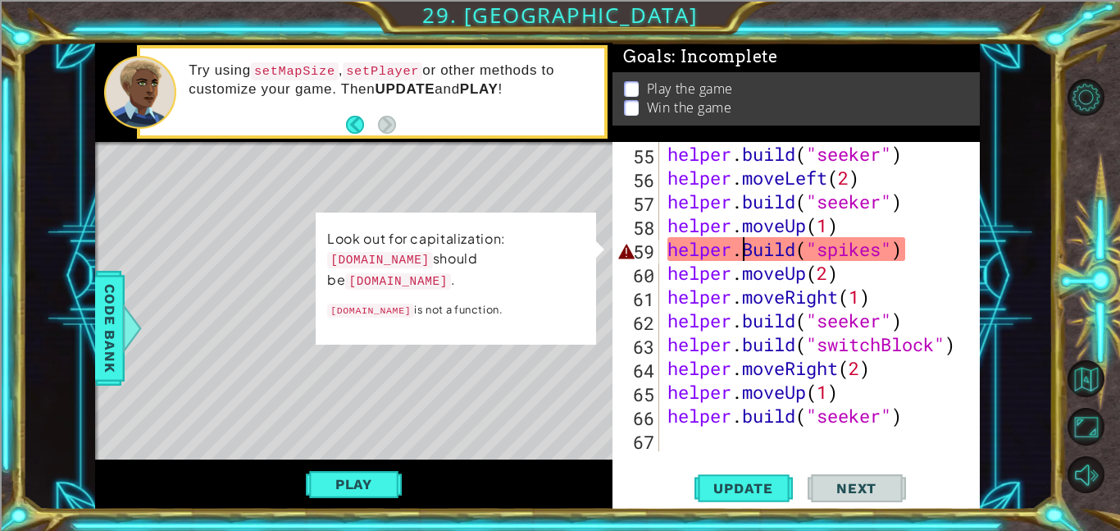
click at [754, 252] on div "helper . build ( "seeker" ) helper . moveLeft ( 2 ) helper . build ( "seeker" )…" at bounding box center [824, 320] width 321 height 357
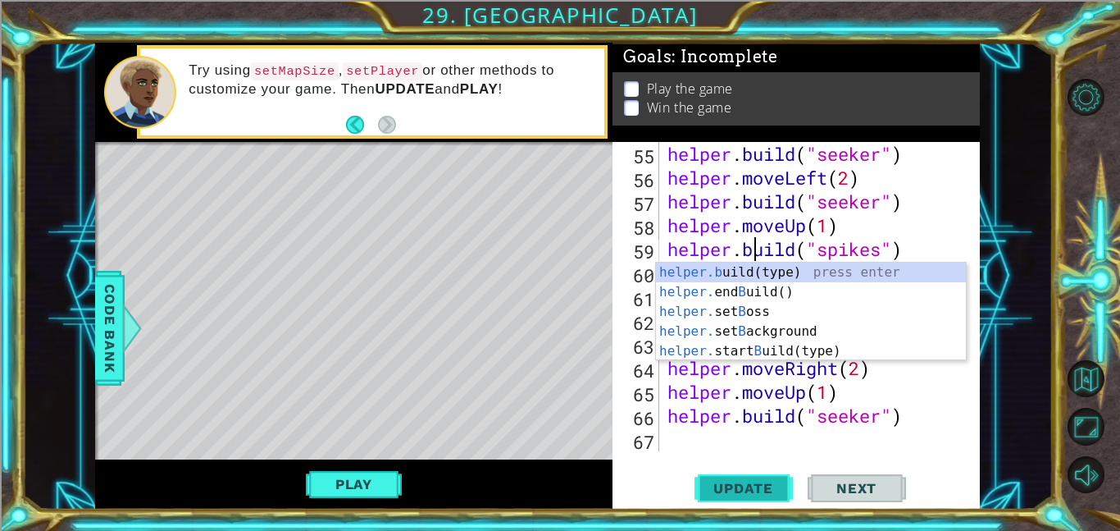
click at [744, 500] on button "Update" at bounding box center [744, 487] width 98 height 37
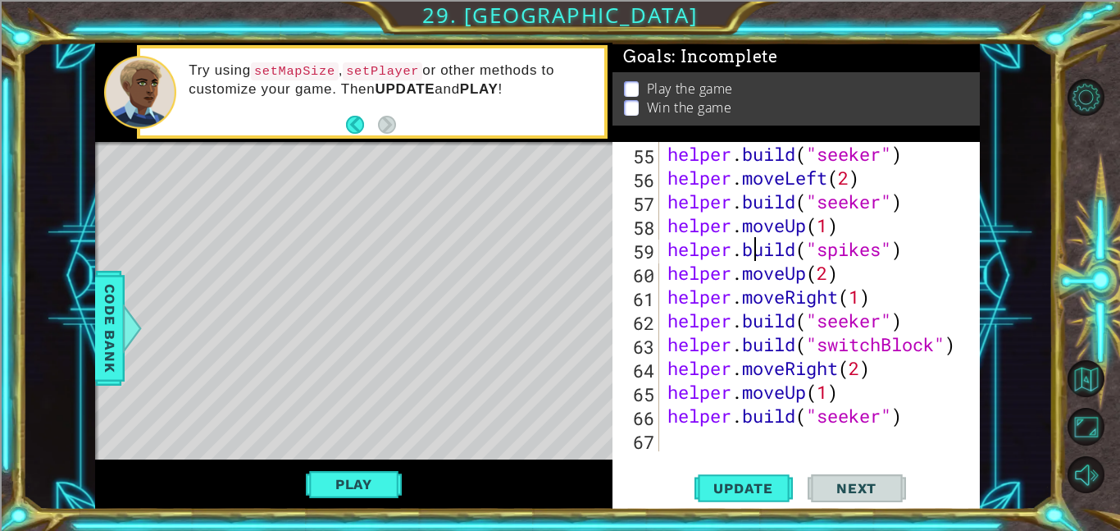
click at [827, 273] on div "helper . build ( "seeker" ) helper . moveLeft ( 2 ) helper . build ( "seeker" )…" at bounding box center [824, 320] width 321 height 357
click at [914, 326] on div "helper . build ( "seeker" ) helper . moveLeft ( 2 ) helper . build ( "seeker" )…" at bounding box center [824, 320] width 321 height 357
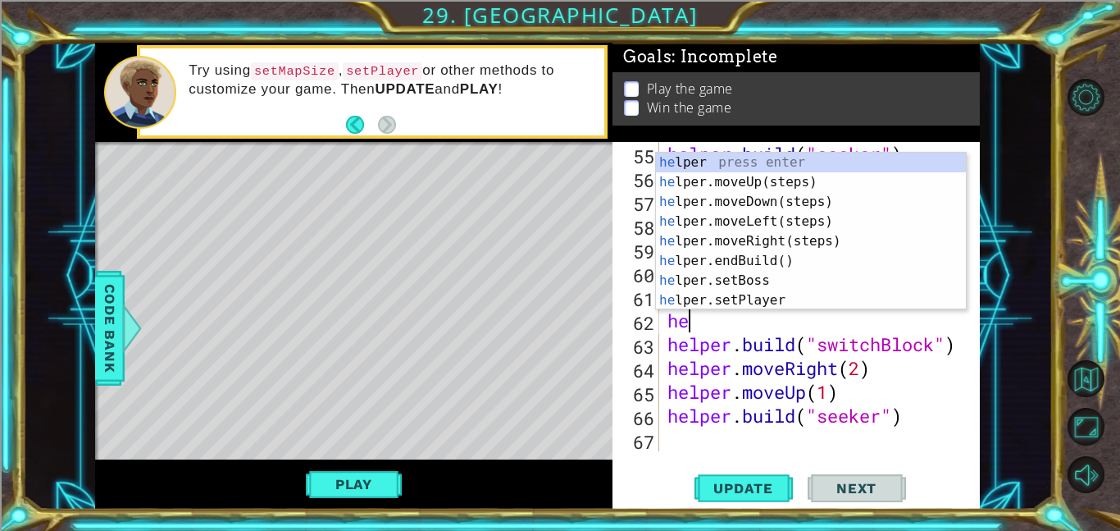
scroll to position [0, 0]
type textarea "h"
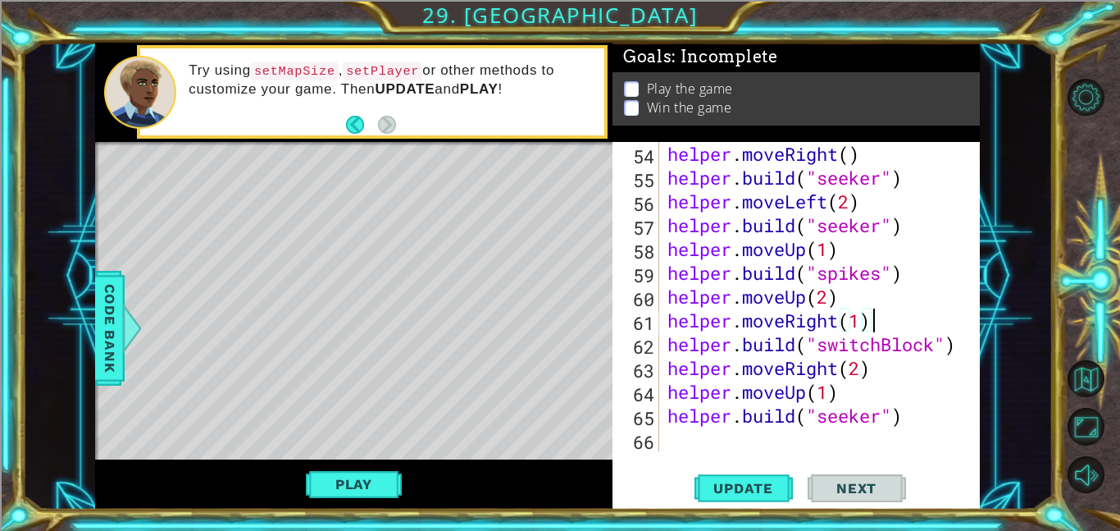
scroll to position [1356, 0]
click at [716, 491] on span "Update" at bounding box center [743, 488] width 93 height 16
click at [844, 303] on div "helper . moveRight ( ) helper . build ( "seeker" ) helper . moveLeft ( 2 ) help…" at bounding box center [824, 320] width 321 height 357
type textarea "helper.moveUp(2)"
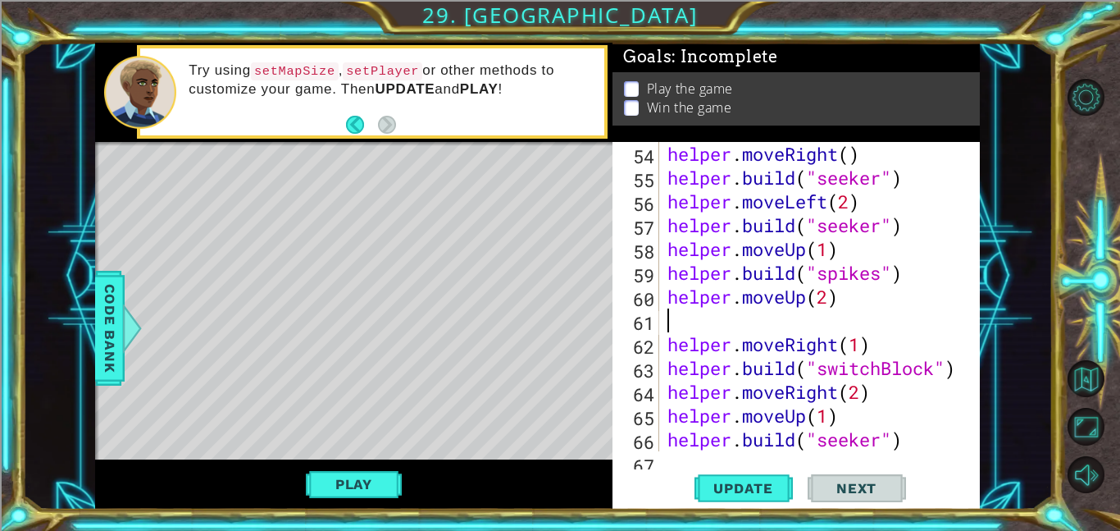
click at [828, 299] on div "helper . moveRight ( ) helper . build ( "seeker" ) helper . moveLeft ( 2 ) help…" at bounding box center [824, 320] width 321 height 357
type textarea "helper.moveUp(1)"
click at [736, 331] on div "helper . moveRight ( ) helper . build ( "seeker" ) helper . moveLeft ( 2 ) help…" at bounding box center [824, 320] width 321 height 357
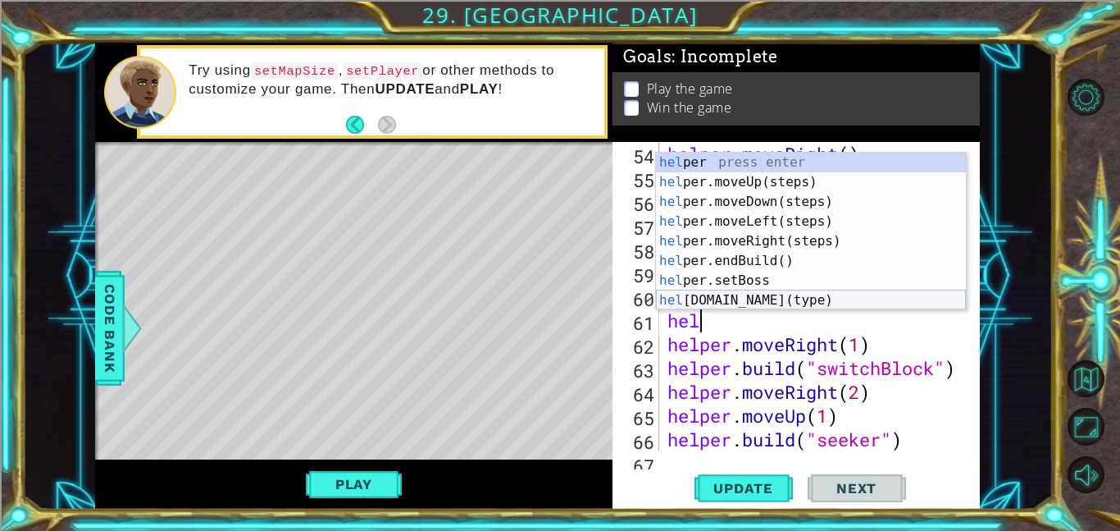
click at [717, 298] on div "hel per press enter hel per.moveUp(steps) press enter hel per.moveDown(steps) p…" at bounding box center [811, 251] width 310 height 197
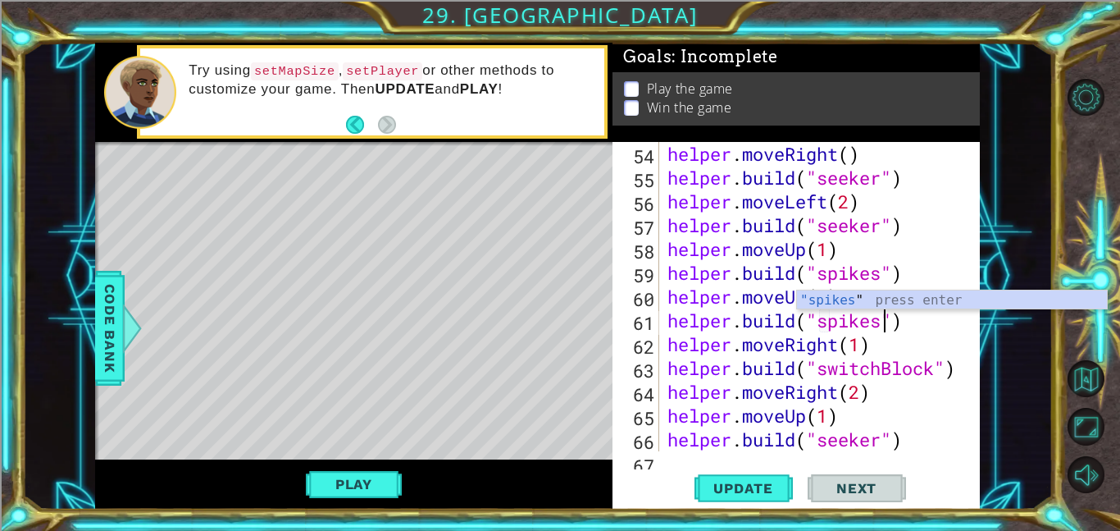
scroll to position [0, 10]
click at [756, 498] on button "Update" at bounding box center [744, 487] width 98 height 37
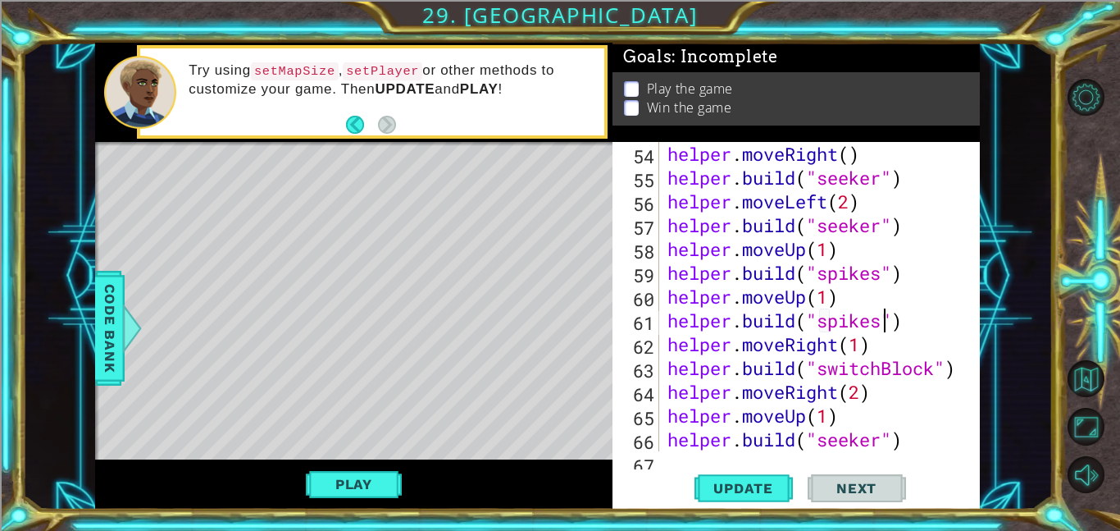
click at [863, 342] on div "helper . moveRight ( ) helper . build ( "seeker" ) helper . moveLeft ( 2 ) help…" at bounding box center [824, 320] width 321 height 357
click at [932, 314] on div "helper . moveRight ( ) helper . build ( "seeker" ) helper . moveLeft ( 2 ) help…" at bounding box center [824, 320] width 321 height 357
type textarea "[DOMAIN_NAME]("spikes")"
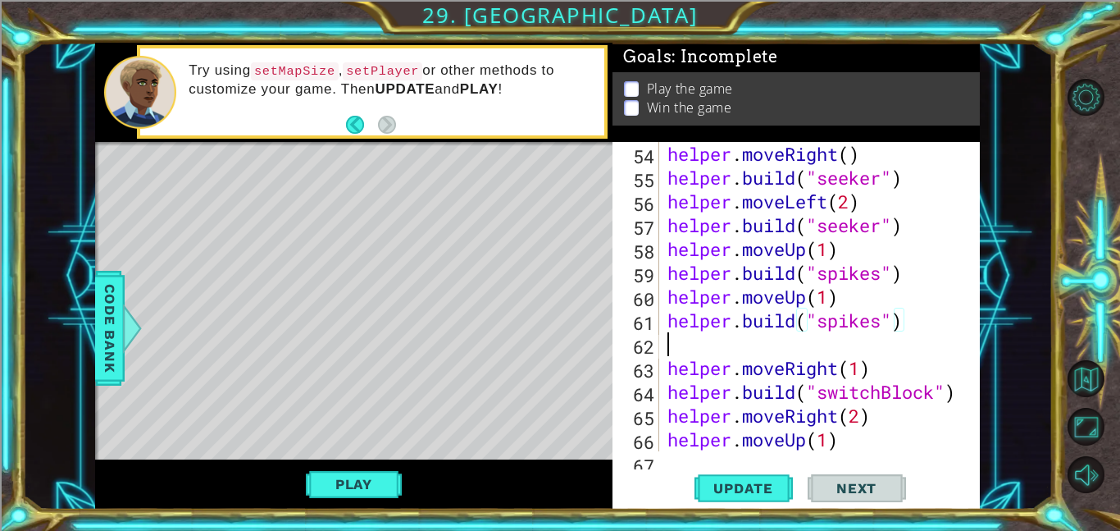
scroll to position [0, 0]
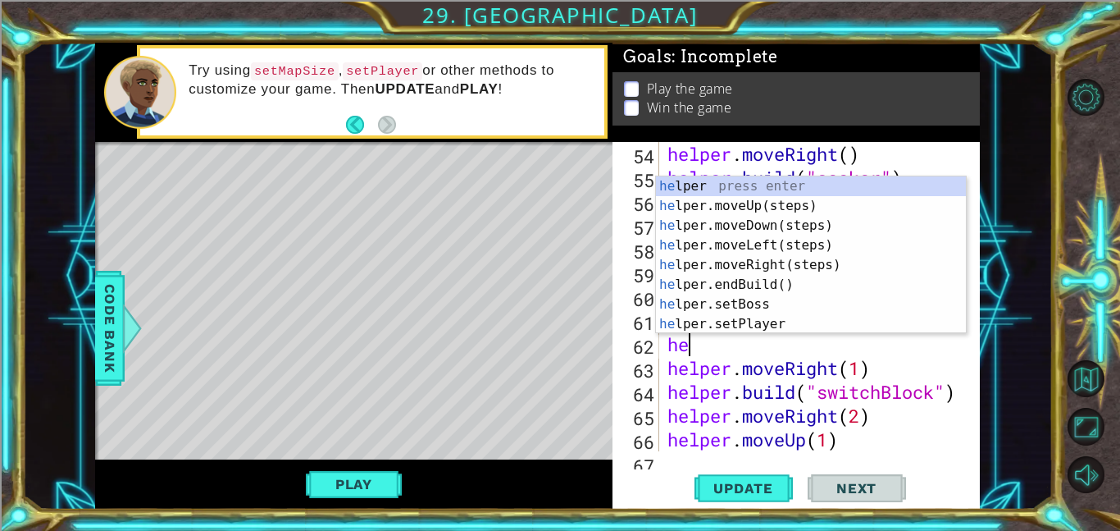
type textarea "hel"
click at [850, 212] on div "hel per press enter hel per.moveUp(steps) press enter hel per.moveDown(steps) p…" at bounding box center [811, 274] width 310 height 197
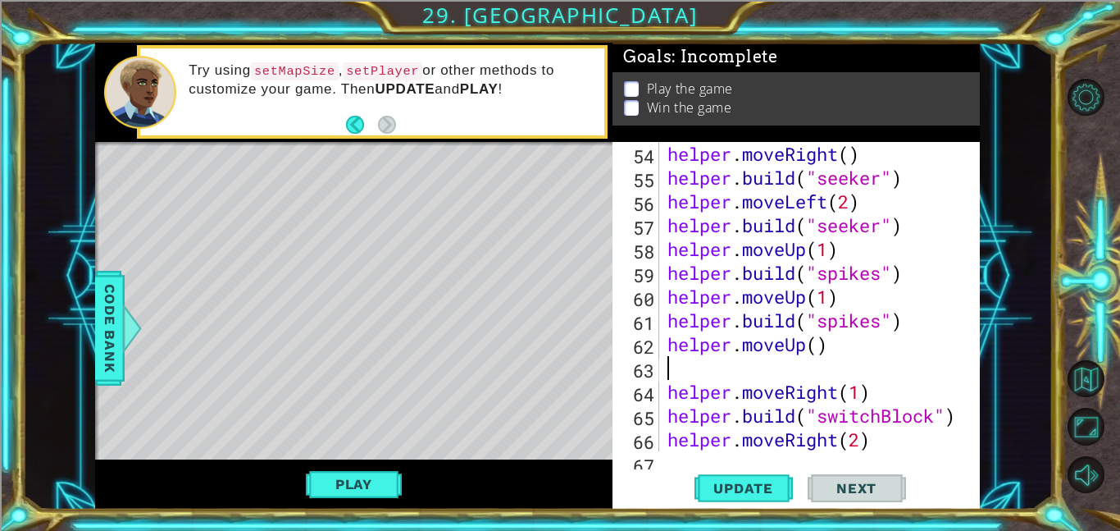
click at [820, 339] on div "helper . moveRight ( ) helper . build ( "seeker" ) helper . moveLeft ( 2 ) help…" at bounding box center [824, 320] width 321 height 357
click at [665, 393] on div "helper . moveRight ( ) helper . build ( "seeker" ) helper . moveLeft ( 2 ) help…" at bounding box center [824, 320] width 321 height 357
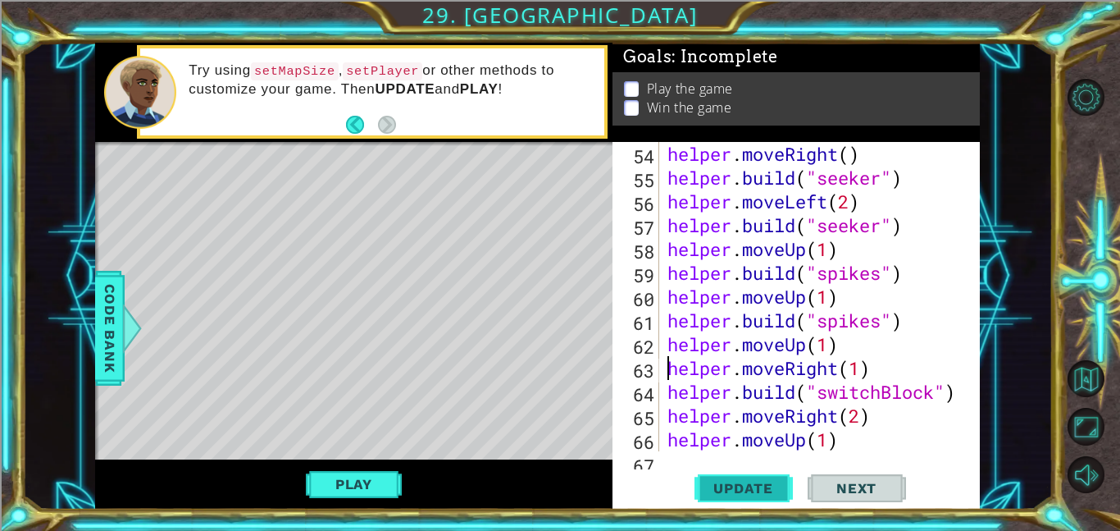
click at [727, 495] on span "Update" at bounding box center [743, 488] width 93 height 16
click at [346, 504] on div "Play" at bounding box center [353, 484] width 517 height 50
click at [382, 494] on button "Play" at bounding box center [354, 483] width 96 height 31
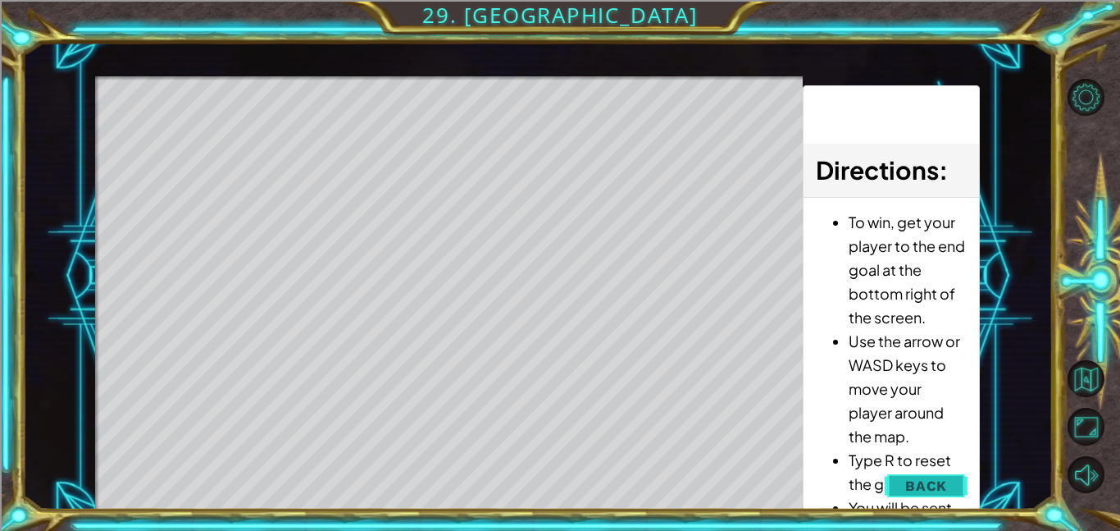
click at [916, 489] on span "Back" at bounding box center [926, 485] width 42 height 16
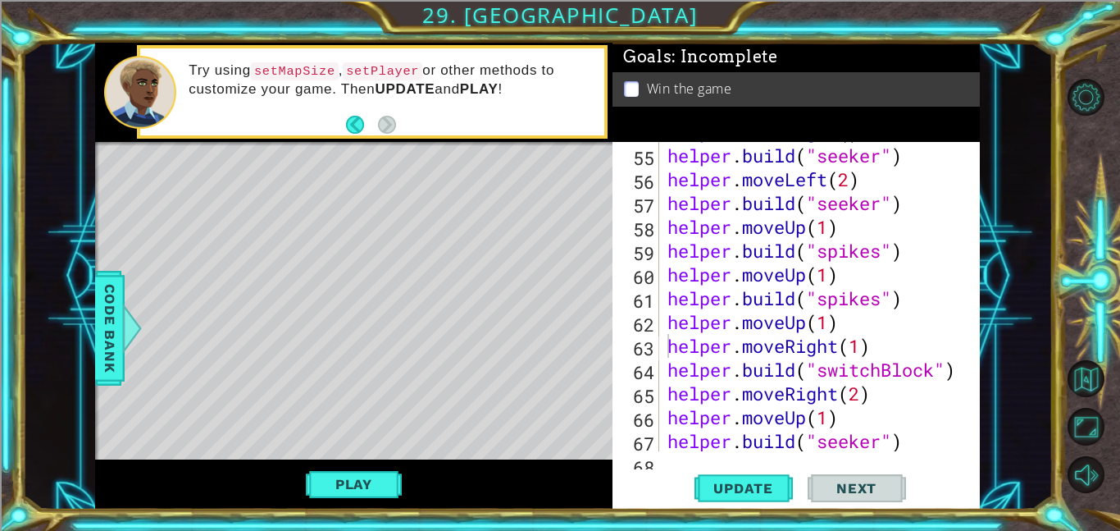
scroll to position [1380, 0]
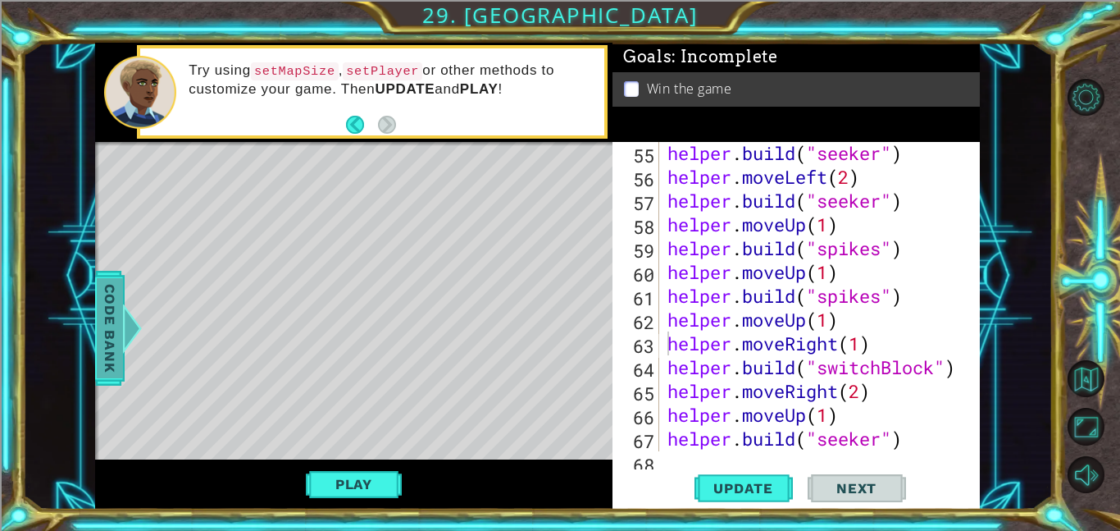
click at [120, 313] on span "Code Bank" at bounding box center [110, 328] width 26 height 100
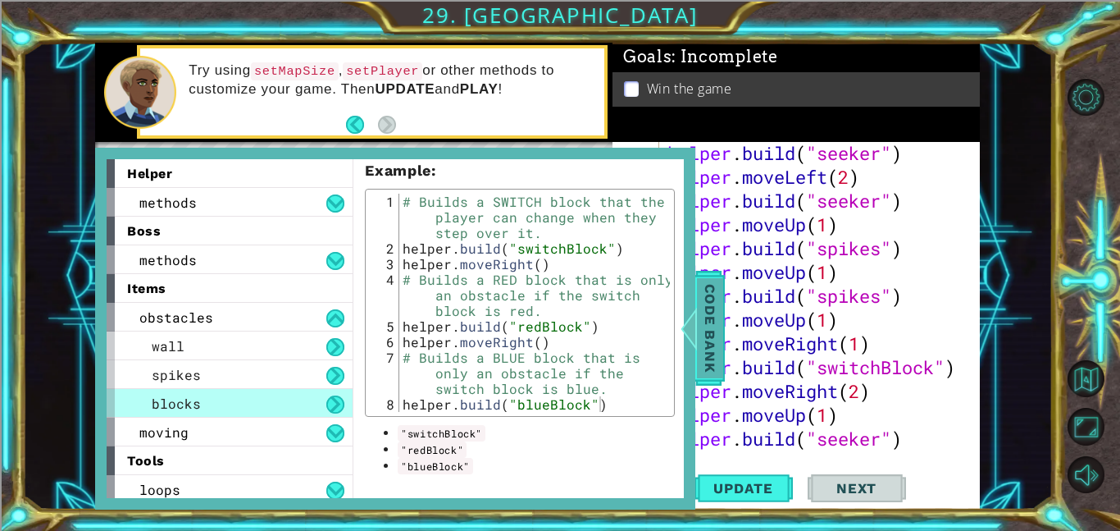
click at [697, 348] on div at bounding box center [689, 327] width 21 height 49
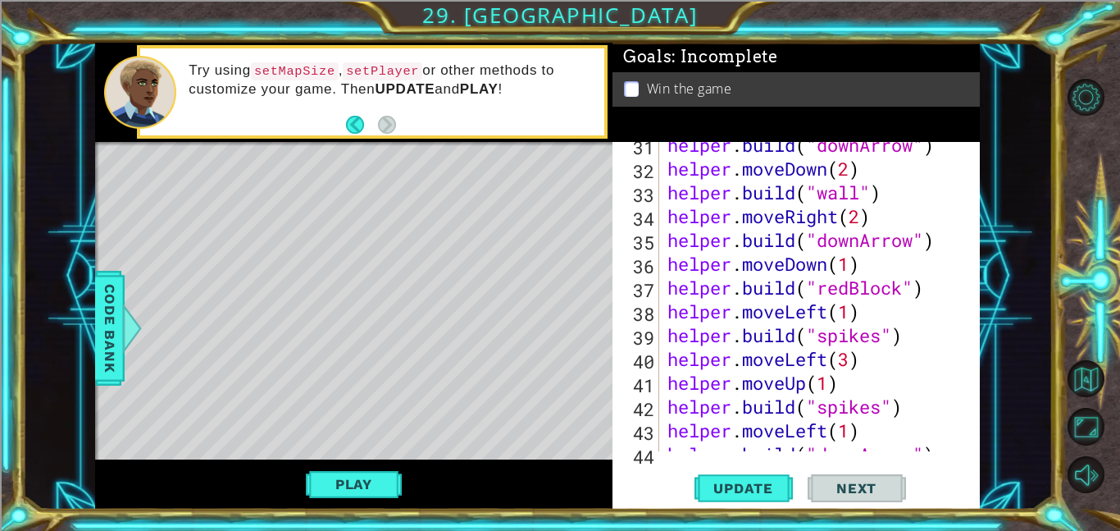
scroll to position [768, 0]
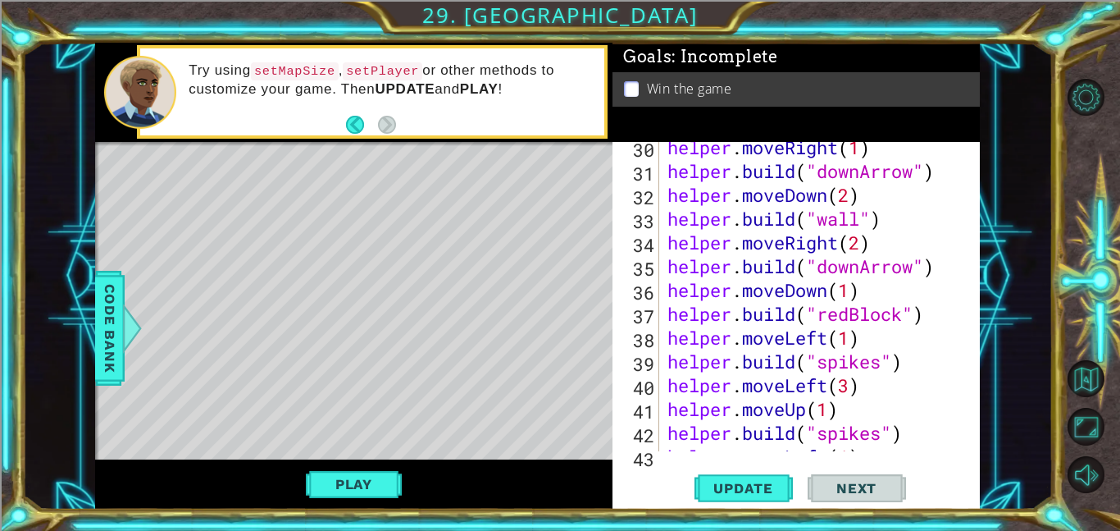
click at [852, 320] on div "helper . moveRight ( 1 ) helper . build ( "downArrow" ) helper . moveDown ( 2 )…" at bounding box center [824, 313] width 321 height 357
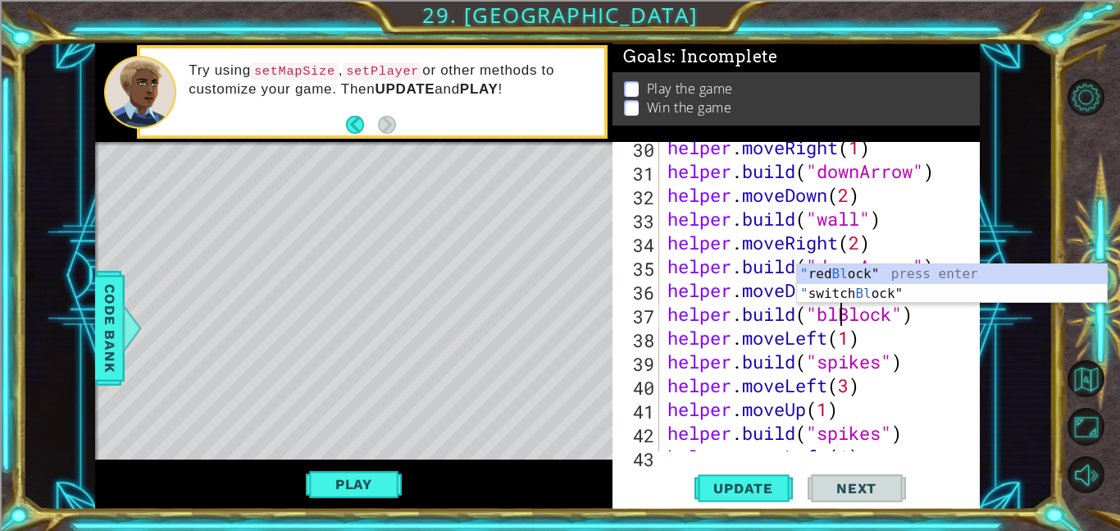
scroll to position [0, 8]
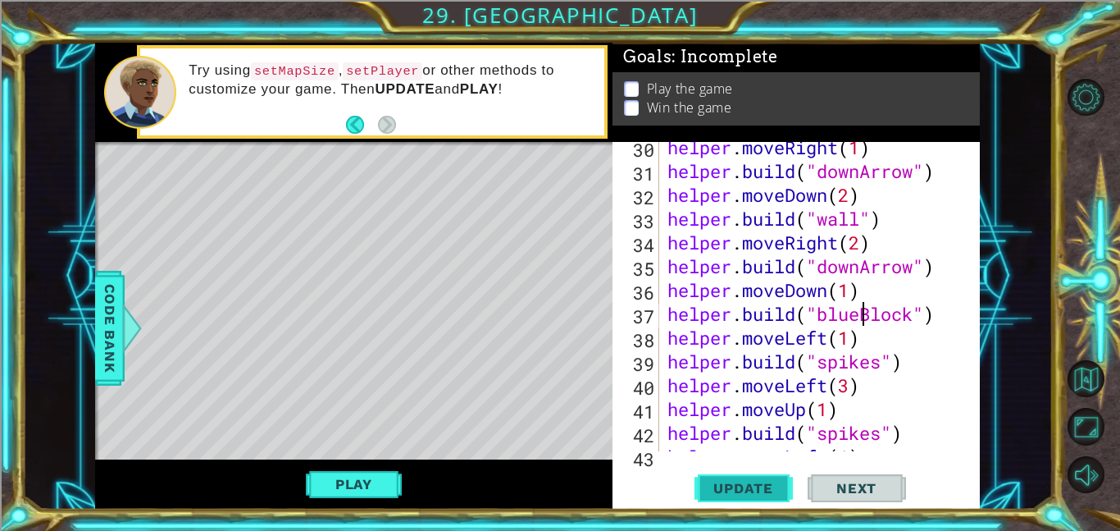
type textarea "[DOMAIN_NAME]("blueBlock")"
click at [766, 481] on span "Update" at bounding box center [743, 488] width 93 height 16
click at [322, 468] on button "Play" at bounding box center [354, 483] width 96 height 31
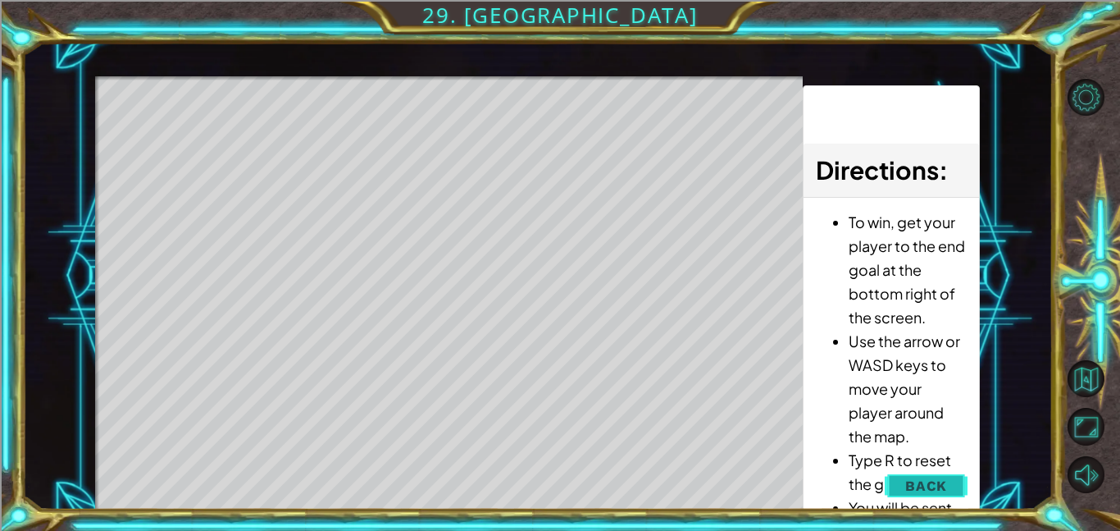
click at [936, 491] on span "Back" at bounding box center [926, 485] width 42 height 16
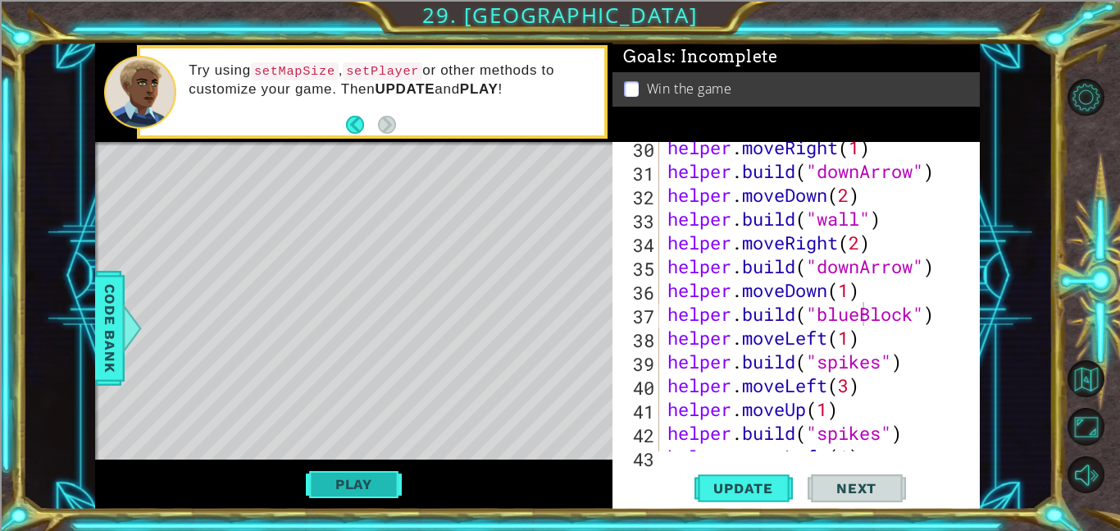
click at [316, 492] on button "Play" at bounding box center [354, 483] width 96 height 31
click at [426, 468] on div "Play" at bounding box center [353, 484] width 517 height 50
click at [370, 475] on button "Play" at bounding box center [354, 483] width 96 height 31
click at [939, 138] on div "Goals : Success! Win the game" at bounding box center [796, 92] width 367 height 99
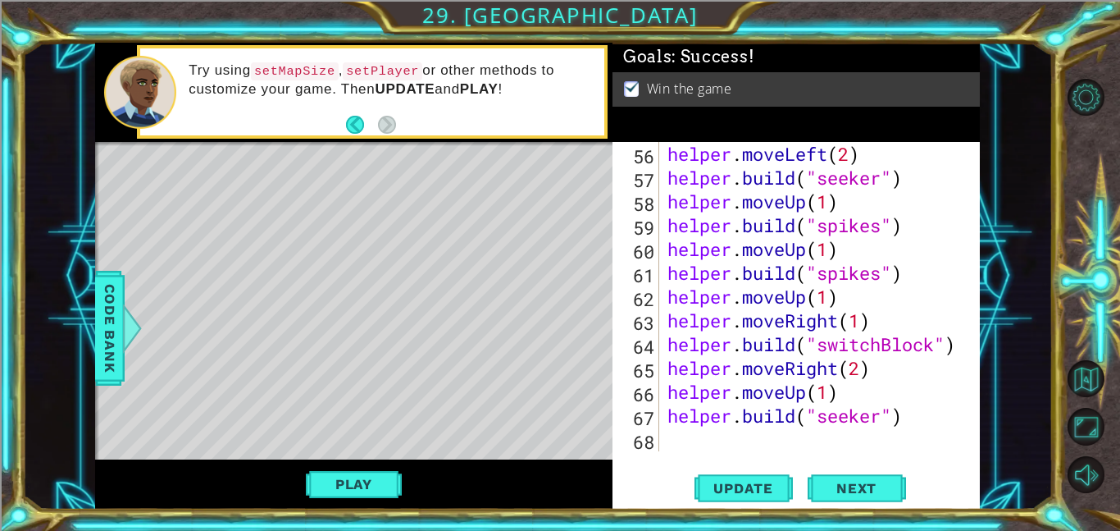
scroll to position [1403, 0]
